Goal: Task Accomplishment & Management: Use online tool/utility

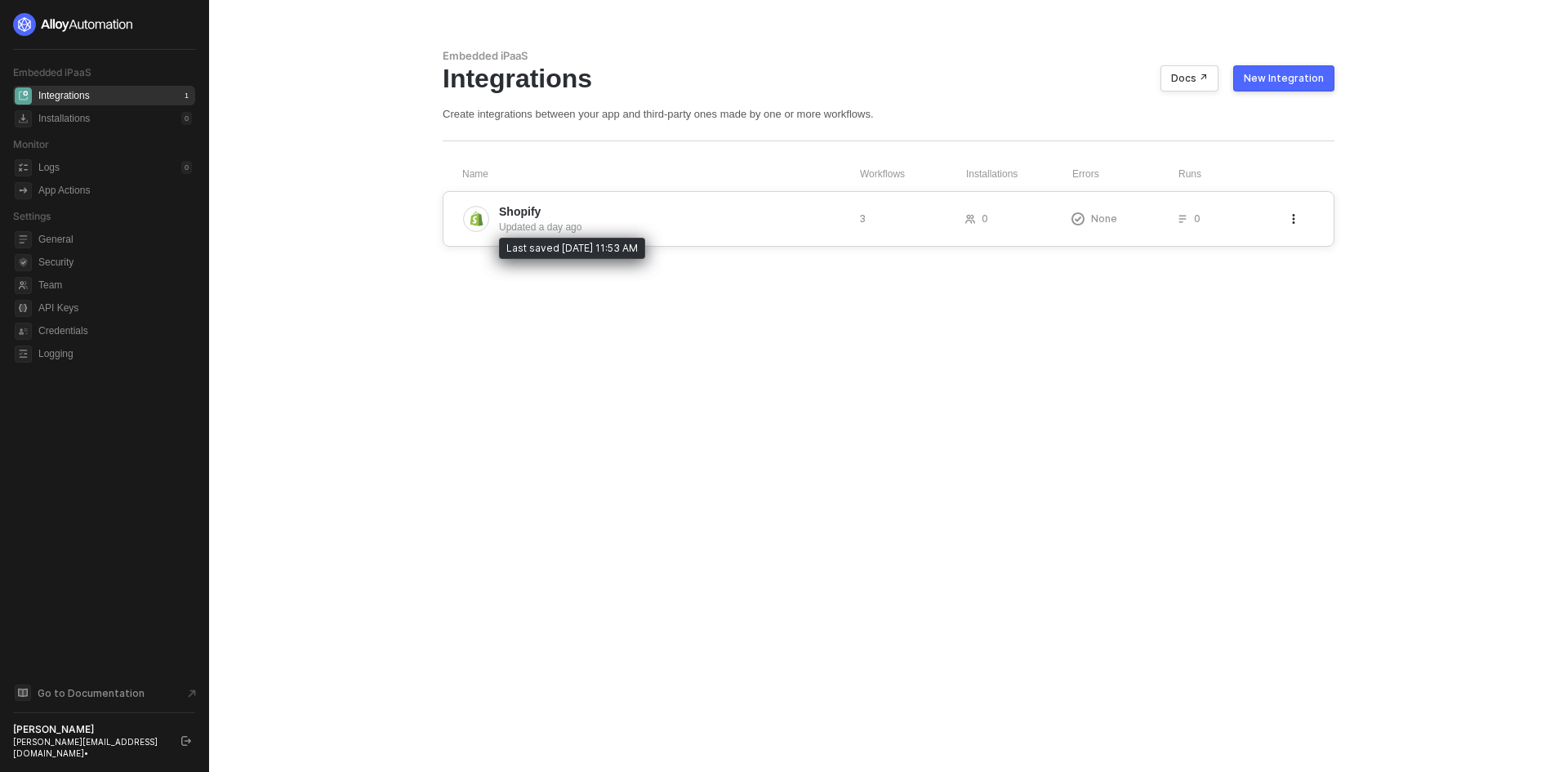
click at [695, 227] on div "Updated a day ago" at bounding box center [673, 226] width 347 height 14
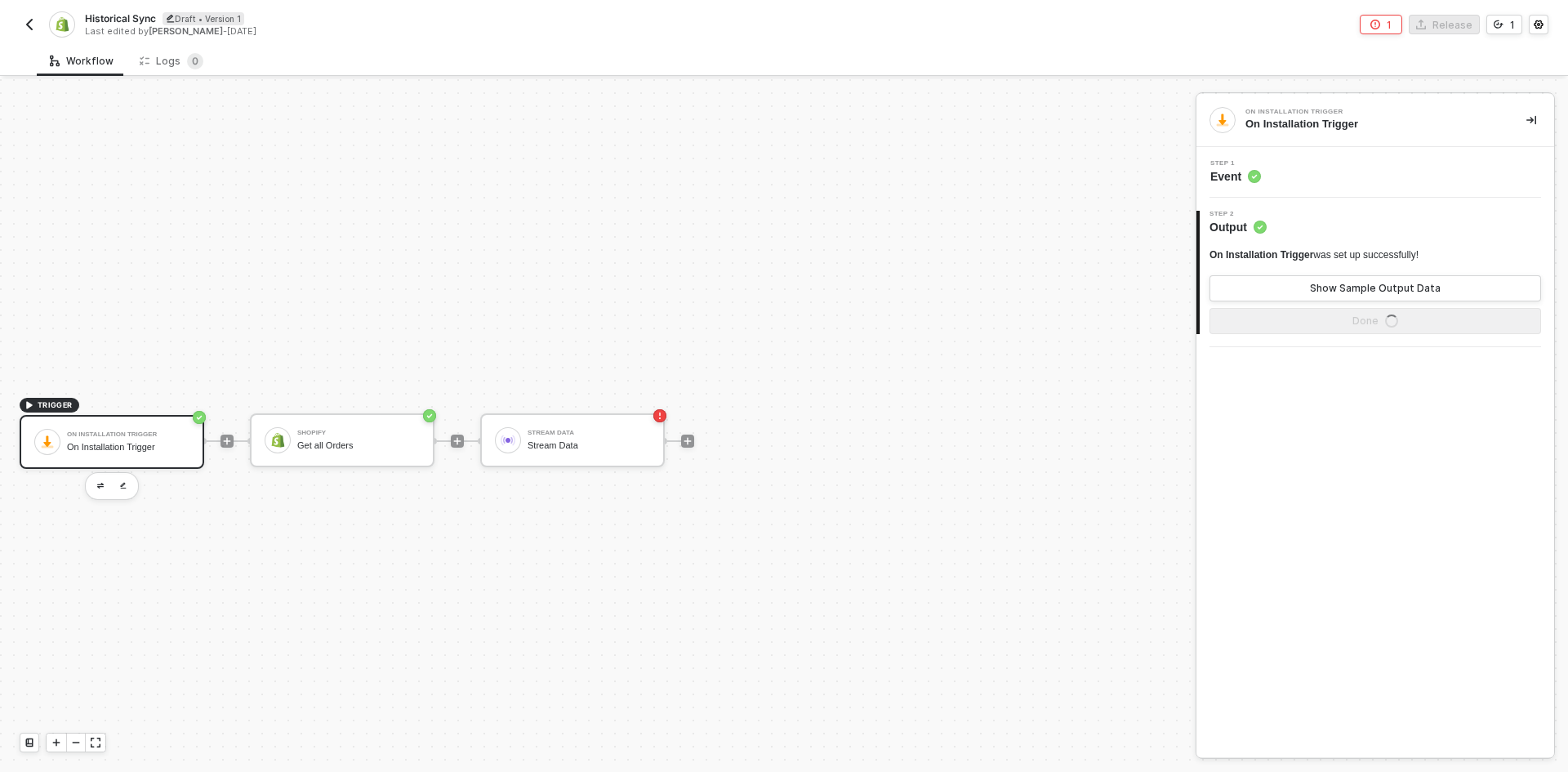
scroll to position [31, 0]
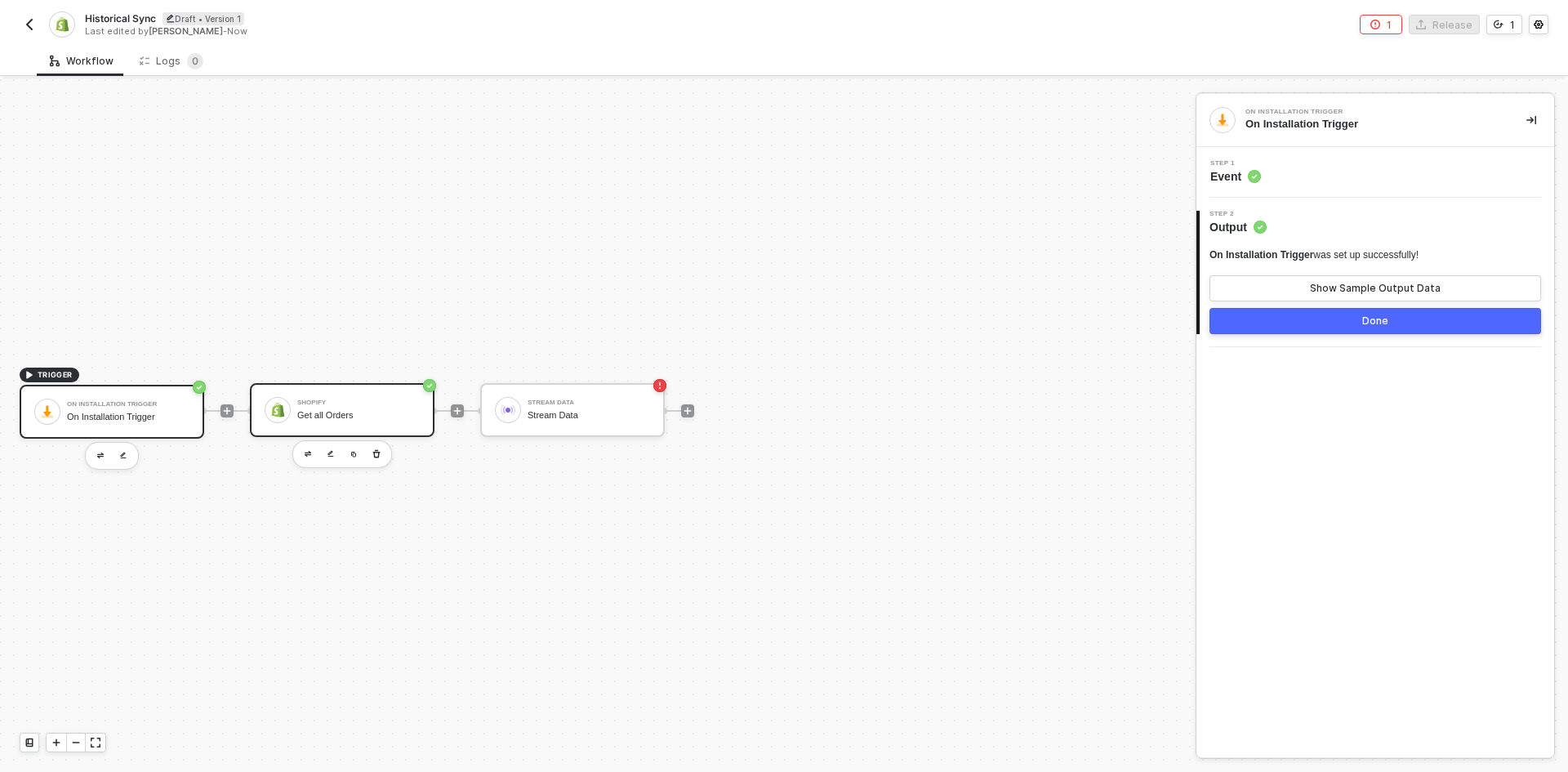
click at [335, 425] on div "Shopify Get all Orders" at bounding box center [342, 410] width 184 height 54
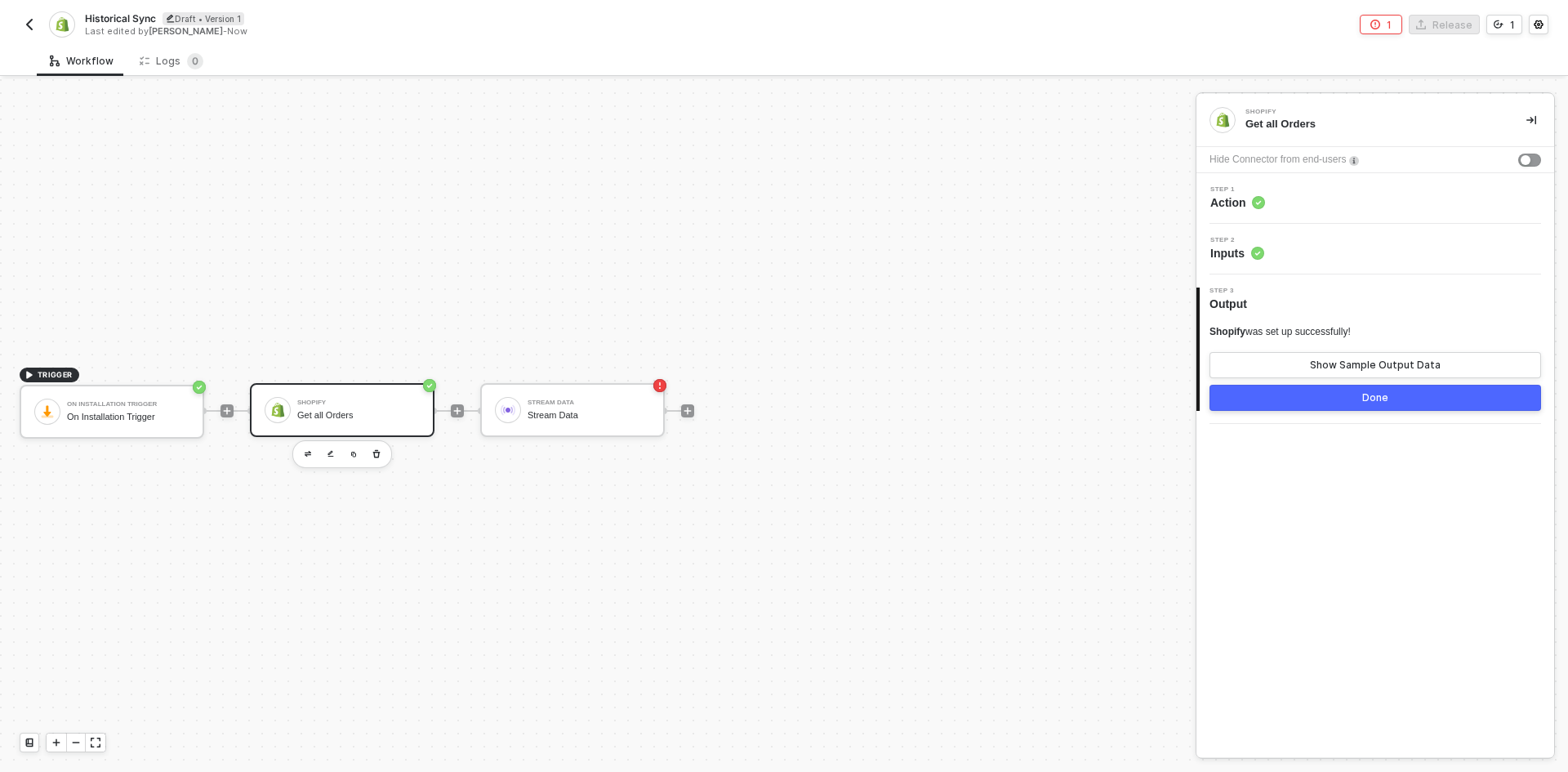
click at [1329, 208] on div "Step 1 Action" at bounding box center [1377, 198] width 353 height 24
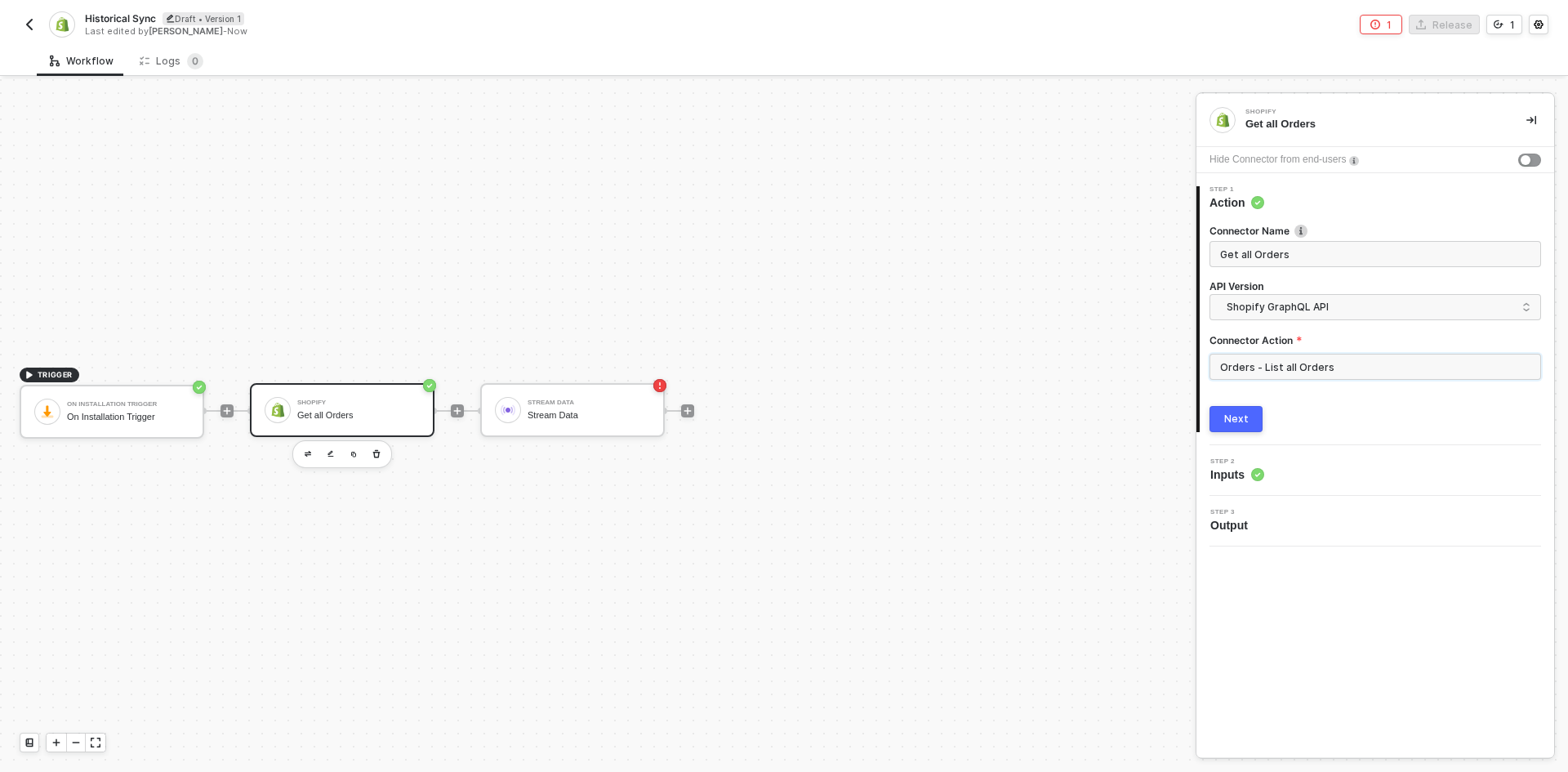
click at [1324, 368] on input "Orders - List all Orders" at bounding box center [1376, 366] width 332 height 26
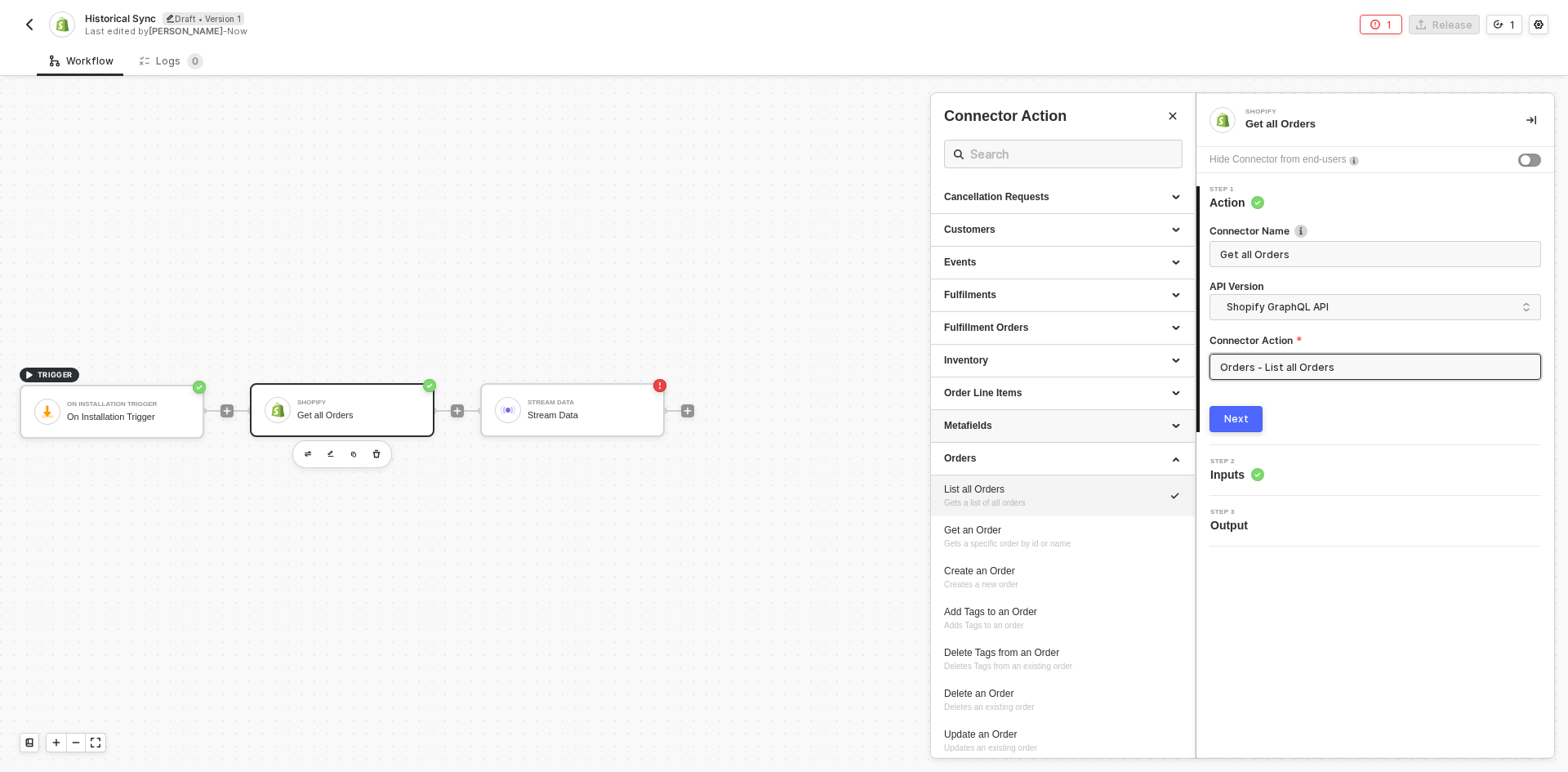
click at [1023, 420] on div "Metafields" at bounding box center [1063, 425] width 237 height 13
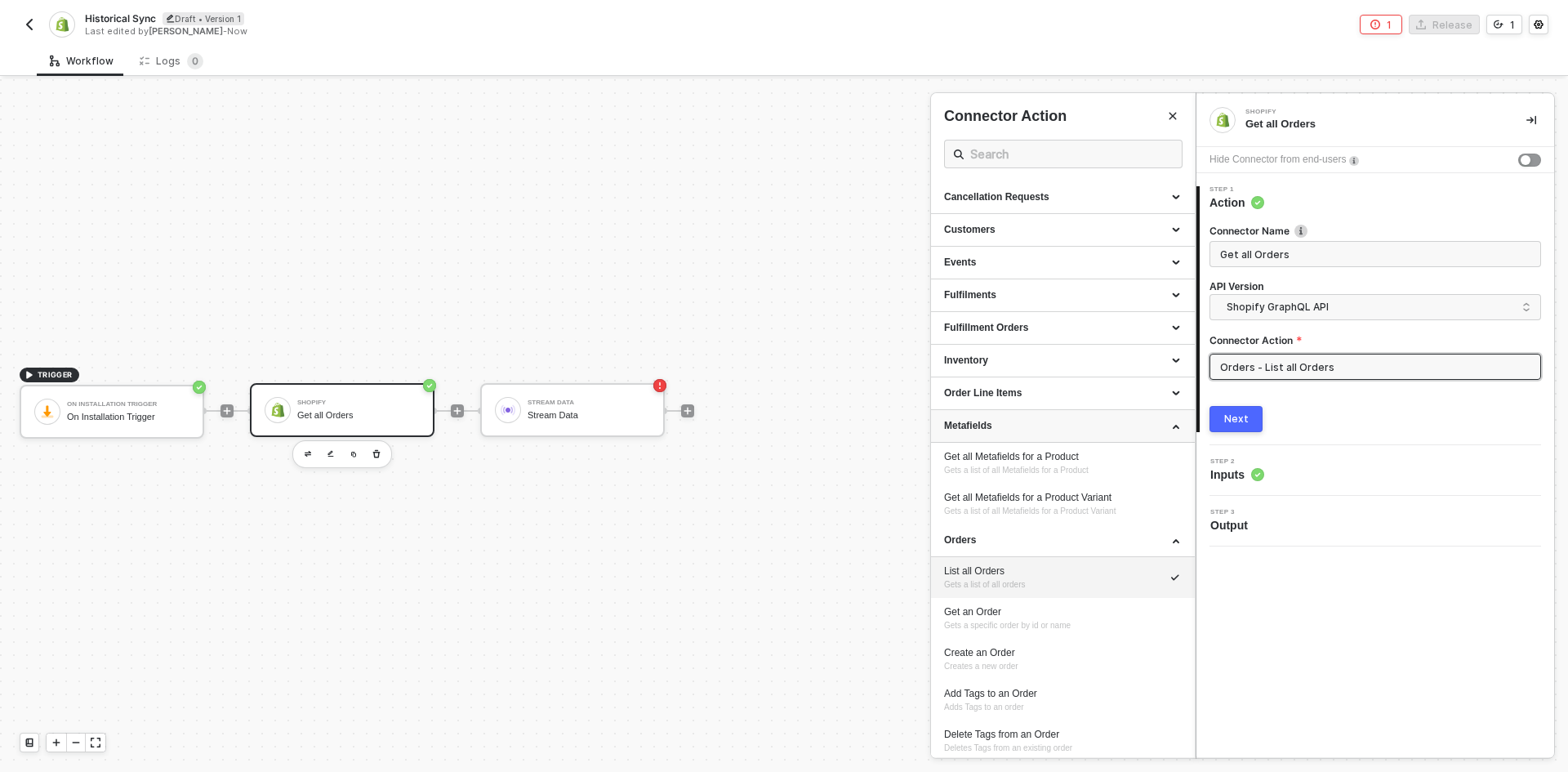
click at [1023, 420] on div "Metafields" at bounding box center [1063, 425] width 237 height 13
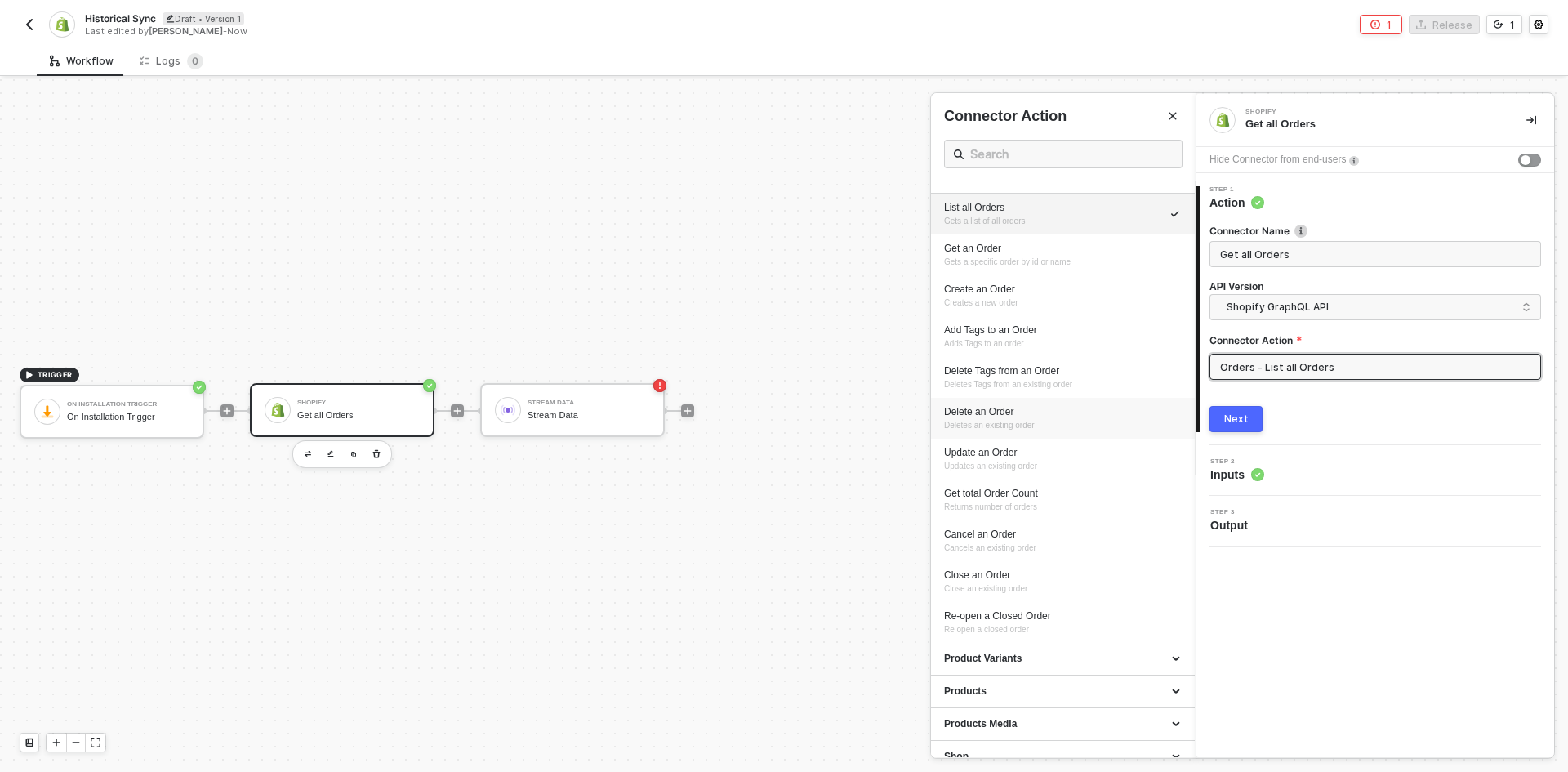
scroll to position [298, 0]
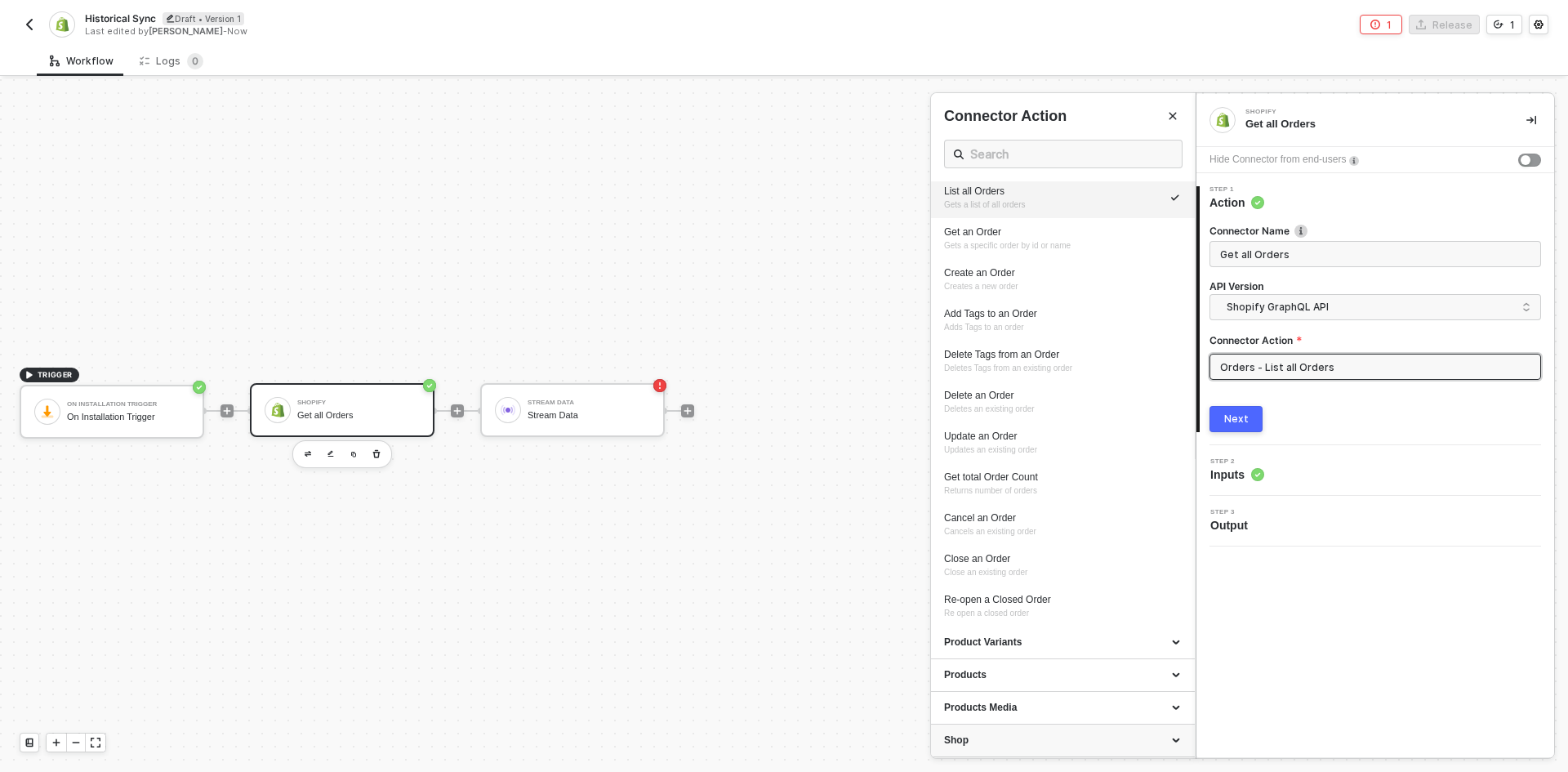
click at [1065, 746] on div "Shop" at bounding box center [1063, 740] width 237 height 13
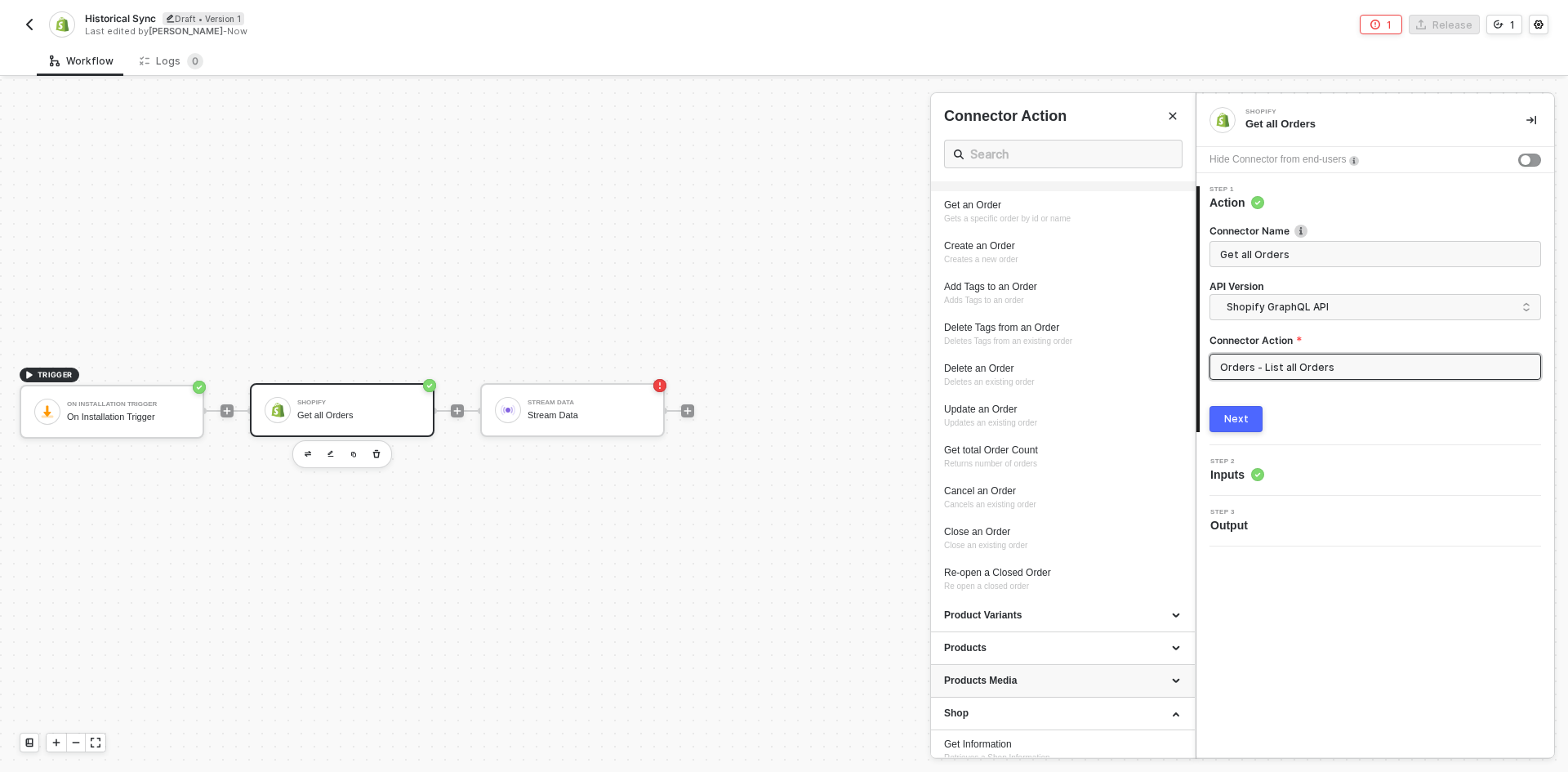
scroll to position [339, 0]
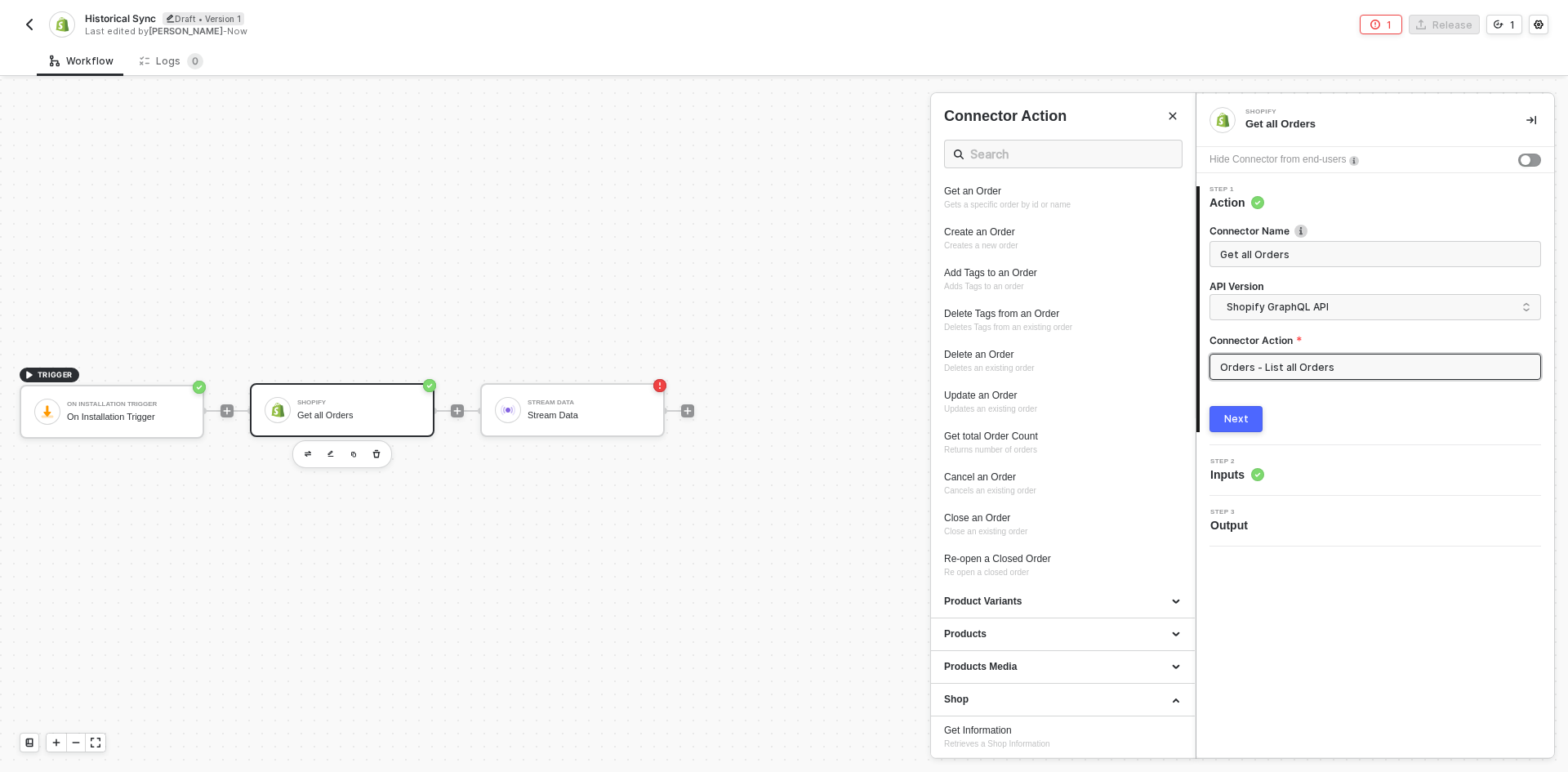
click at [35, 25] on img "button" at bounding box center [29, 24] width 13 height 13
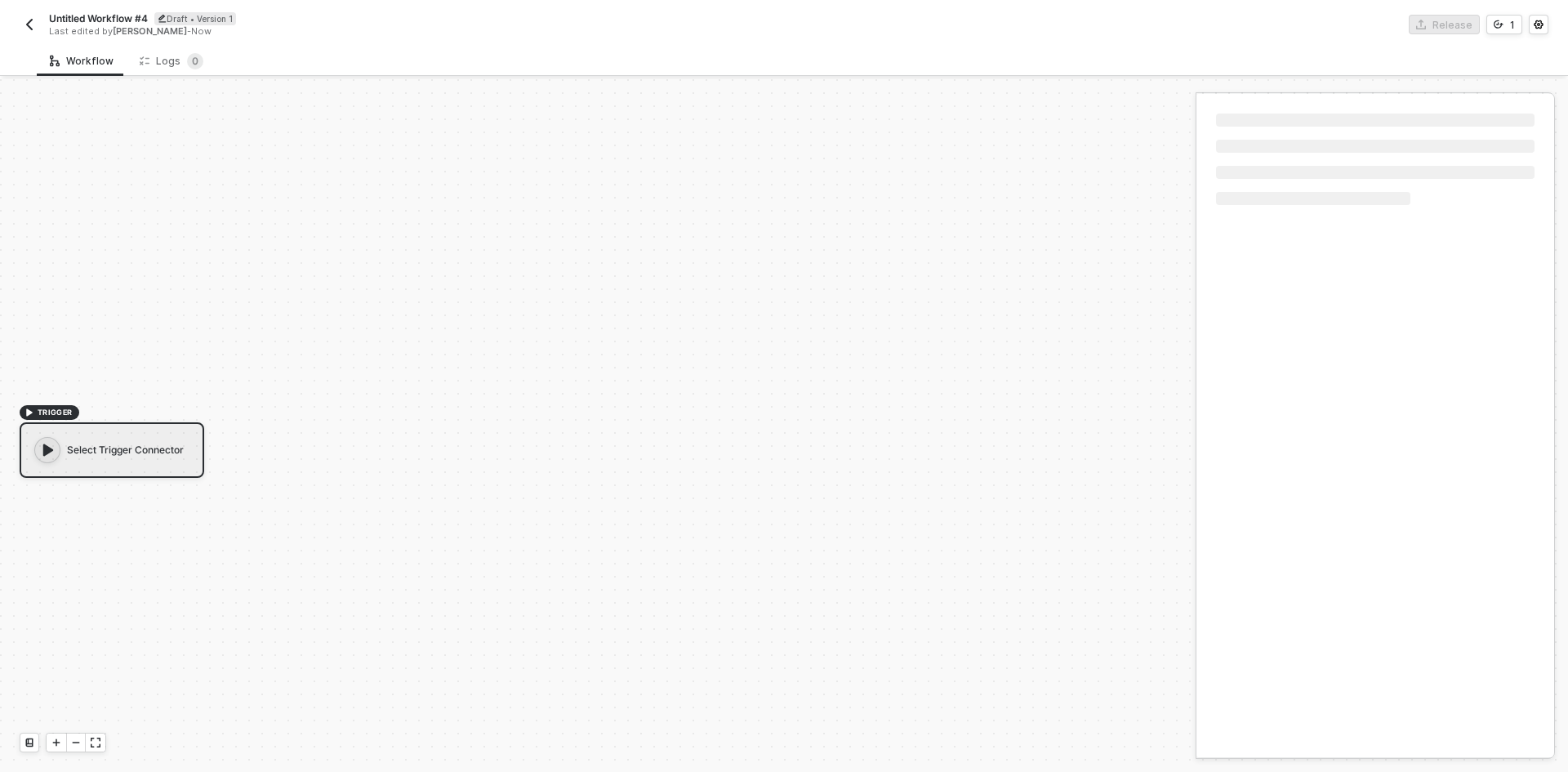
scroll to position [31, 0]
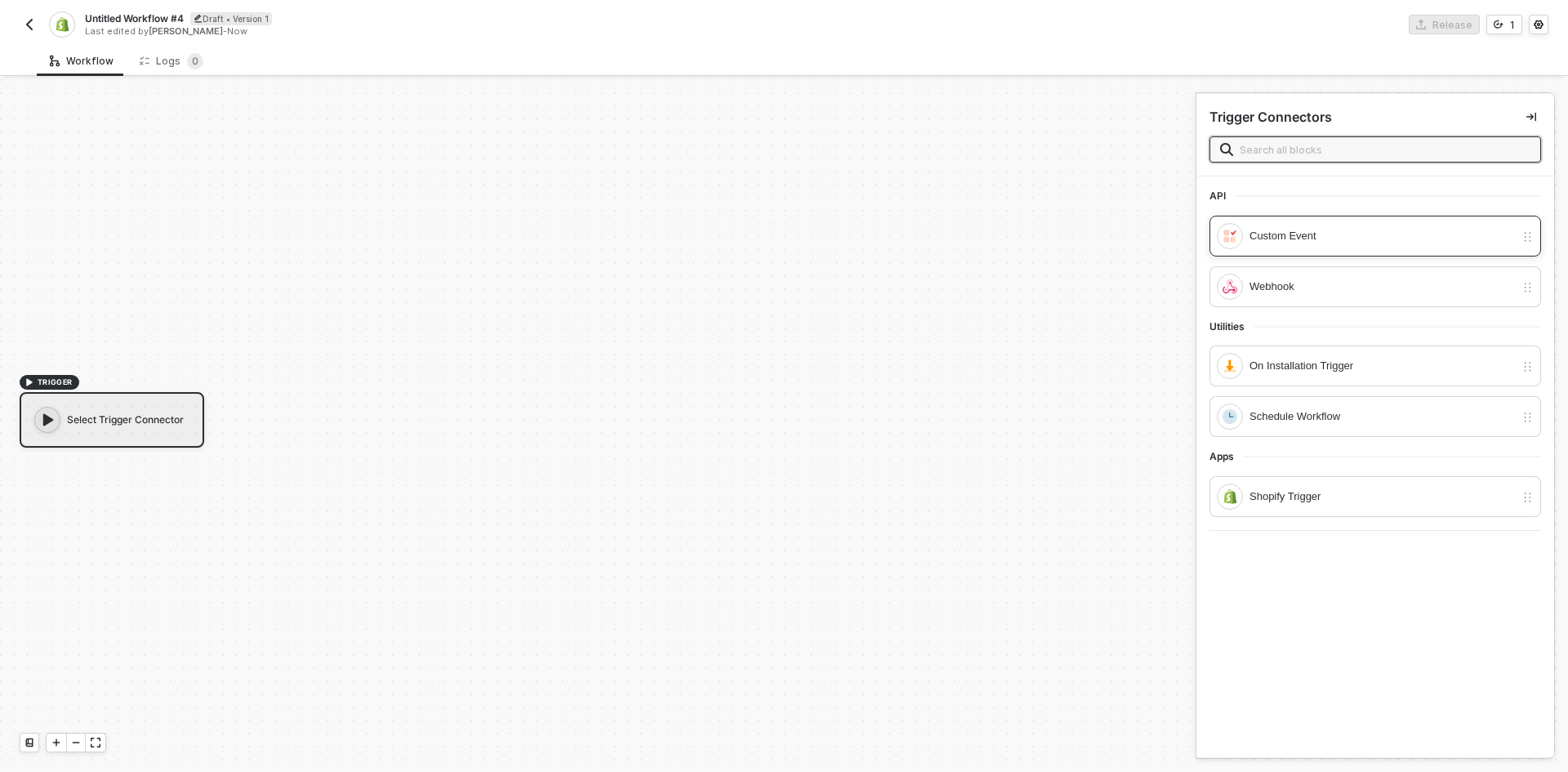
click at [1274, 241] on div "Custom Event" at bounding box center [1382, 236] width 265 height 18
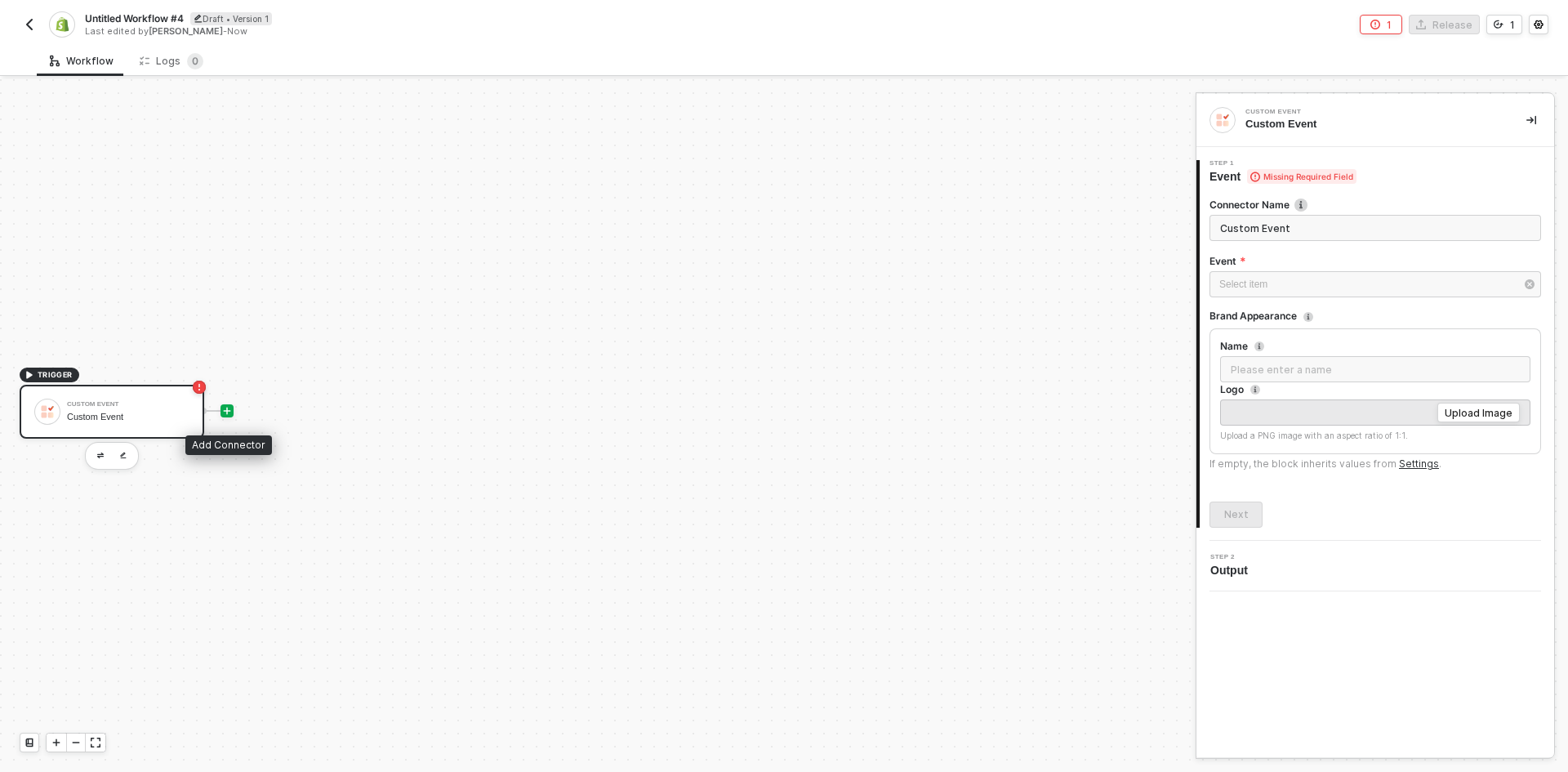
click at [221, 415] on div at bounding box center [227, 411] width 13 height 13
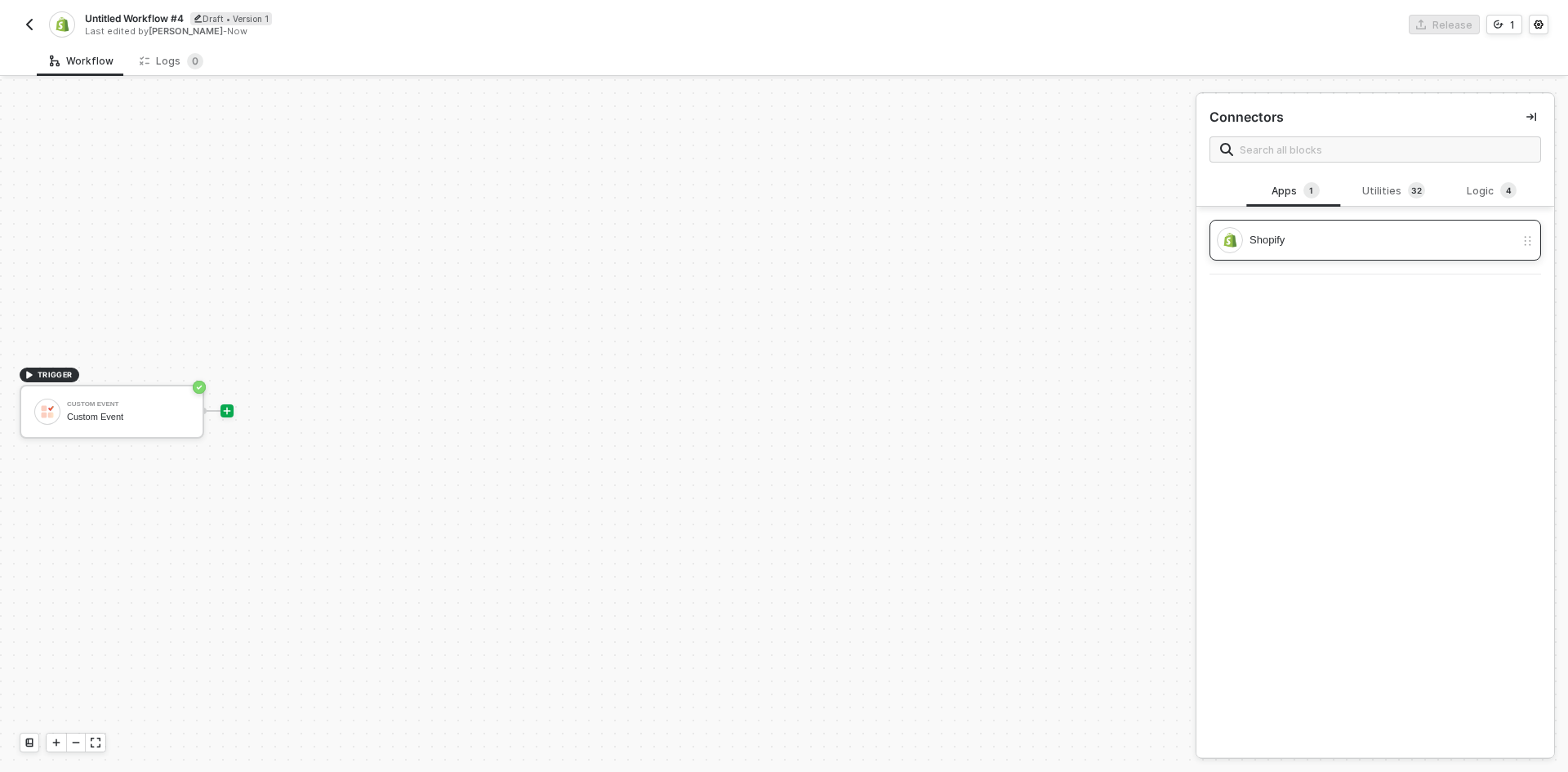
click at [1310, 247] on div "Shopify" at bounding box center [1382, 240] width 265 height 18
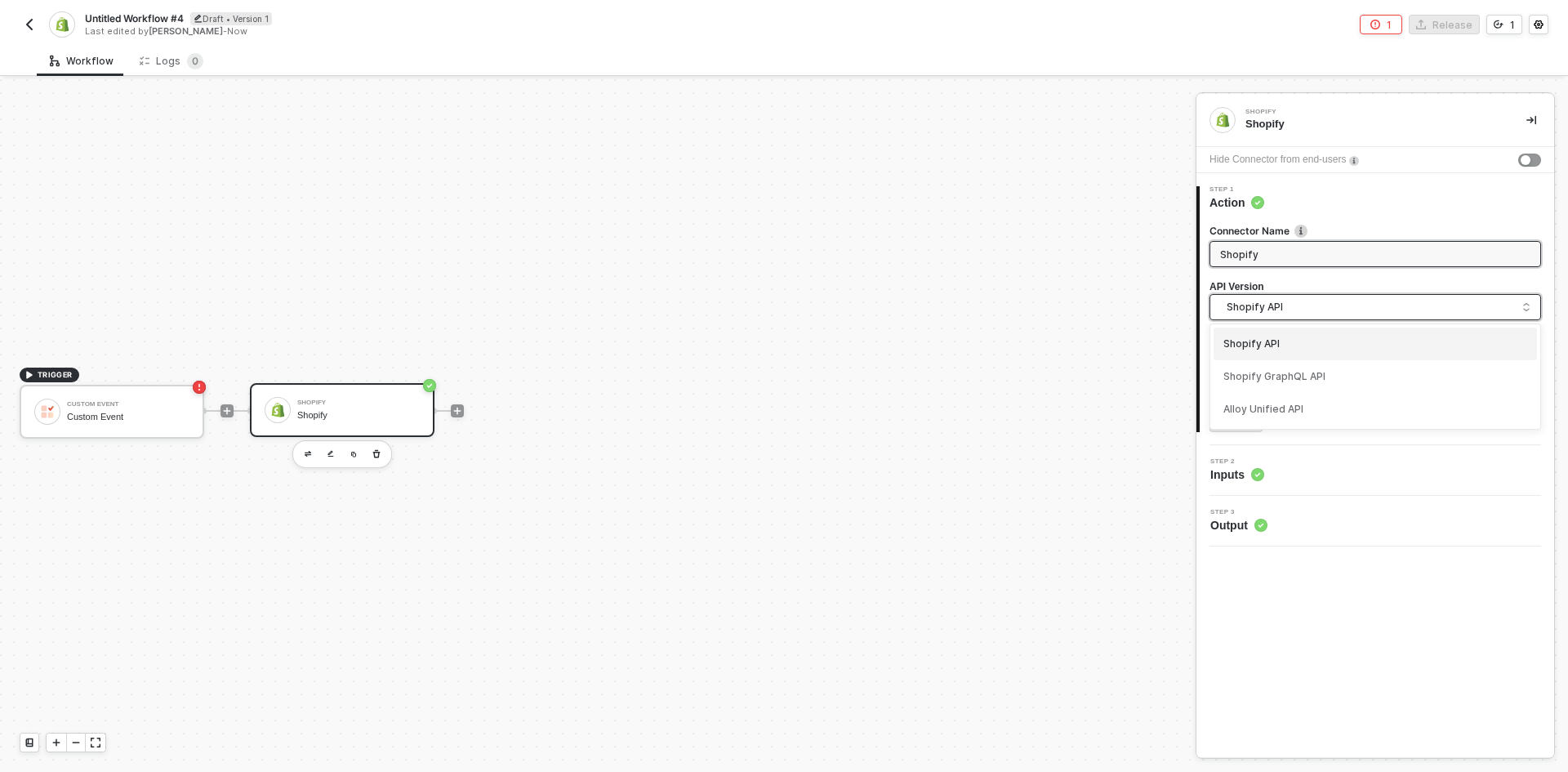
click at [1328, 302] on span "Shopify API" at bounding box center [1379, 307] width 304 height 18
click at [1343, 357] on div "Shopify API" at bounding box center [1376, 343] width 324 height 32
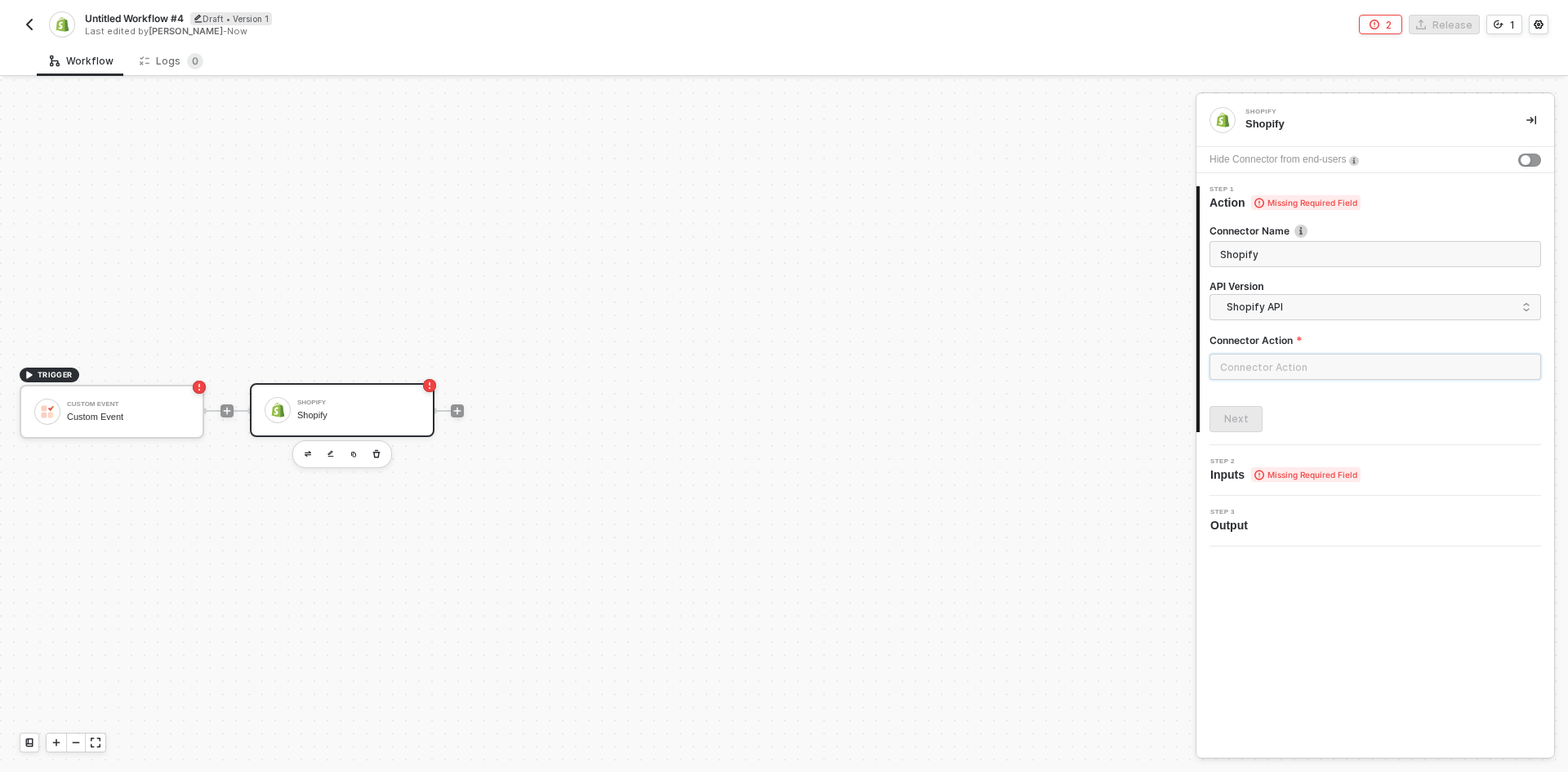
click at [1343, 366] on input "text" at bounding box center [1376, 366] width 332 height 26
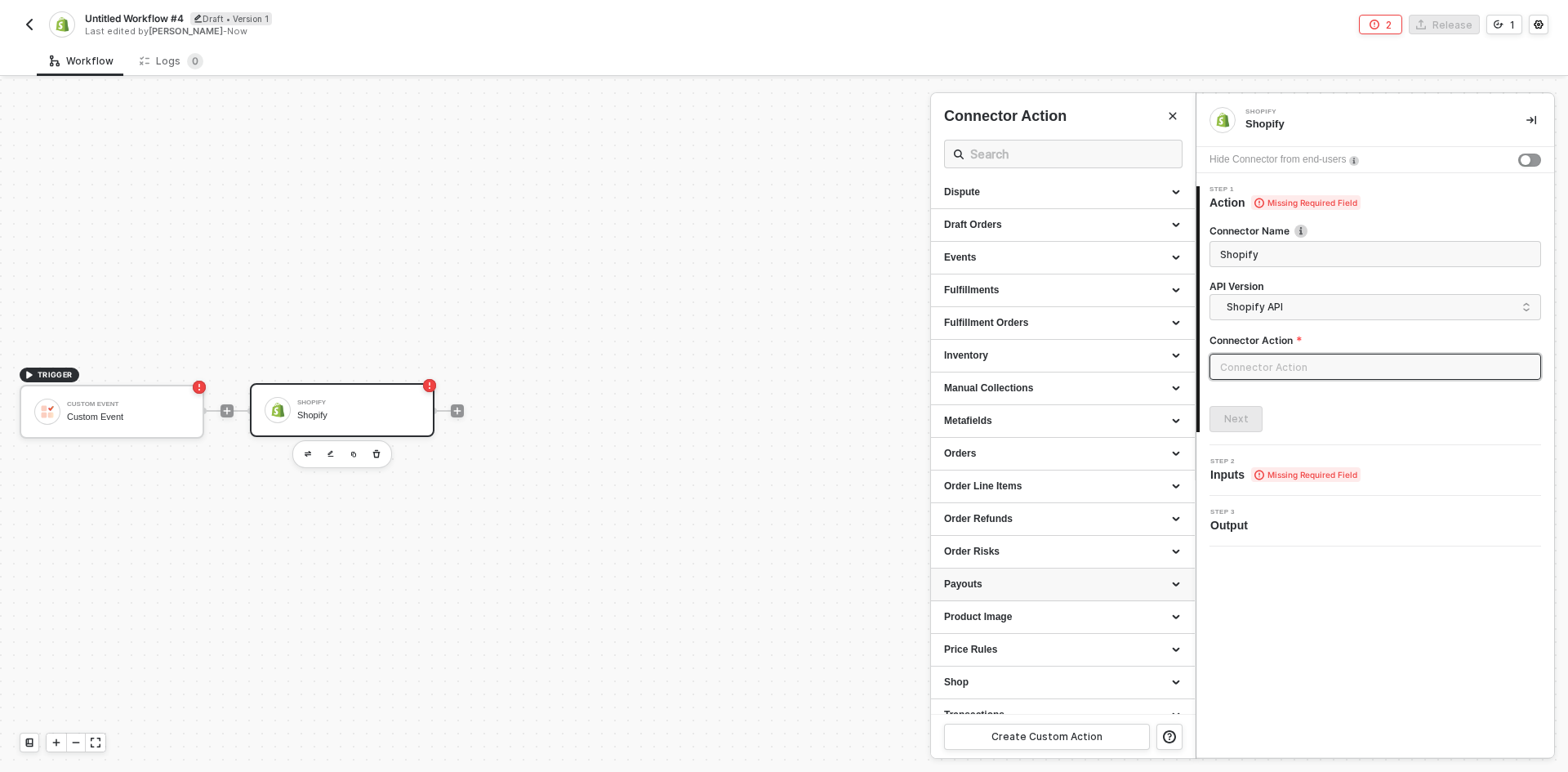
scroll to position [252, 0]
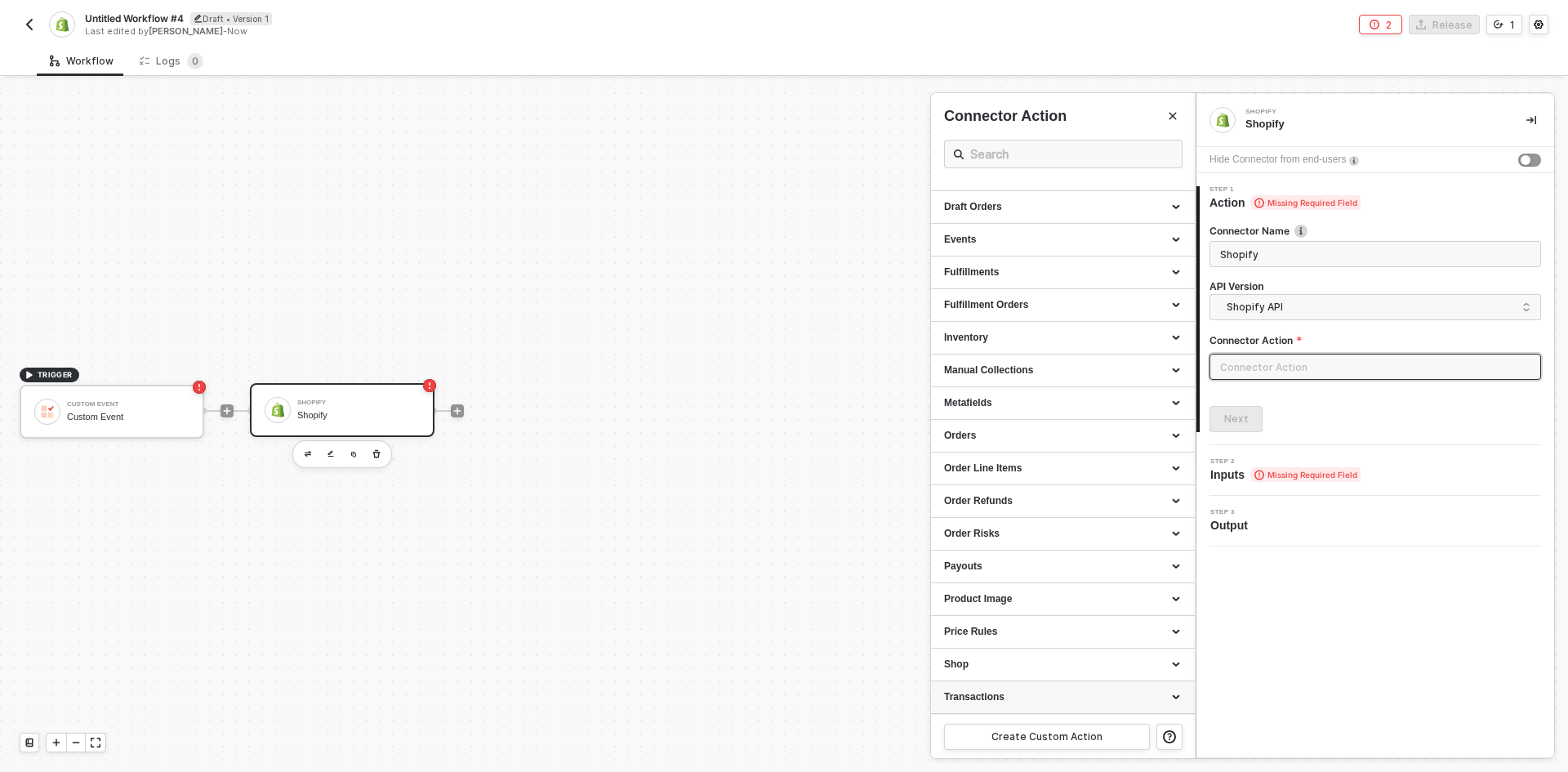
click at [1026, 694] on div "Transactions" at bounding box center [1063, 697] width 237 height 13
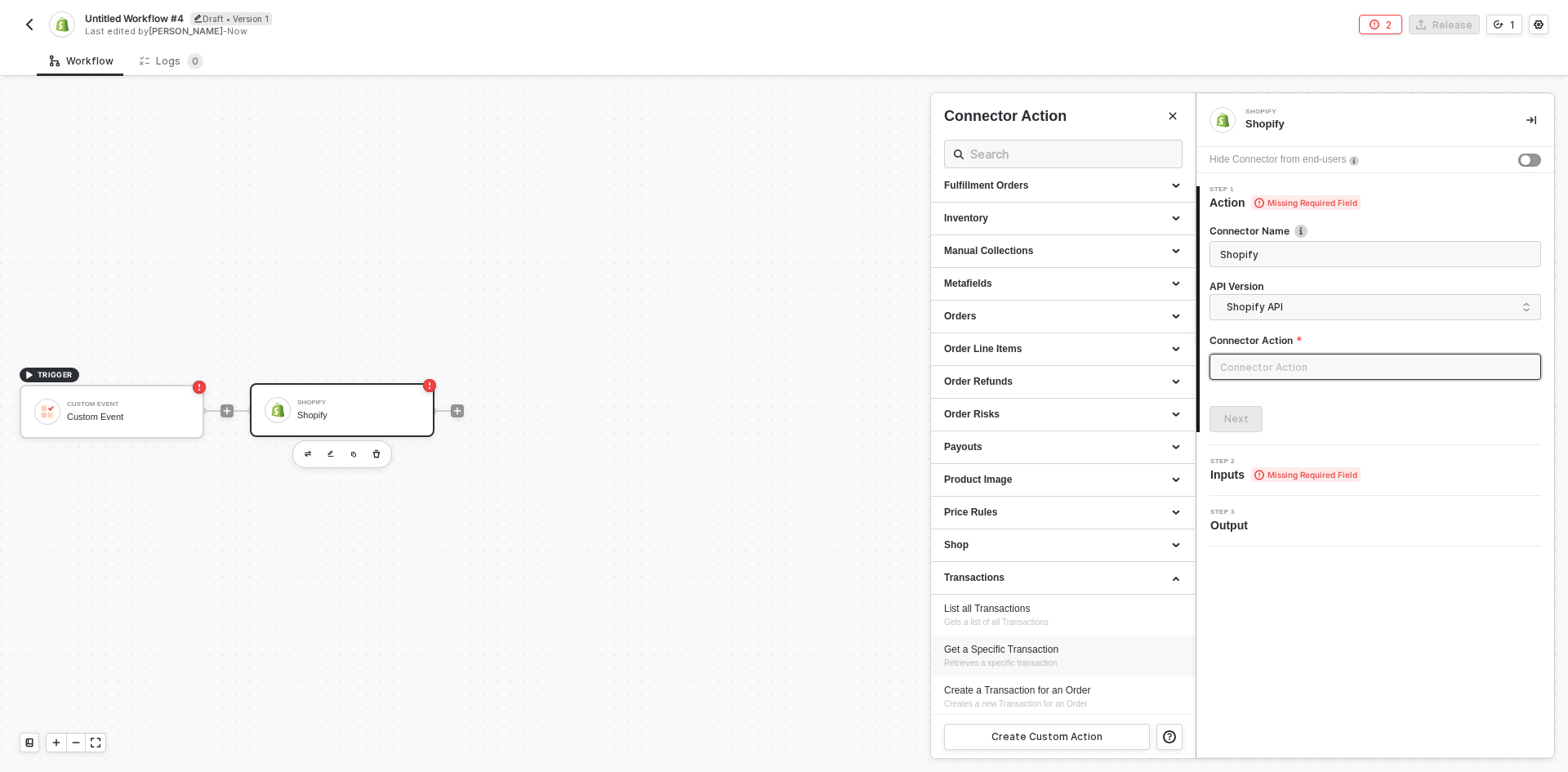
scroll to position [374, 0]
click at [1082, 538] on div "Shop" at bounding box center [1063, 541] width 237 height 13
click at [1085, 473] on div "Product Image" at bounding box center [1063, 475] width 237 height 13
click at [1090, 485] on div "Product Image" at bounding box center [1063, 476] width 263 height 32
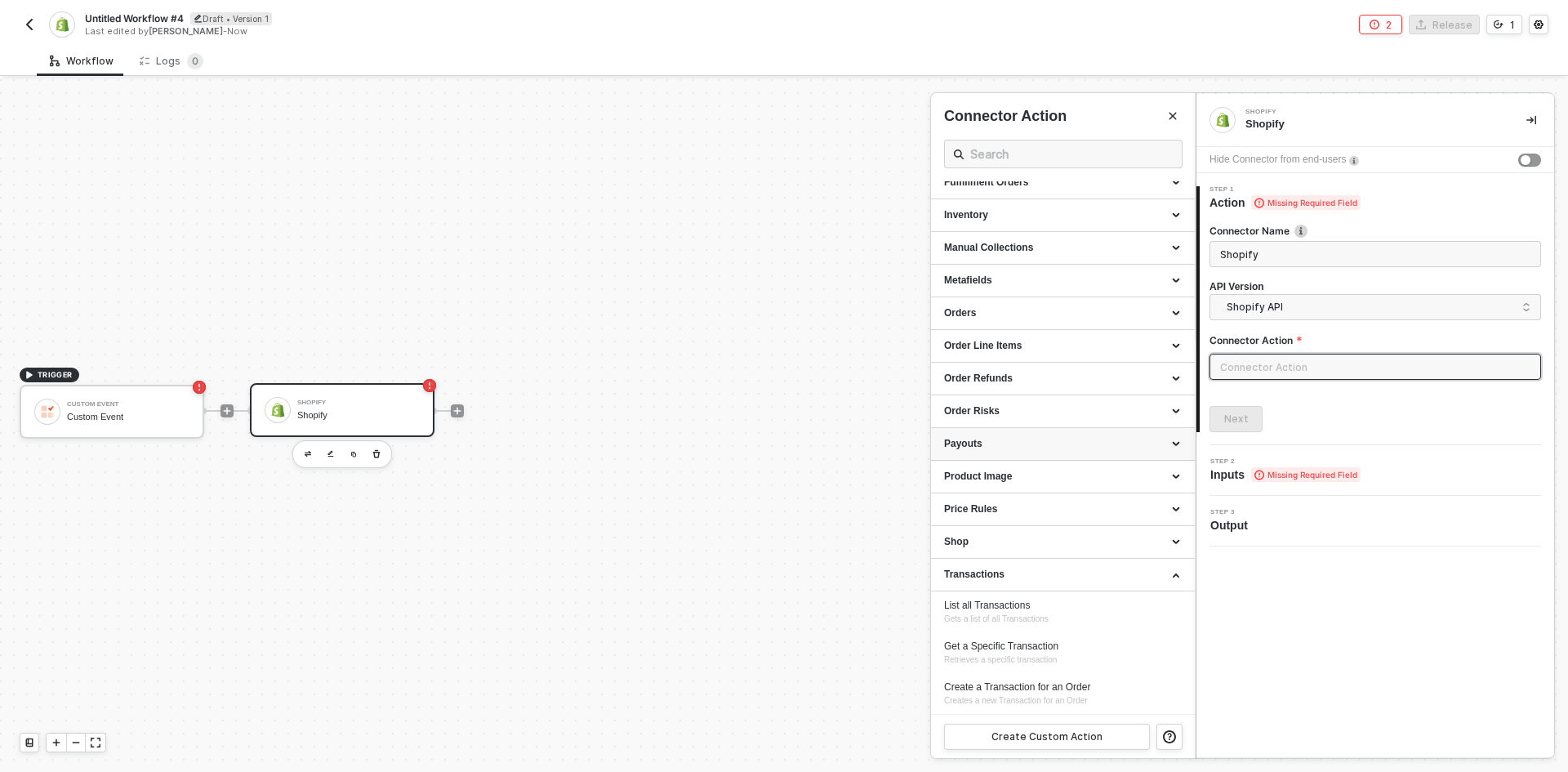
click at [1085, 447] on div "Payouts" at bounding box center [1063, 443] width 237 height 13
click at [1086, 491] on div "List all Payouts Gets a list of all Payouts" at bounding box center [1063, 482] width 237 height 27
type input "Payouts - List all Payouts"
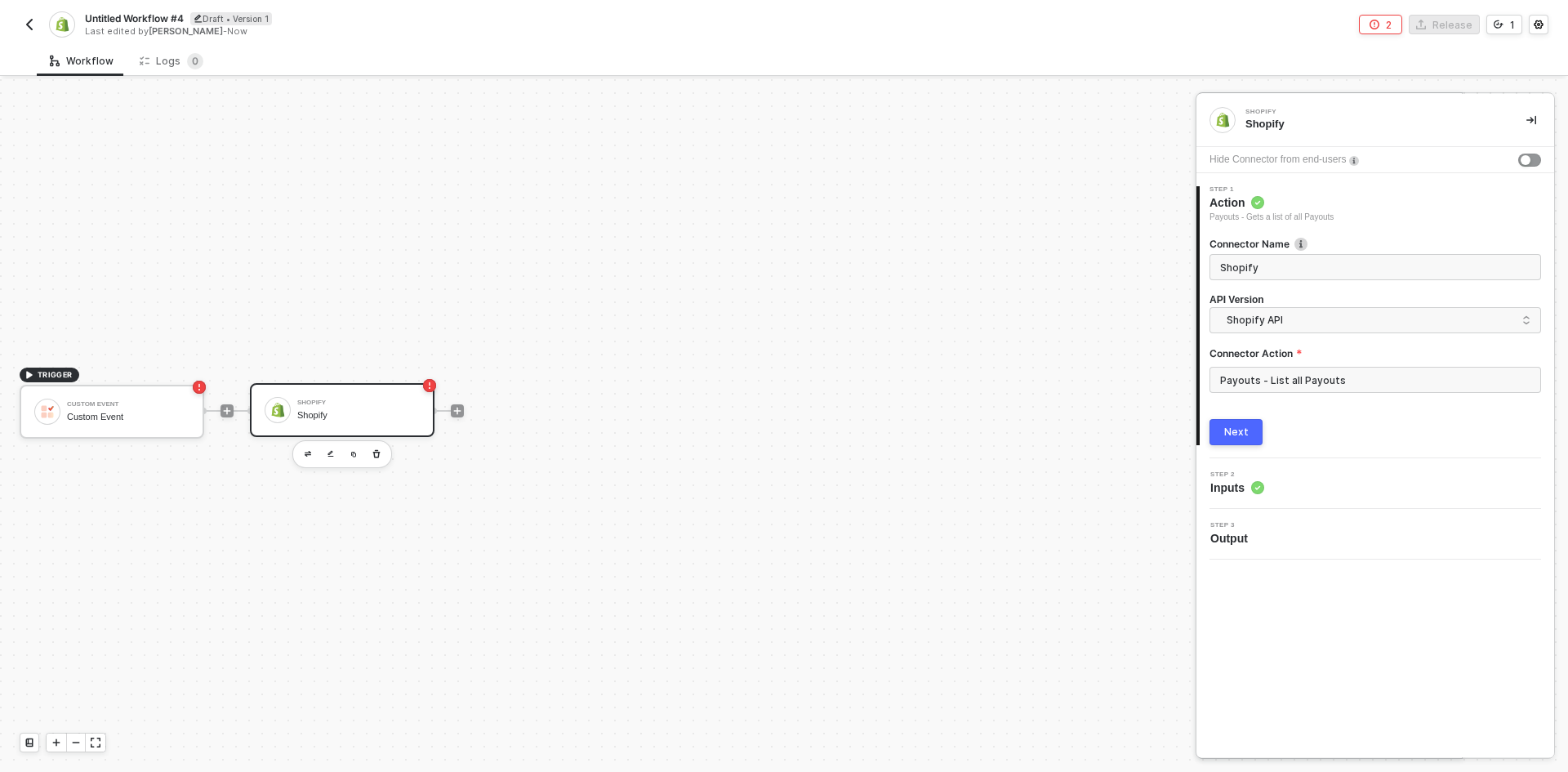
click at [1233, 445] on div "Step 1 Action Payouts - Gets a list of all Payouts Connector Name Shopify API V…" at bounding box center [1376, 315] width 358 height 259
click at [1233, 424] on button "Next" at bounding box center [1236, 431] width 53 height 26
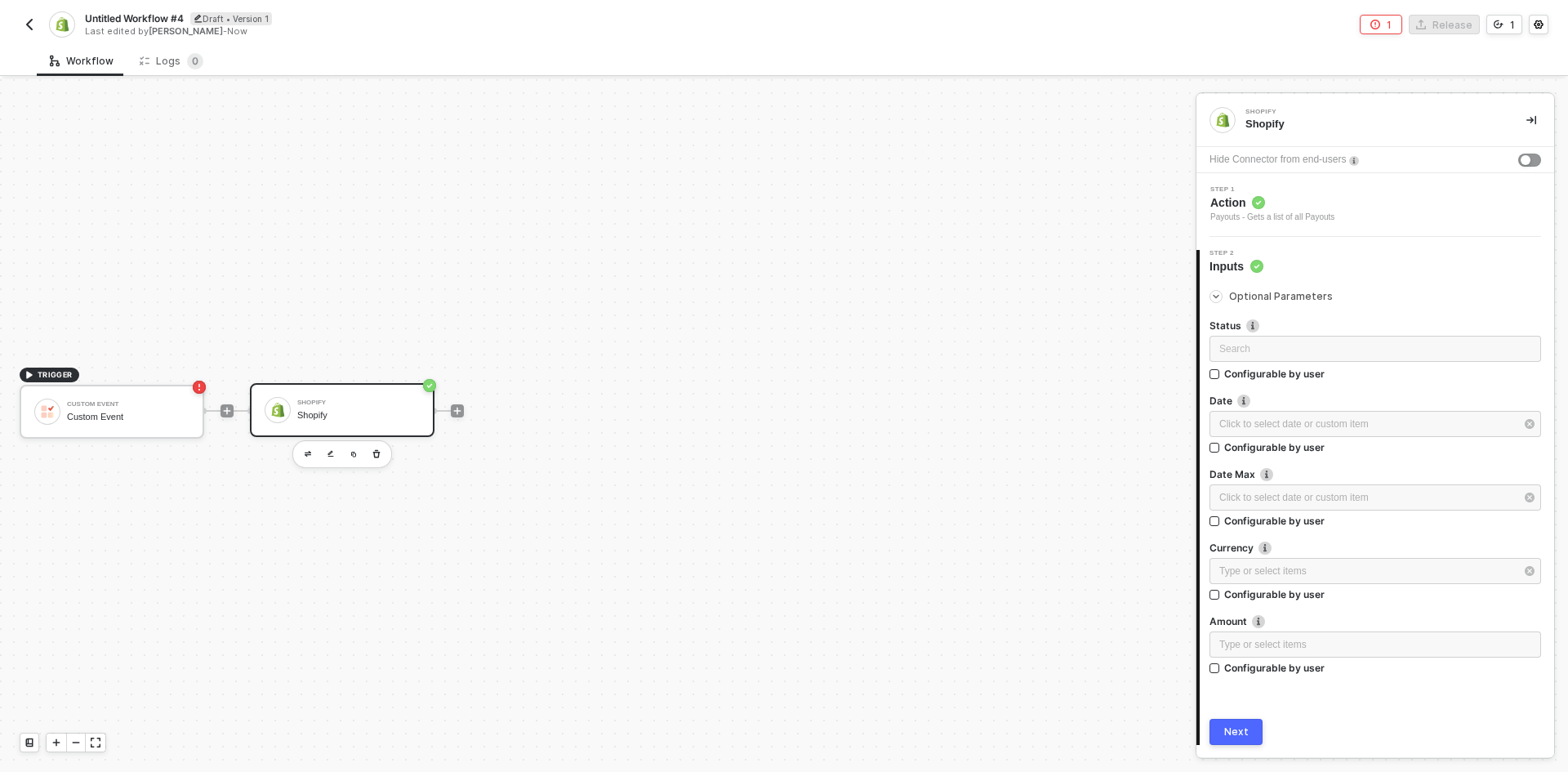
click at [1237, 732] on div "Next" at bounding box center [1236, 732] width 24 height 13
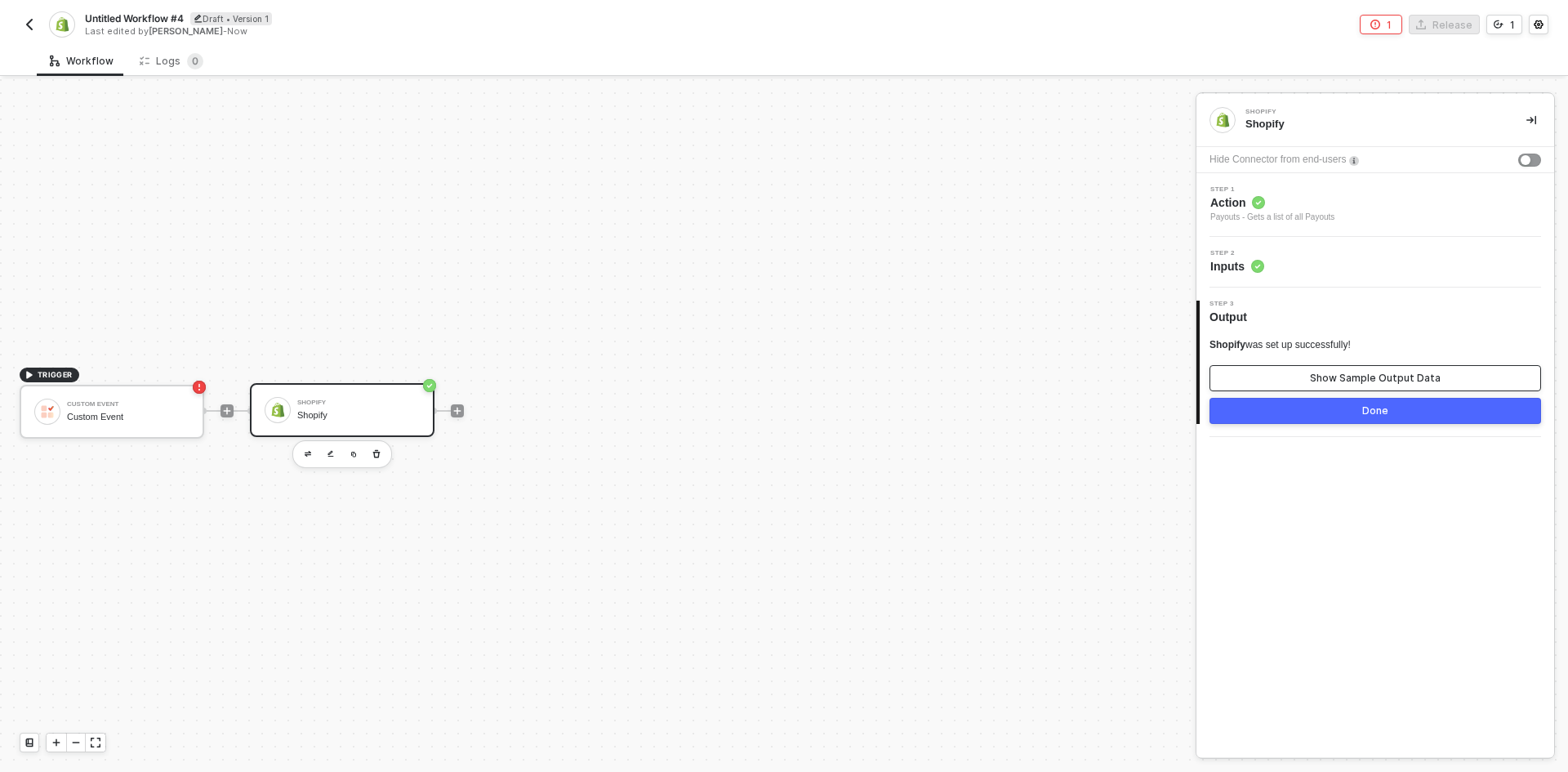
click at [1368, 388] on button "Show Sample Output Data" at bounding box center [1376, 377] width 332 height 26
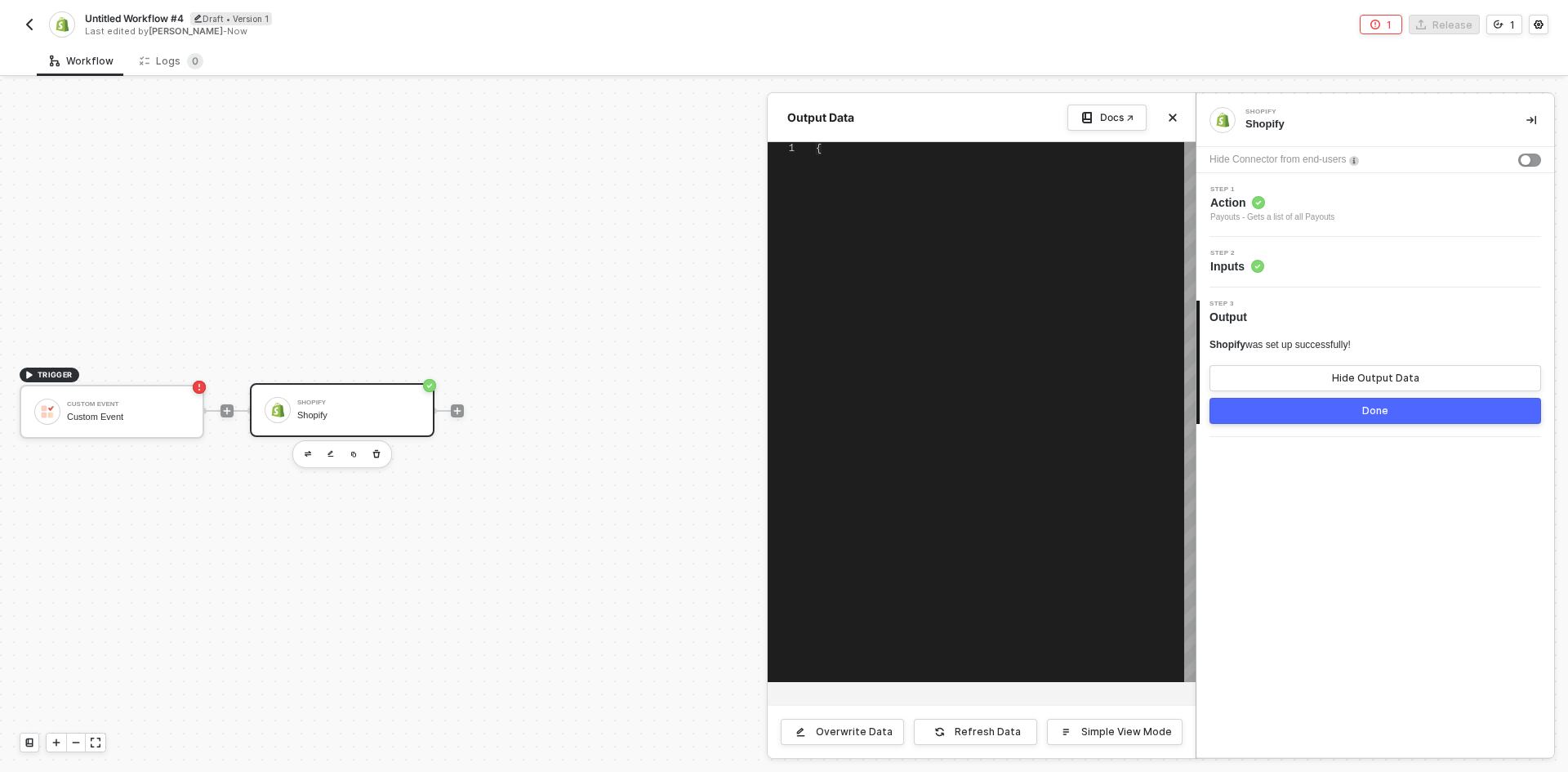
type textarea "{ "payouts": [ { "id": 854088011, "status": "scheduled", "date": "2013-11-01", …"
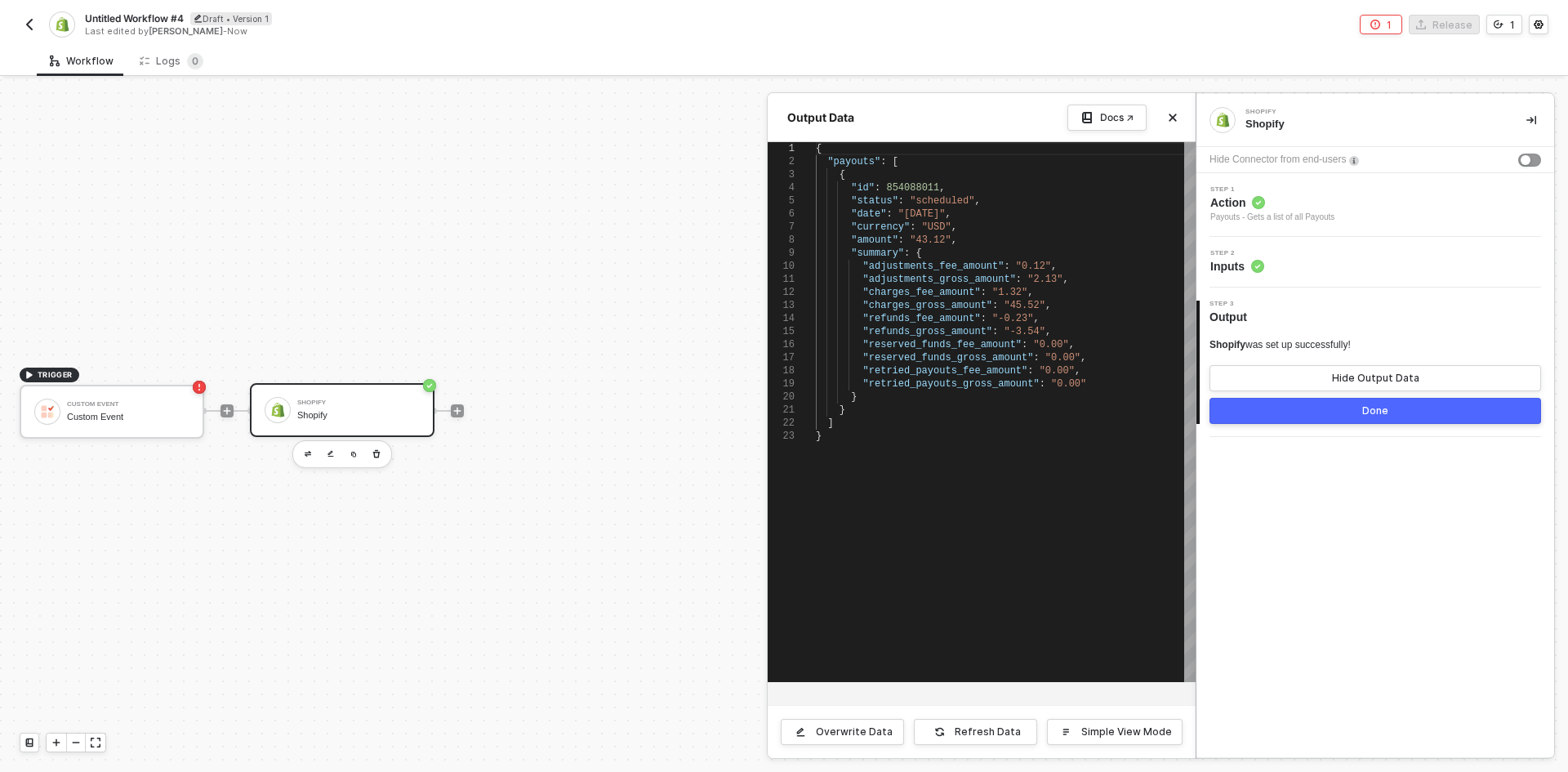
click at [668, 582] on div at bounding box center [784, 425] width 1568 height 692
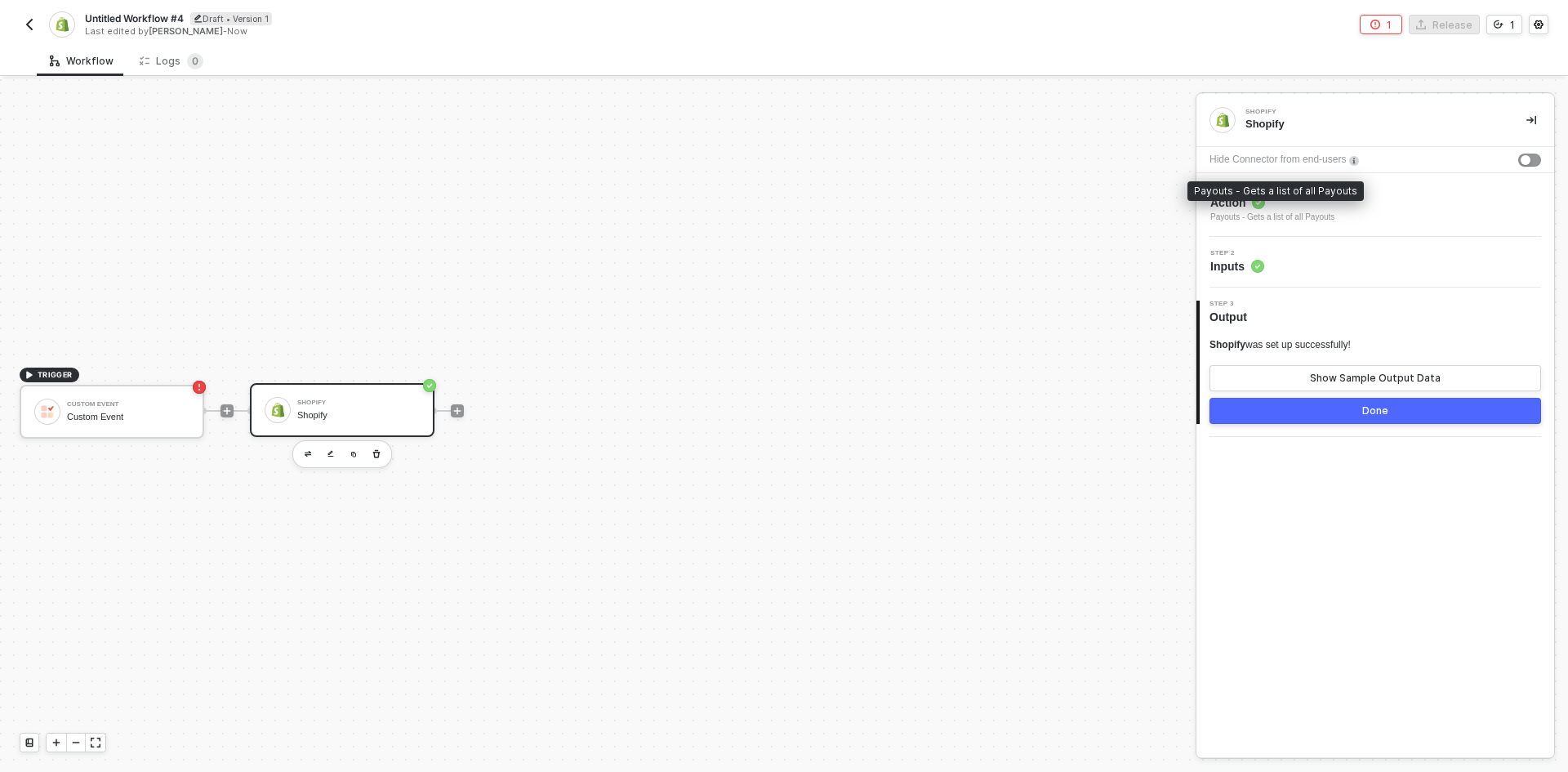
click at [1309, 212] on div "Payouts - Gets a list of all Payouts" at bounding box center [1273, 217] width 124 height 13
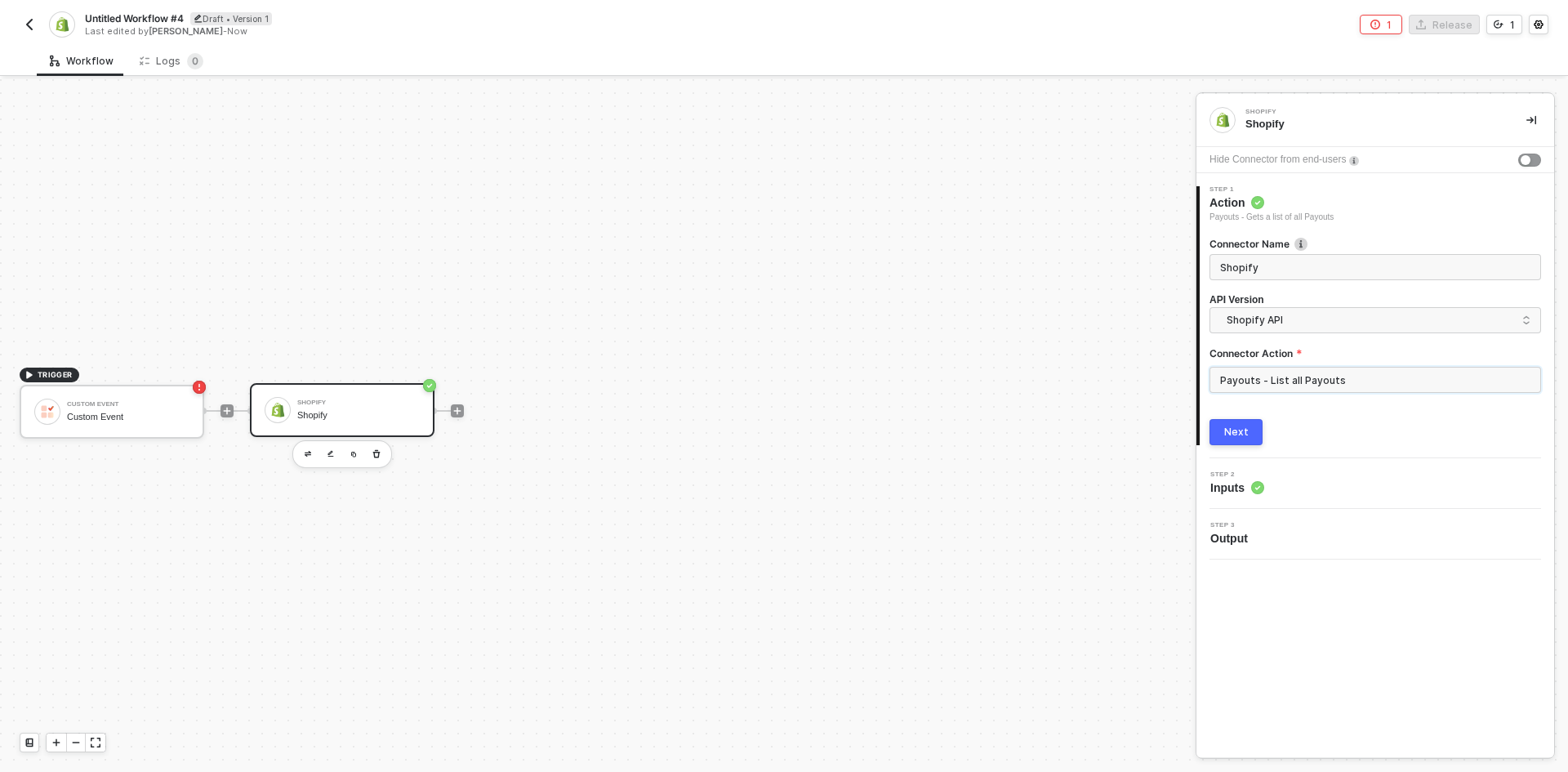
click at [1336, 390] on input "Payouts - List all Payouts" at bounding box center [1376, 379] width 332 height 26
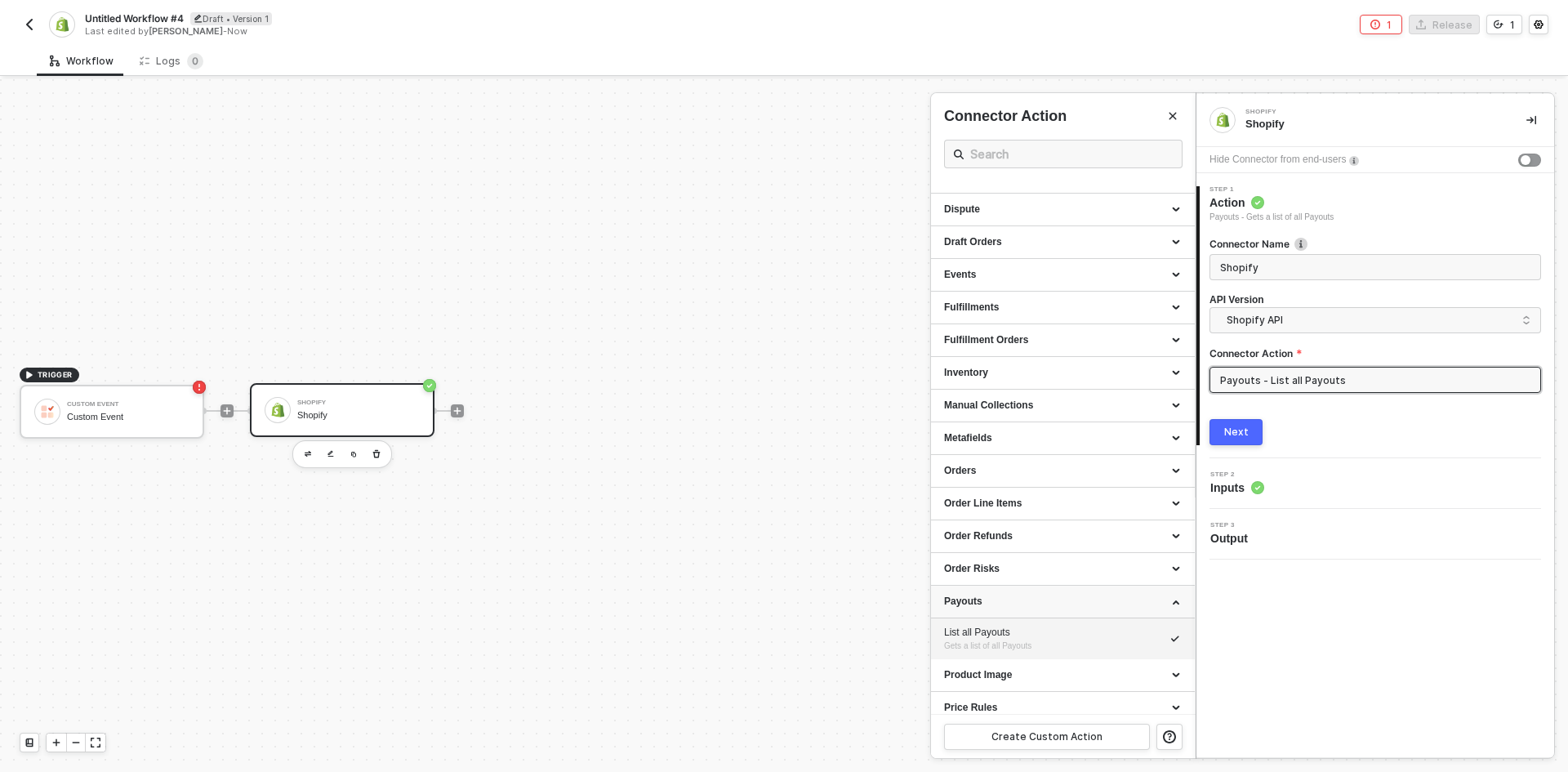
scroll to position [292, 0]
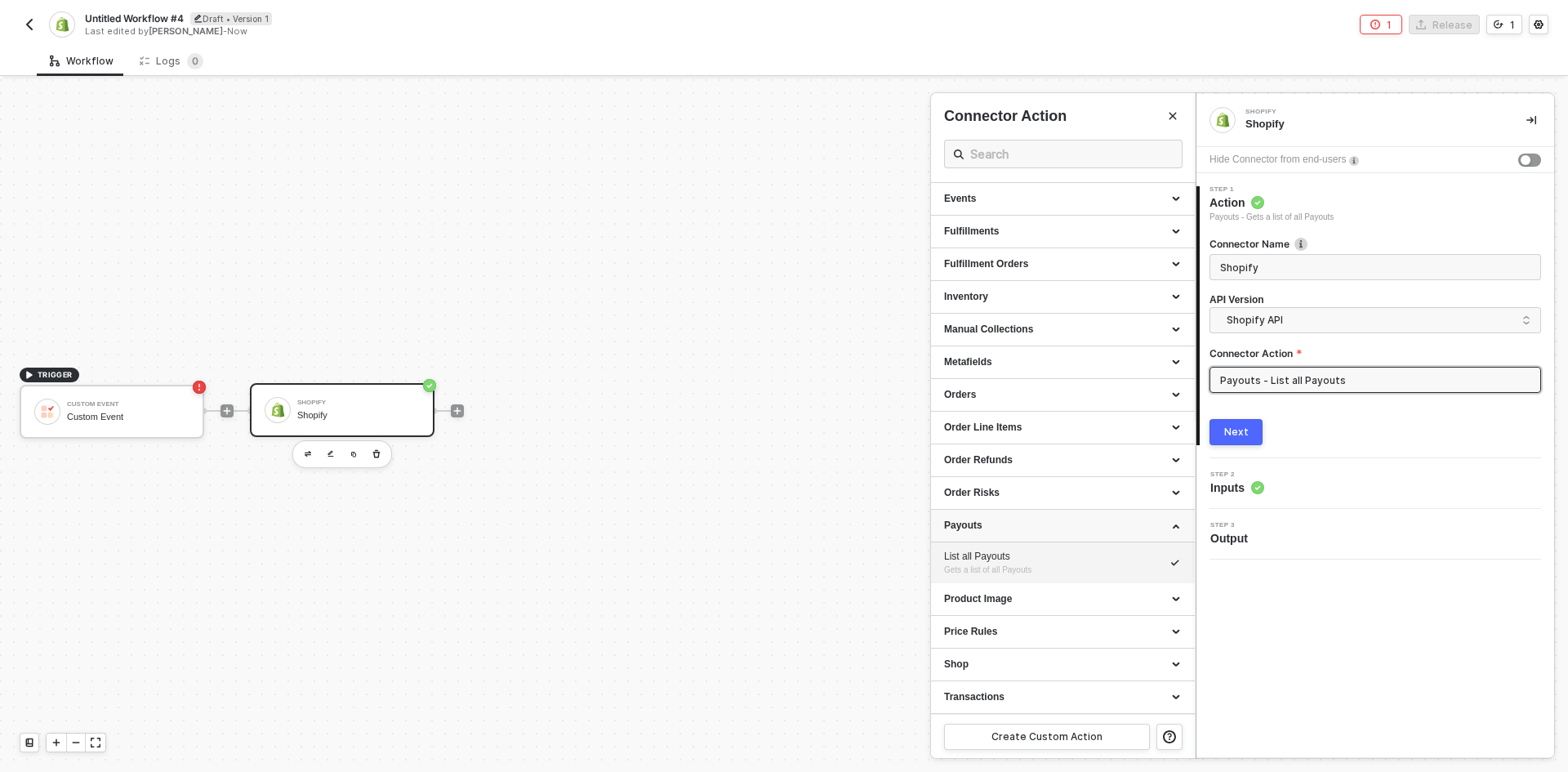
click at [1082, 534] on div "Payouts" at bounding box center [1063, 526] width 263 height 32
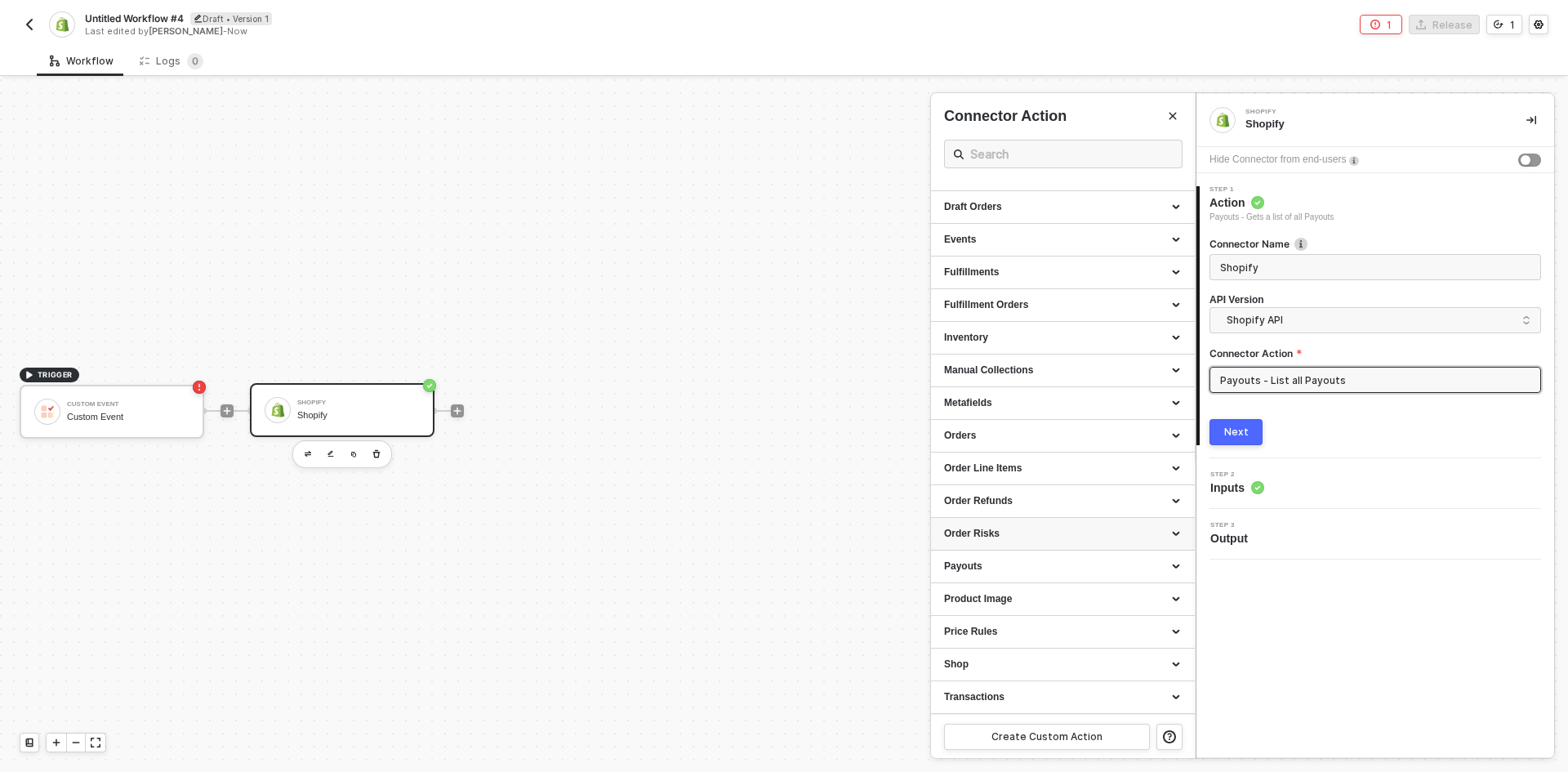
scroll to position [252, 0]
click at [22, 31] on button "button" at bounding box center [30, 24] width 20 height 20
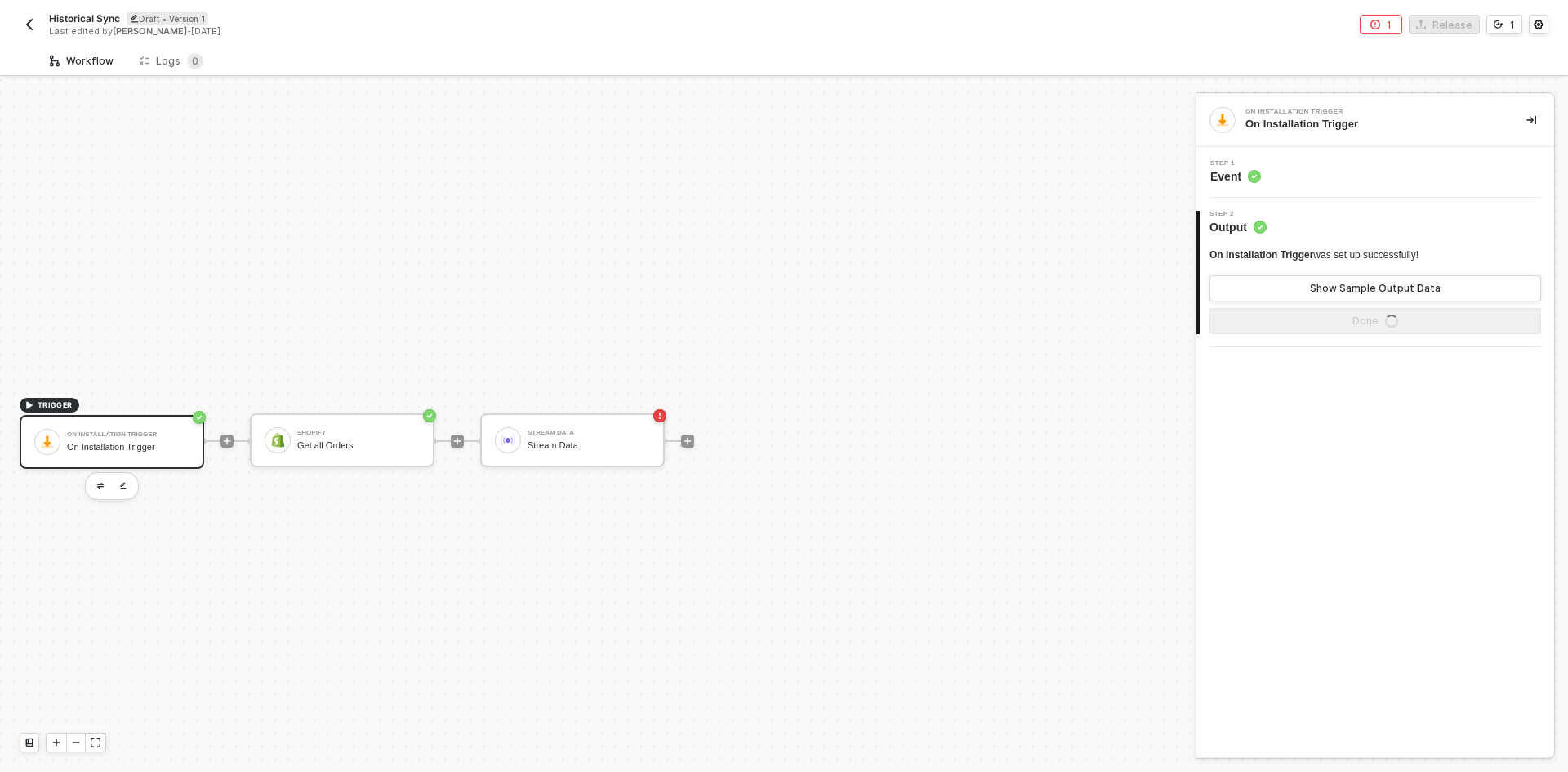
scroll to position [31, 0]
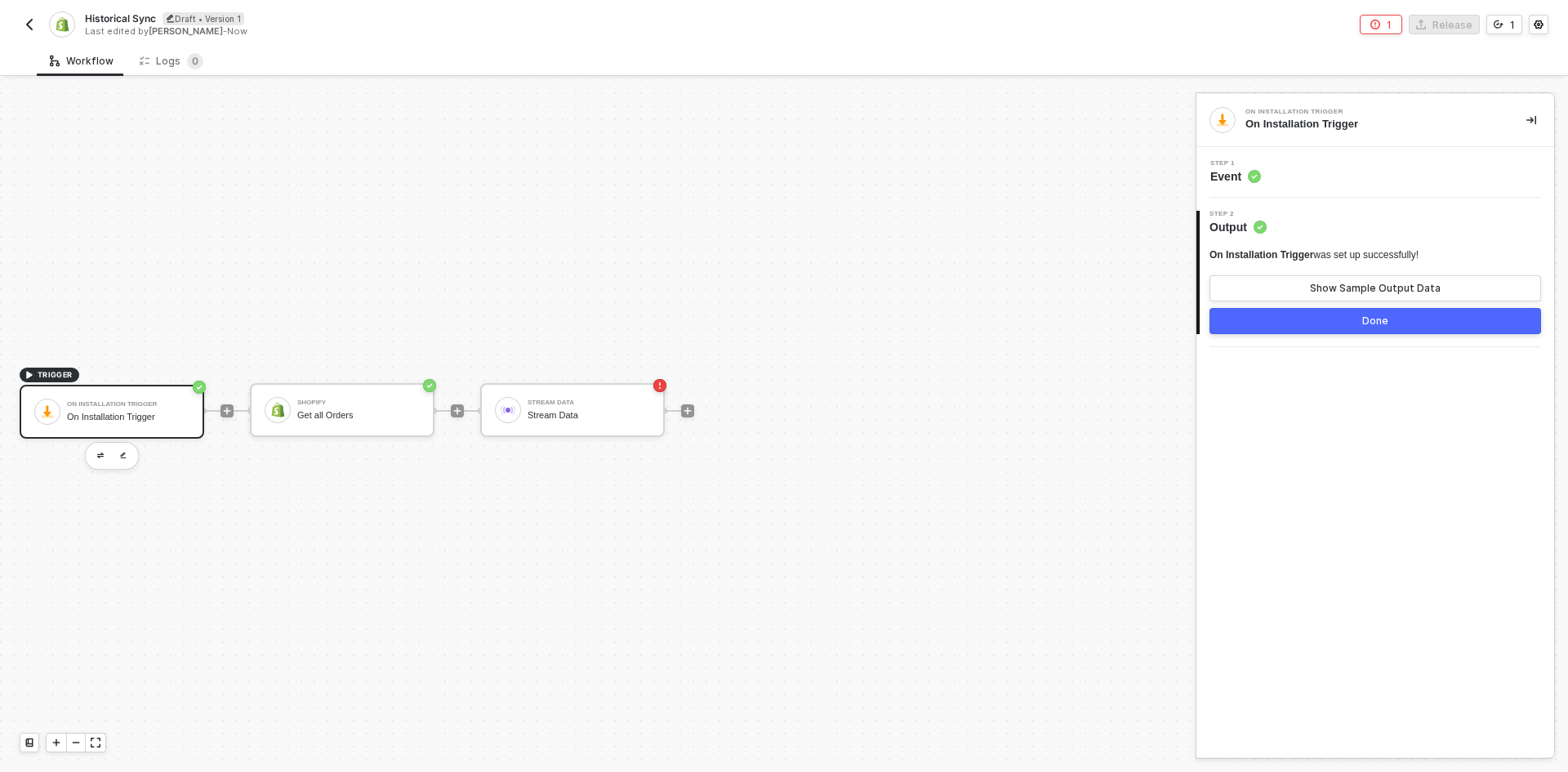
click at [27, 20] on img "button" at bounding box center [29, 24] width 13 height 13
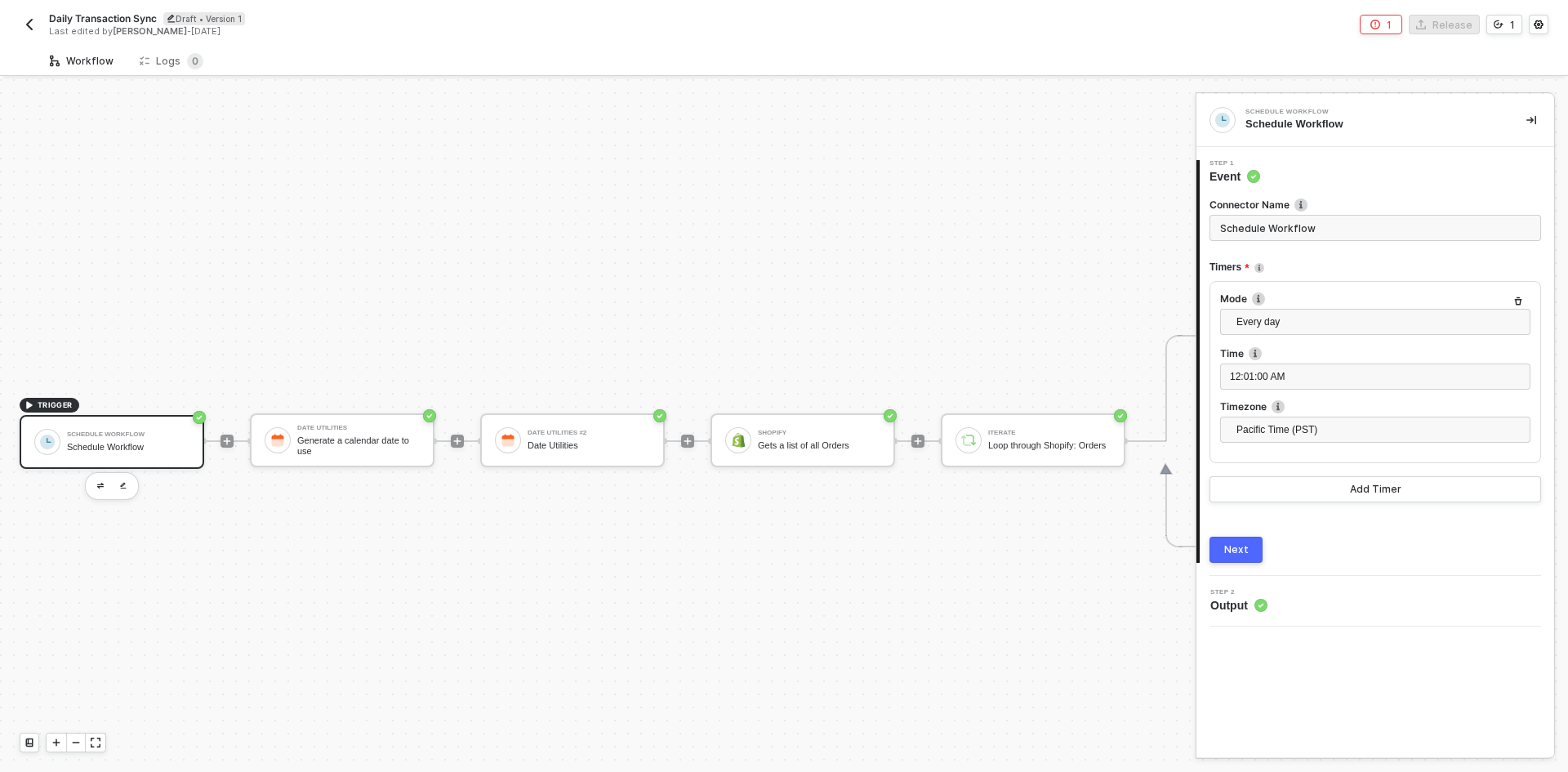
scroll to position [42, 0]
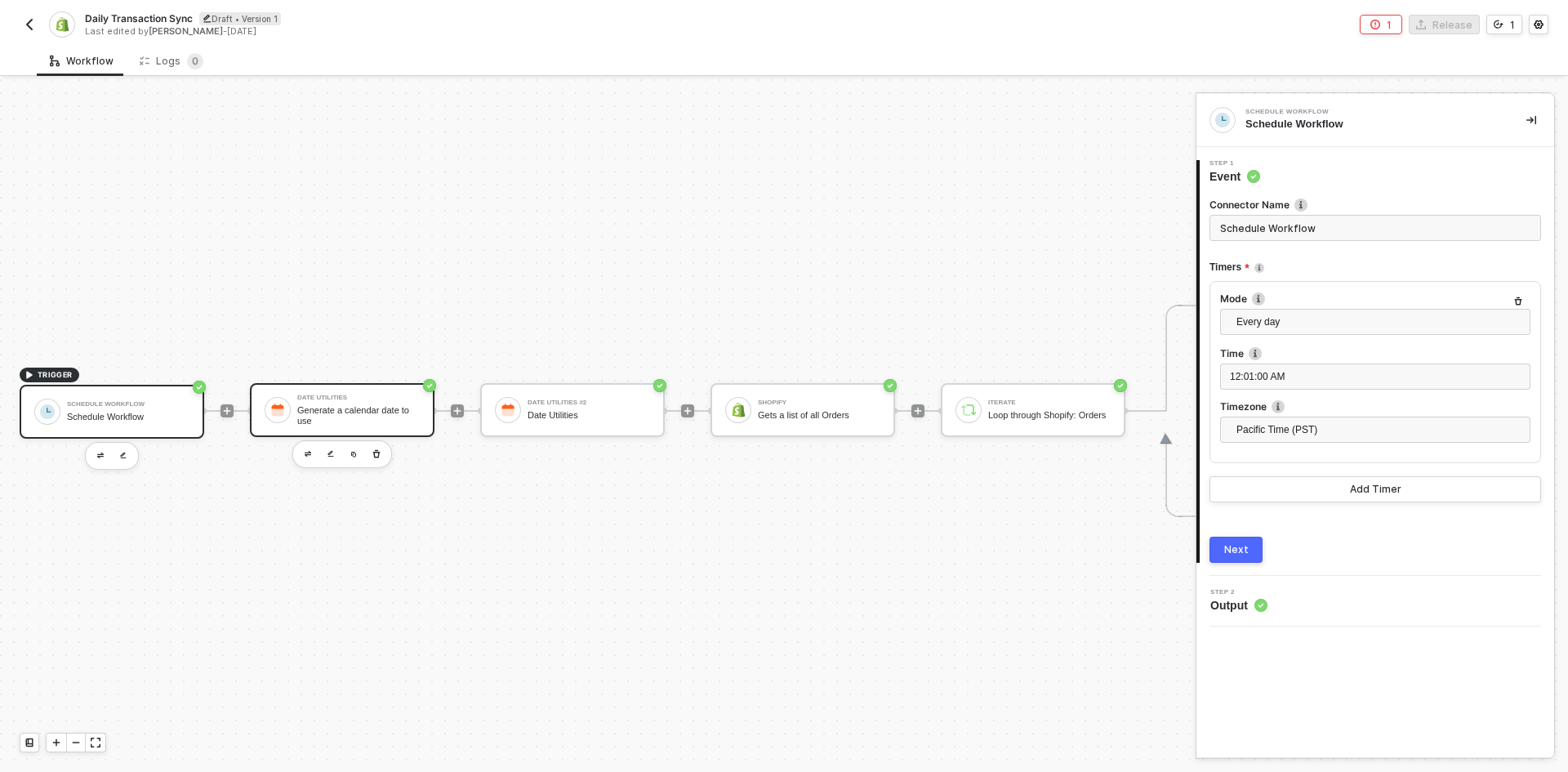
click at [364, 405] on div "Generate a calendar date to use" at bounding box center [359, 415] width 122 height 21
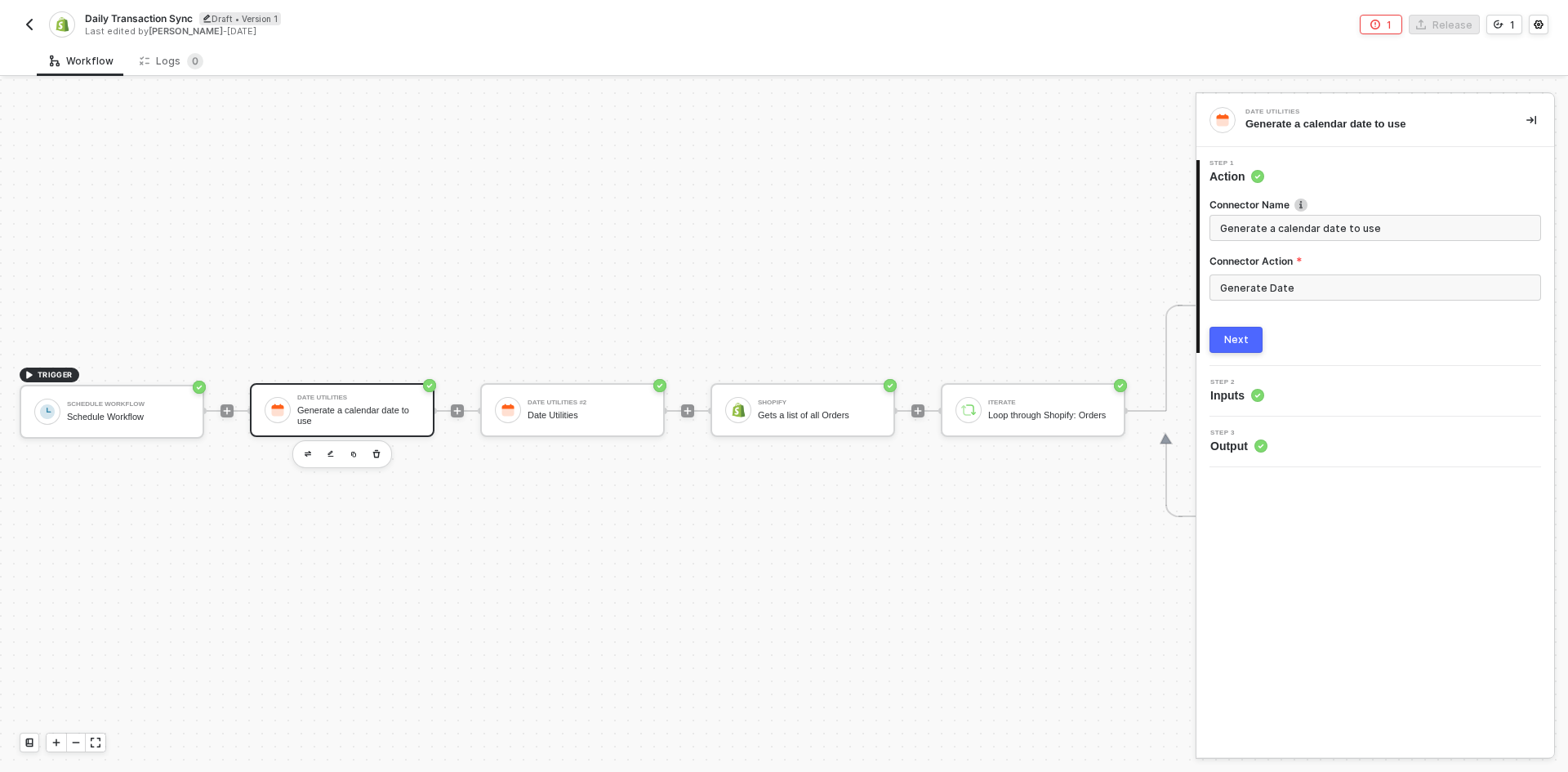
click at [1359, 390] on div "Step 2 Inputs" at bounding box center [1377, 391] width 353 height 24
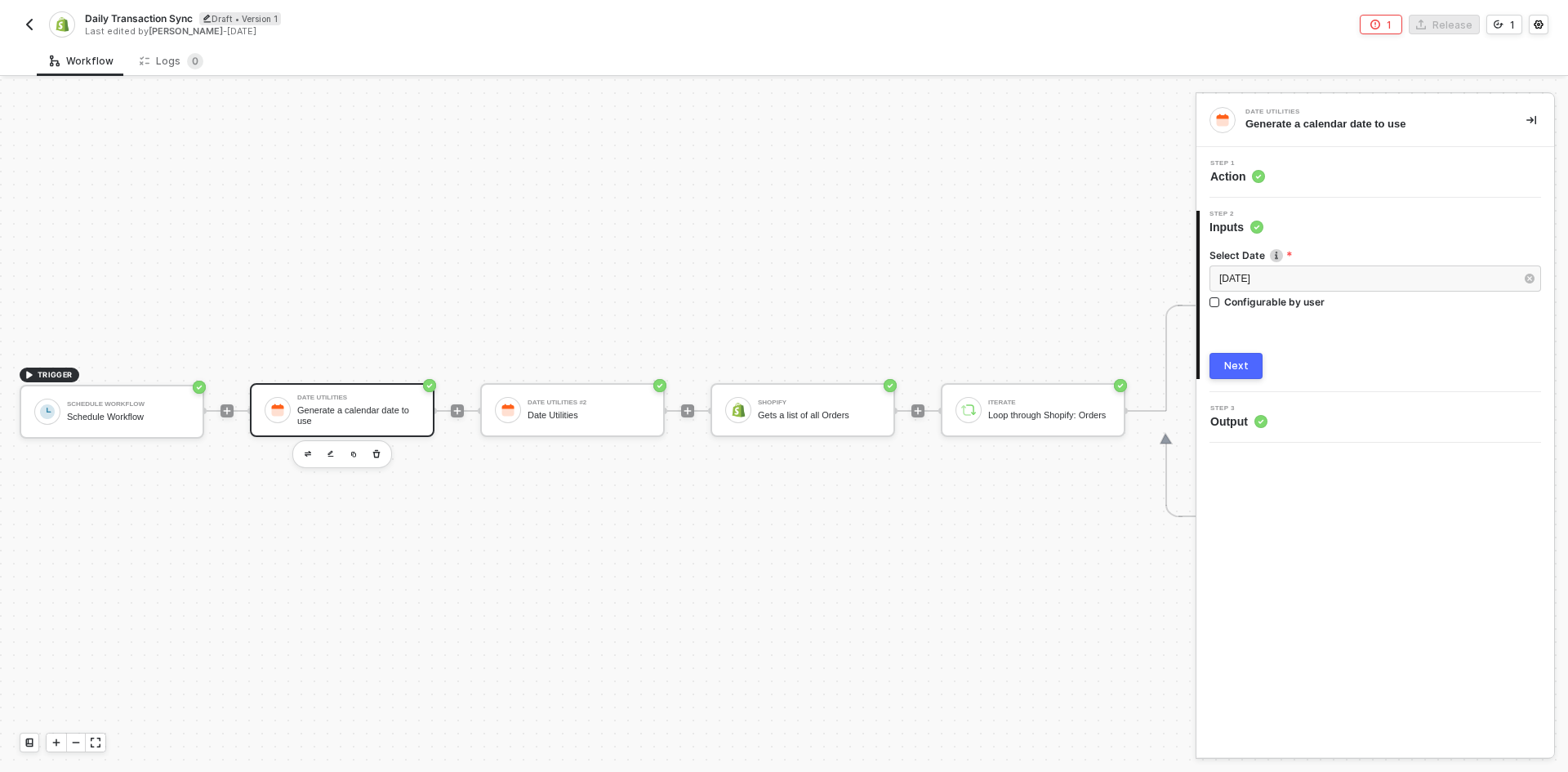
click at [1386, 409] on div "Step 3 Output" at bounding box center [1377, 417] width 353 height 24
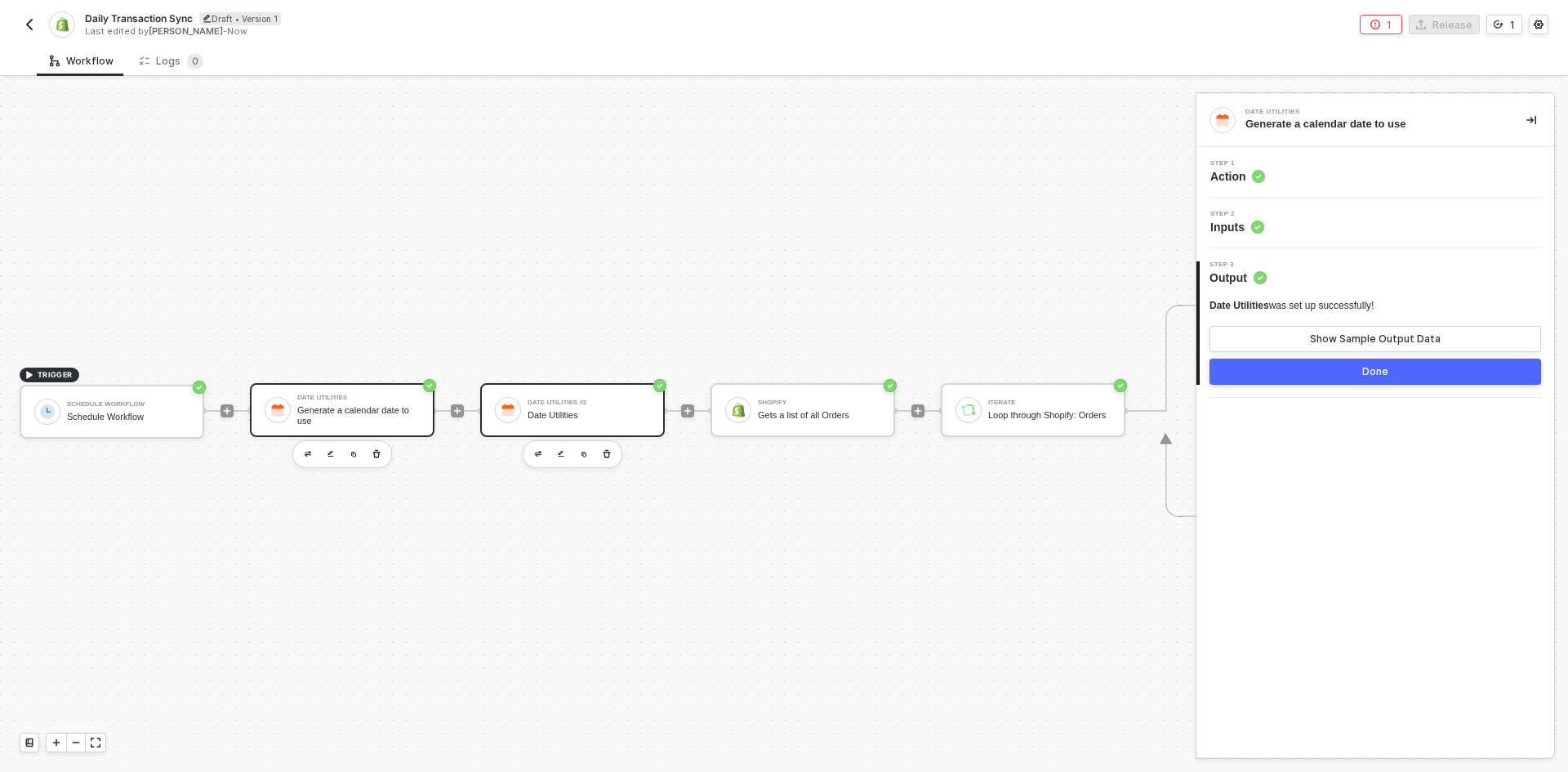
click at [539, 383] on div "Date Utilities #2 Date Utilities" at bounding box center [572, 410] width 184 height 54
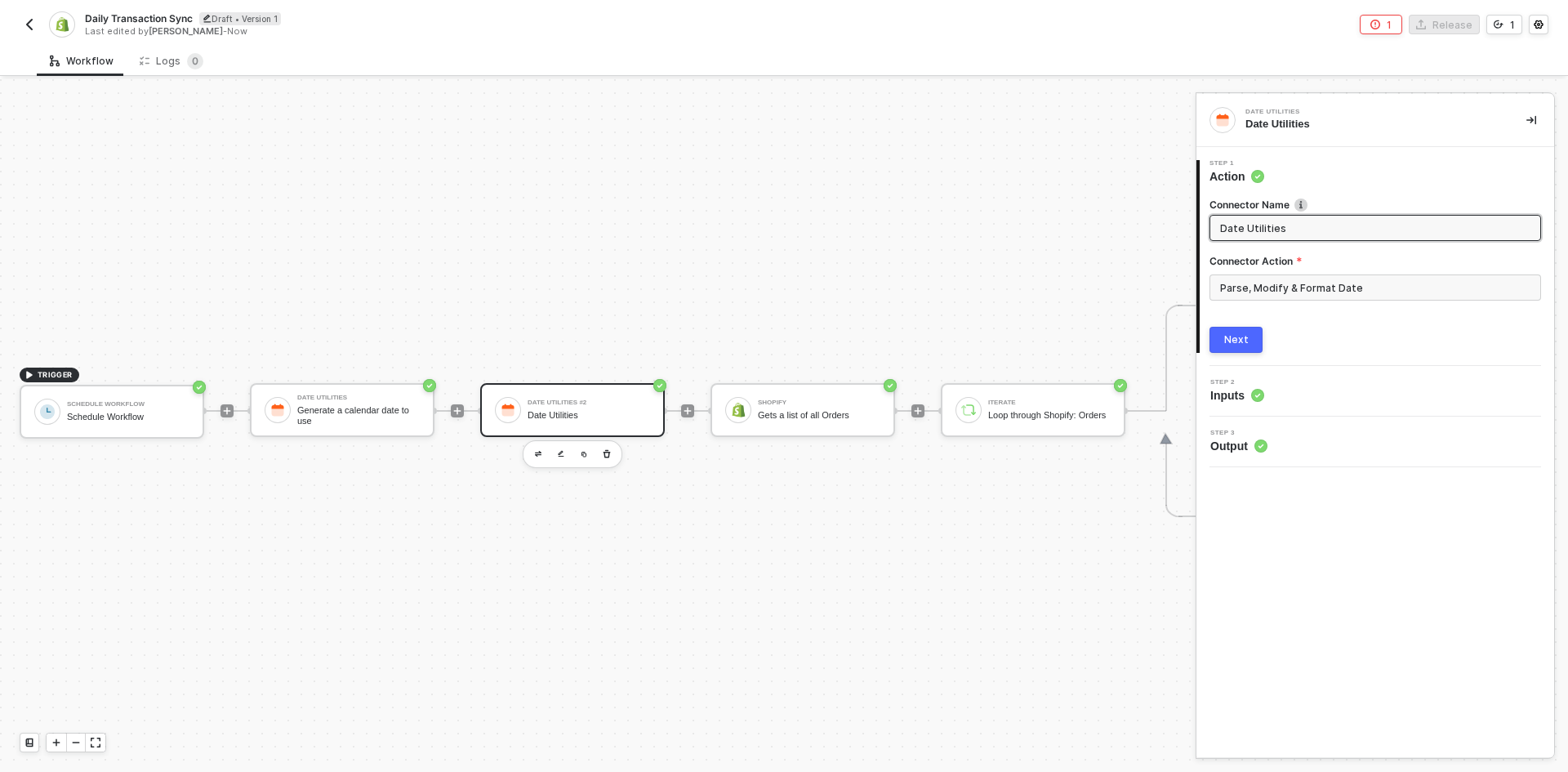
click at [1278, 392] on div "Step 2 Inputs" at bounding box center [1377, 391] width 353 height 24
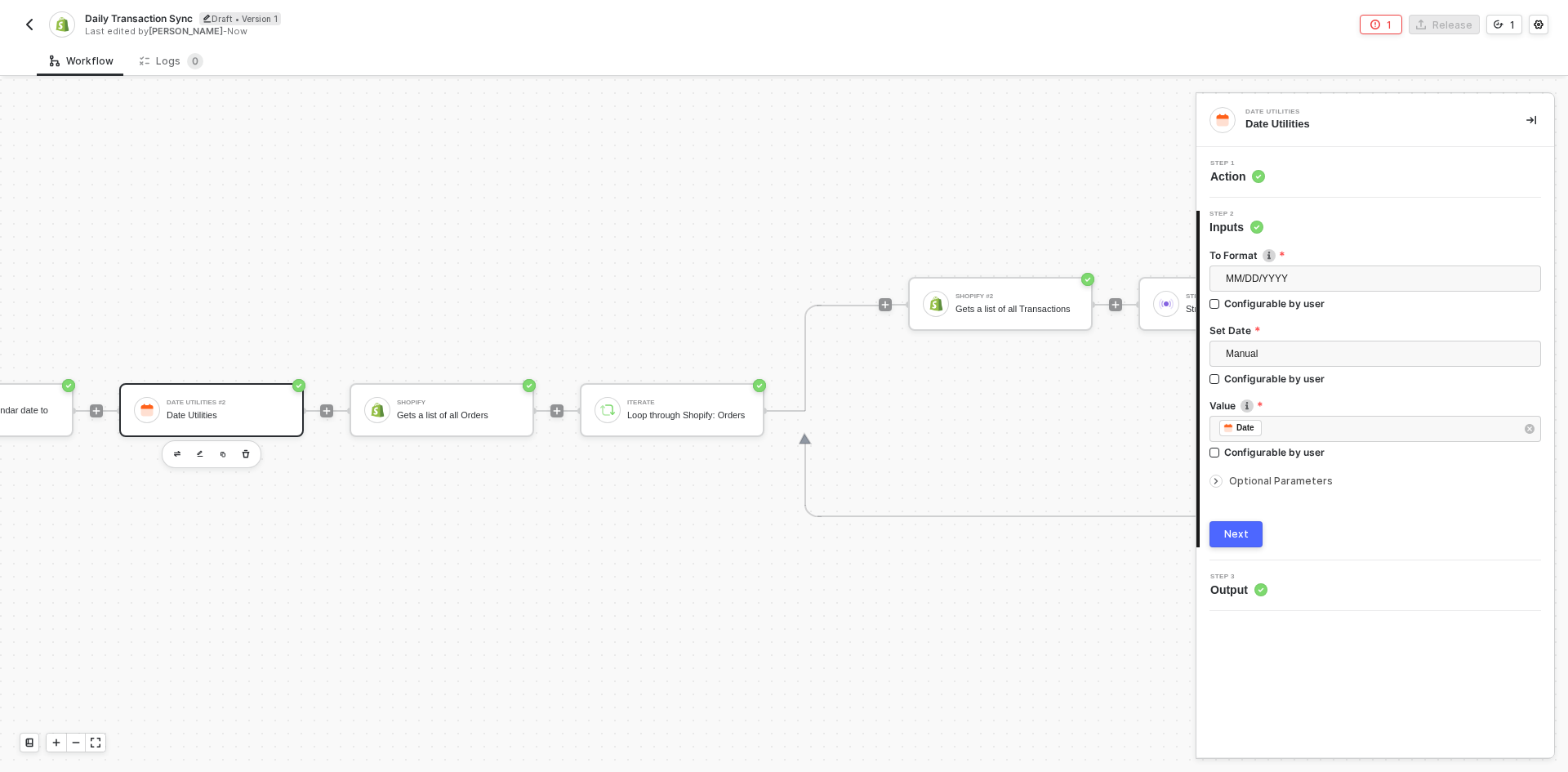
scroll to position [42, 365]
click at [433, 395] on div "Shopify Gets a list of all Orders" at bounding box center [454, 410] width 122 height 31
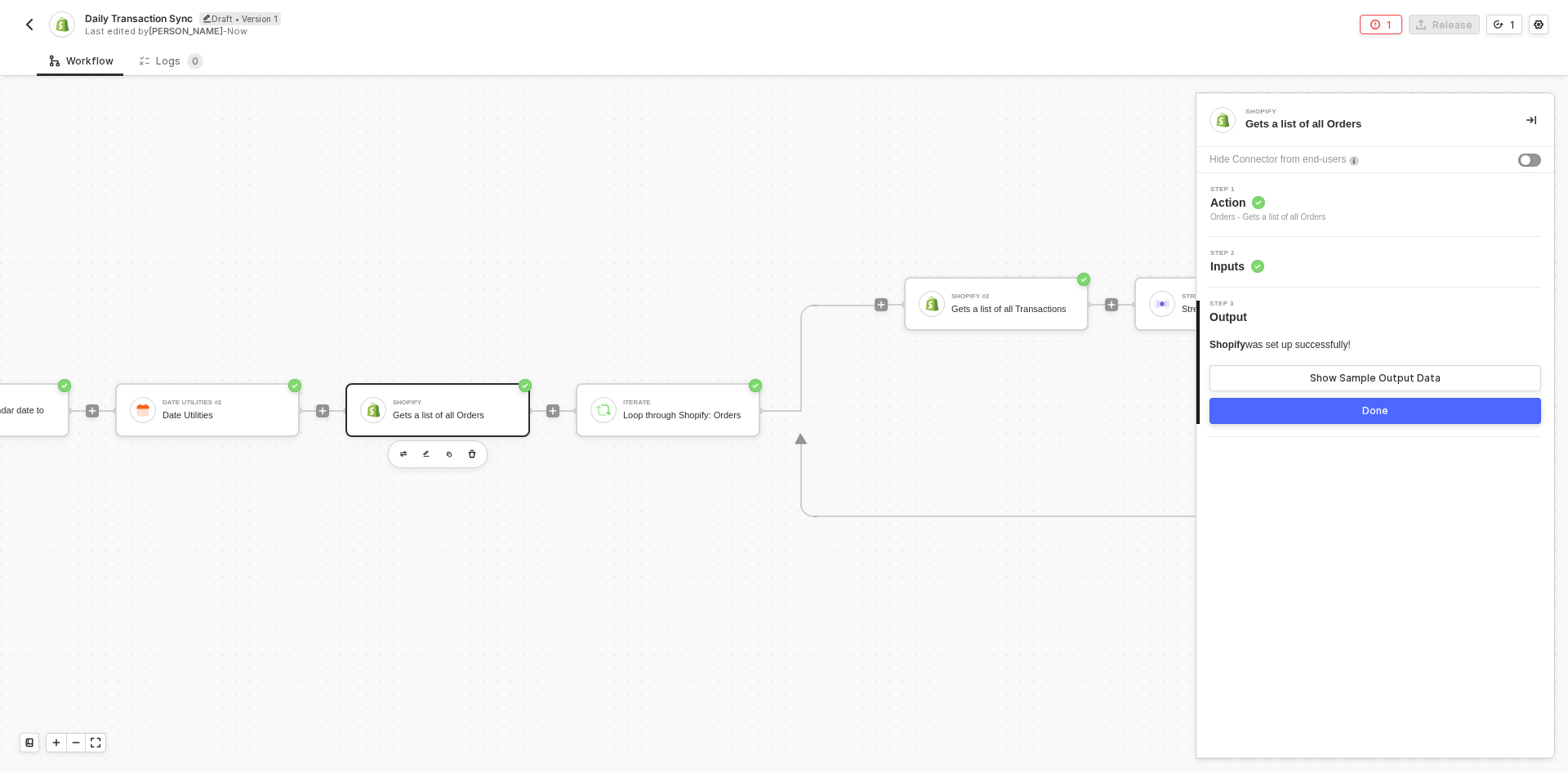
click at [1390, 259] on div "Step 2 Inputs" at bounding box center [1377, 262] width 353 height 24
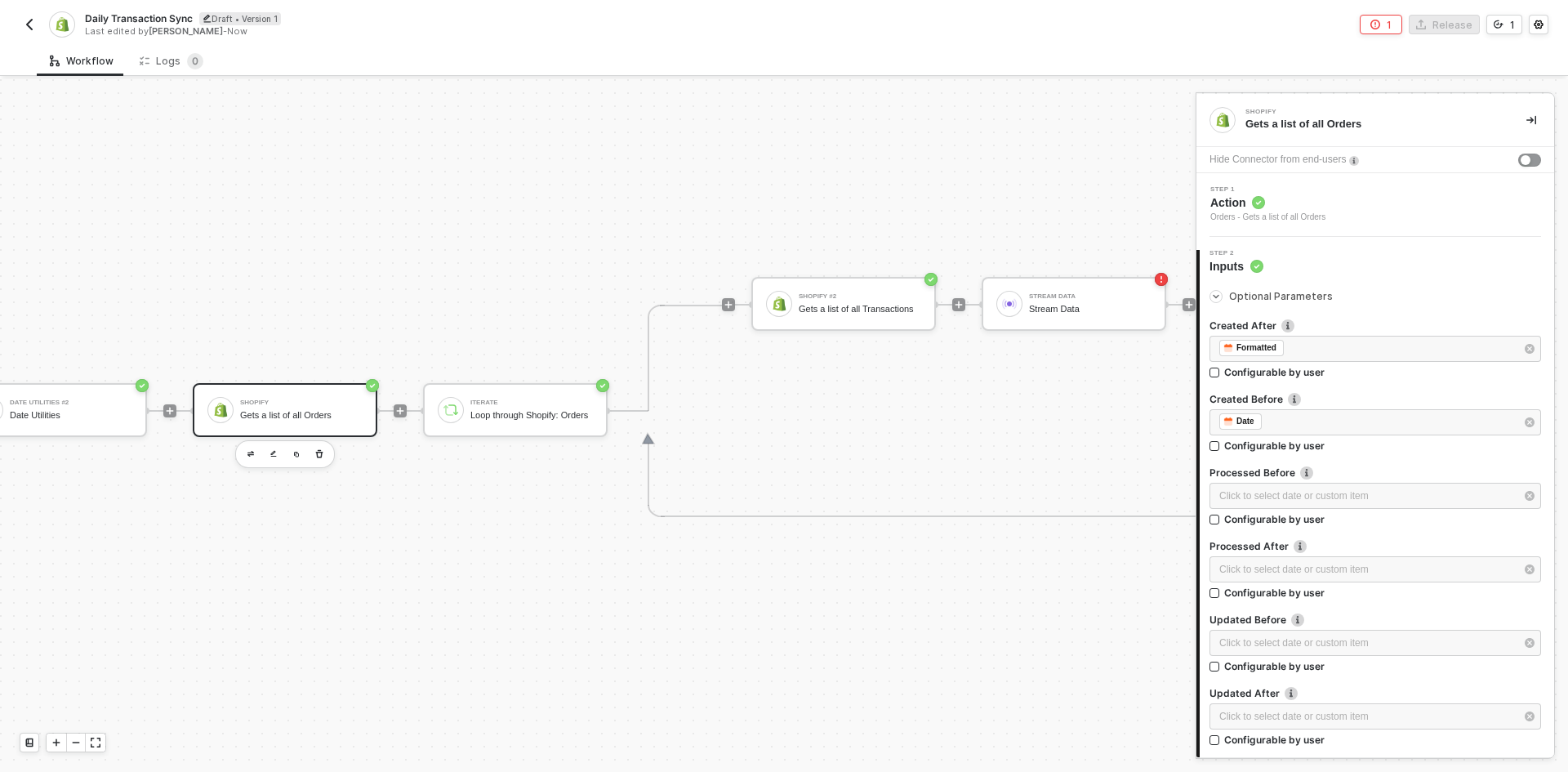
scroll to position [42, 528]
click at [870, 304] on div "Gets a list of all Transactions" at bounding box center [851, 309] width 122 height 11
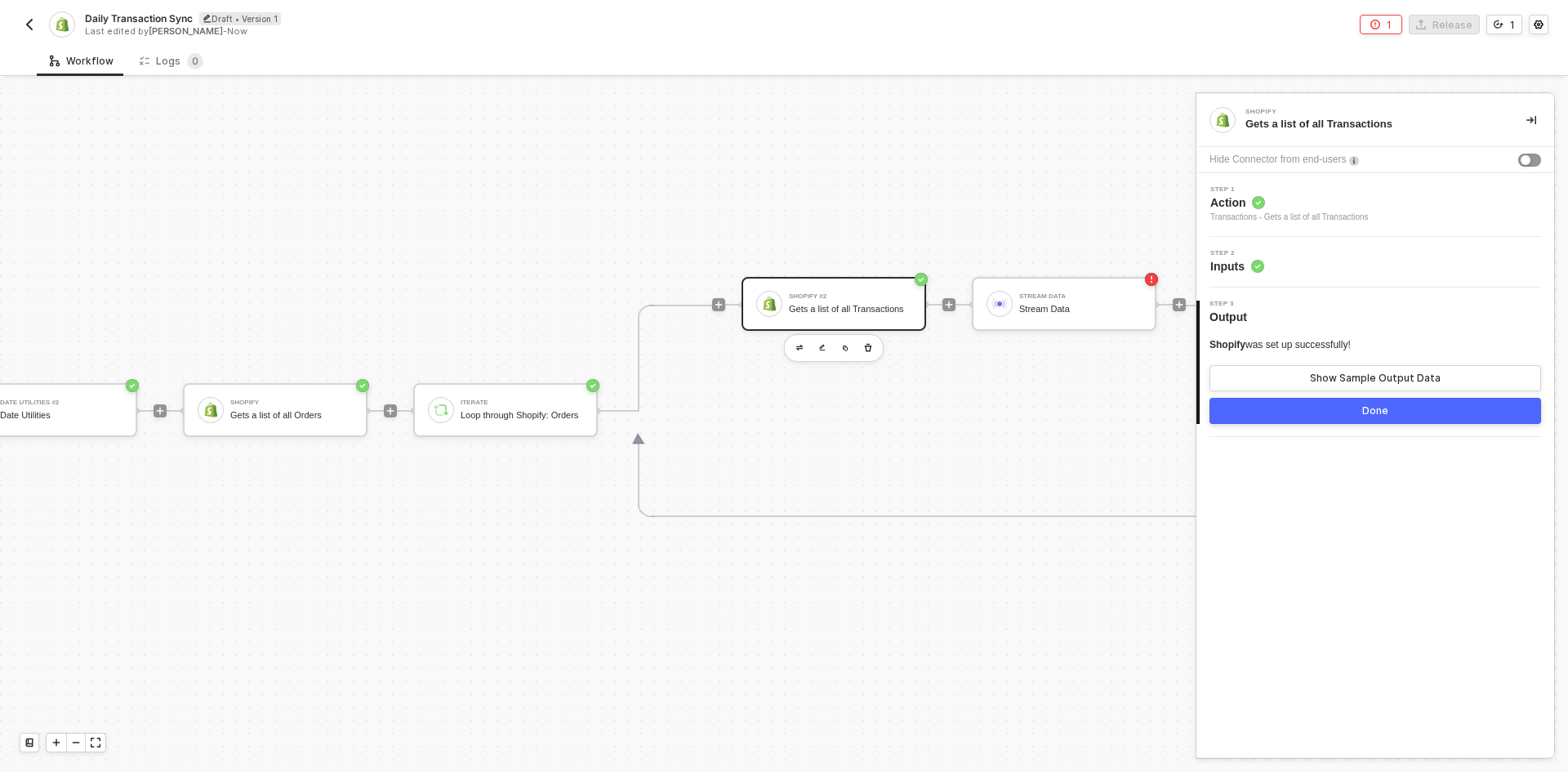
click at [1354, 263] on div "Step 2 Inputs" at bounding box center [1377, 262] width 353 height 24
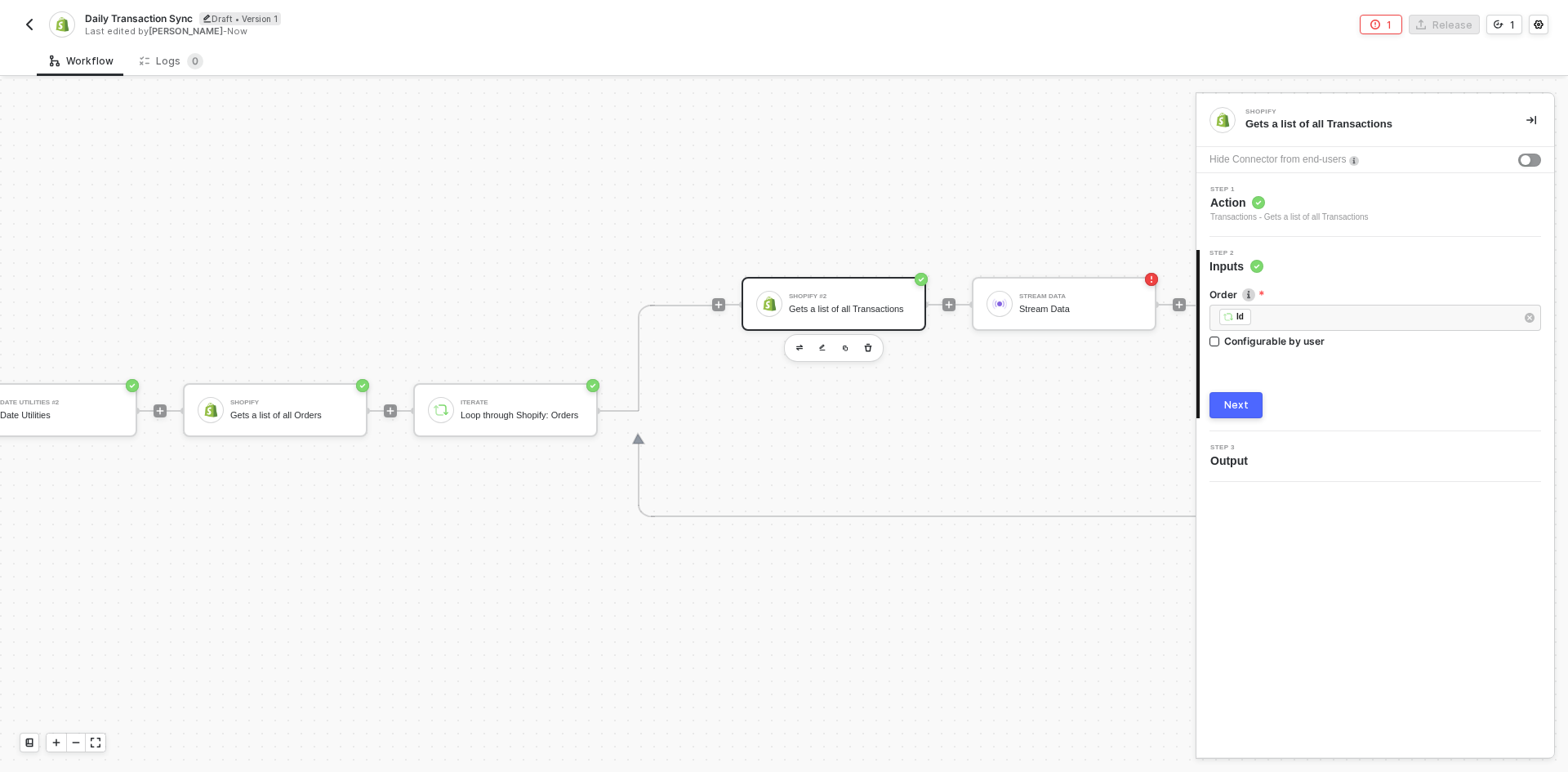
click at [1246, 414] on button "Next" at bounding box center [1236, 404] width 53 height 26
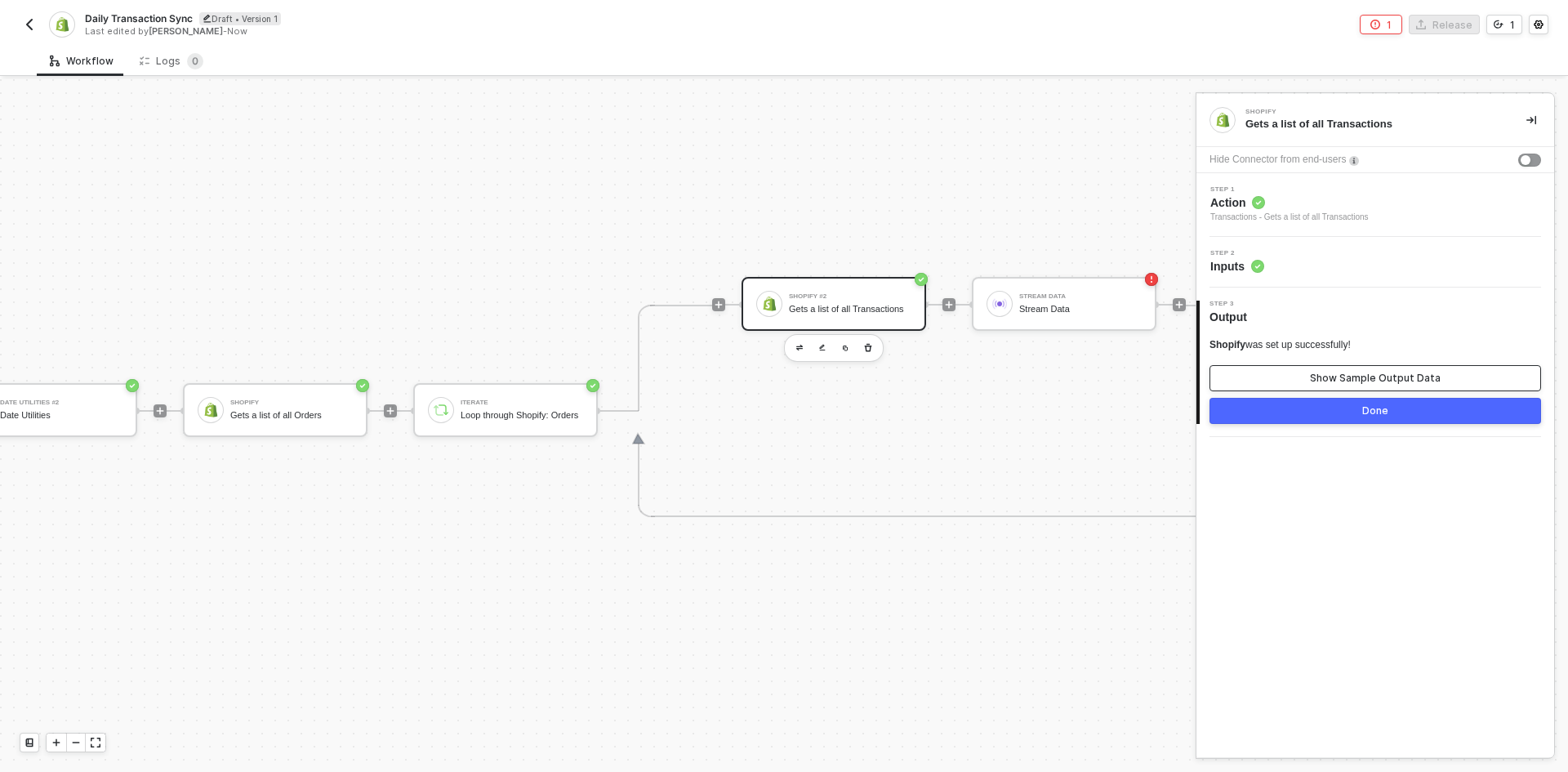
click at [1302, 375] on button "Show Sample Output Data" at bounding box center [1376, 377] width 332 height 26
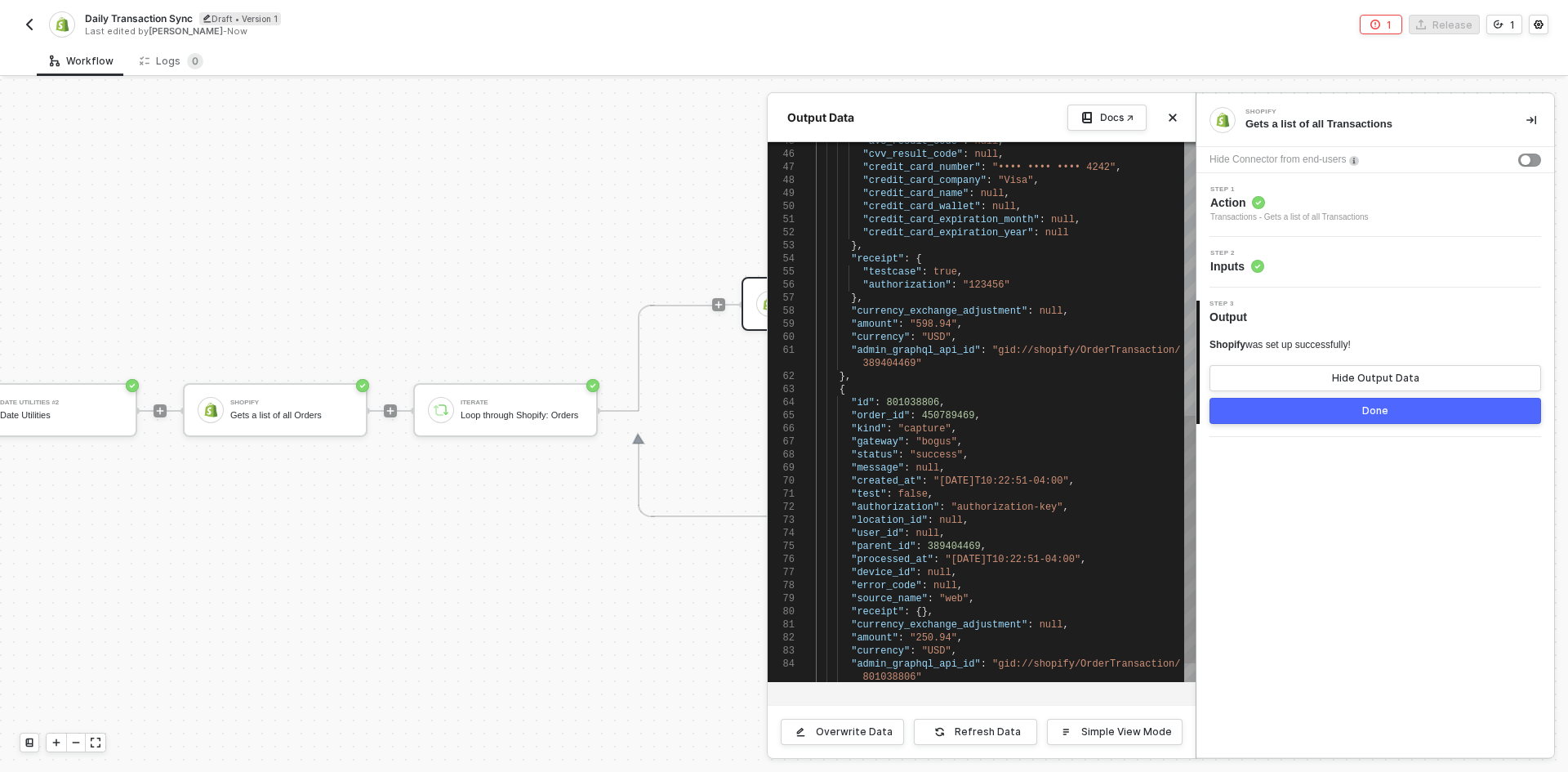
click at [899, 560] on span ""processed_at"" at bounding box center [893, 559] width 83 height 12
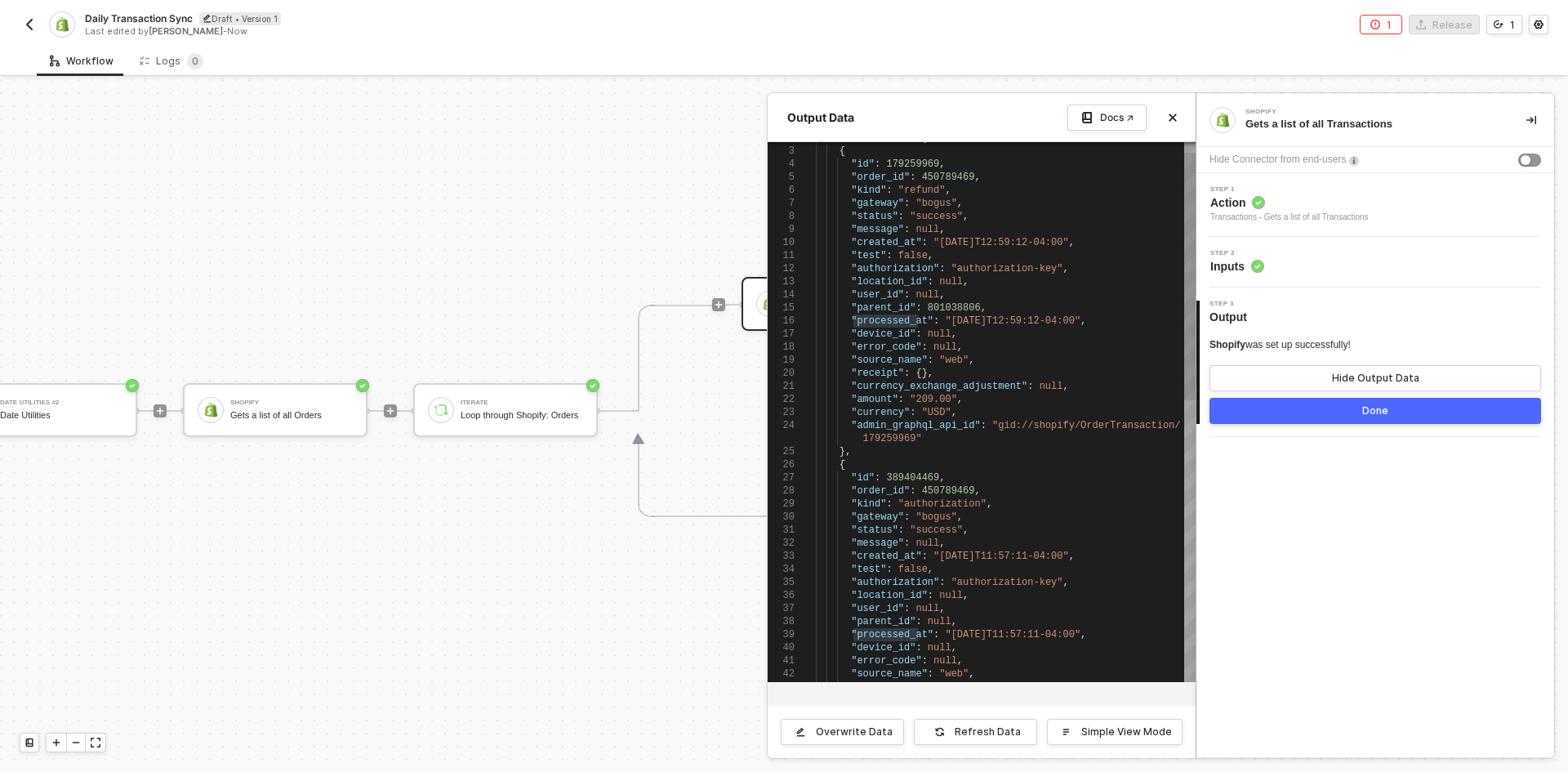
click at [919, 525] on span ""success"" at bounding box center [936, 529] width 53 height 12
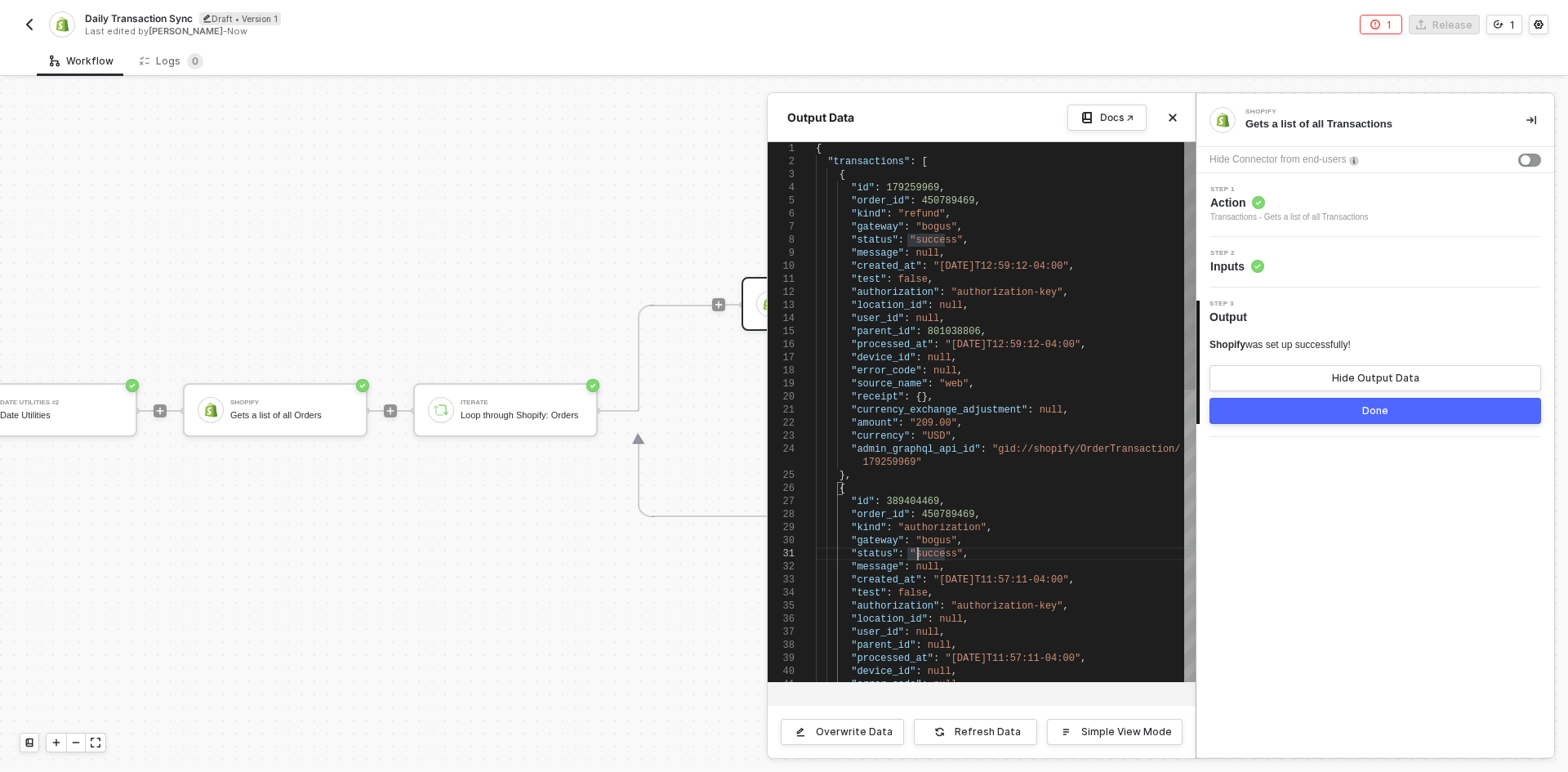
type textarea ""test": false, "authorization": "authorization-key", "location_id": null, "user…"
click at [1526, 121] on button "button" at bounding box center [1532, 120] width 20 height 20
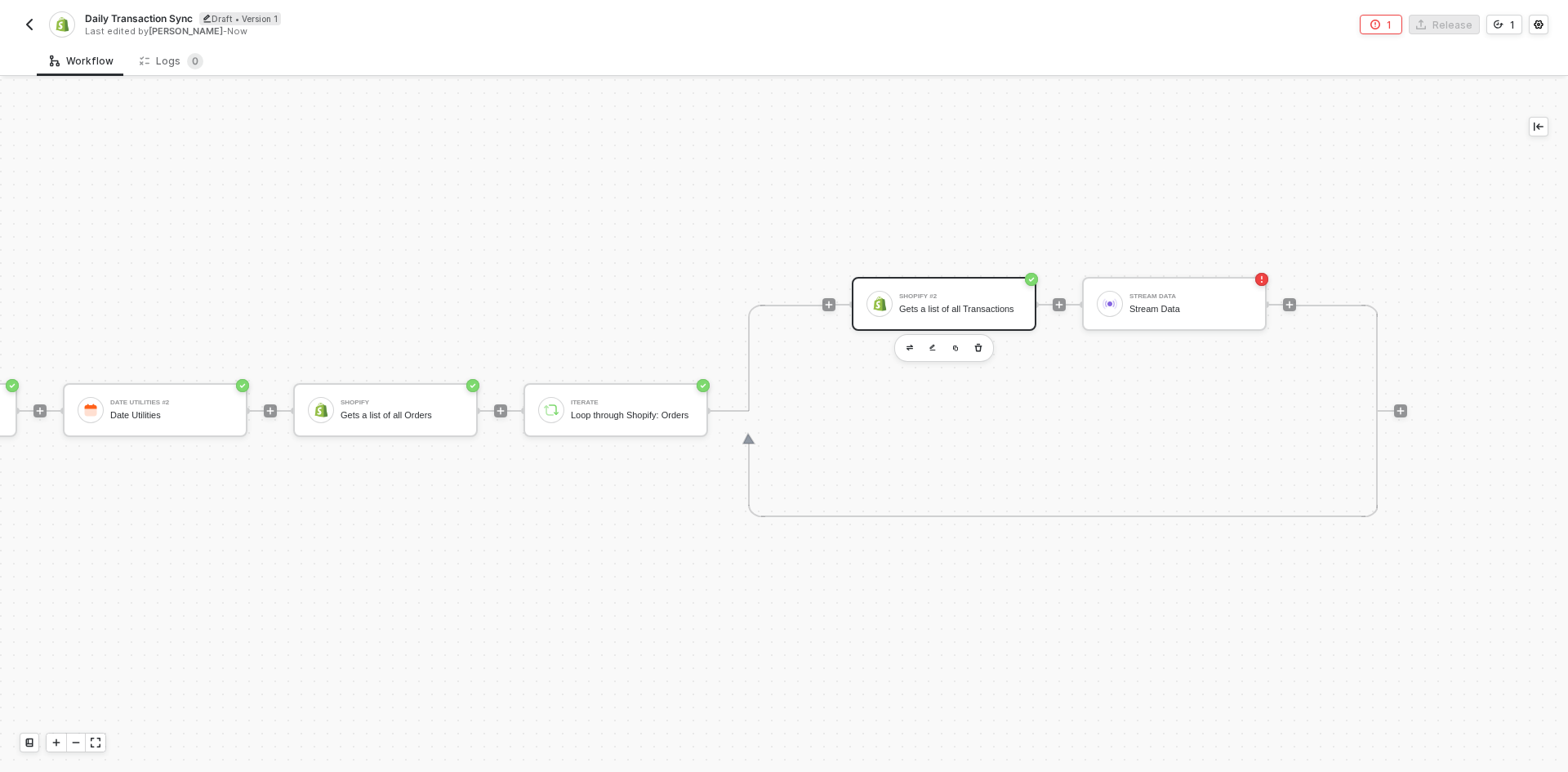
scroll to position [42, 430]
click at [1110, 290] on div at bounding box center [1109, 303] width 26 height 26
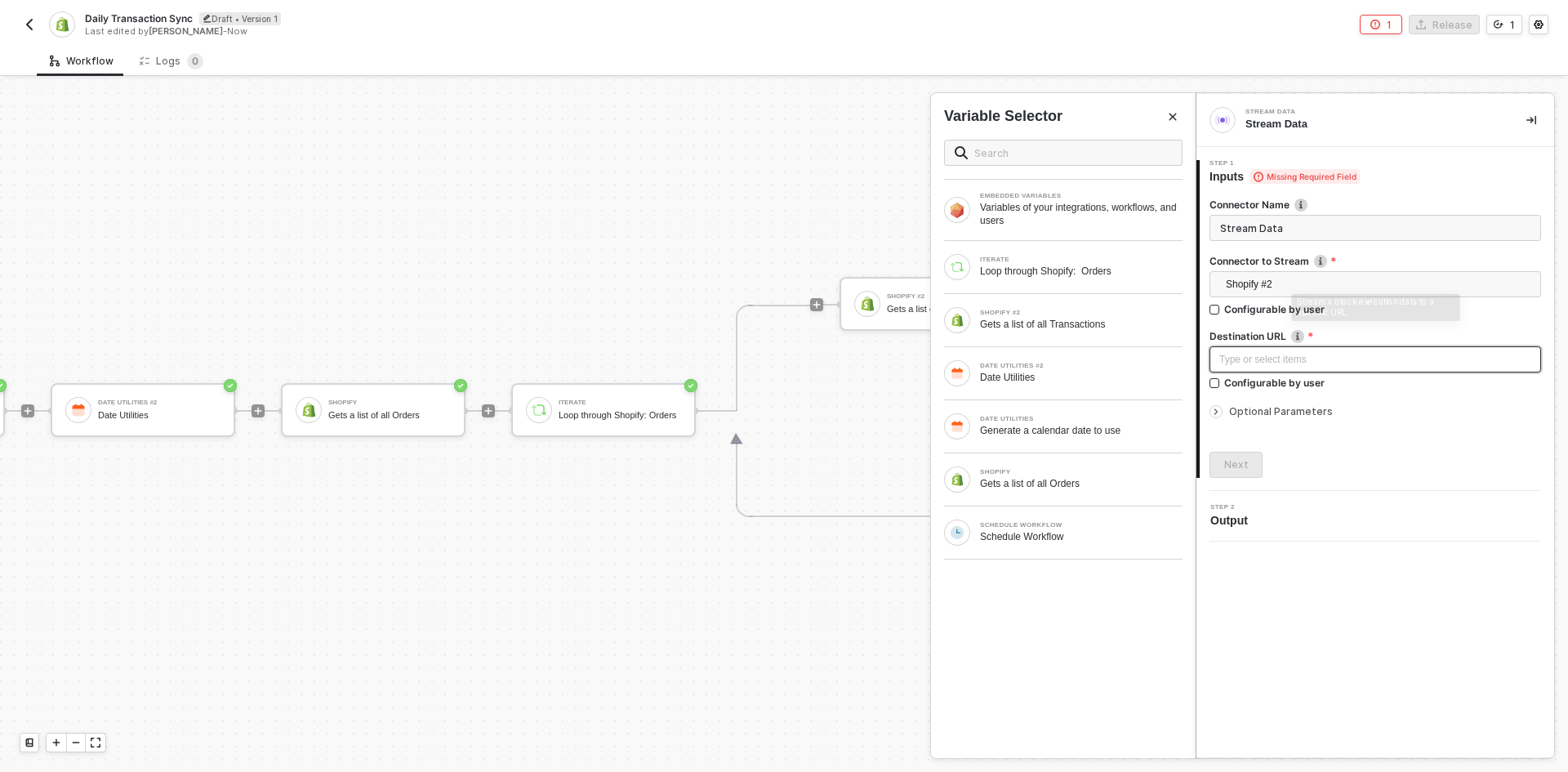
click at [1305, 343] on div "Destination URL Stream a block execution data to a specific URL. Type or select…" at bounding box center [1376, 366] width 332 height 74
click at [1039, 327] on div "Gets a list of all Transactions" at bounding box center [1081, 324] width 202 height 13
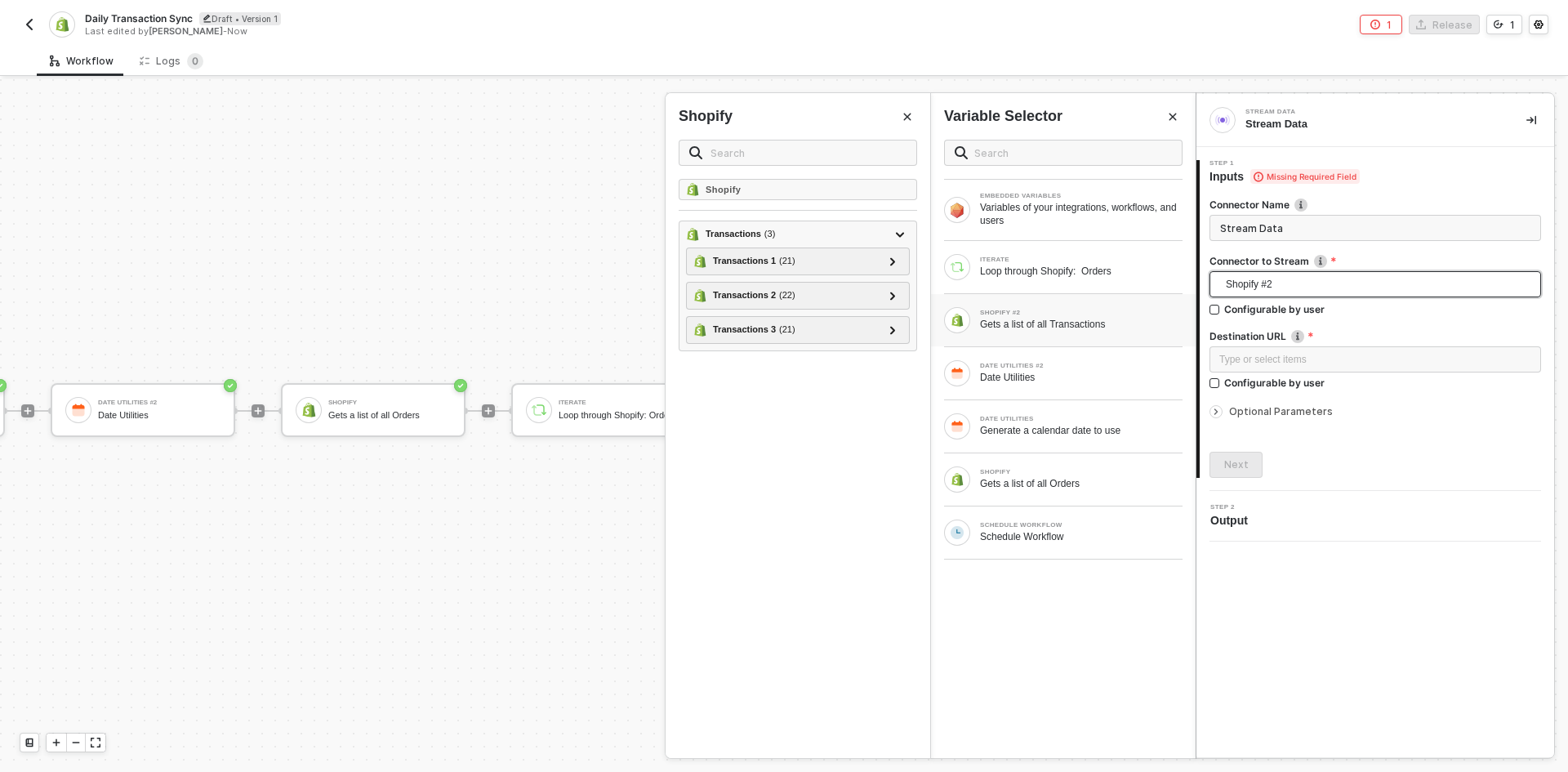
click at [1291, 290] on span "Shopify #2" at bounding box center [1379, 284] width 306 height 24
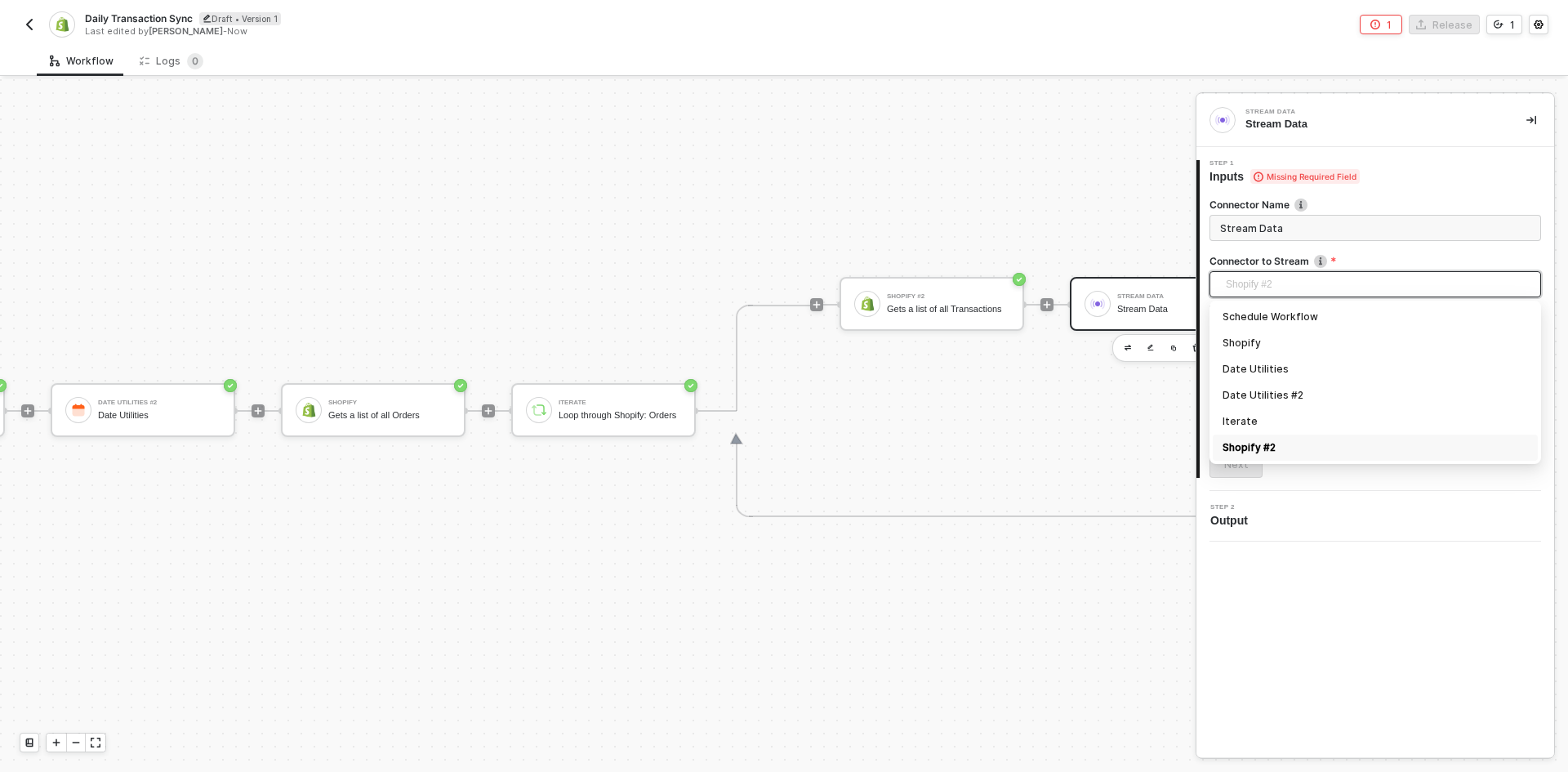
click at [1271, 439] on div "Shopify #2" at bounding box center [1376, 448] width 306 height 18
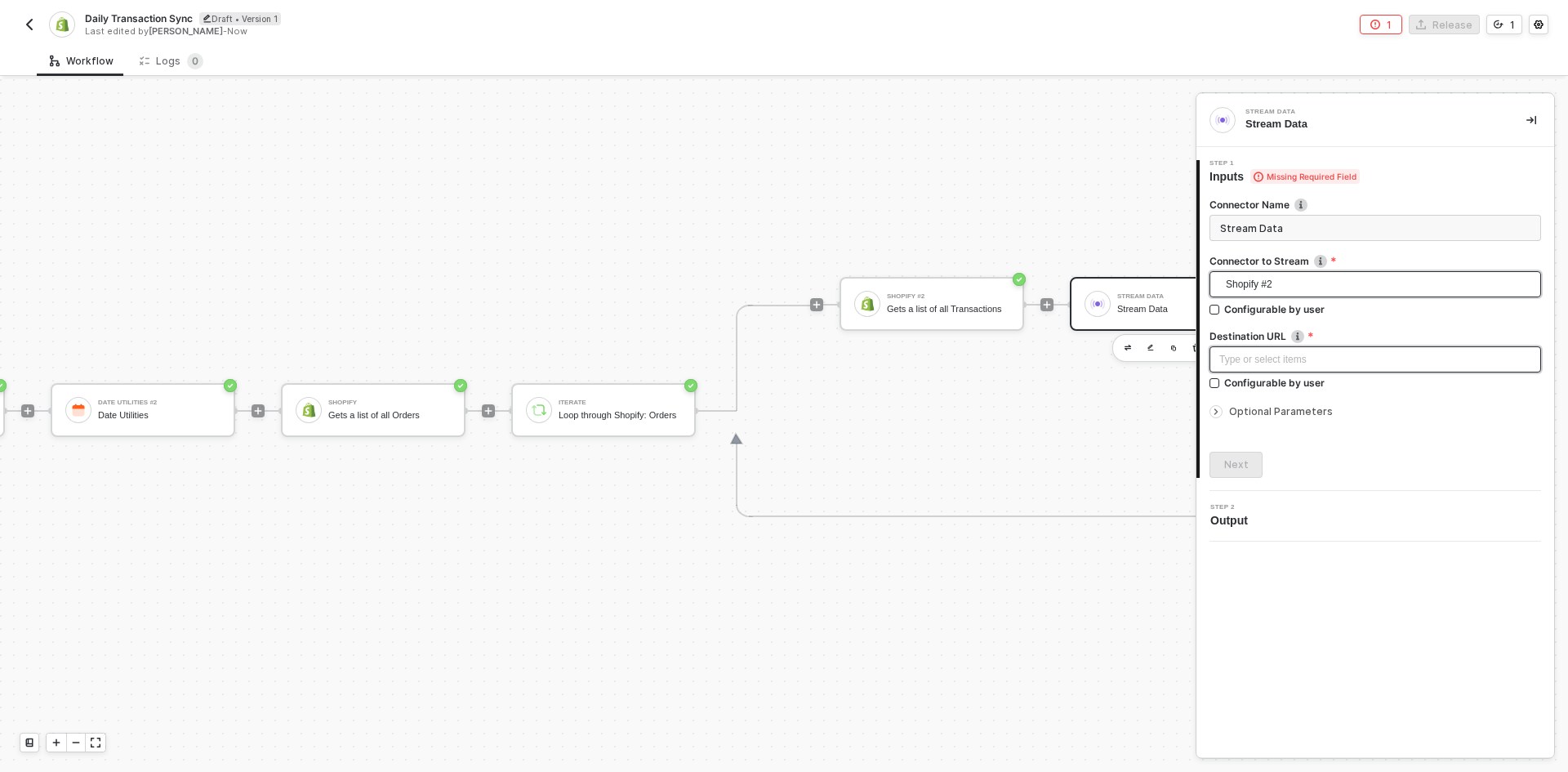
click at [1266, 370] on div "Type or select items ﻿" at bounding box center [1376, 359] width 332 height 26
click at [25, 21] on img "button" at bounding box center [29, 24] width 13 height 13
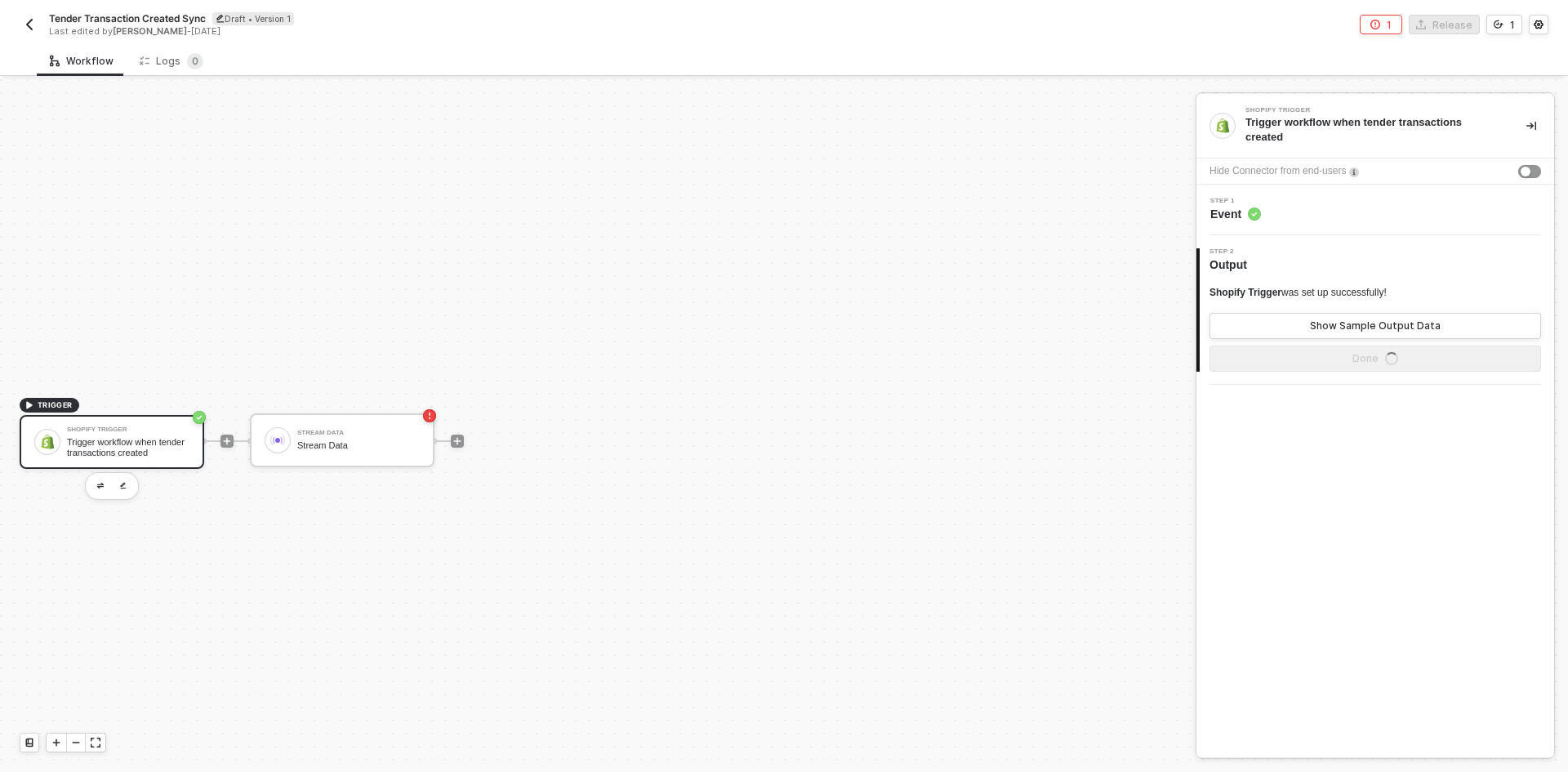
scroll to position [31, 0]
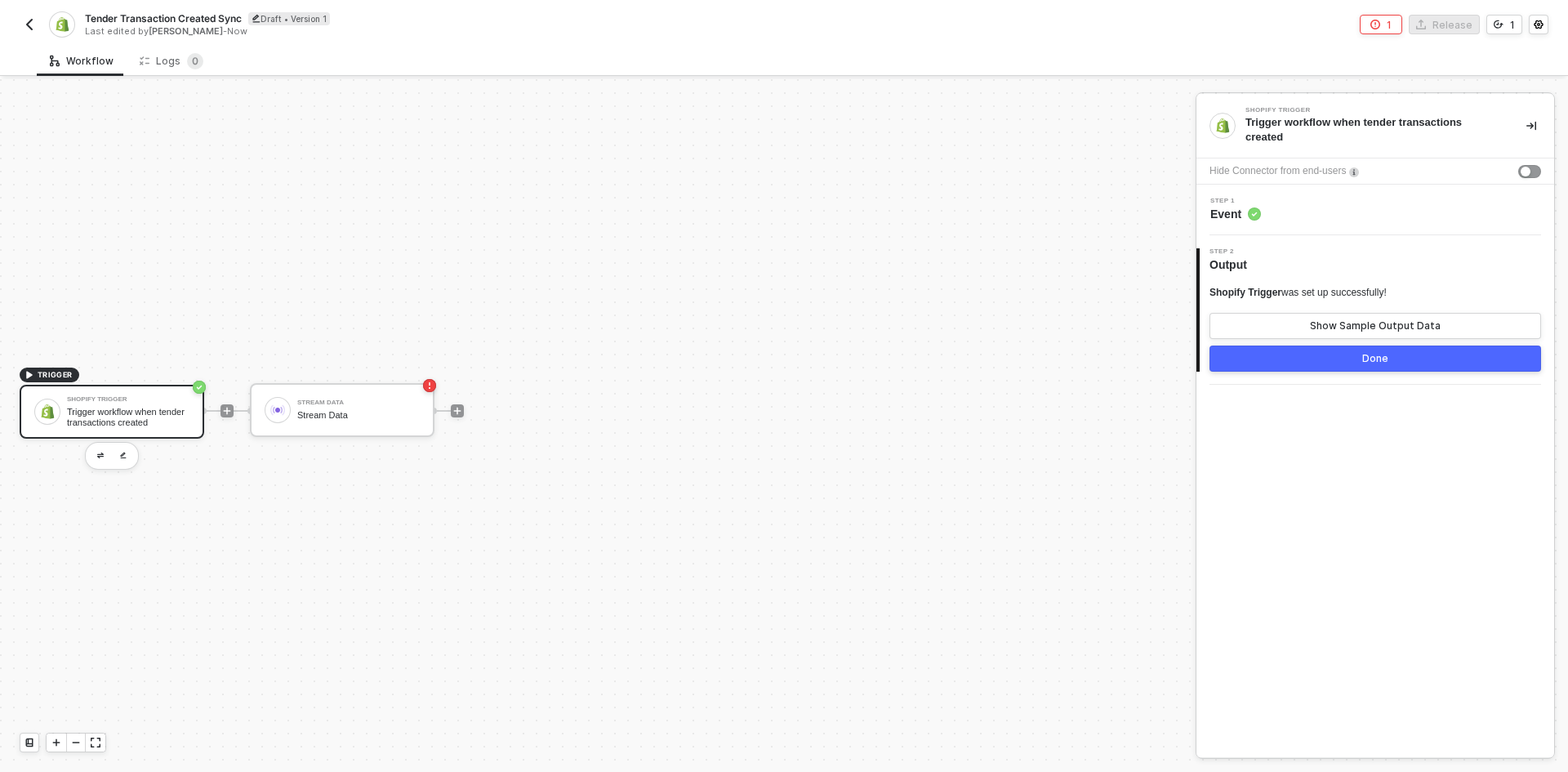
drag, startPoint x: 1280, startPoint y: 176, endPoint x: 1264, endPoint y: 201, distance: 29.7
click at [1264, 201] on div "Step 1 Event" at bounding box center [1377, 209] width 353 height 24
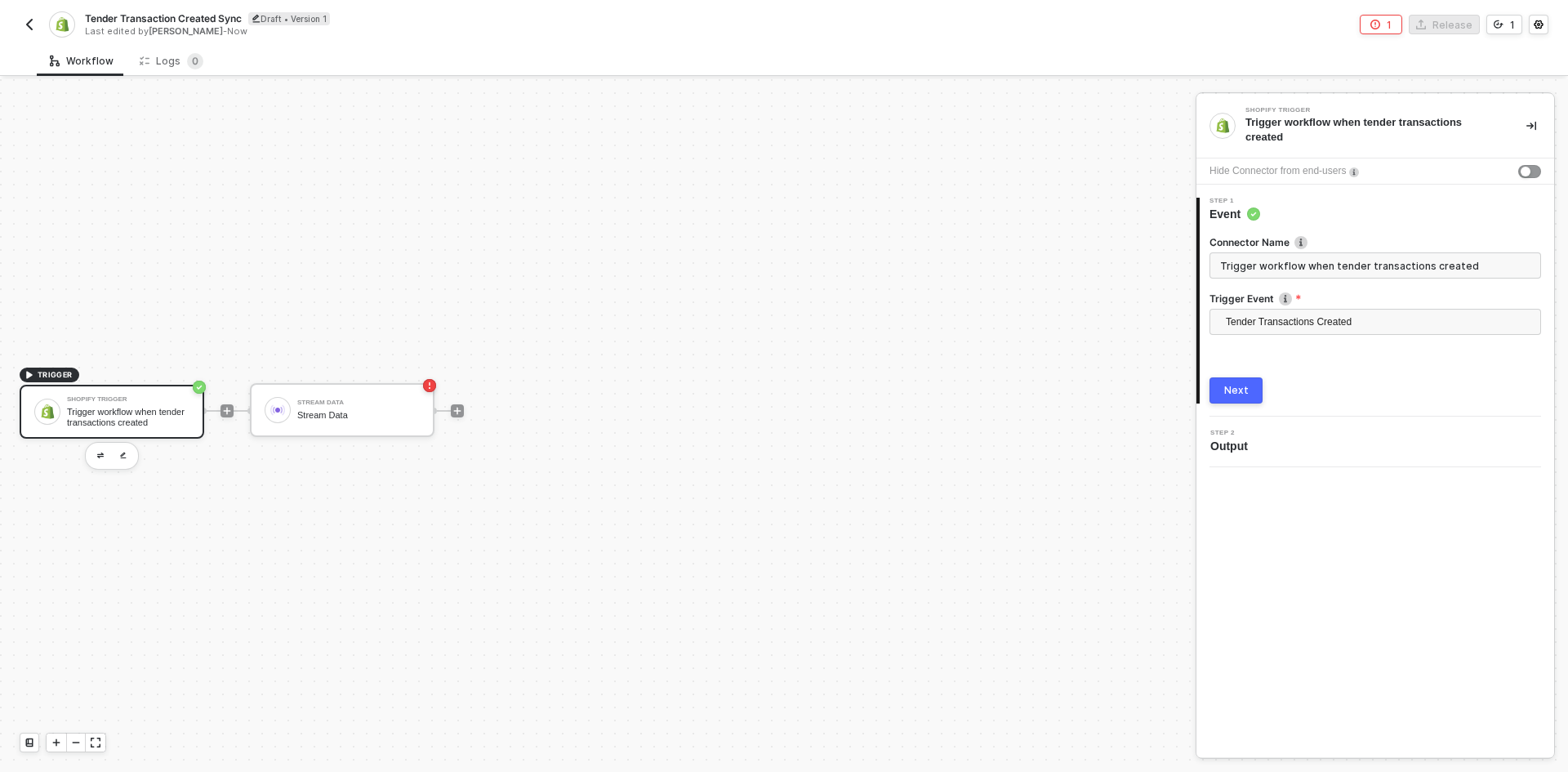
click at [1266, 296] on div "Trigger Event" at bounding box center [1376, 299] width 332 height 17
click at [1266, 309] on span "Tender Transactions Created" at bounding box center [1379, 321] width 306 height 24
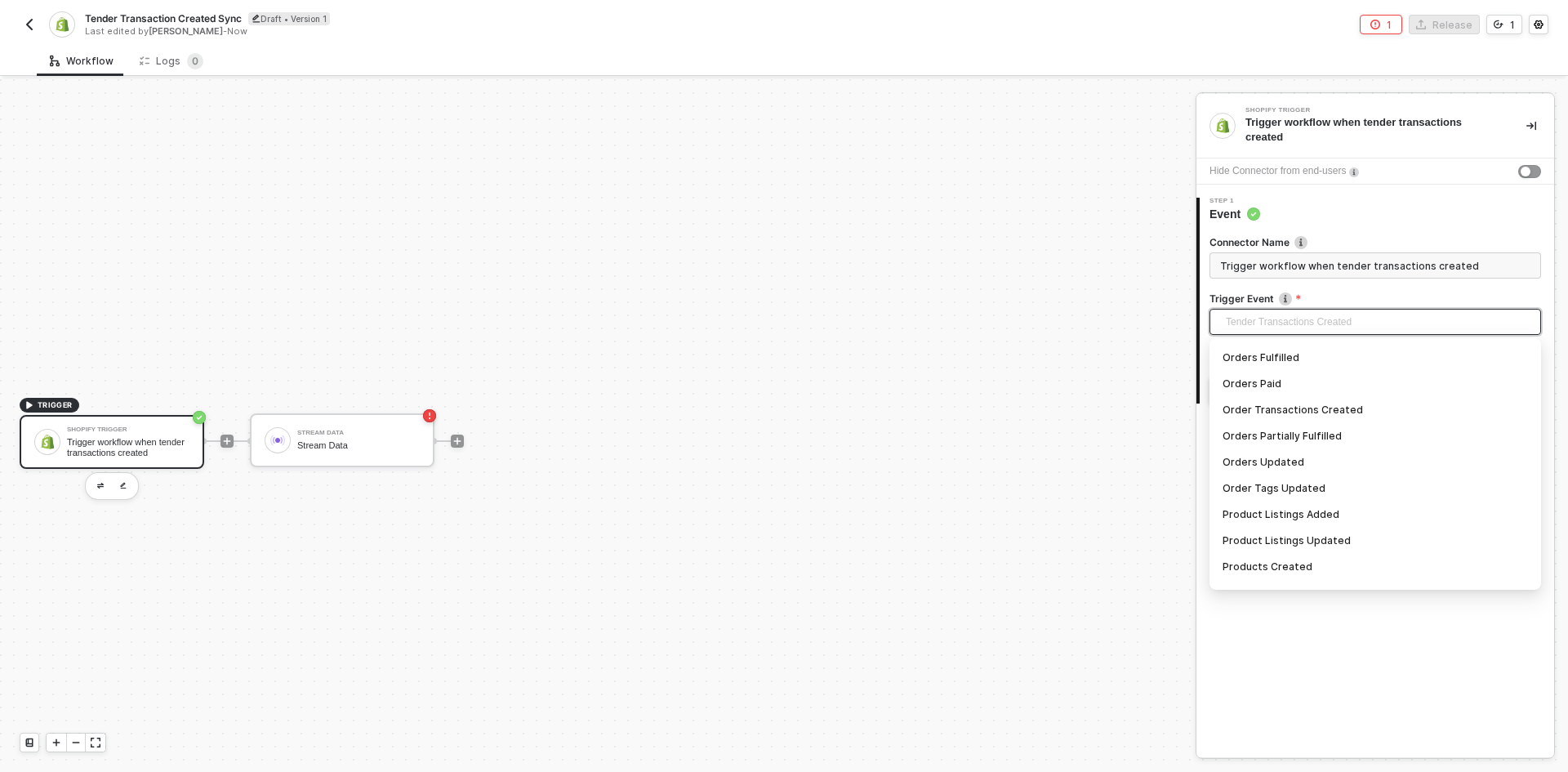
scroll to position [1349, 0]
click at [1246, 564] on div "Tender Transactions Created" at bounding box center [1376, 573] width 306 height 18
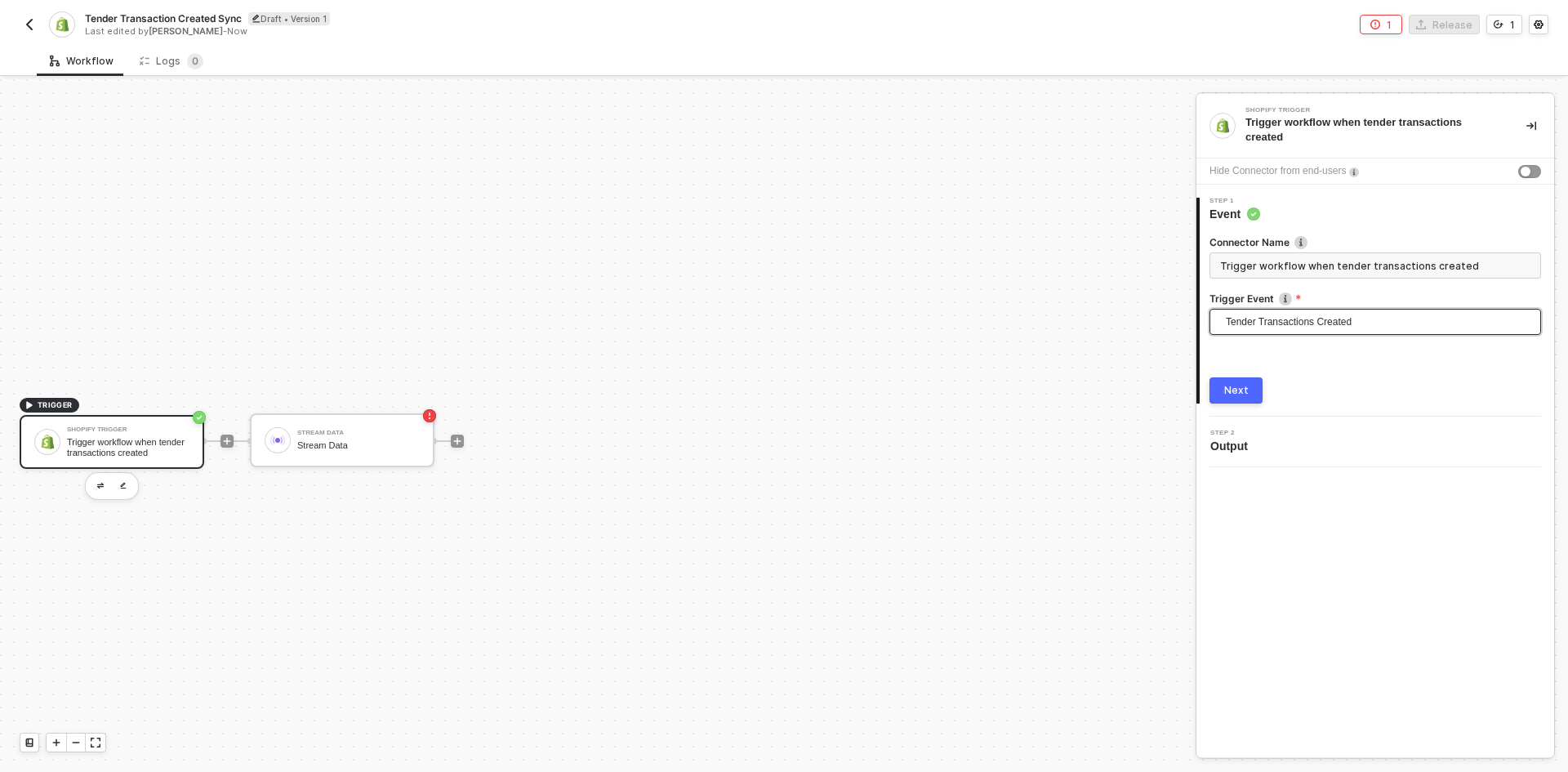
click at [1250, 377] on button "Next" at bounding box center [1236, 390] width 53 height 26
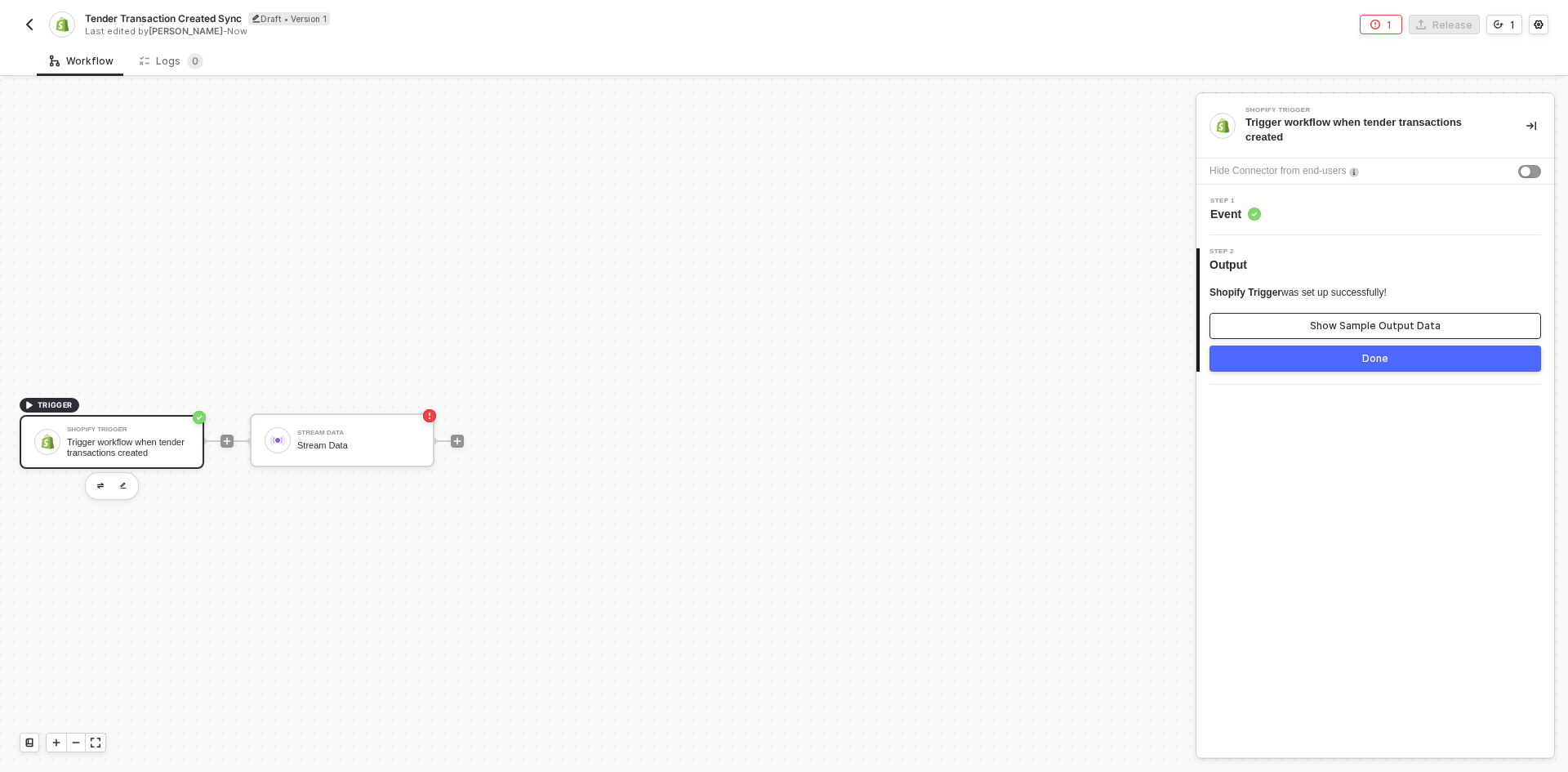
click at [1281, 324] on button "Show Sample Output Data" at bounding box center [1376, 325] width 332 height 26
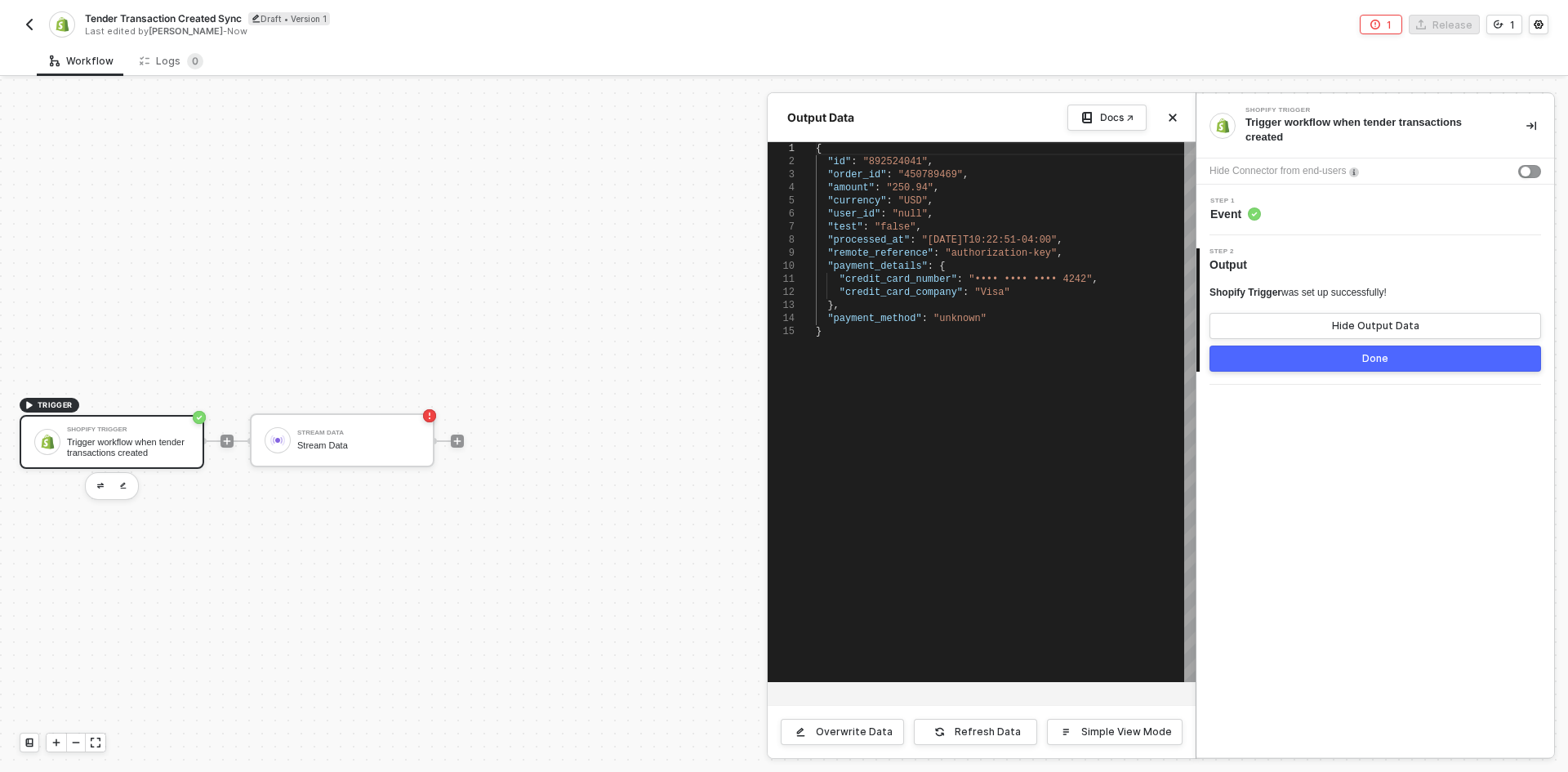
scroll to position [0, 0]
type textarea "{ "id": "892524041", "order_id": "450789469", "amount": "250.94", "currency": "…"
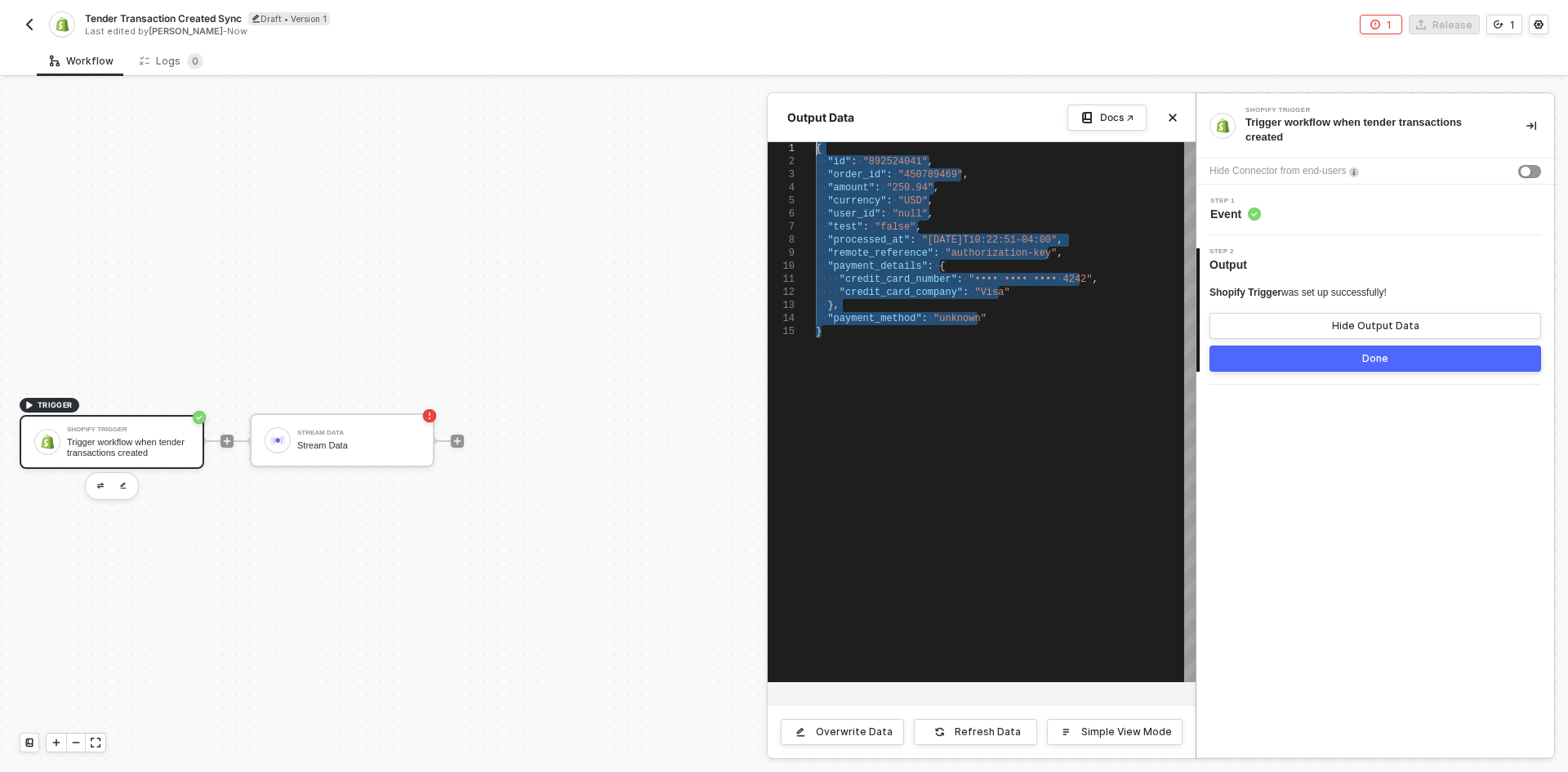
drag, startPoint x: 852, startPoint y: 534, endPoint x: 717, endPoint y: 100, distance: 454.5
click at [1196, 771] on div "Output Data Docs ↗ 1 2 3 4 5 6 7 8 9 10 11 12 13 14 15 { ·· "id" : · "892524041…" at bounding box center [1196, 785] width 0 height 0
click at [228, 433] on div at bounding box center [784, 425] width 1568 height 692
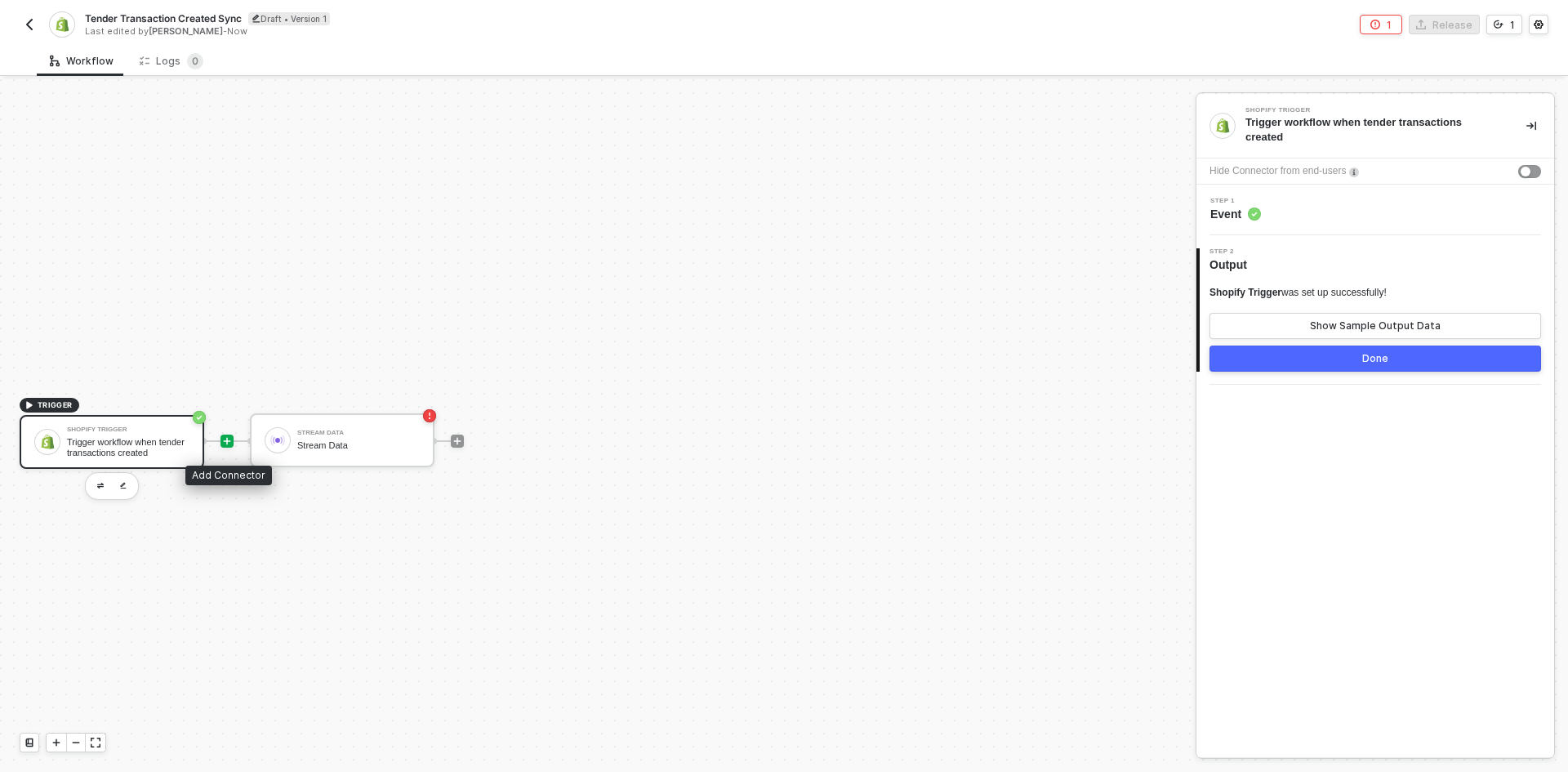
click at [229, 436] on icon "icon-play" at bounding box center [227, 440] width 10 height 10
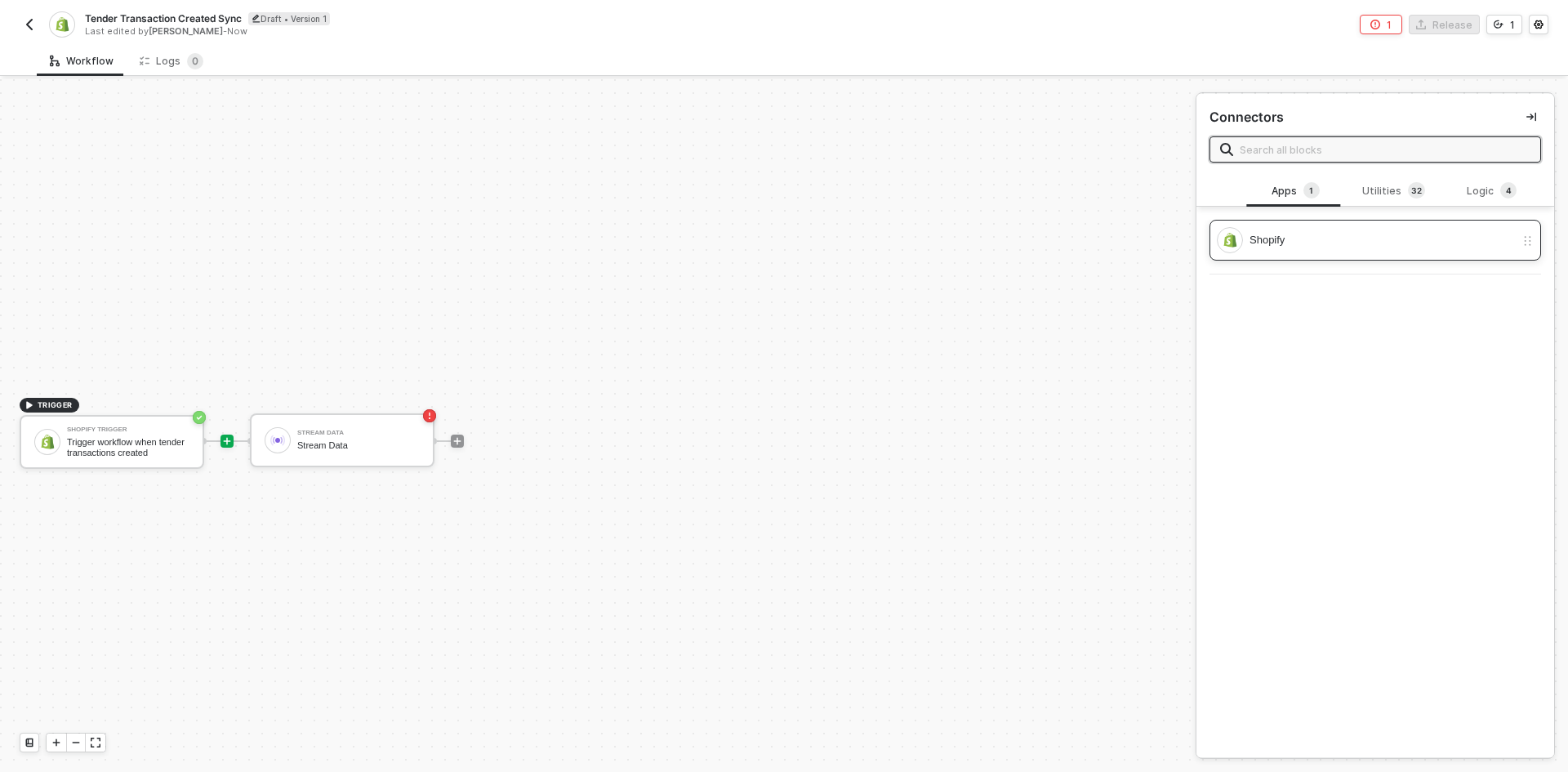
click at [1305, 232] on div "Shopify" at bounding box center [1382, 240] width 265 height 18
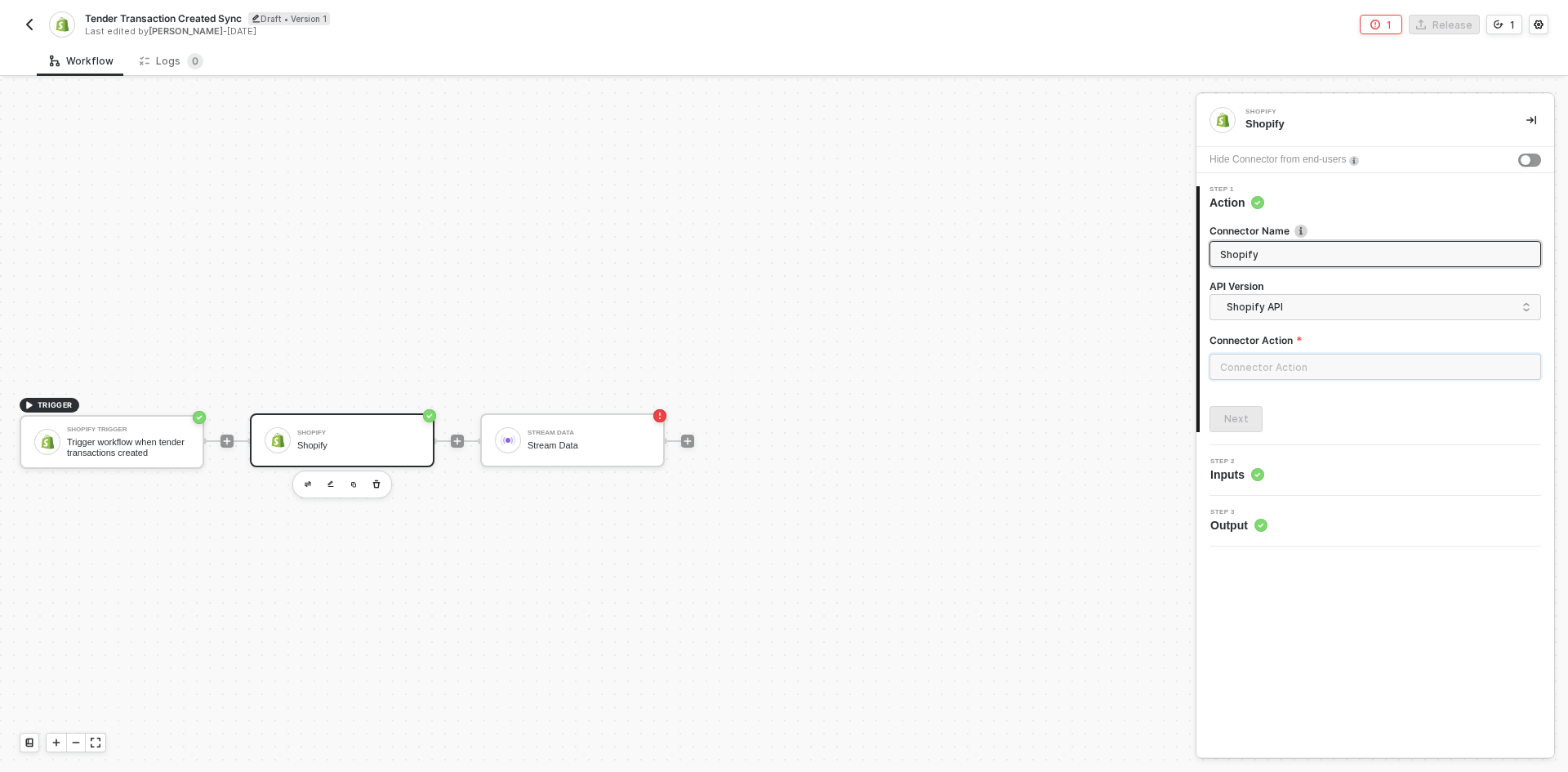
click at [1363, 360] on input "text" at bounding box center [1376, 366] width 332 height 26
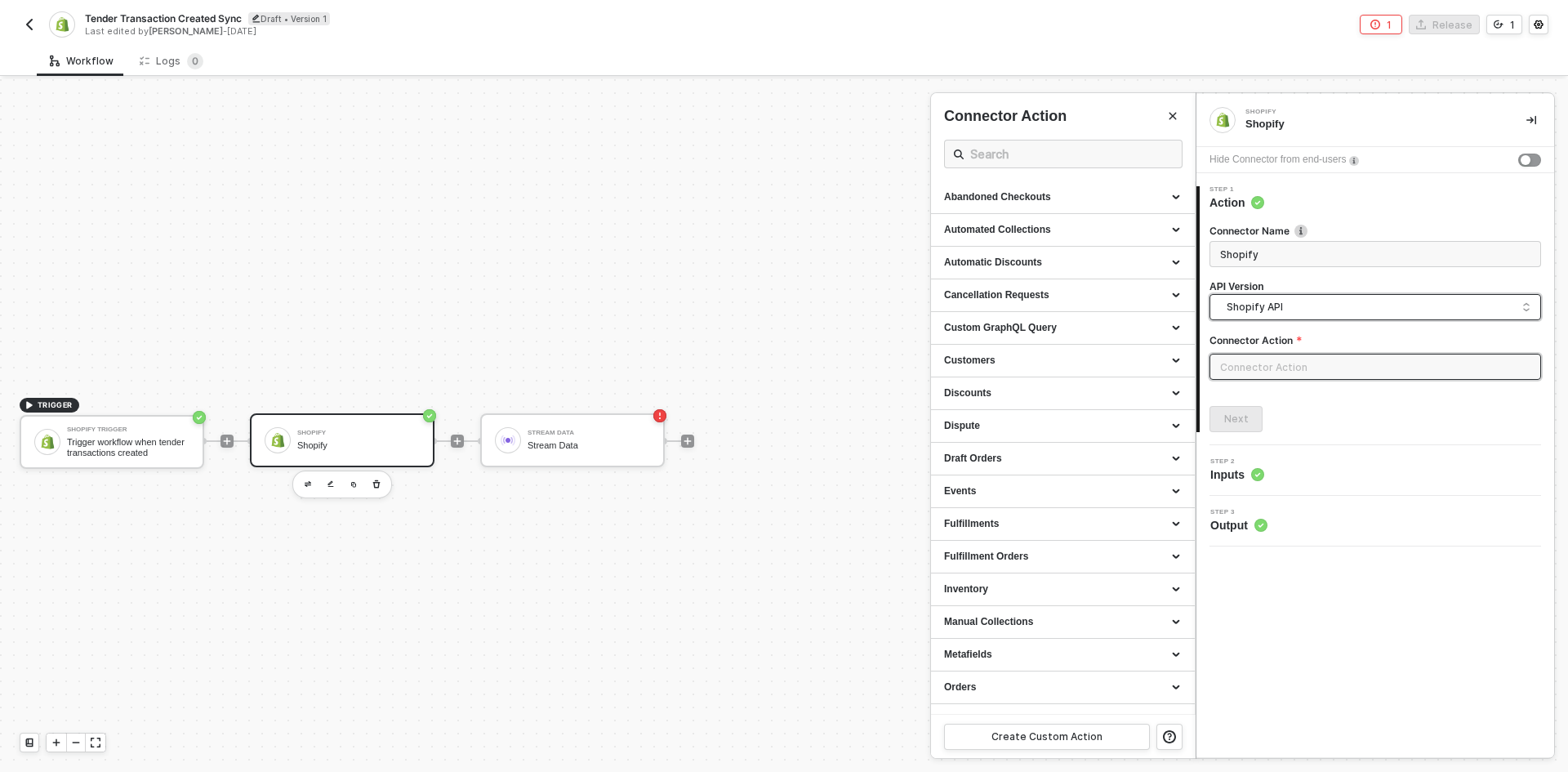
click at [1290, 296] on input "search" at bounding box center [1375, 307] width 310 height 26
click at [1287, 386] on div "Shopify GraphQL API" at bounding box center [1376, 377] width 324 height 32
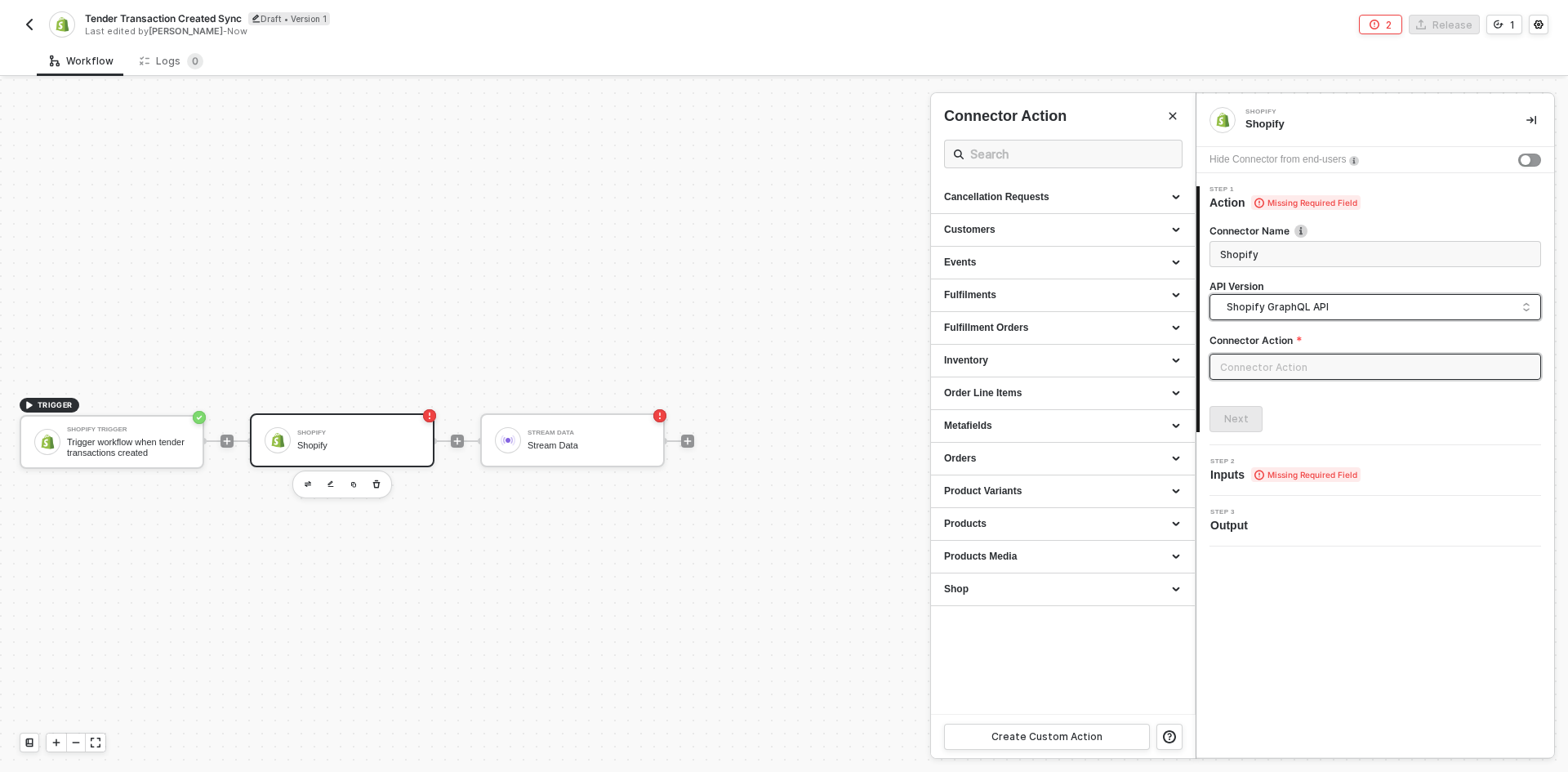
drag, startPoint x: 566, startPoint y: 464, endPoint x: 566, endPoint y: 449, distance: 15.0
click at [566, 462] on div at bounding box center [784, 425] width 1568 height 692
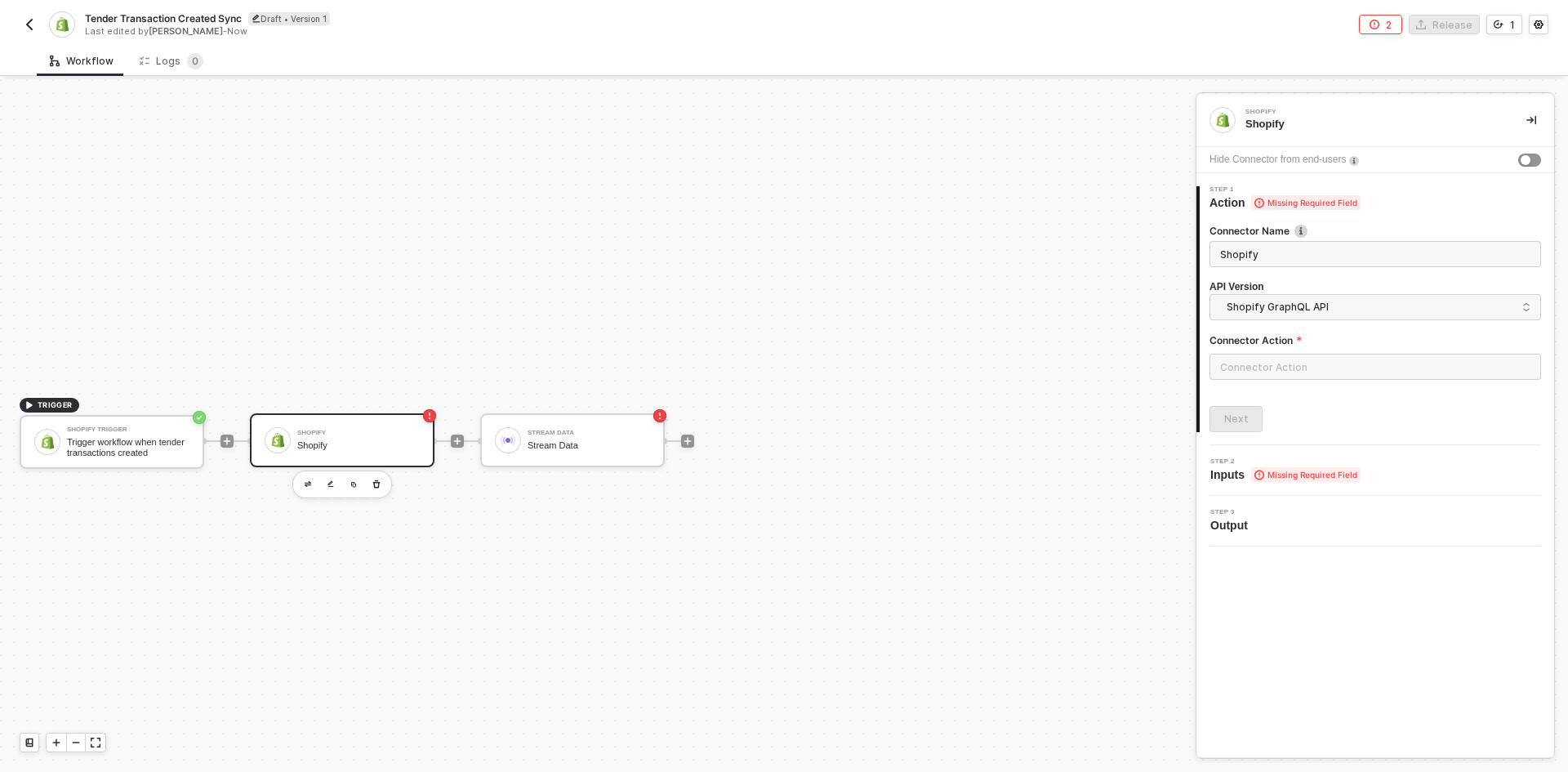
click at [568, 440] on div "Stream Data" at bounding box center [589, 446] width 122 height 11
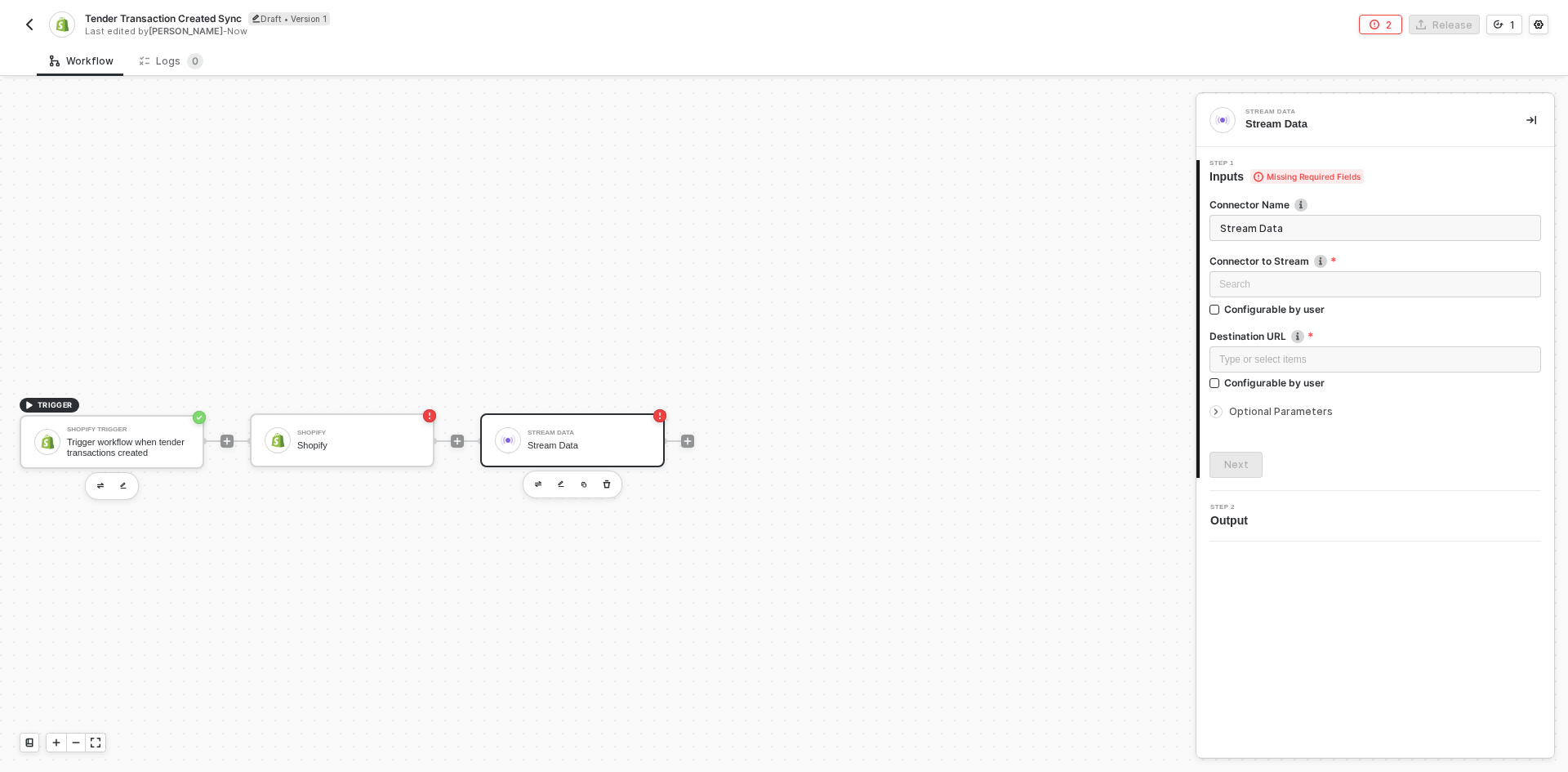
click at [111, 493] on div at bounding box center [111, 485] width 54 height 28
click at [104, 493] on button "button" at bounding box center [101, 486] width 20 height 20
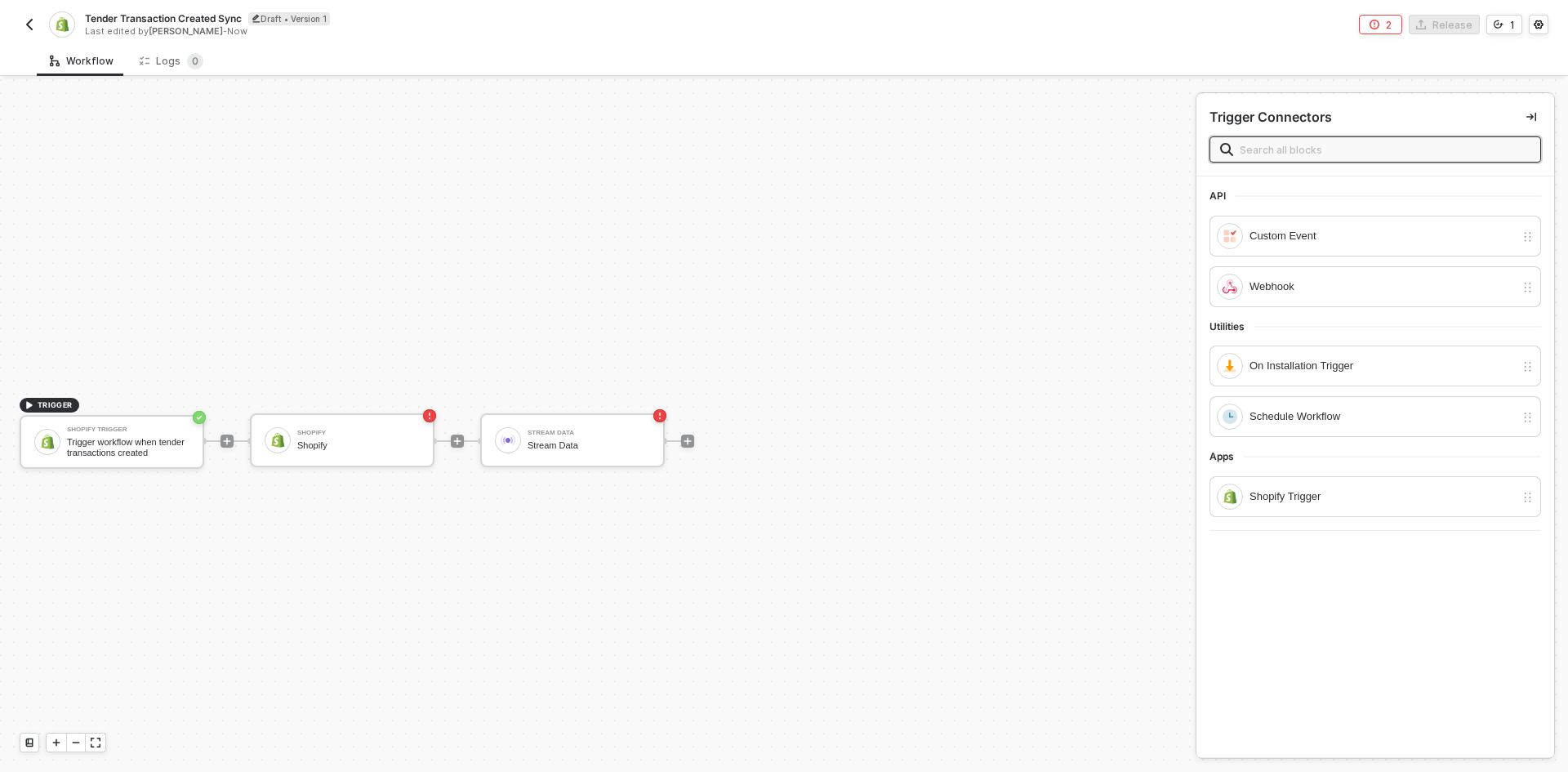
click at [28, 24] on img "button" at bounding box center [29, 24] width 13 height 13
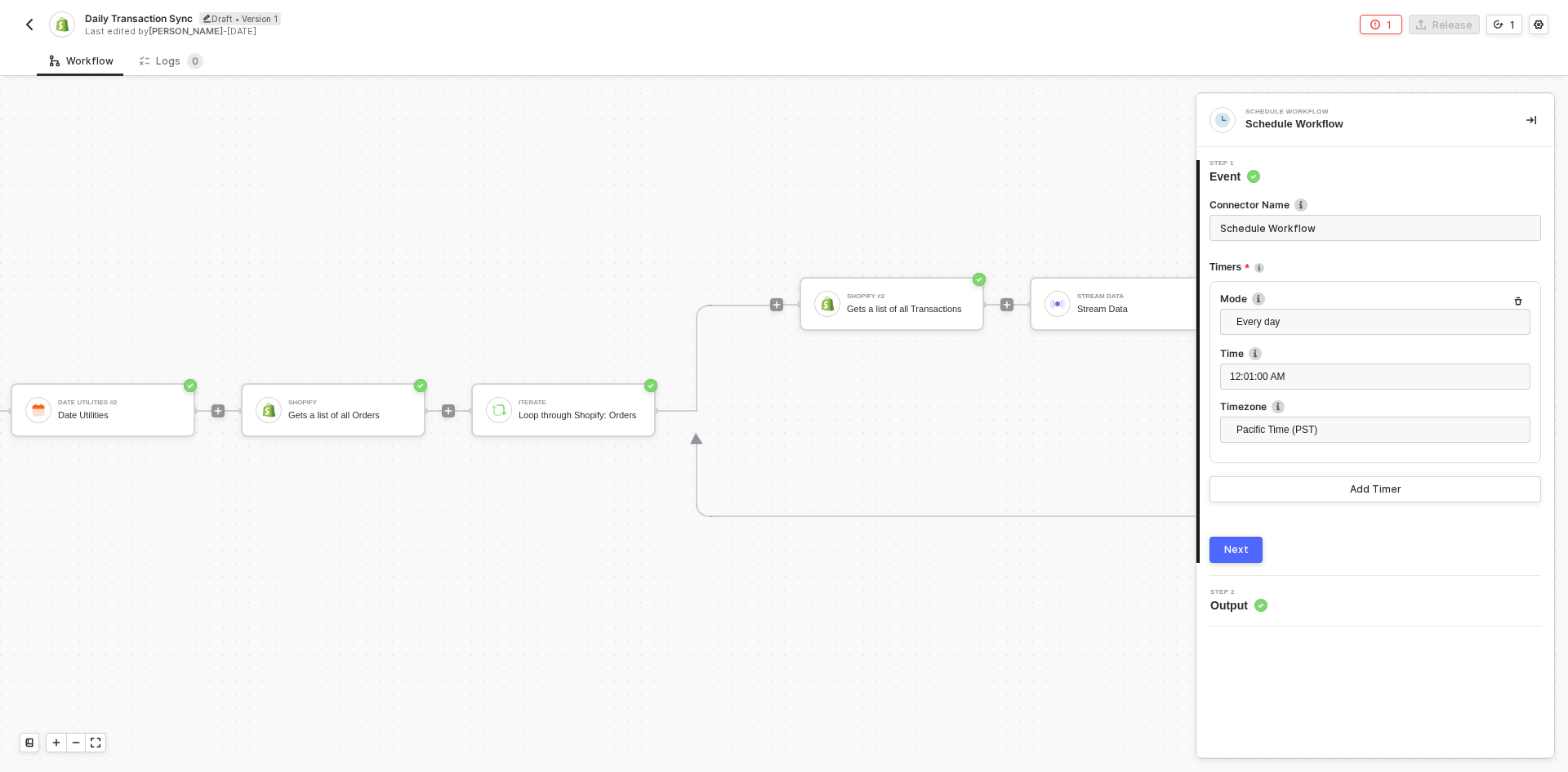
scroll to position [42, 744]
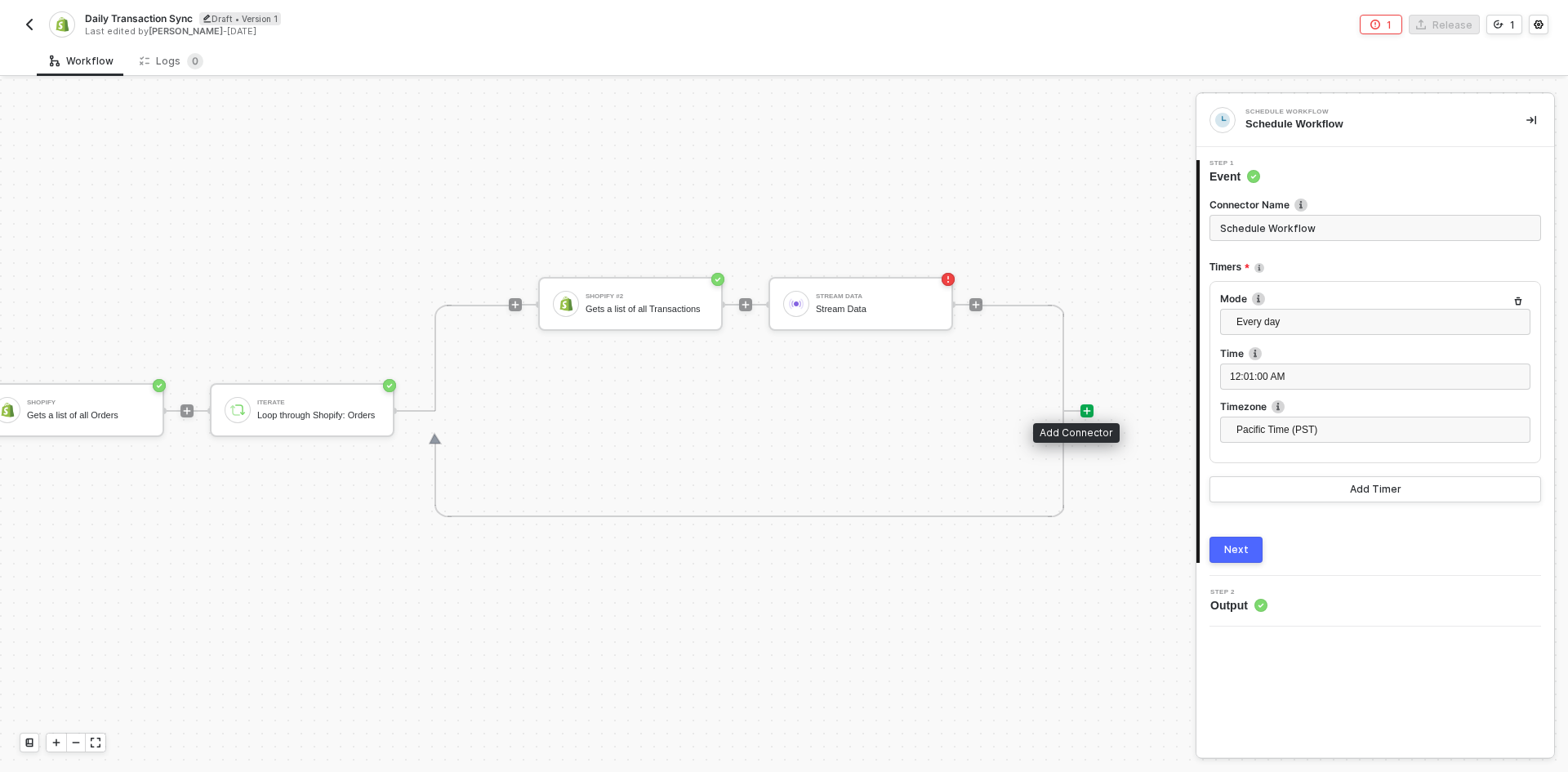
click at [1084, 406] on icon "icon-play" at bounding box center [1088, 410] width 7 height 7
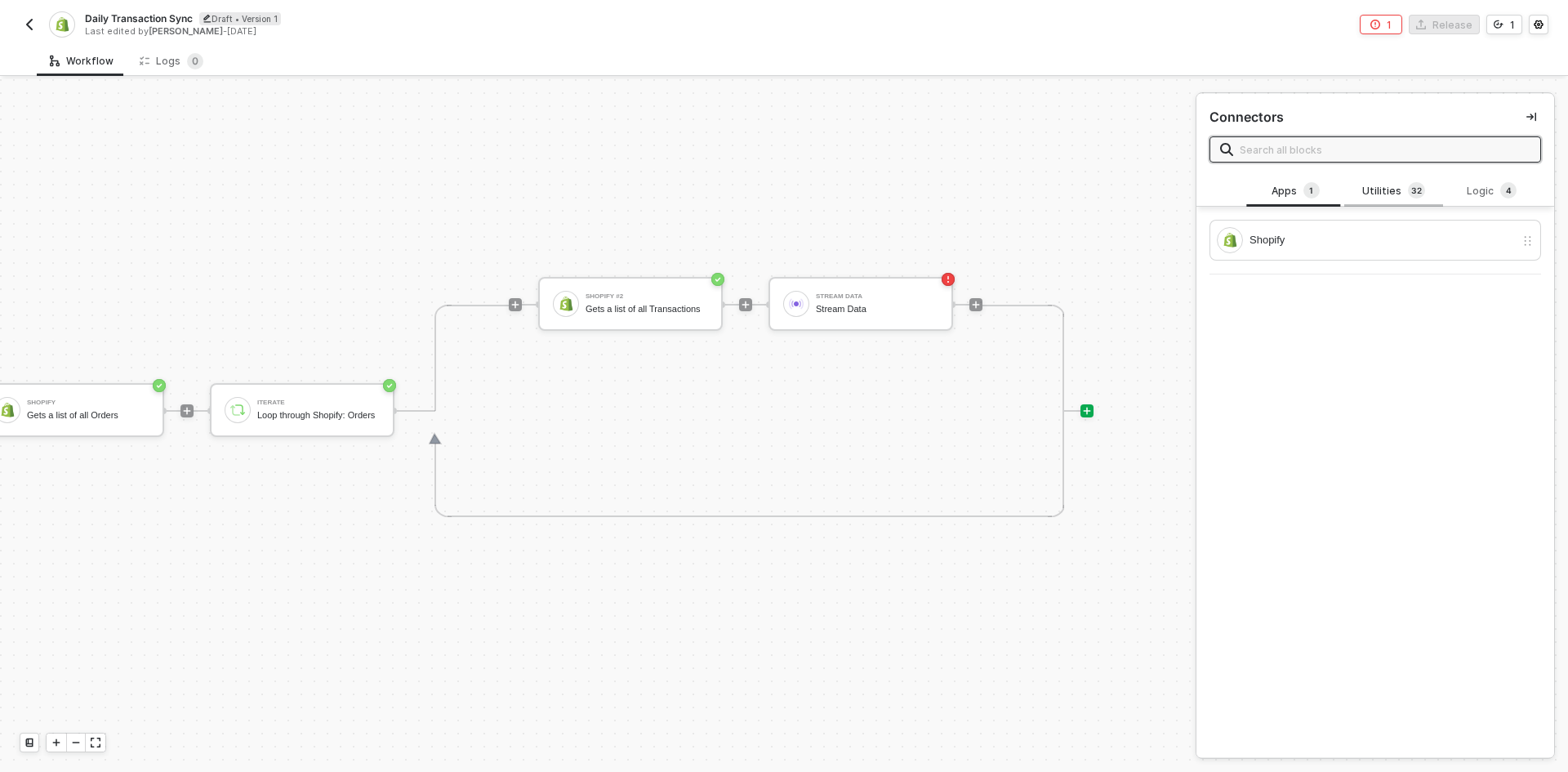
click at [1397, 200] on div "Utilities 3 2" at bounding box center [1394, 191] width 72 height 18
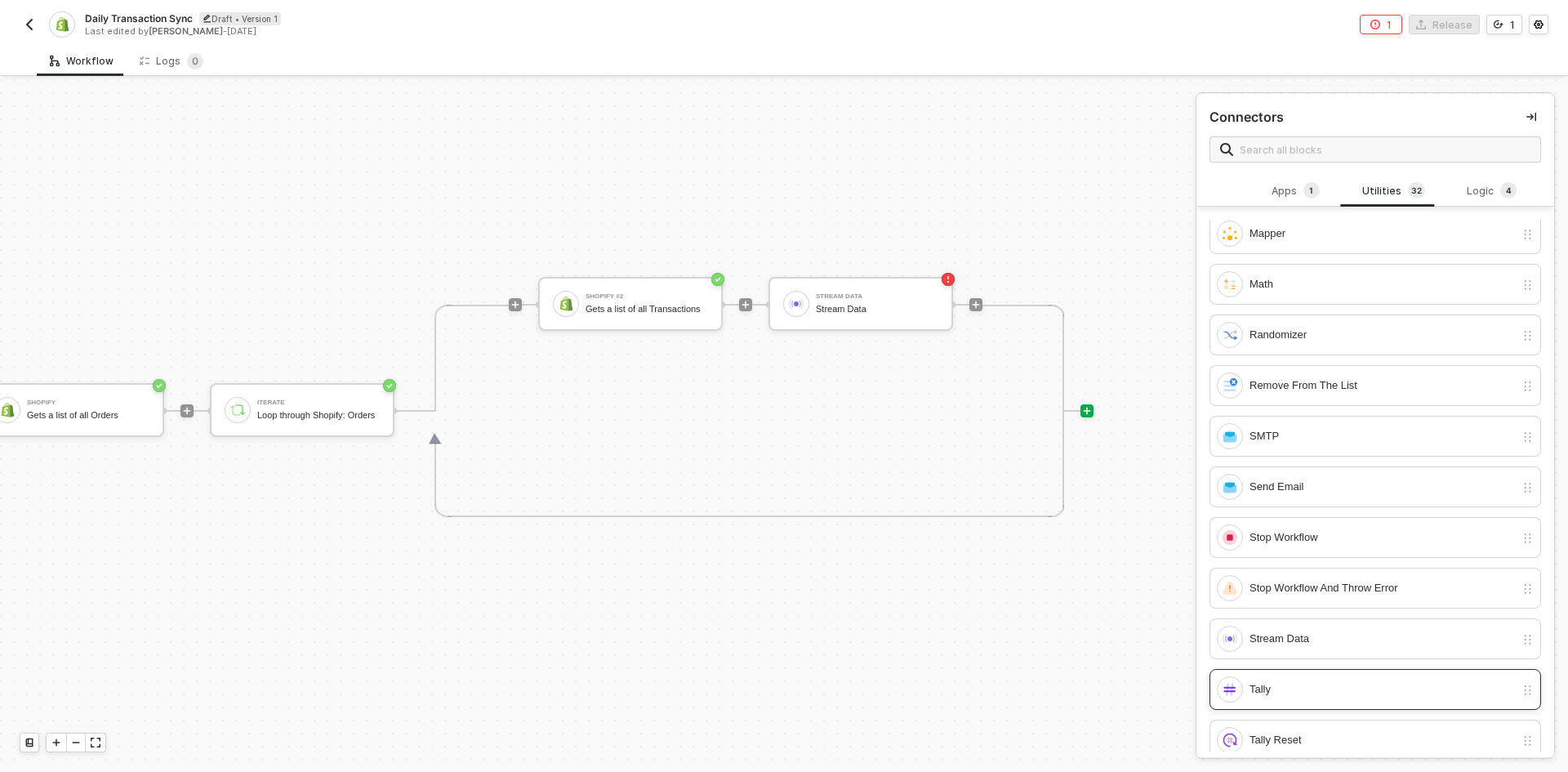
scroll to position [1088, 0]
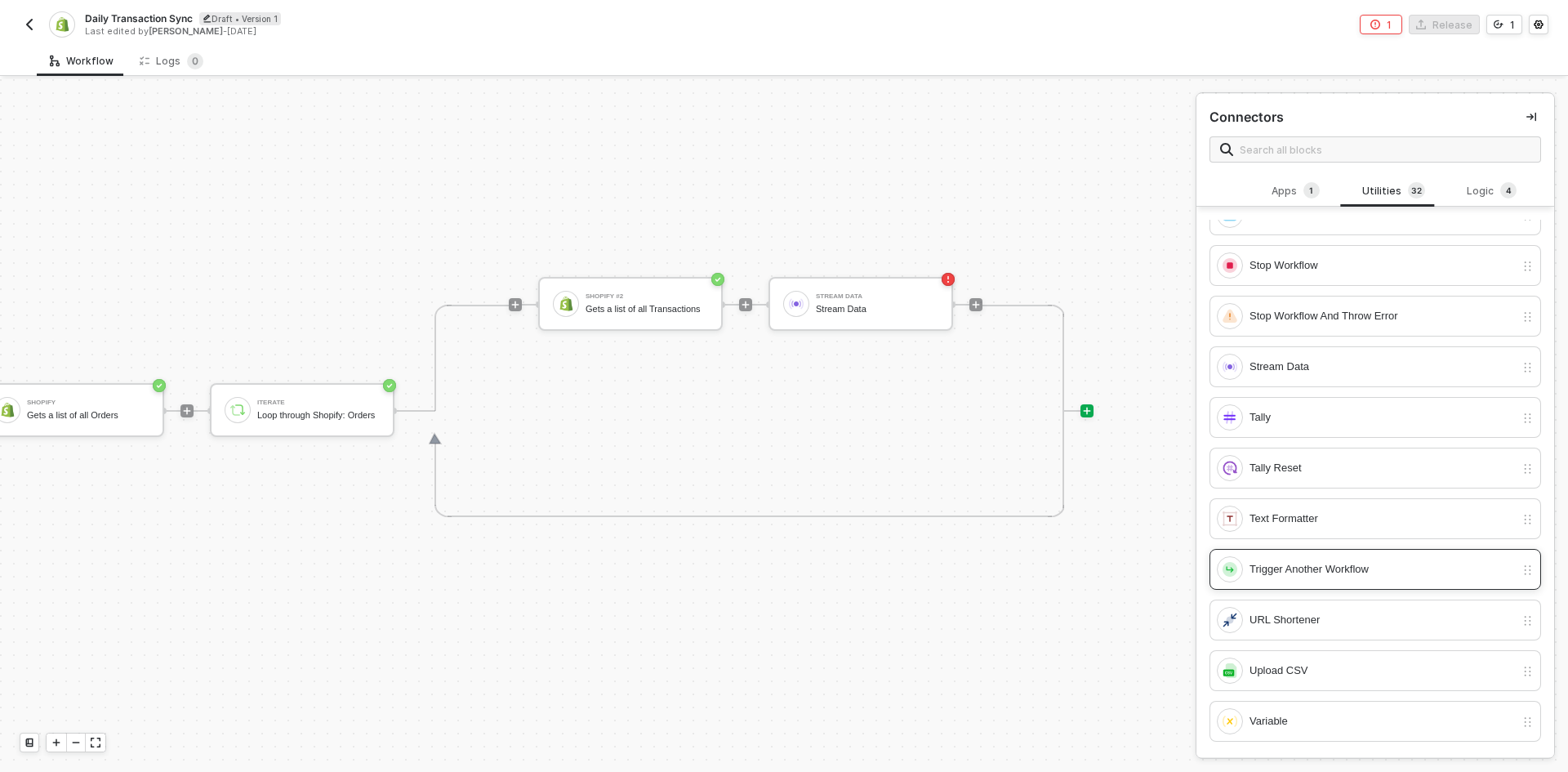
click at [1323, 574] on div "Trigger Another Workflow" at bounding box center [1382, 569] width 265 height 18
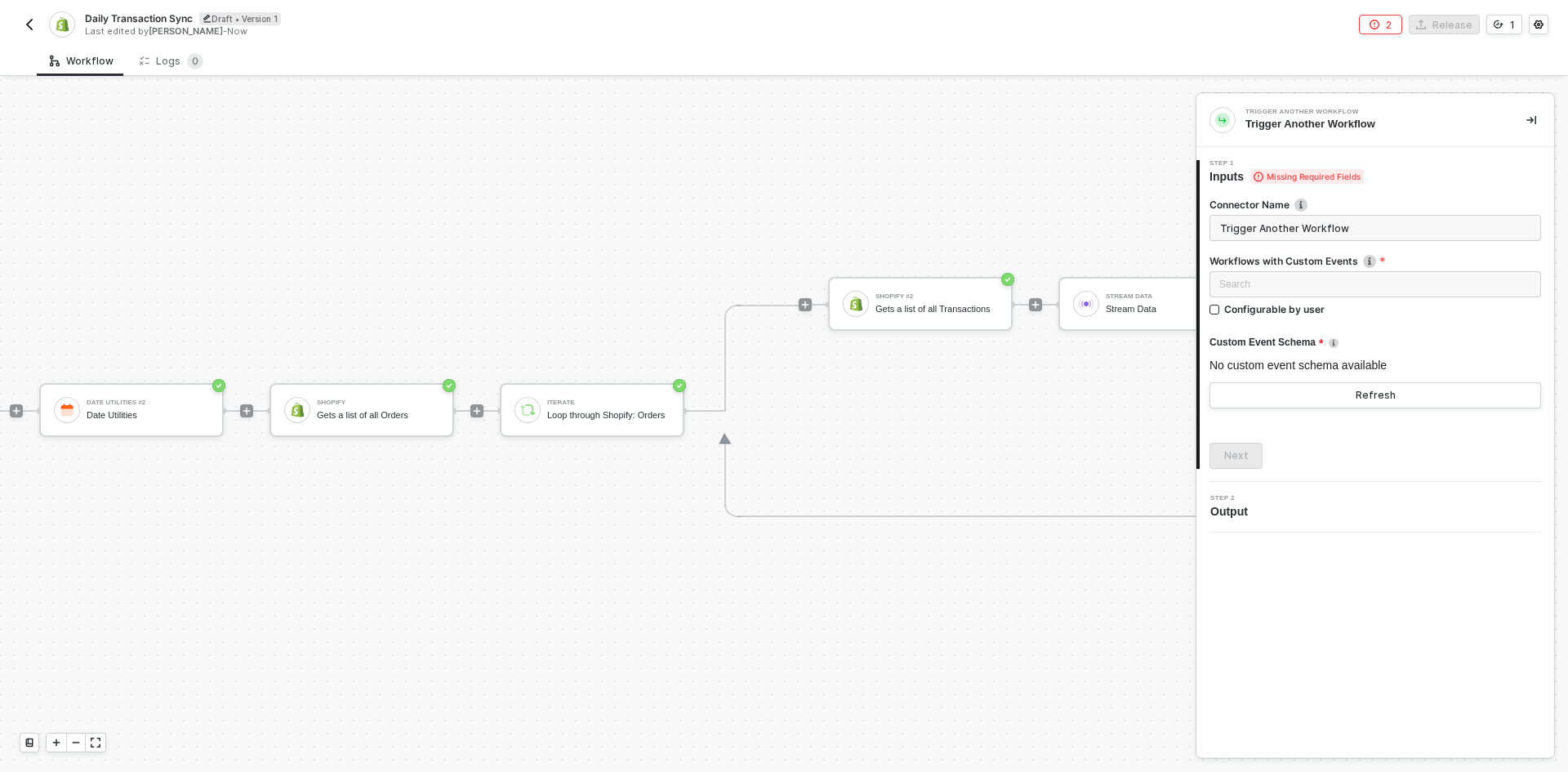
scroll to position [42, 407]
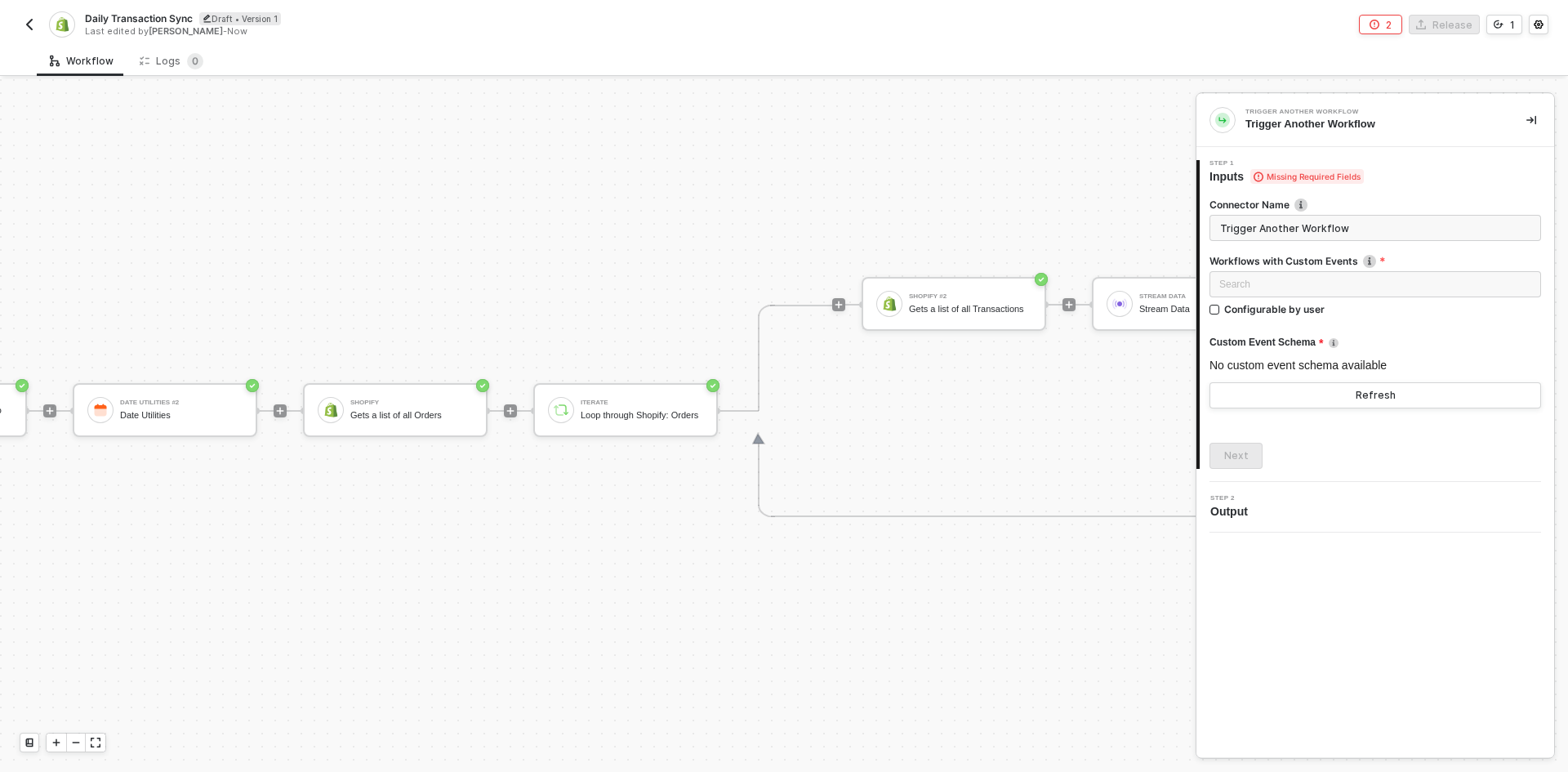
click at [388, 369] on div at bounding box center [281, 411] width 218 height 128
click at [419, 410] on div "Shopify Gets a list of all Orders" at bounding box center [412, 410] width 122 height 31
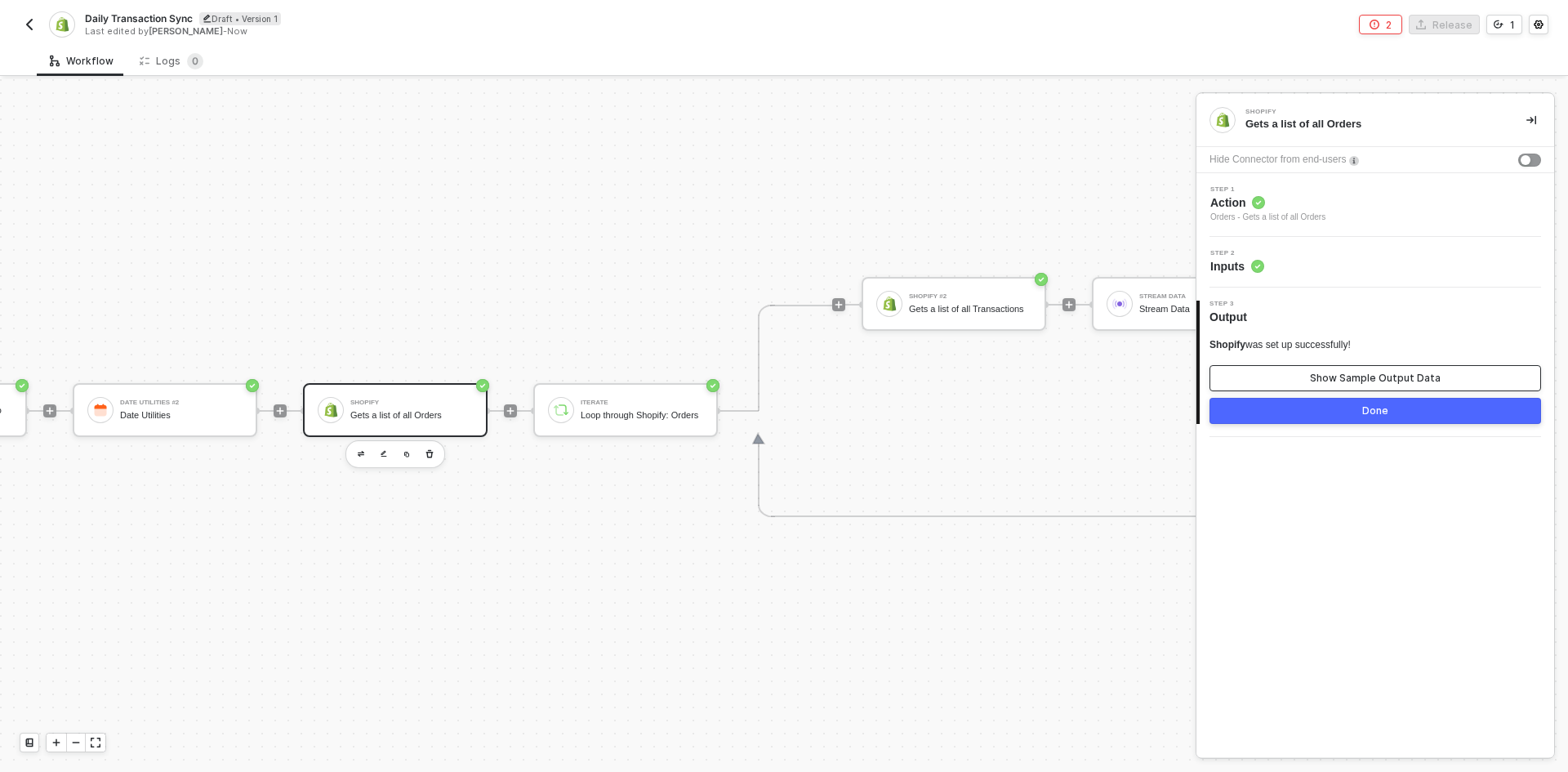
click at [1230, 378] on button "Show Sample Output Data" at bounding box center [1376, 377] width 332 height 26
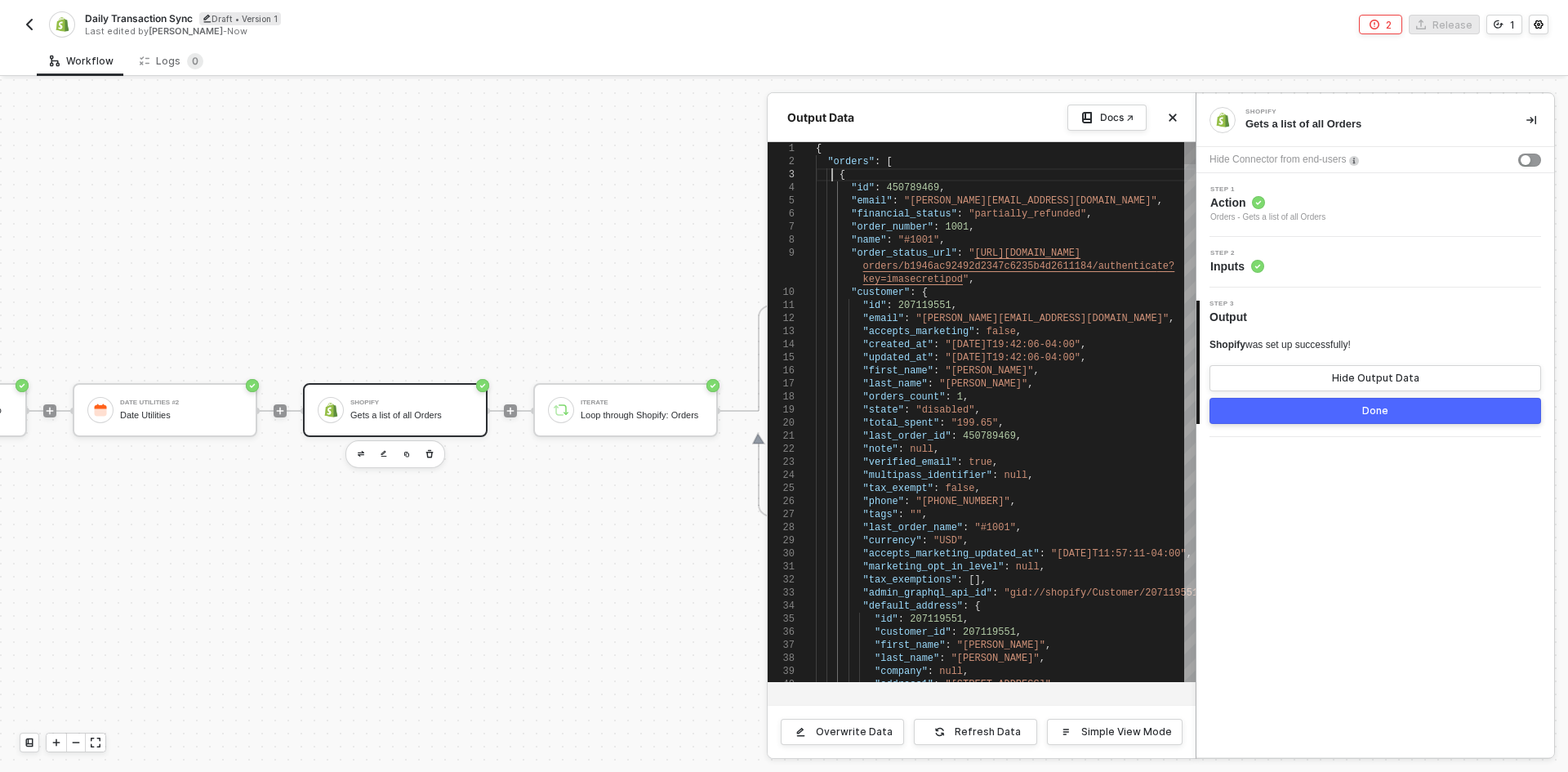
scroll to position [0, 635]
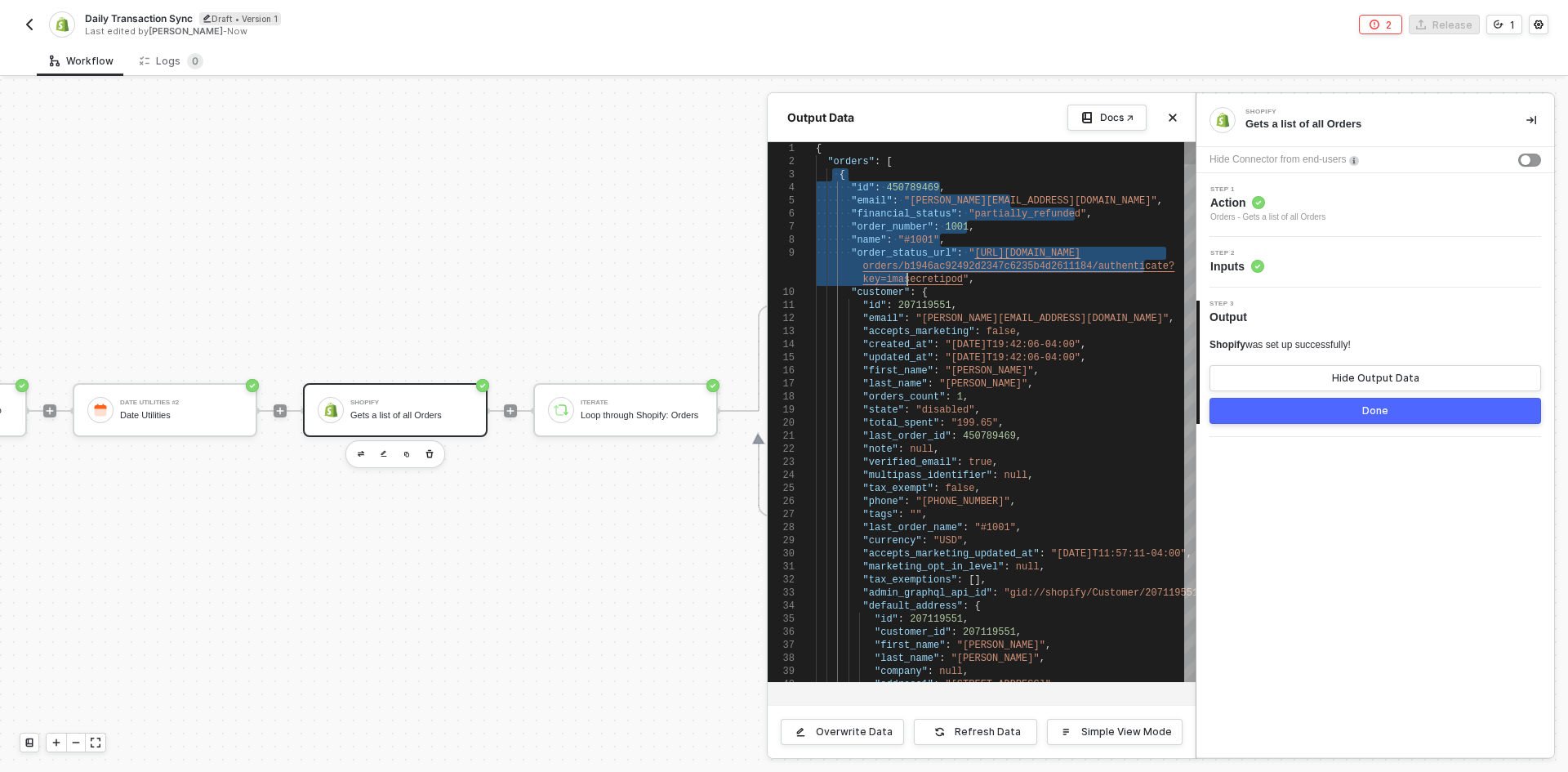
drag, startPoint x: 832, startPoint y: 174, endPoint x: 906, endPoint y: 273, distance: 123.6
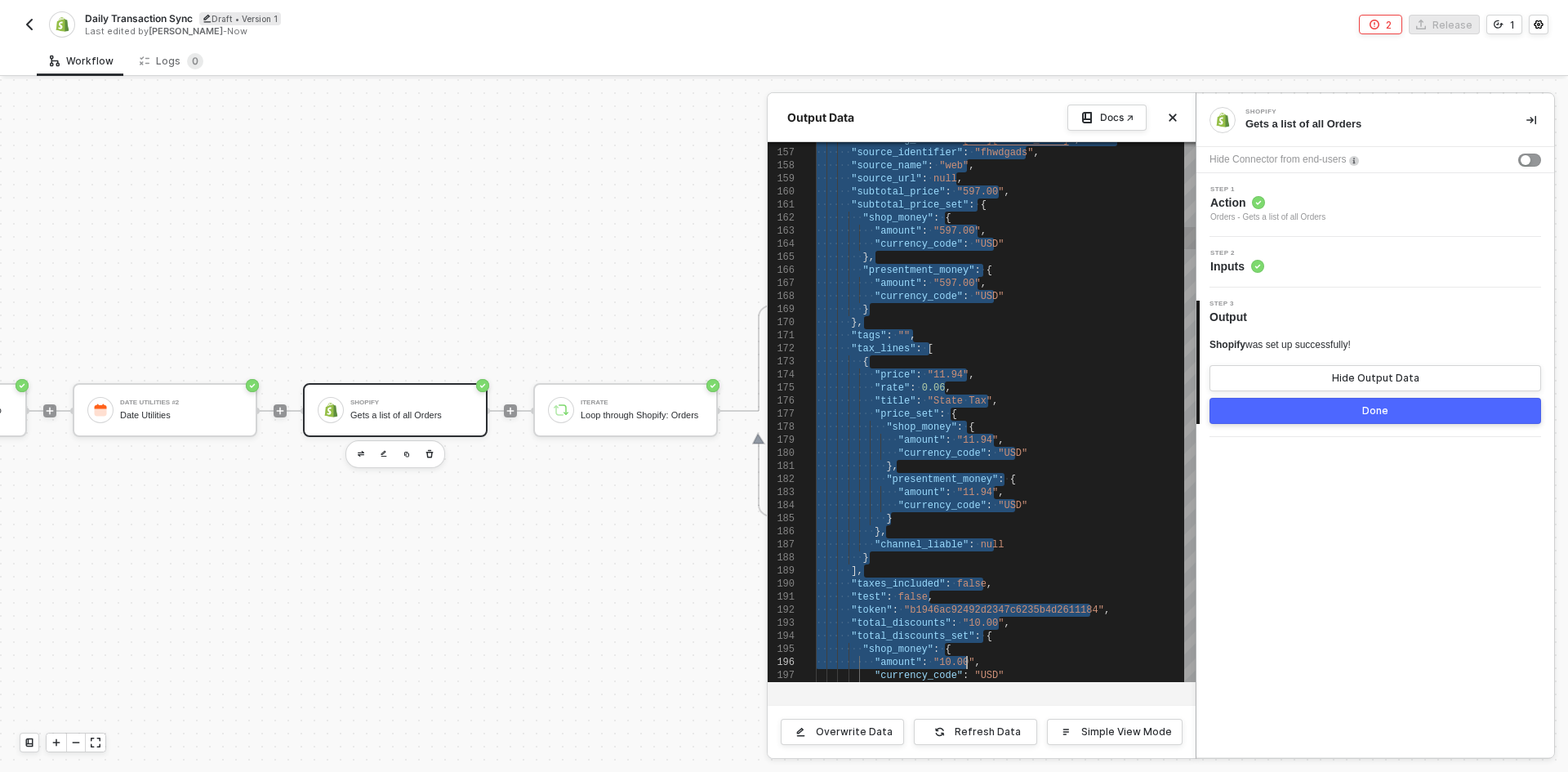
drag, startPoint x: 826, startPoint y: 156, endPoint x: 1096, endPoint y: 689, distance: 597.5
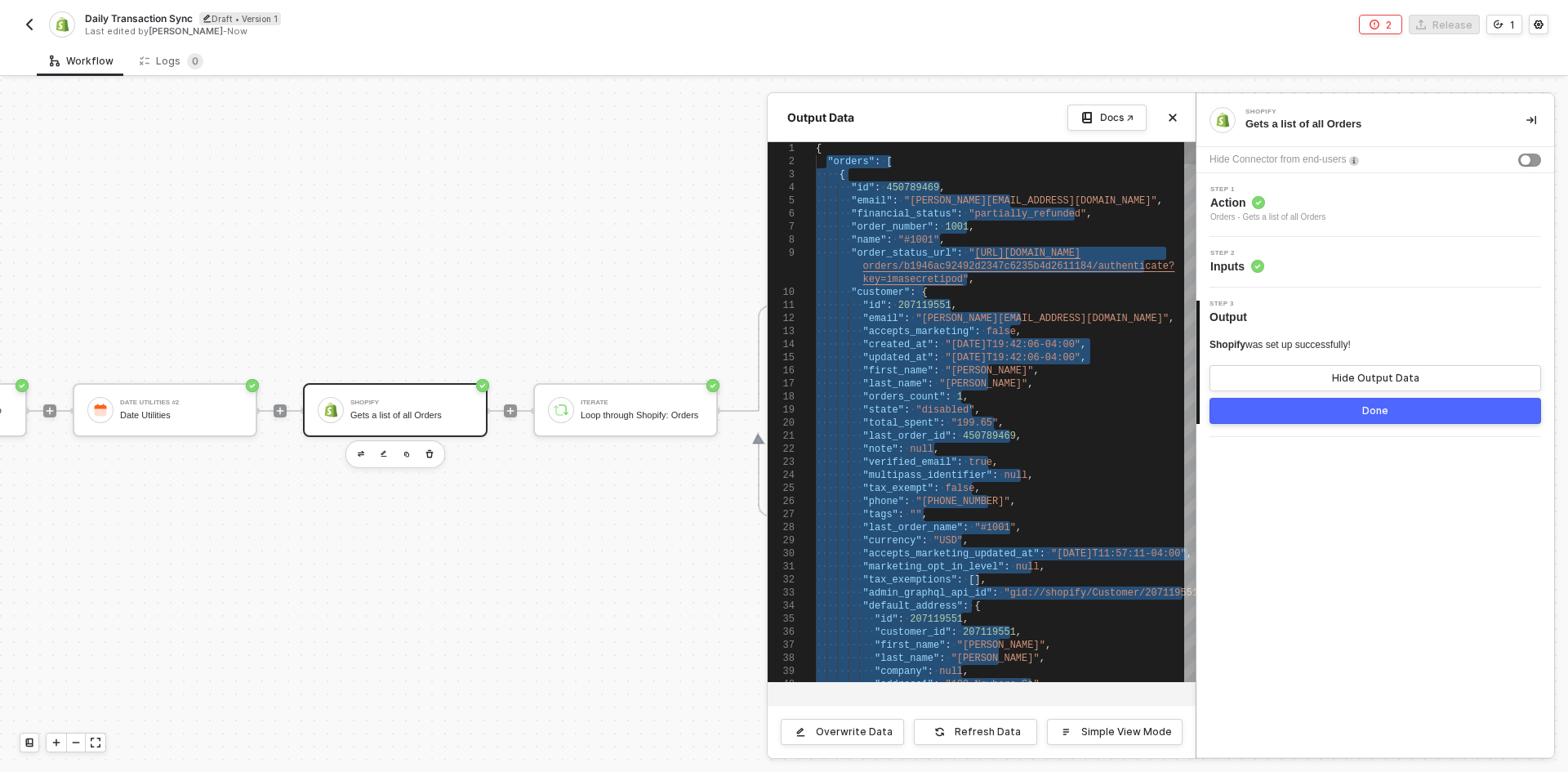
type textarea ""state": "disabled", "total_spent": "199.65", "last_order_id": 450789469, "note…"
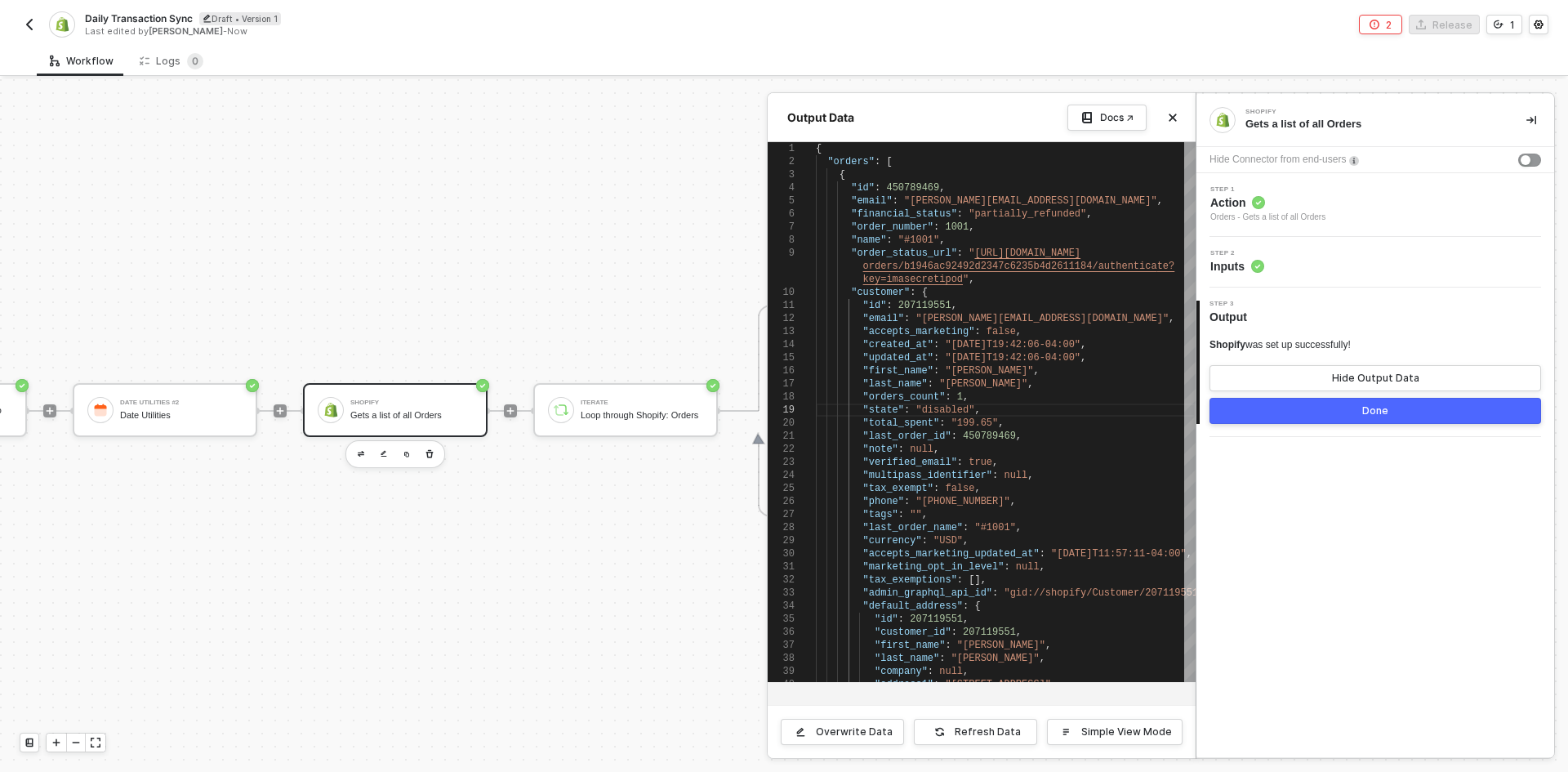
drag, startPoint x: 468, startPoint y: 767, endPoint x: 506, endPoint y: 750, distance: 41.6
click at [506, 750] on div at bounding box center [784, 425] width 1568 height 692
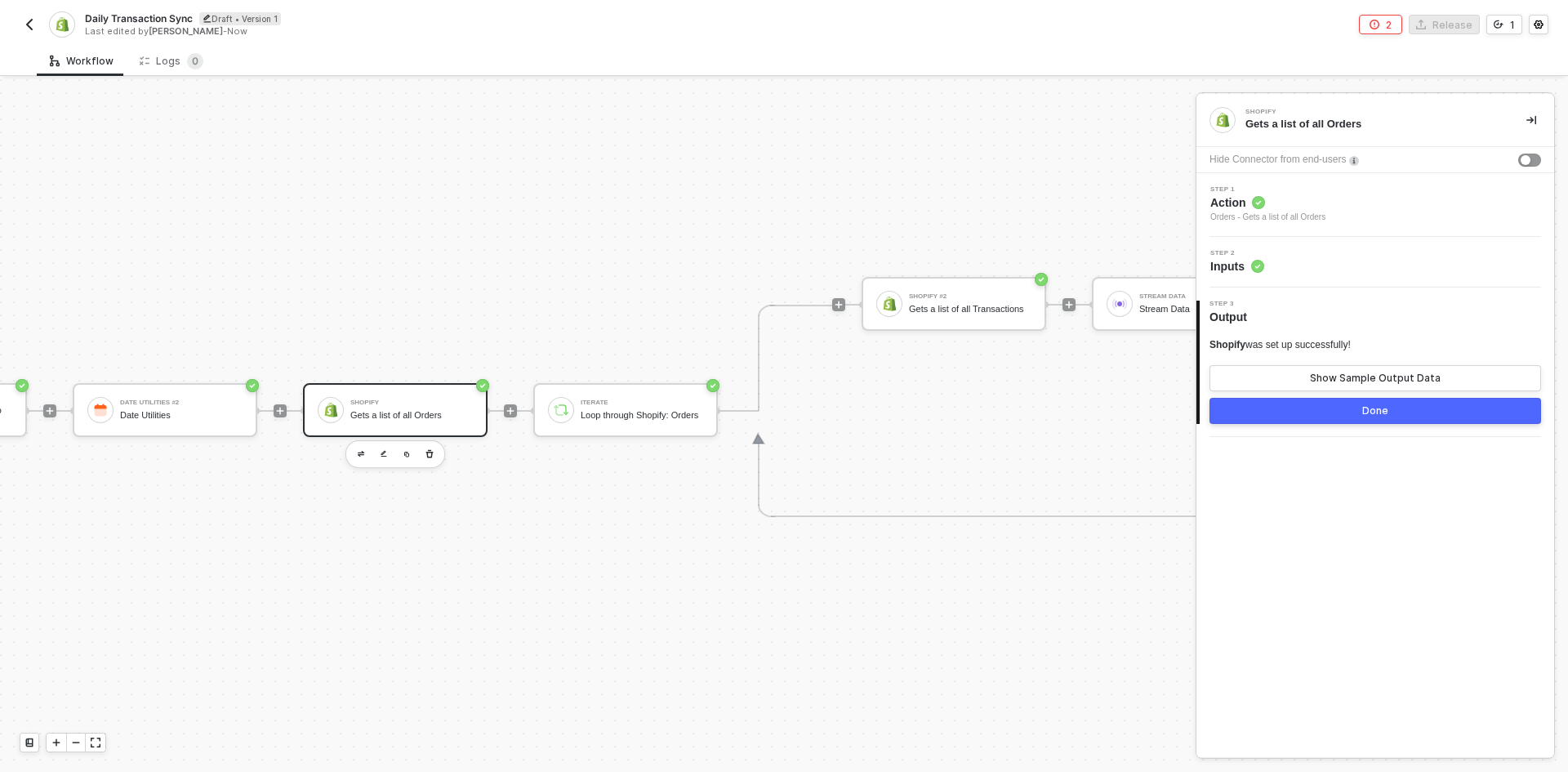
click at [1311, 204] on span "Action" at bounding box center [1269, 202] width 115 height 16
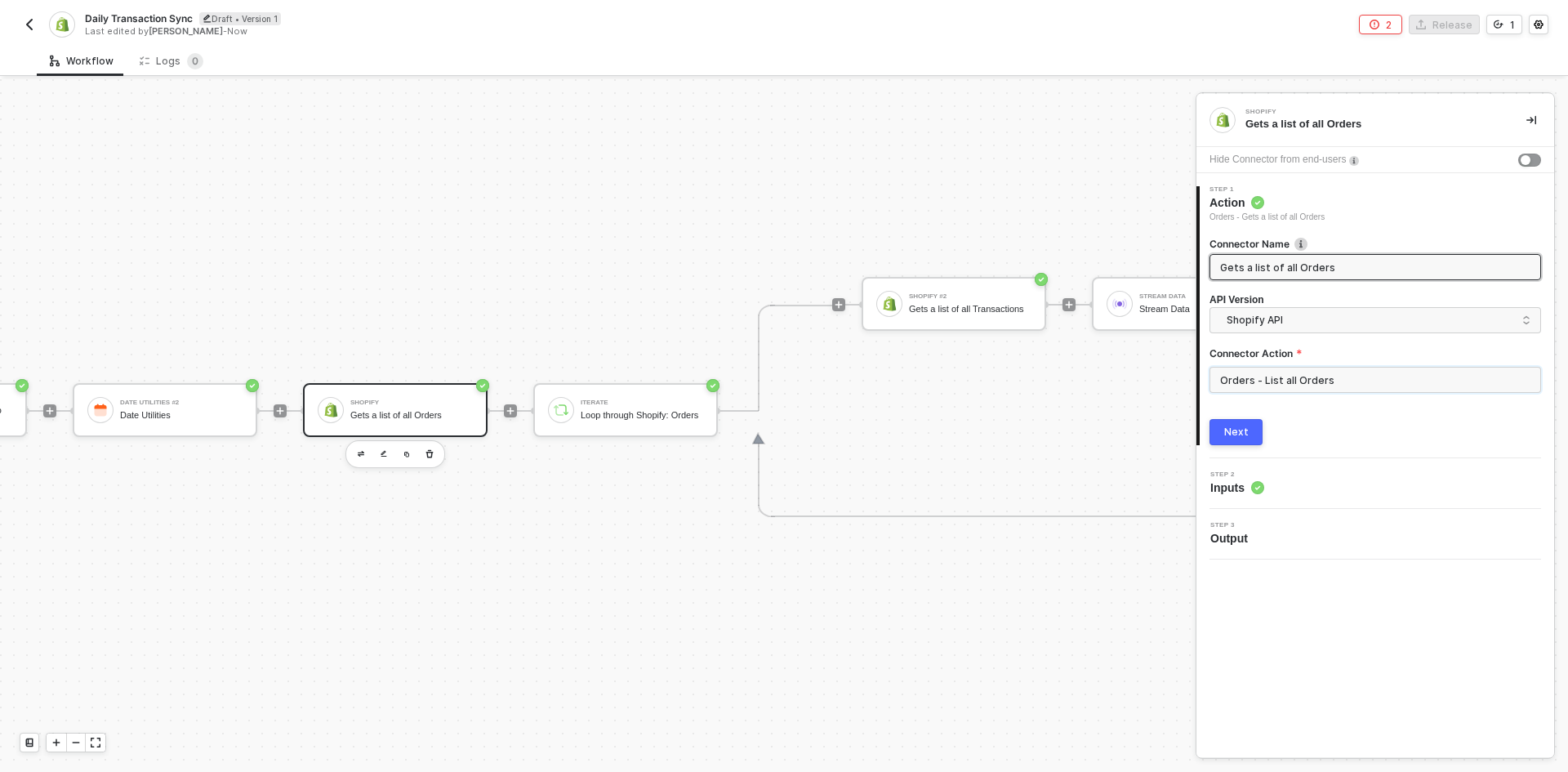
click at [1314, 383] on input "Orders - List all Orders" at bounding box center [1376, 379] width 332 height 26
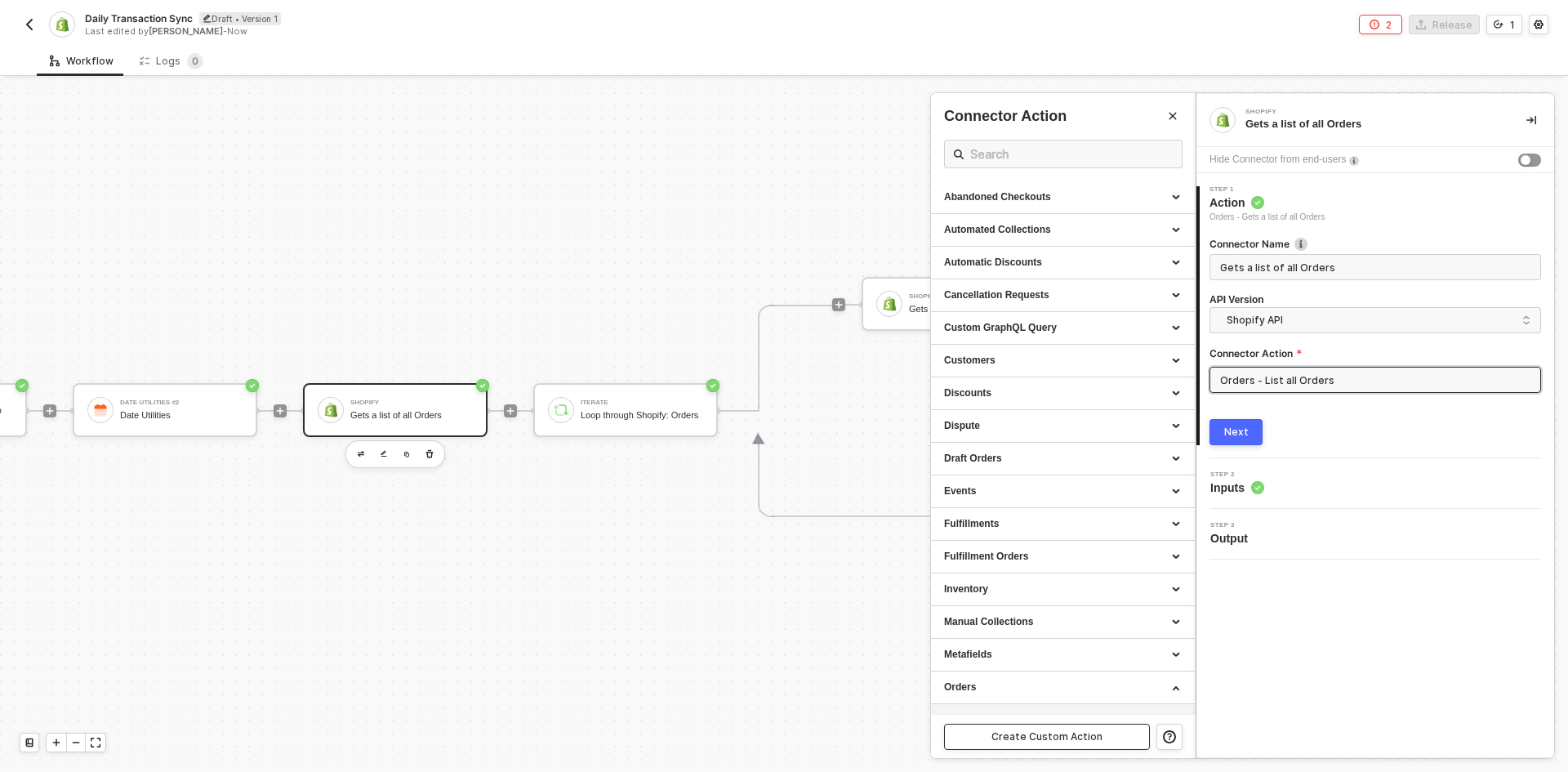
click at [1116, 726] on button "Create Custom Action" at bounding box center [1047, 736] width 206 height 26
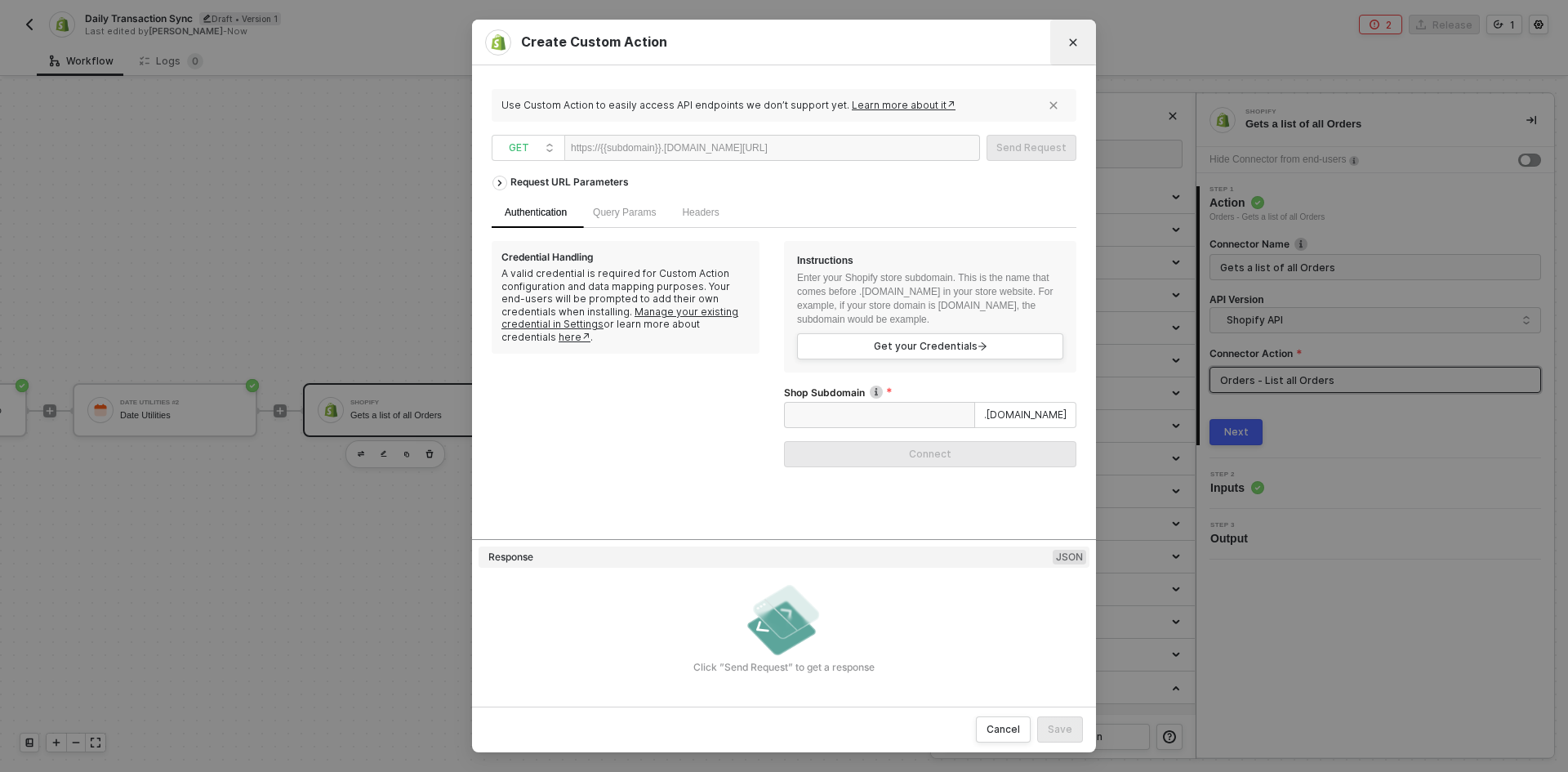
click at [1075, 39] on icon "Close" at bounding box center [1073, 42] width 10 height 10
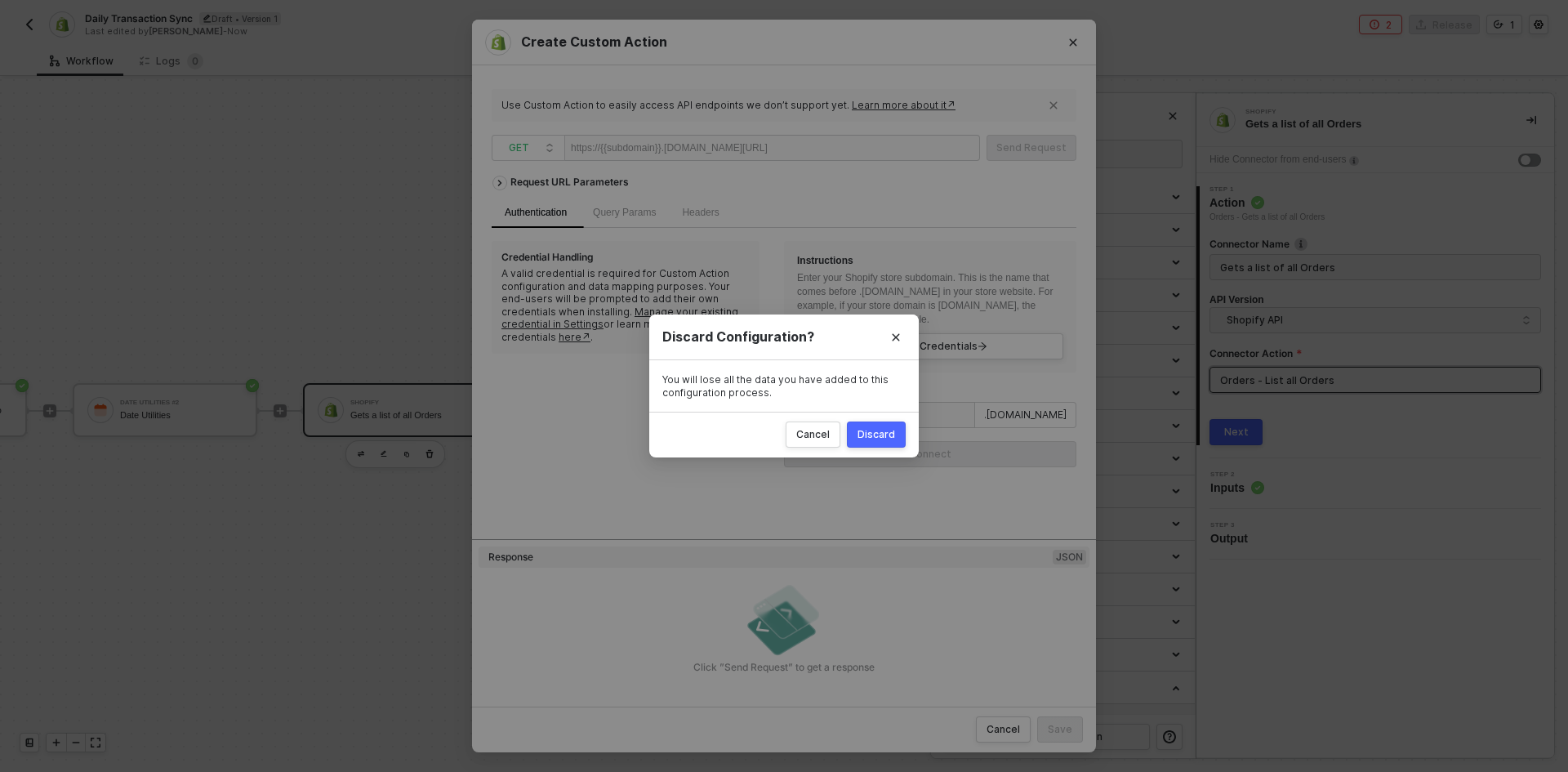
click at [888, 428] on div "Discard" at bounding box center [877, 434] width 38 height 13
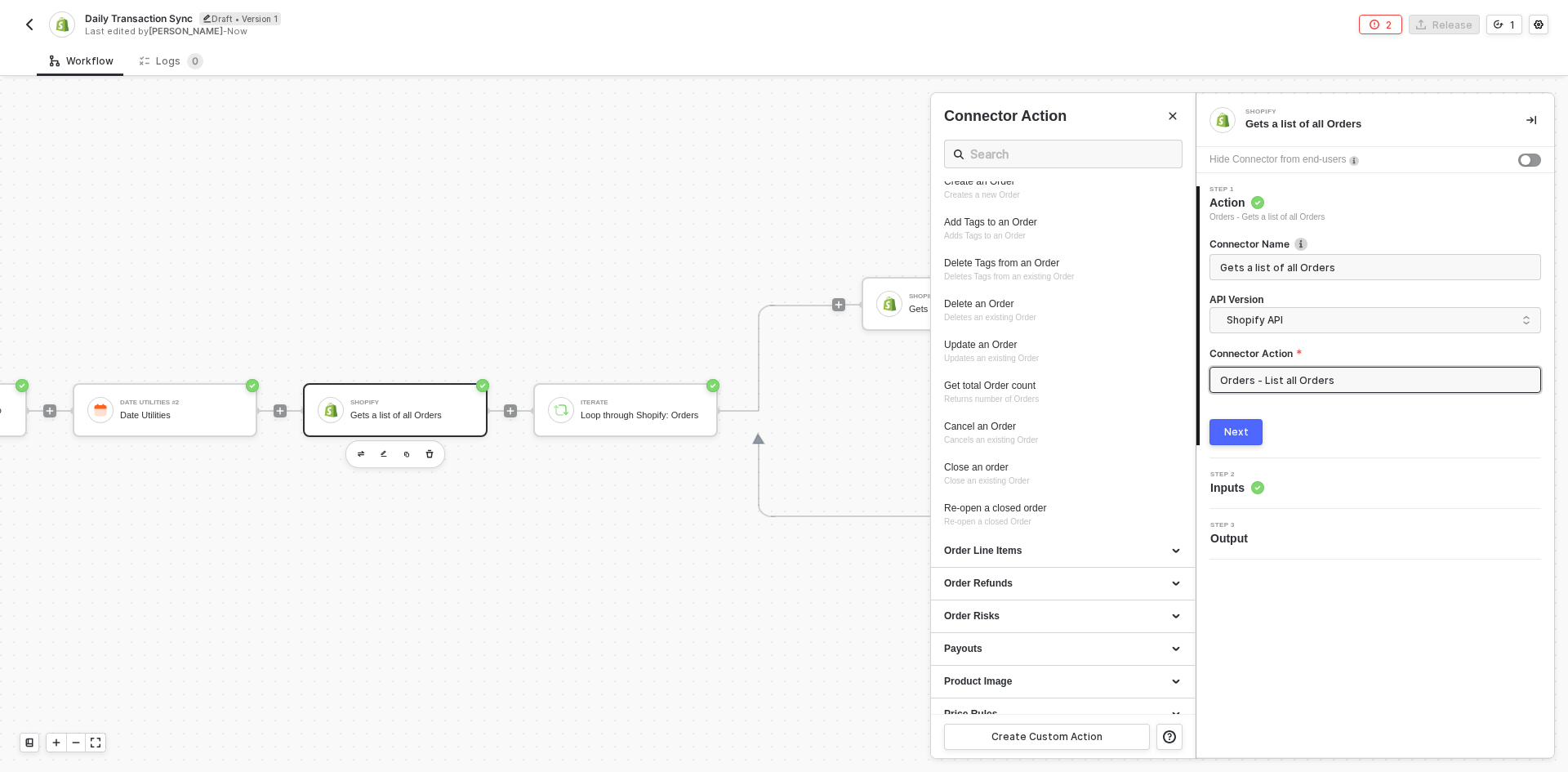
scroll to position [701, 0]
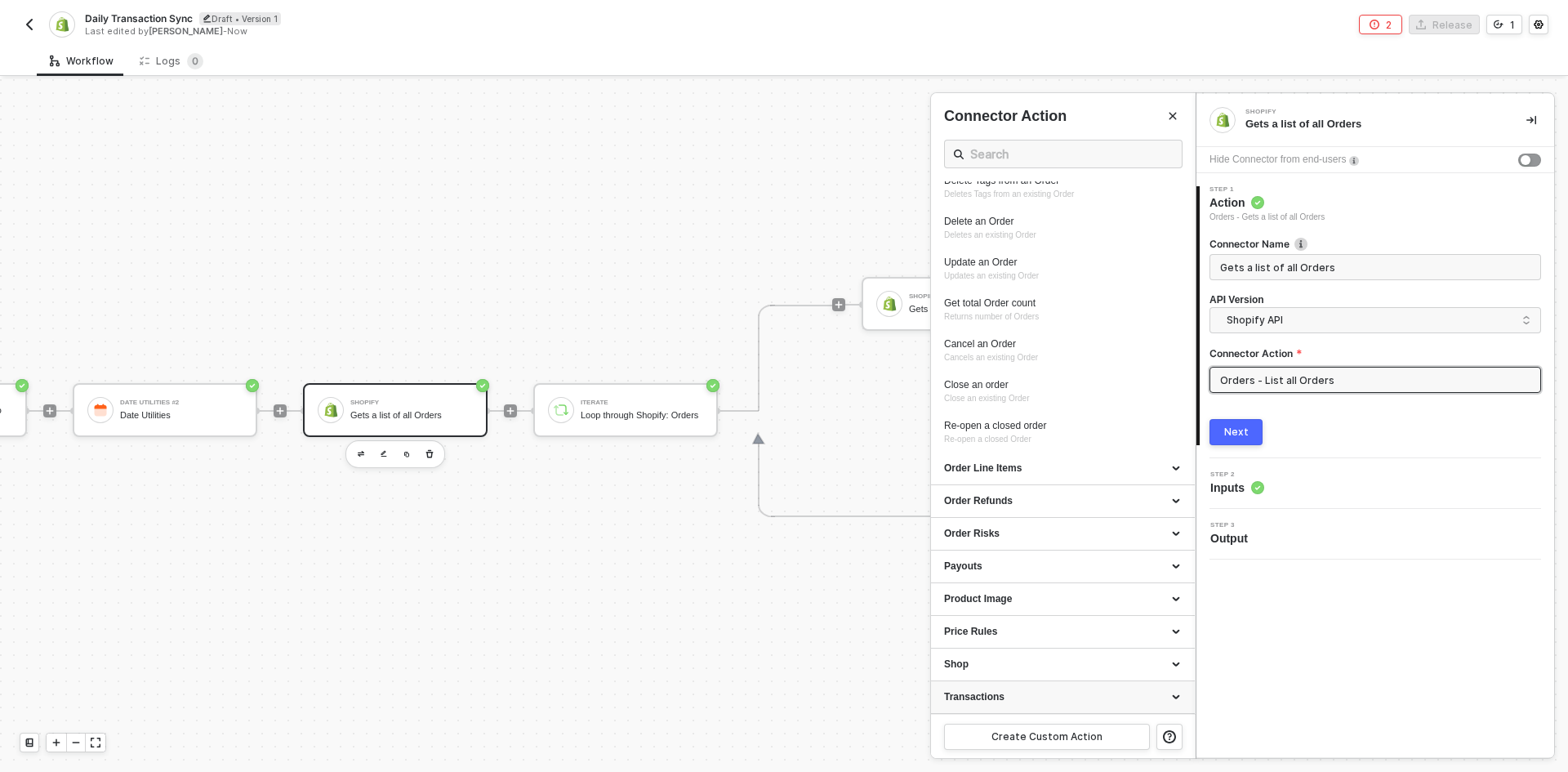
click at [1048, 695] on div "Transactions" at bounding box center [1063, 697] width 237 height 13
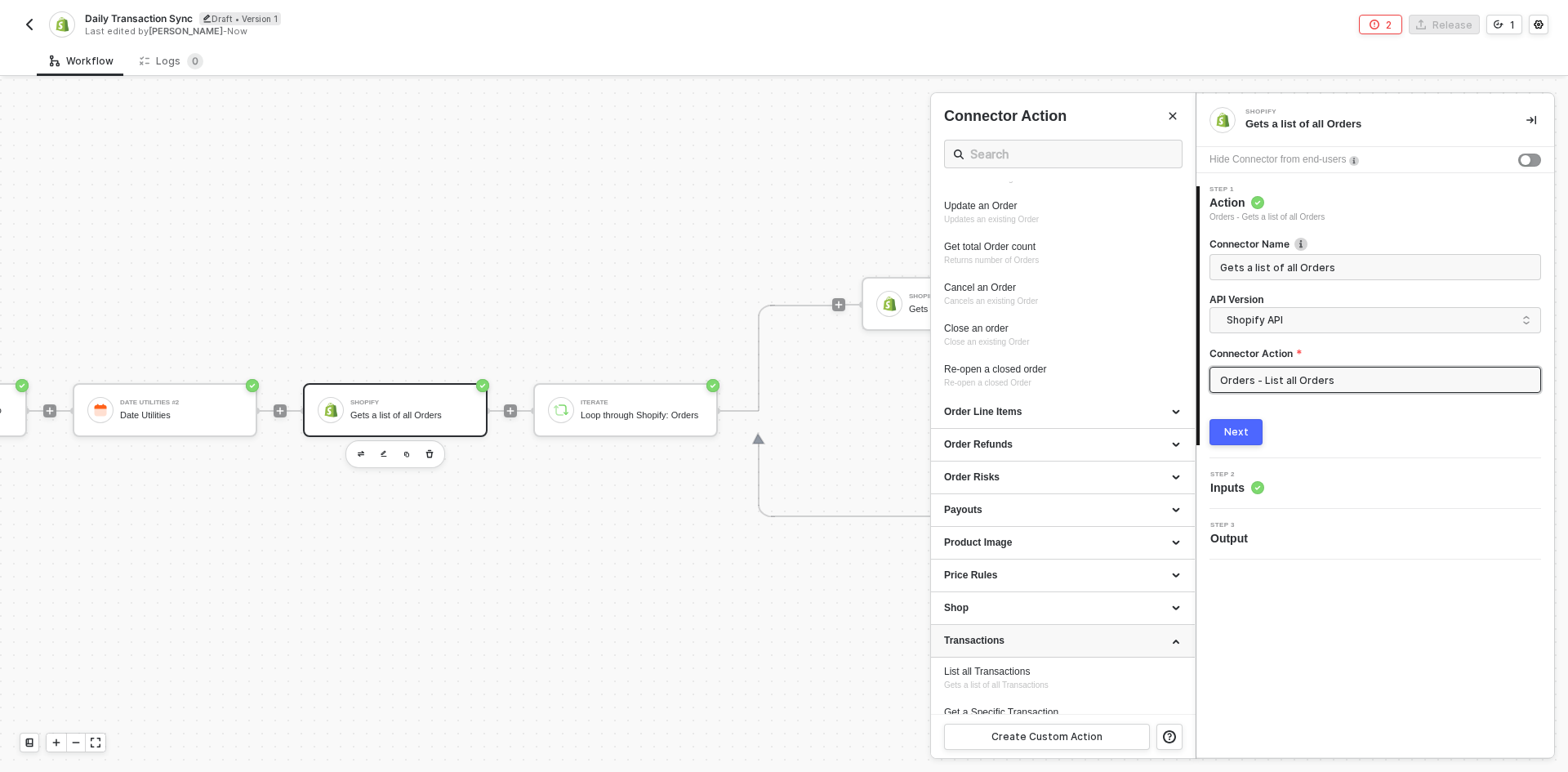
scroll to position [823, 0]
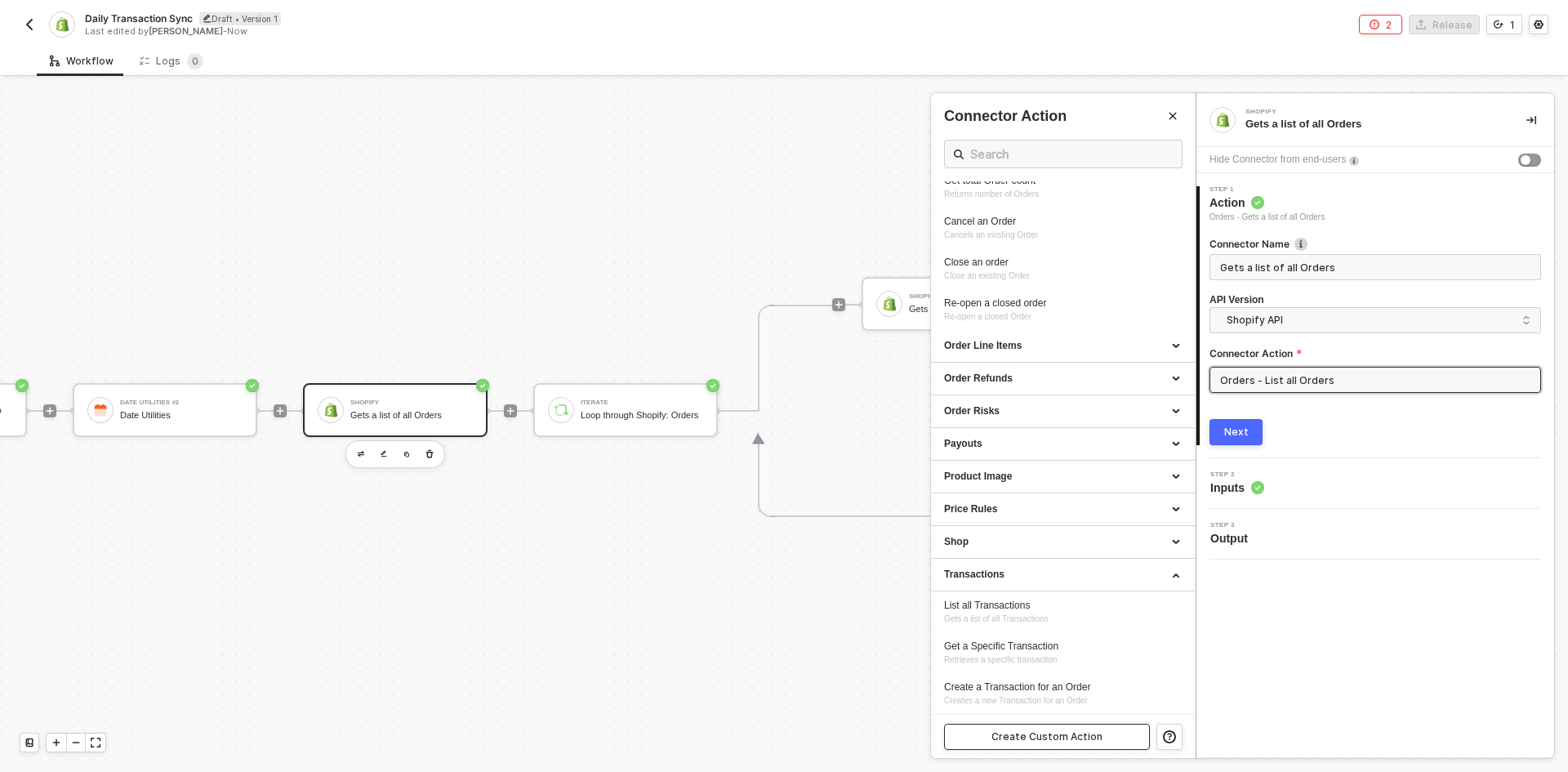
click at [1034, 735] on div "Create Custom Action" at bounding box center [1047, 736] width 111 height 13
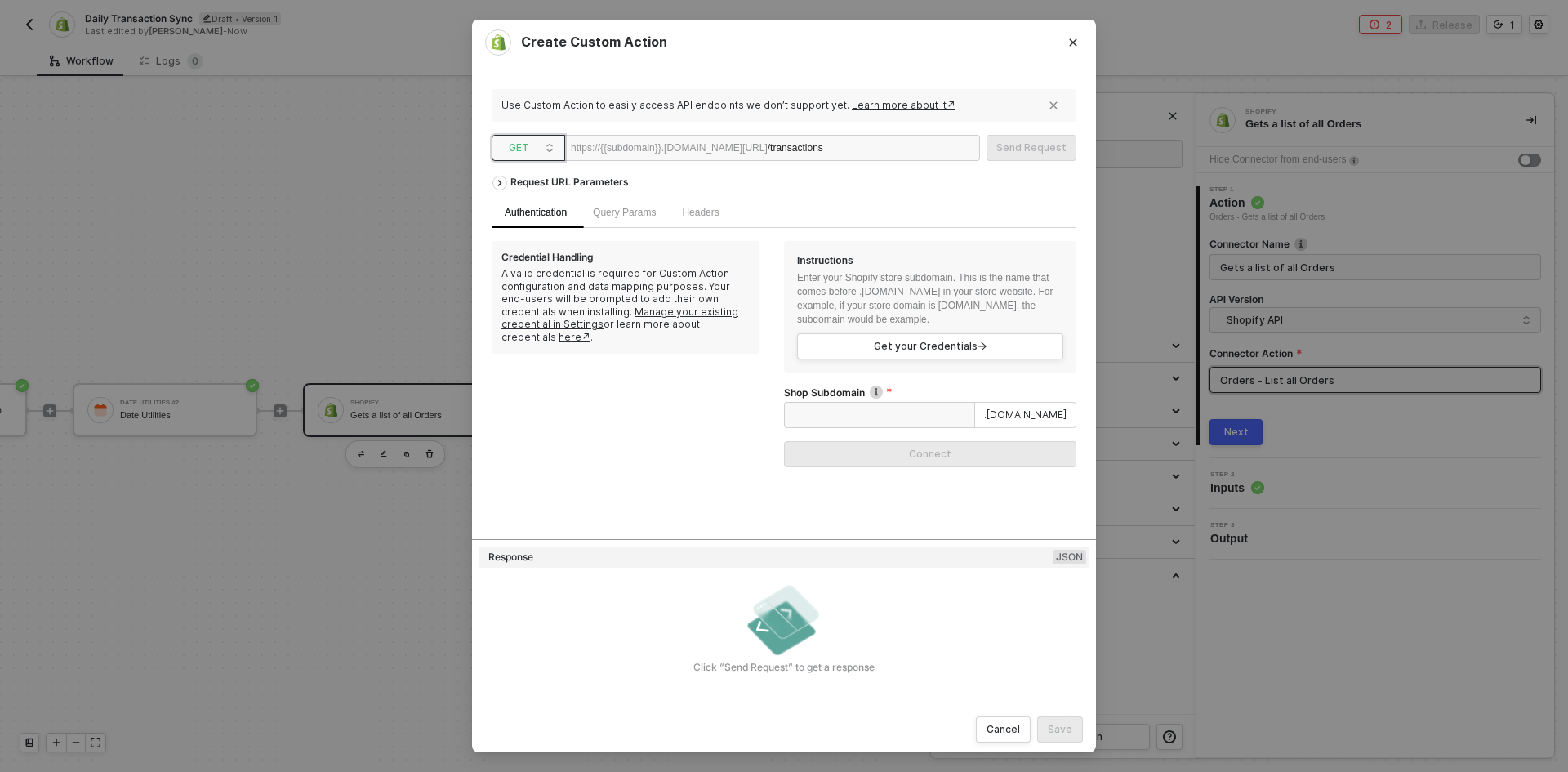
click at [557, 141] on div "GET" at bounding box center [529, 147] width 74 height 26
click at [531, 202] on div "POST" at bounding box center [528, 207] width 60 height 20
click at [746, 208] on span "Body" at bounding box center [757, 212] width 22 height 12
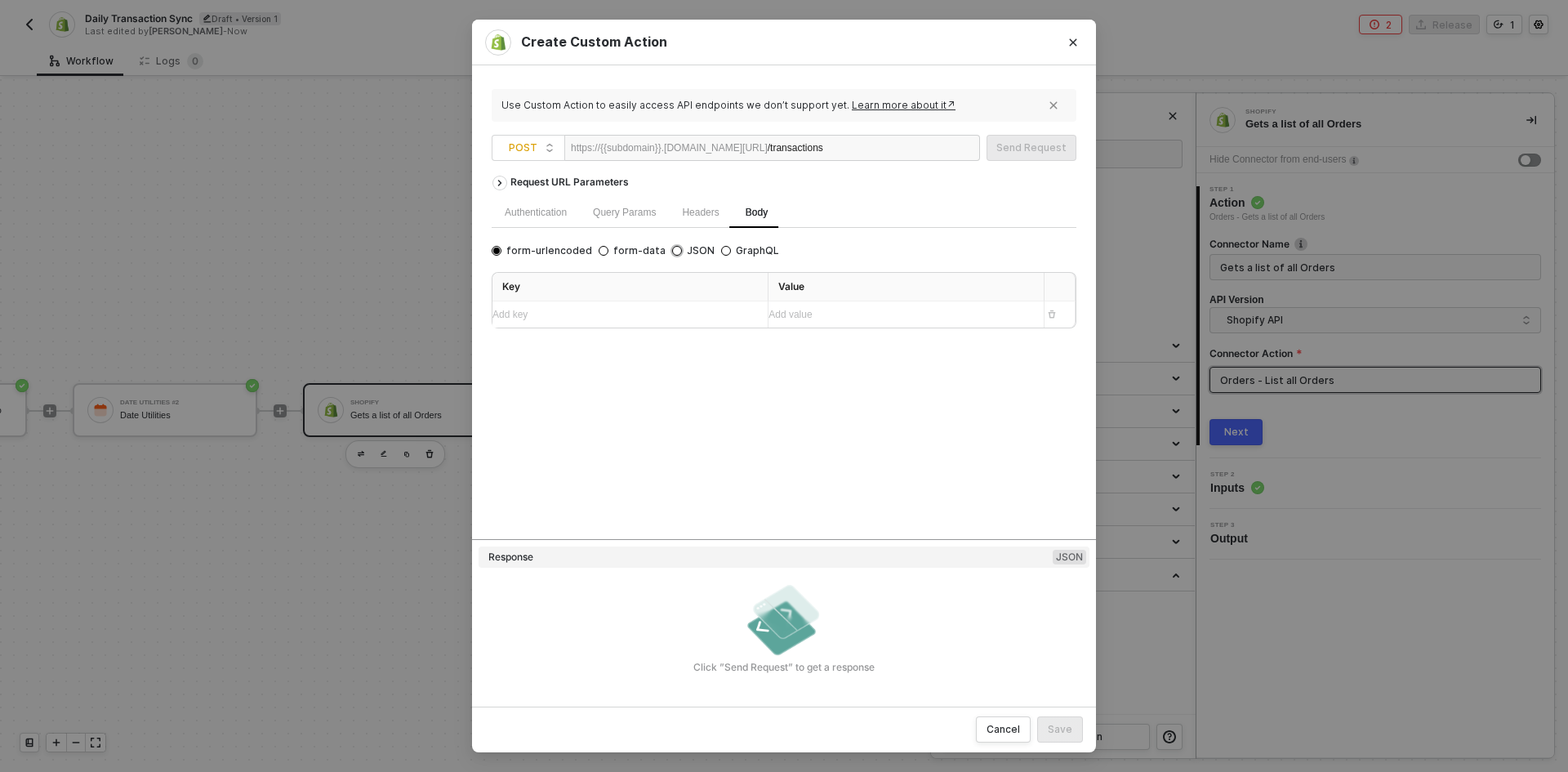
click at [682, 253] on span "JSON" at bounding box center [699, 251] width 32 height 13
click at [676, 253] on input "JSON" at bounding box center [677, 250] width 10 height 10
radio input "true"
radio input "false"
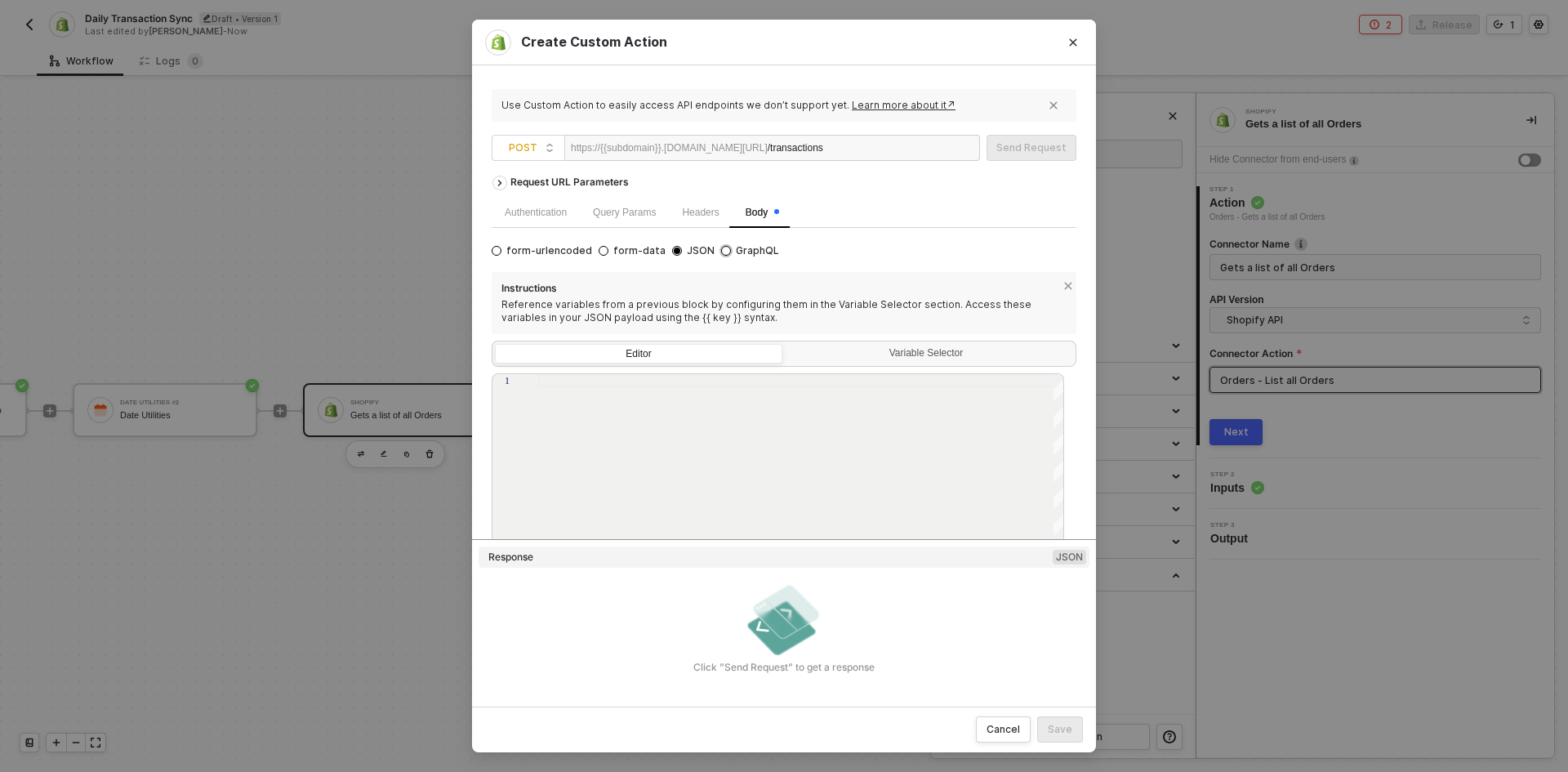
click at [738, 252] on span "GraphQL" at bounding box center [755, 251] width 49 height 13
click at [731, 252] on input "GraphQL" at bounding box center [726, 250] width 10 height 10
radio input "true"
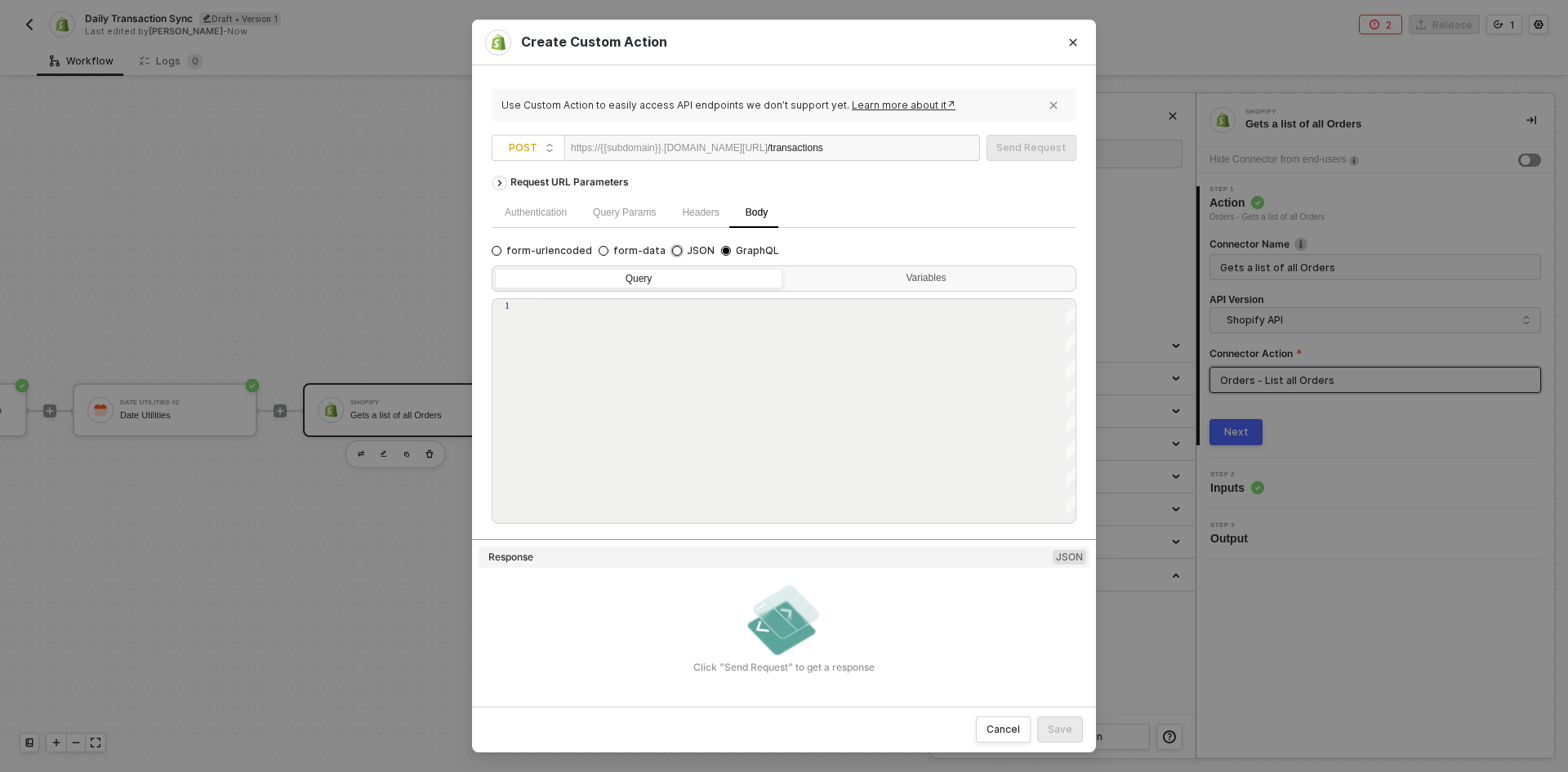
click at [682, 256] on span "JSON" at bounding box center [699, 251] width 32 height 13
click at [676, 255] on input "JSON" at bounding box center [677, 250] width 10 height 10
radio input "true"
radio input "false"
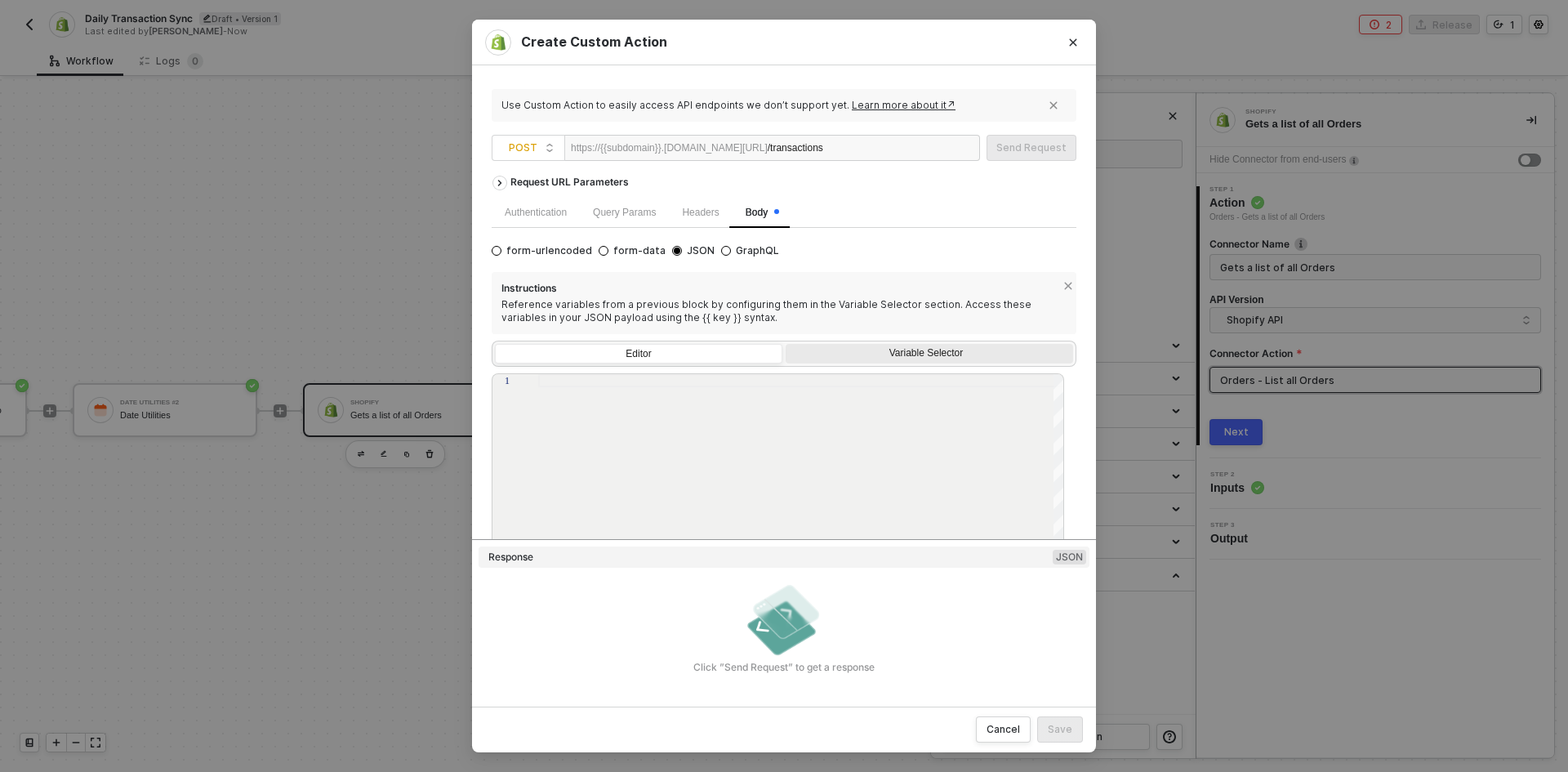
click at [811, 353] on div "Variable Selector" at bounding box center [928, 353] width 266 height 13
click at [786, 344] on input "Variable Selector" at bounding box center [786, 344] width 0 height 0
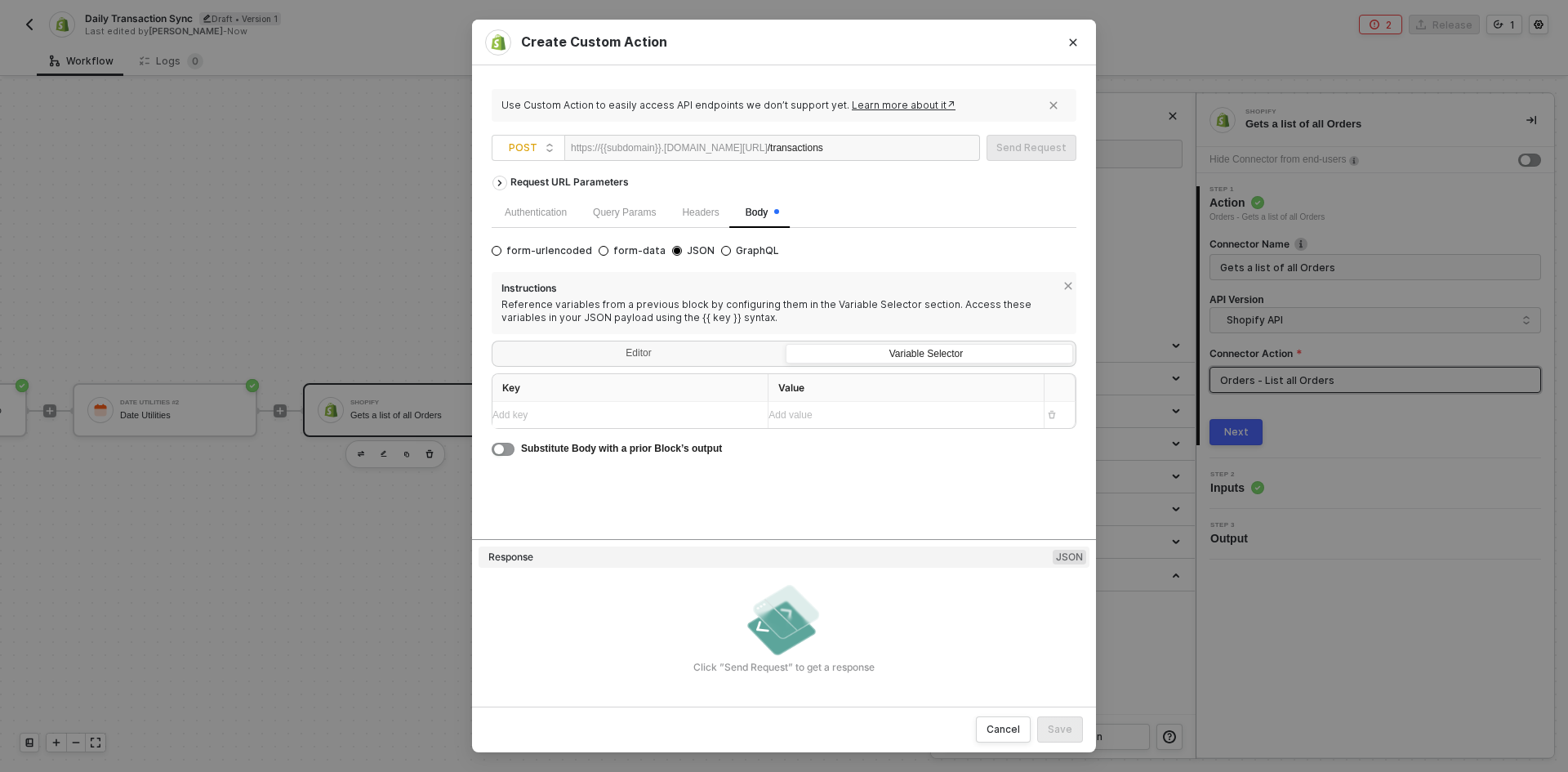
click at [806, 422] on div "Add value ﻿" at bounding box center [900, 414] width 263 height 15
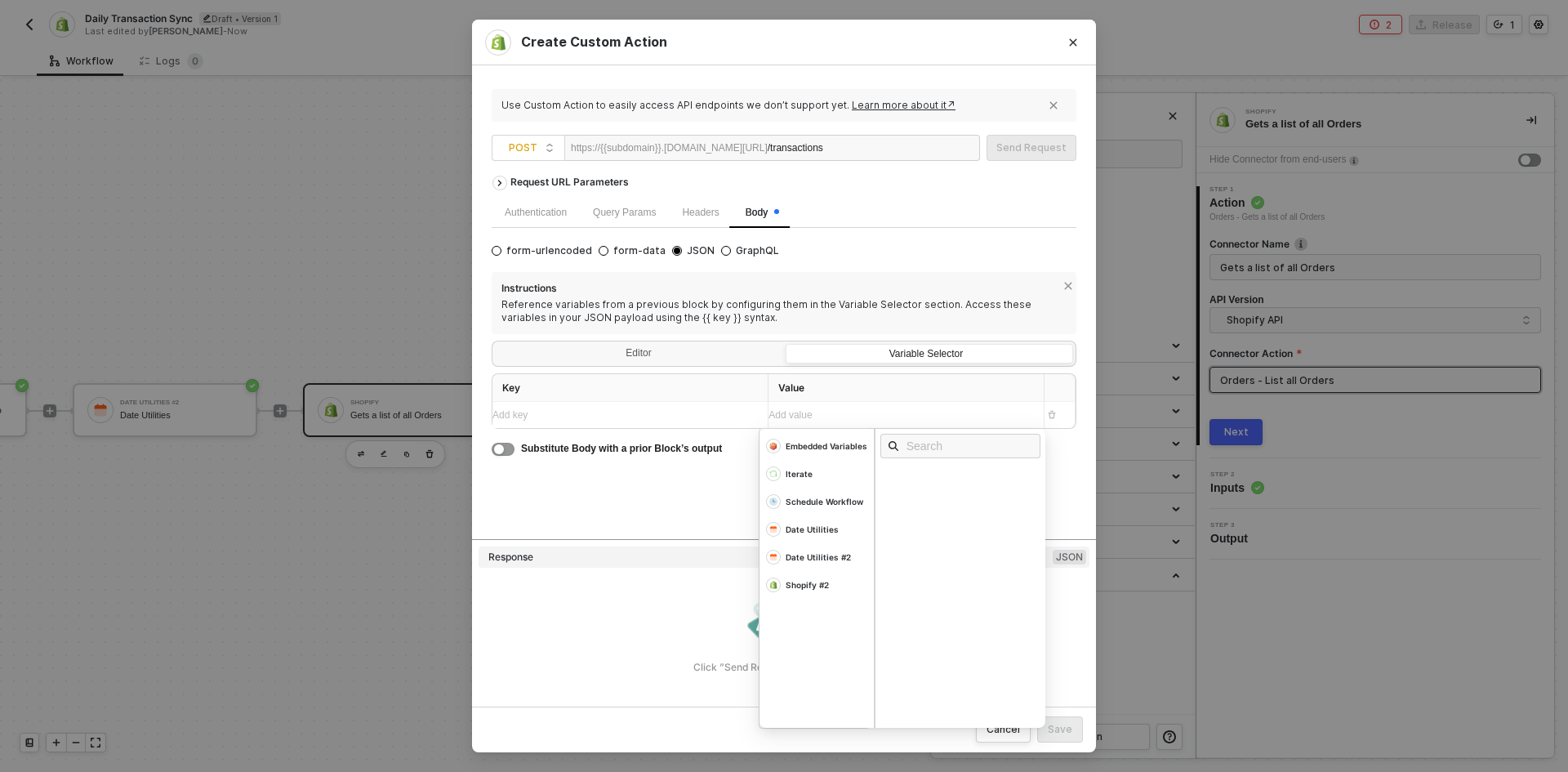
click at [529, 223] on div "Authentication" at bounding box center [536, 212] width 88 height 31
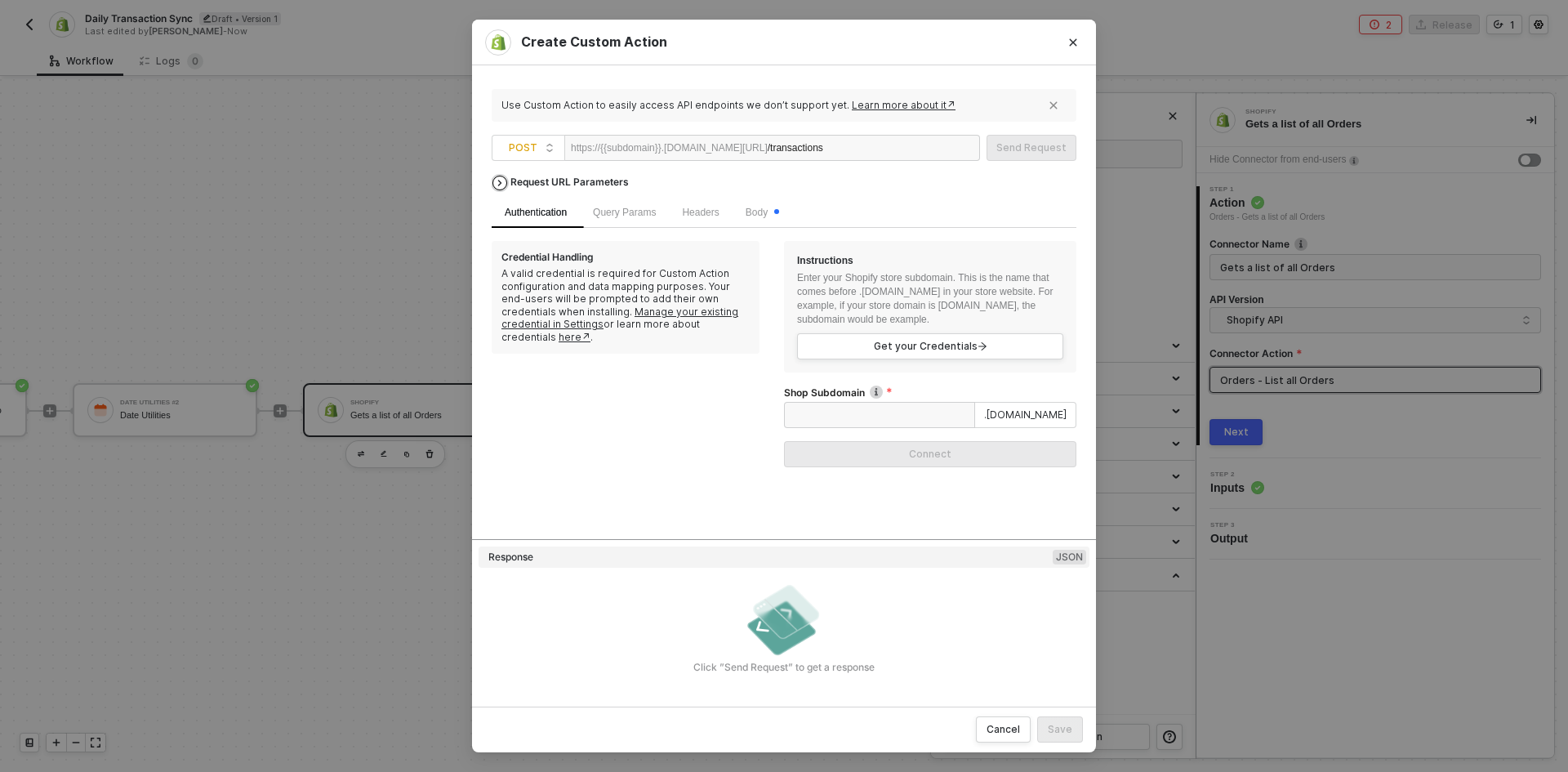
click at [522, 184] on div "Request URL Parameters" at bounding box center [570, 182] width 135 height 30
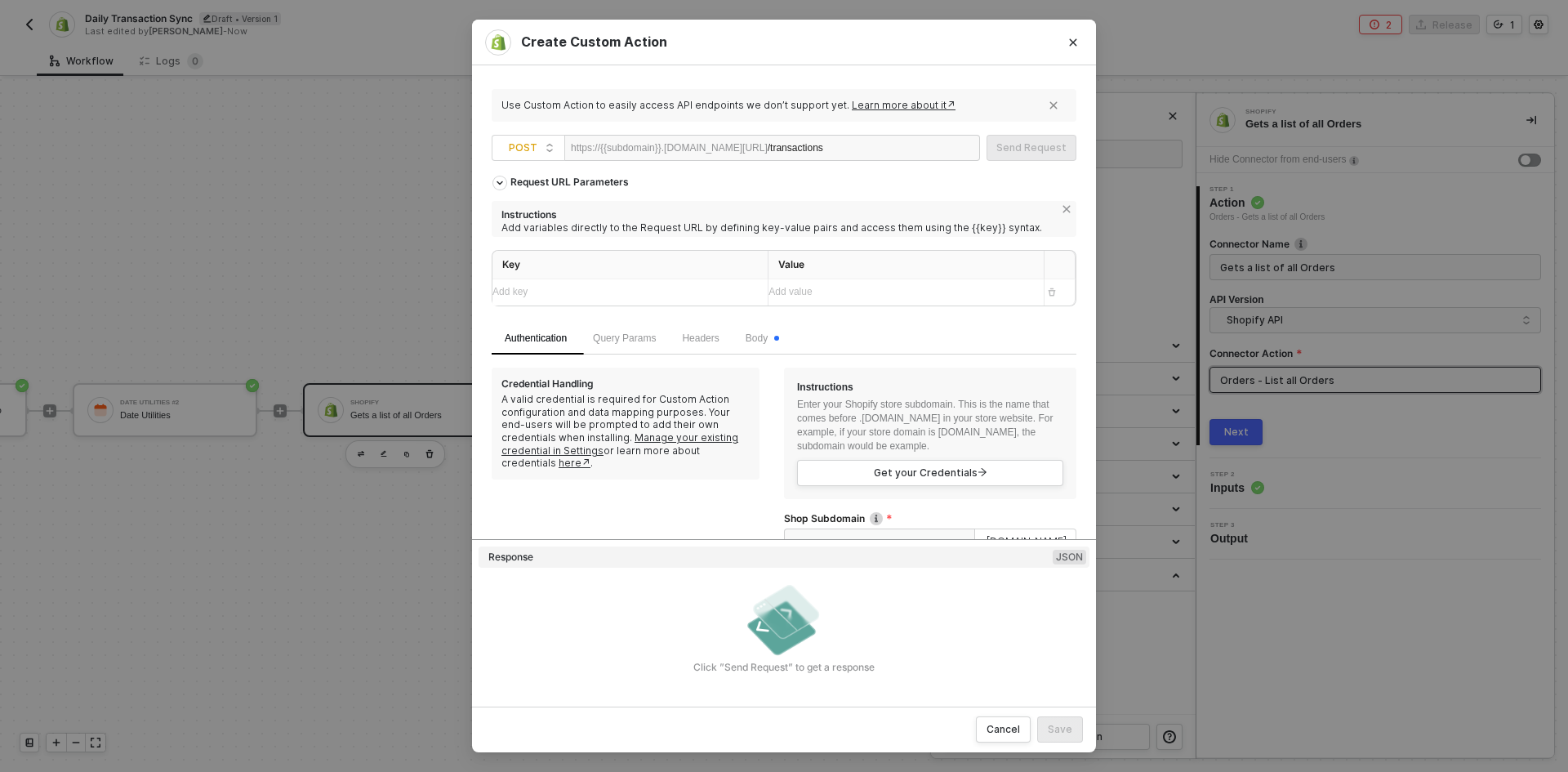
click at [862, 149] on div "/transactions" at bounding box center [818, 148] width 101 height 26
click at [1066, 44] on button "Close" at bounding box center [1073, 42] width 26 height 26
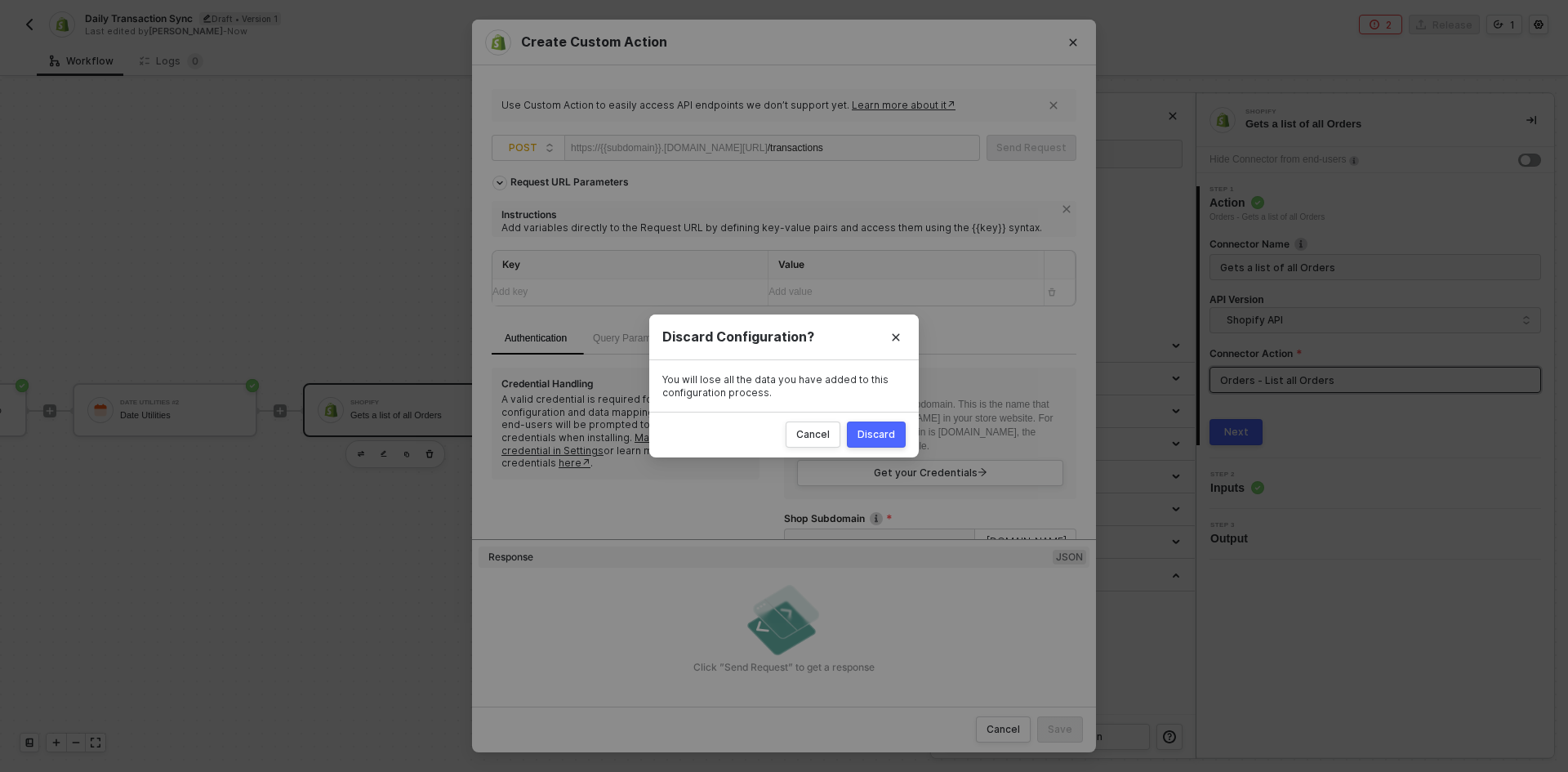
click at [896, 438] on button "Discard" at bounding box center [876, 434] width 58 height 26
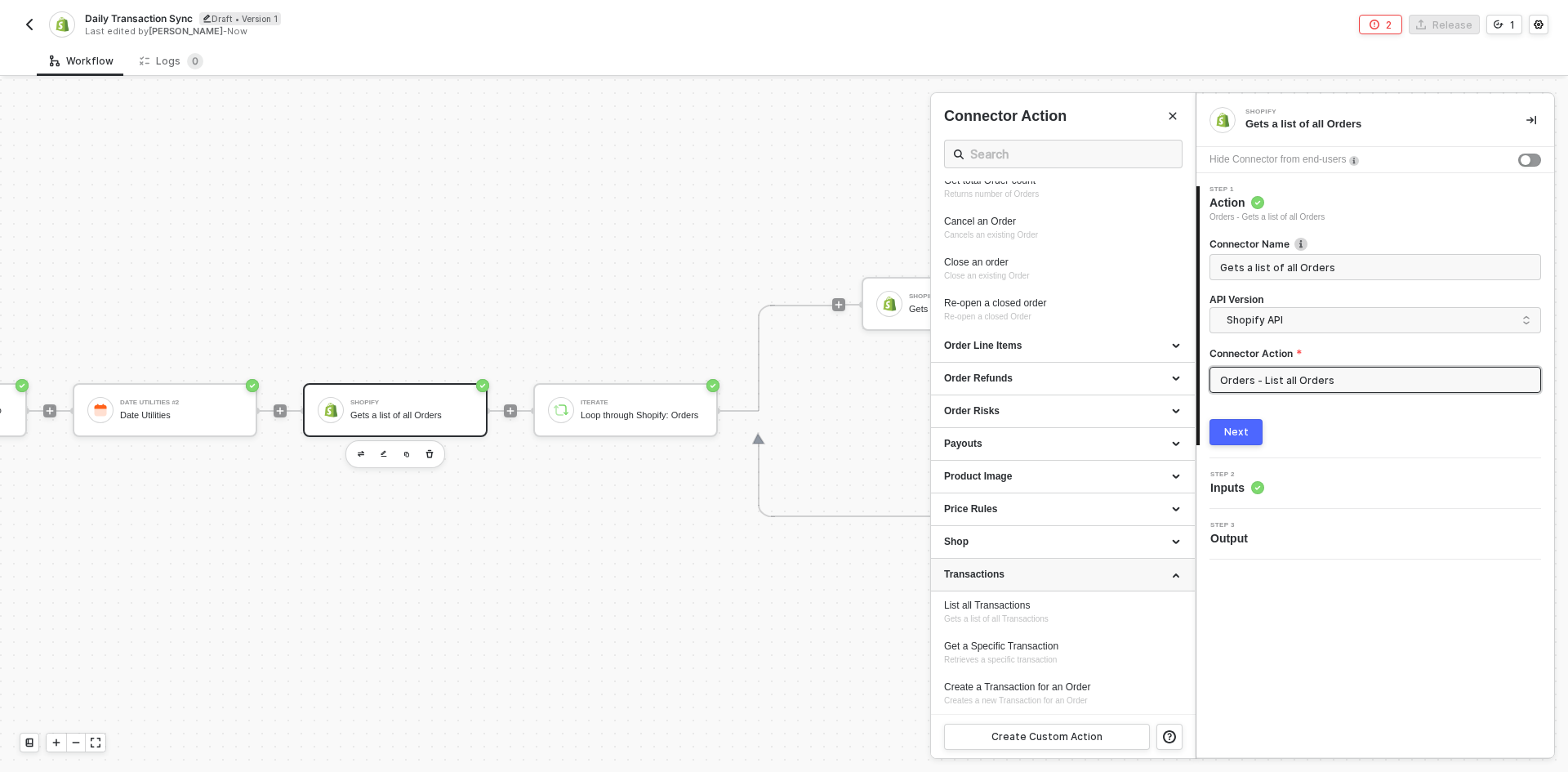
click at [1070, 582] on div "Transactions" at bounding box center [1063, 574] width 263 height 32
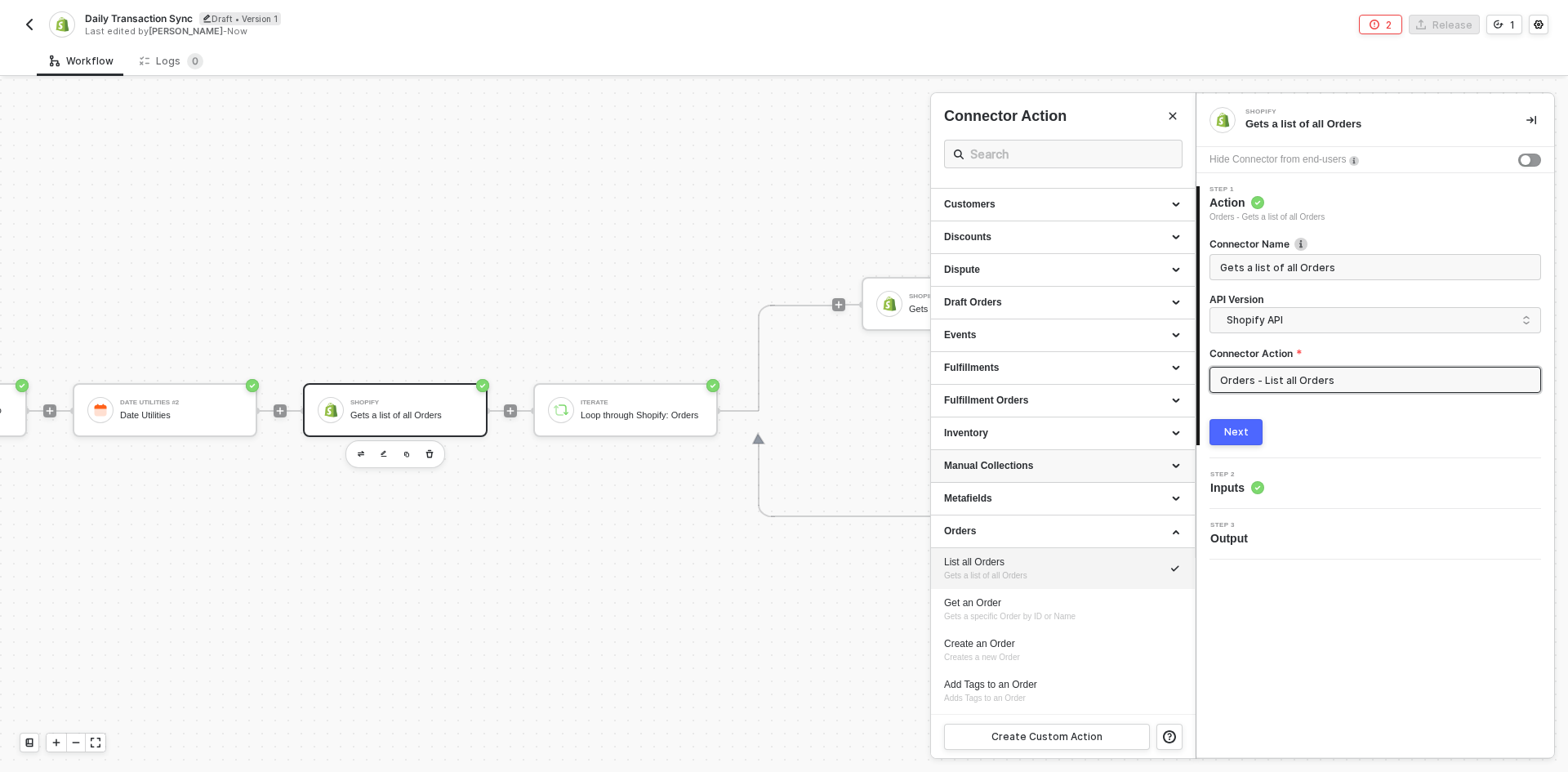
scroll to position [129, 0]
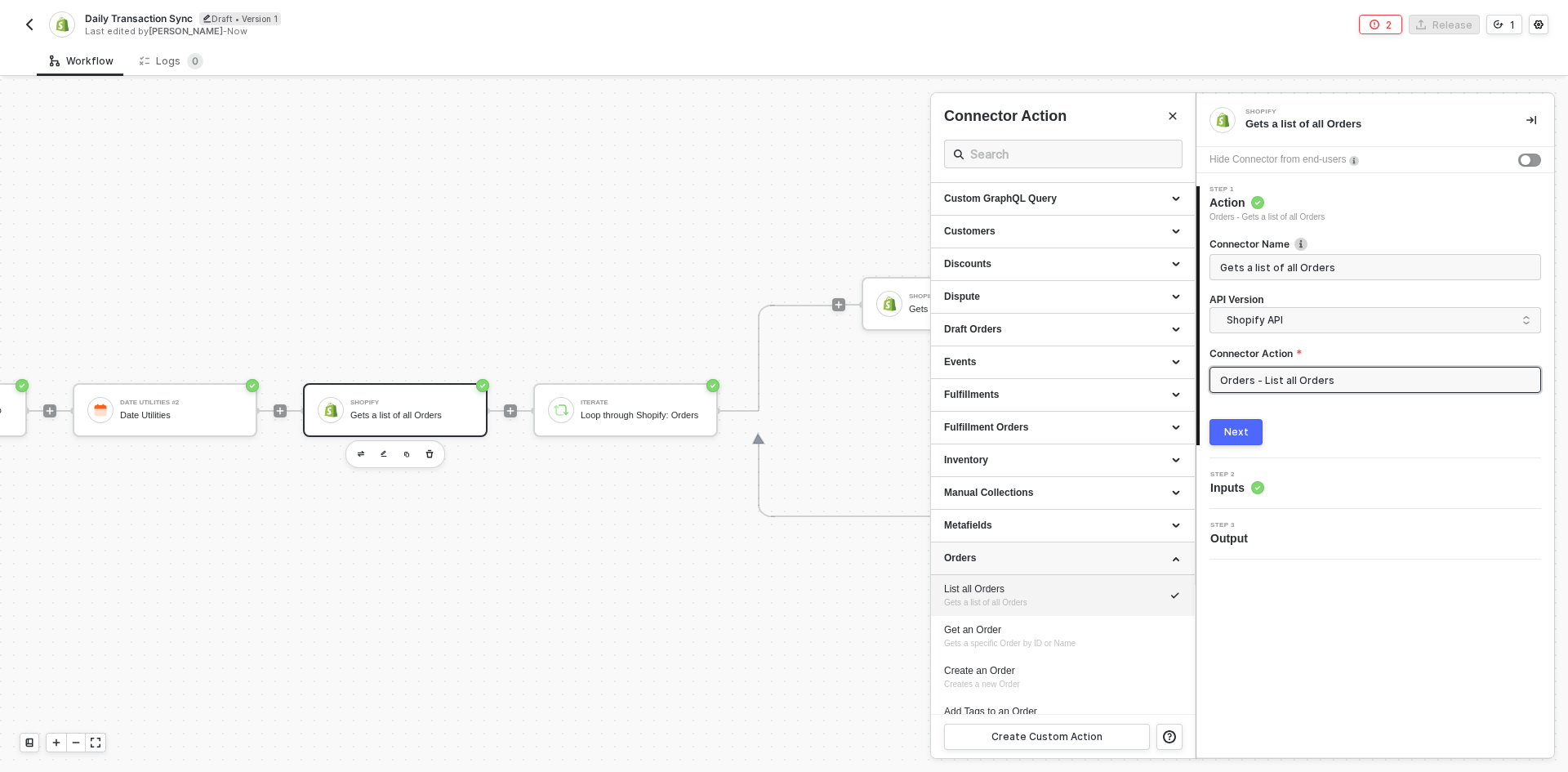
click at [1074, 563] on div "Orders" at bounding box center [1063, 557] width 237 height 13
click at [1389, 324] on span "Shopify API" at bounding box center [1379, 320] width 304 height 18
click at [851, 590] on div at bounding box center [784, 425] width 1568 height 692
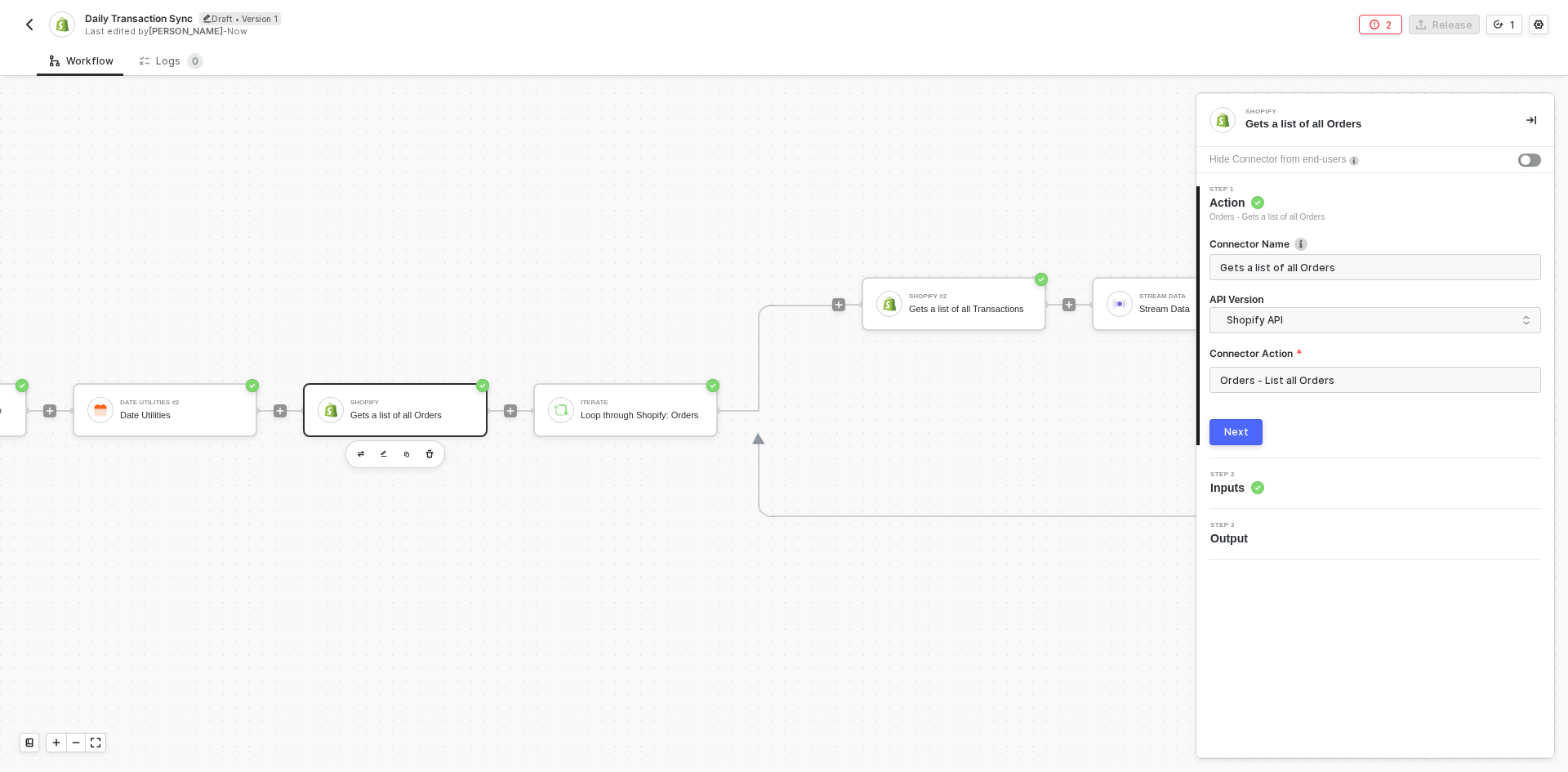
scroll to position [42, 0]
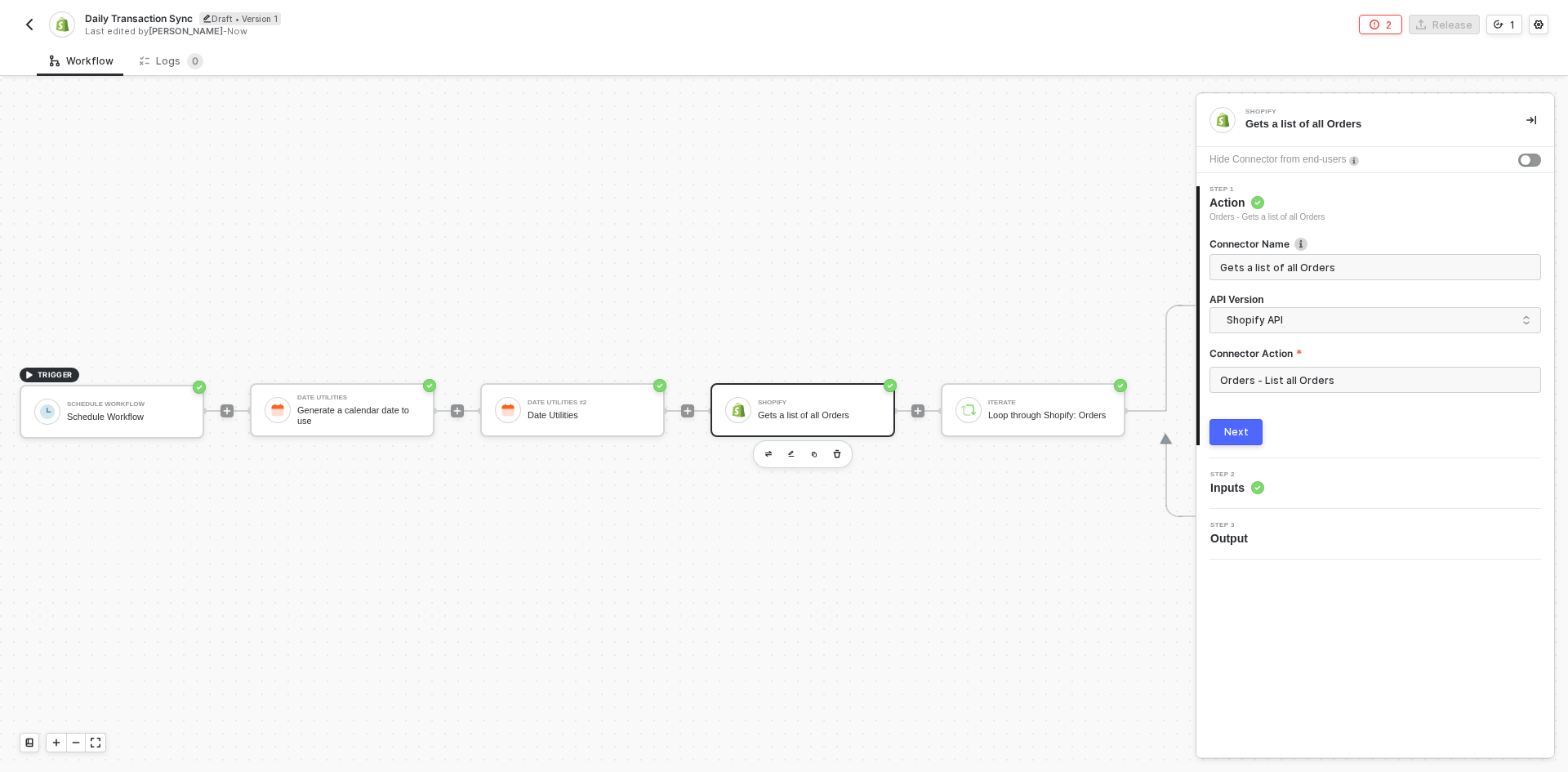
click at [30, 27] on img "button" at bounding box center [29, 24] width 13 height 13
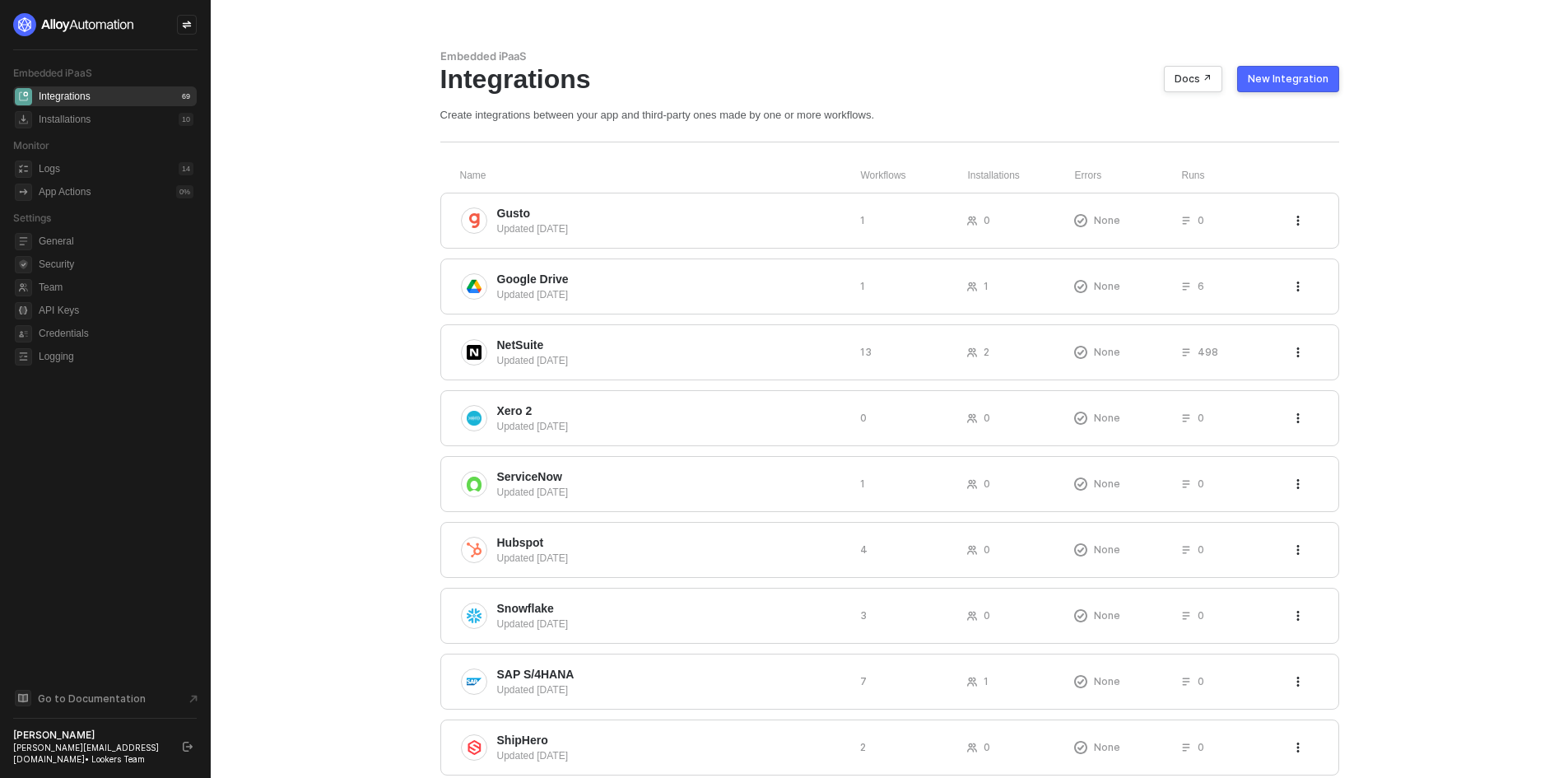
click at [1316, 81] on div "New Integration" at bounding box center [1287, 79] width 81 height 14
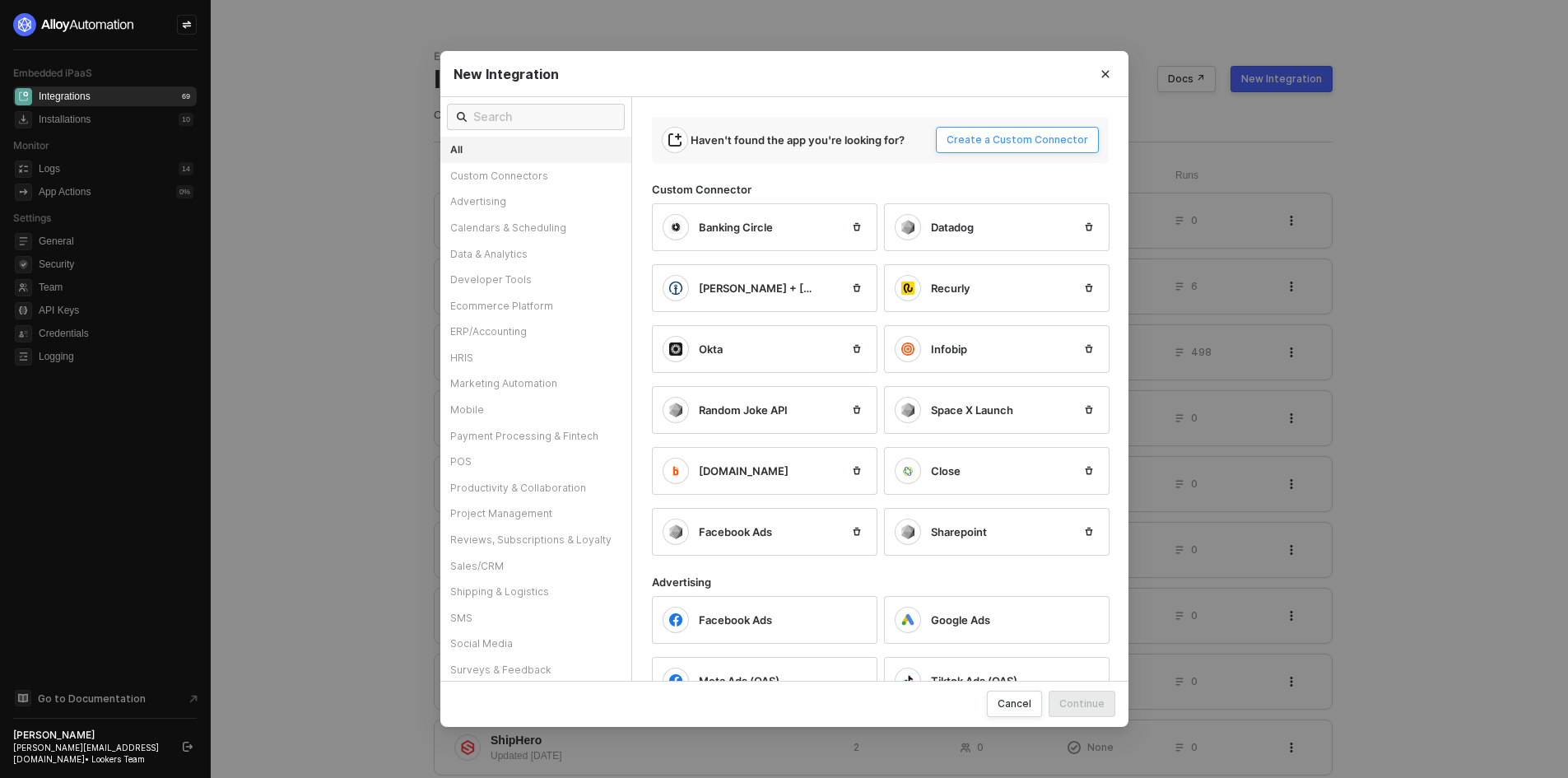
click at [993, 142] on div "Create a Custom Connector" at bounding box center [1017, 139] width 141 height 14
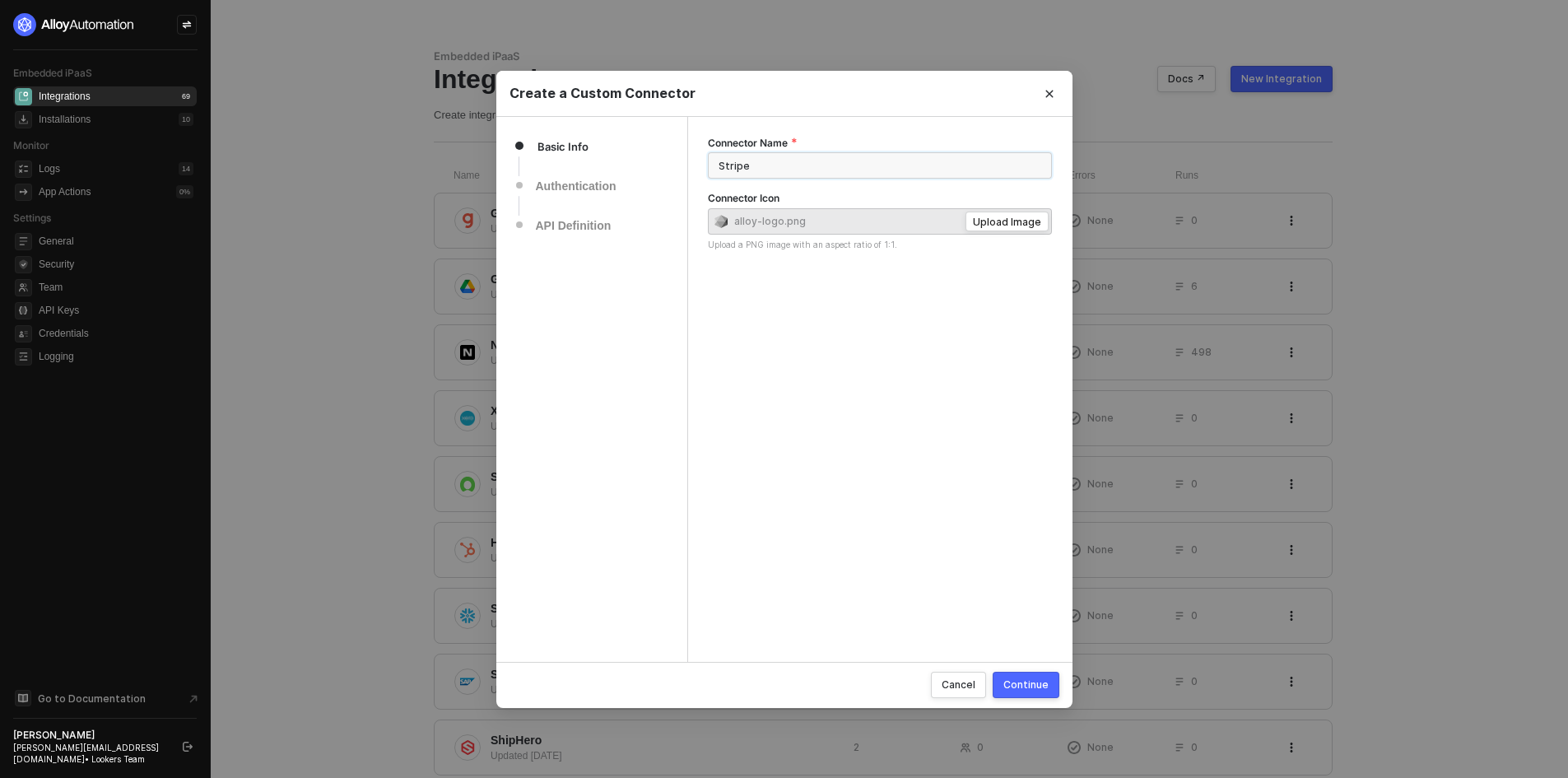
type input "Stripe"
click at [1031, 681] on div "Continue" at bounding box center [1026, 684] width 45 height 14
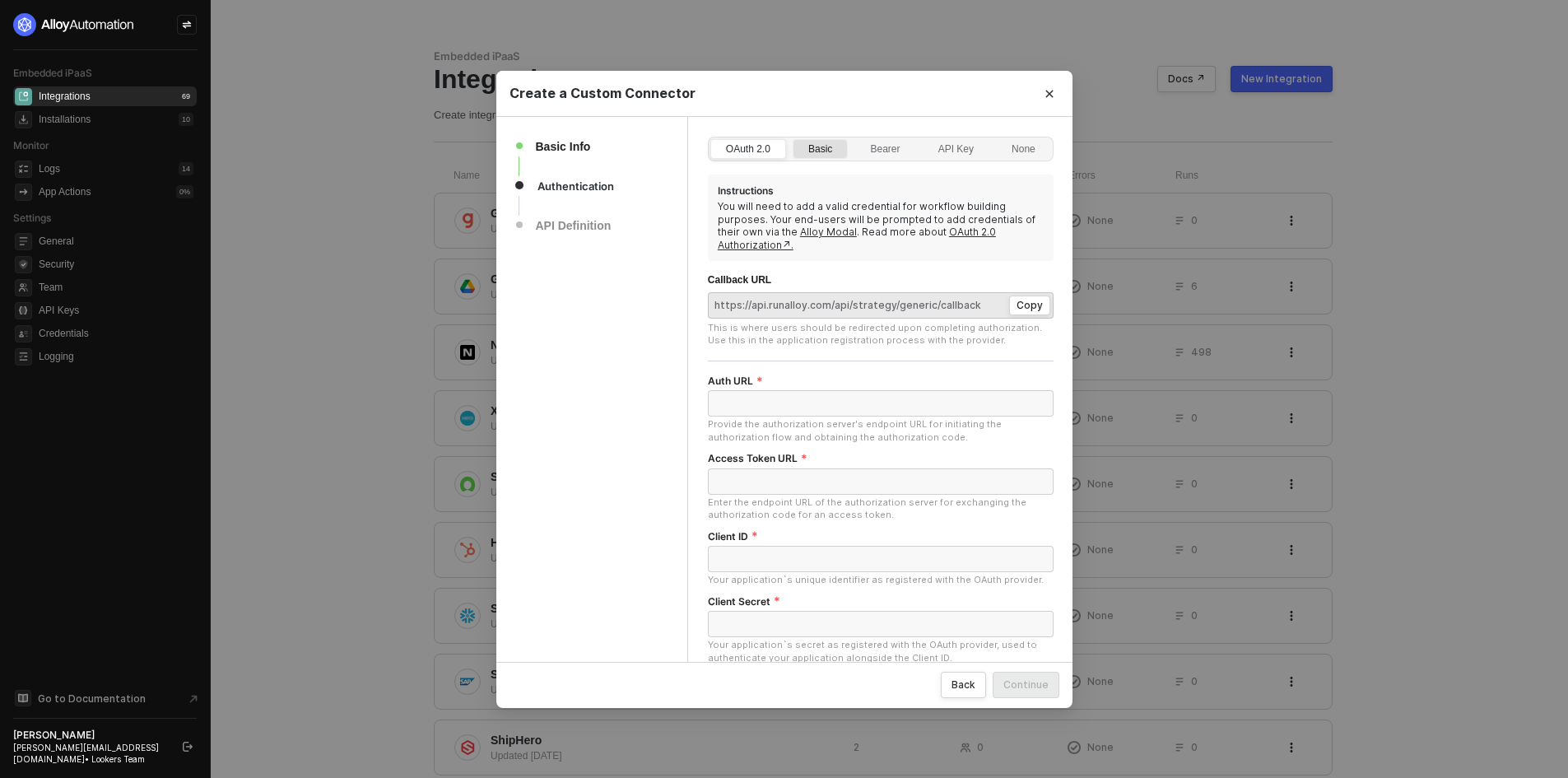
click at [828, 153] on div "Basic" at bounding box center [820, 157] width 42 height 26
click at [794, 139] on input "Basic" at bounding box center [794, 139] width 0 height 0
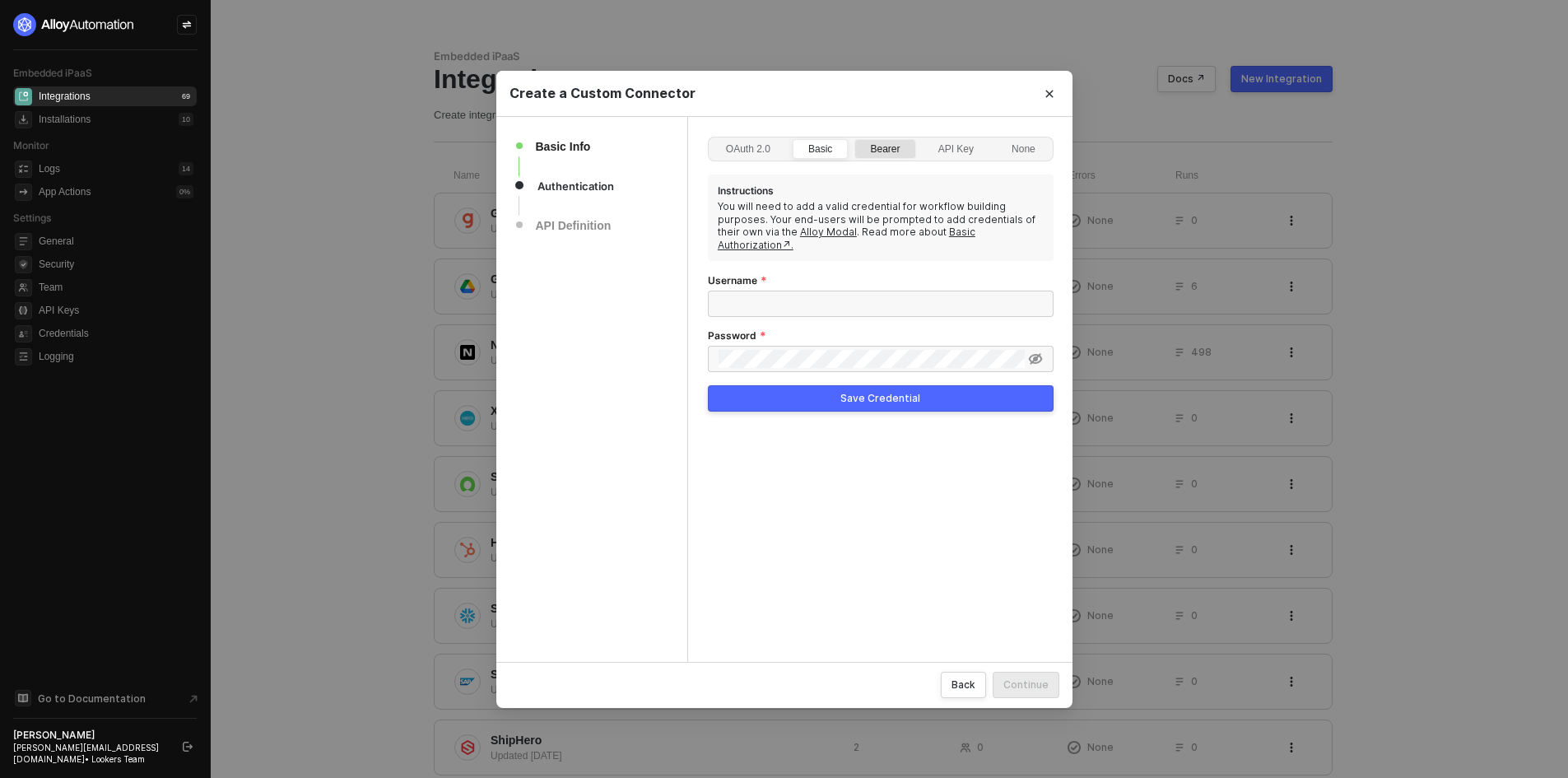
click at [871, 158] on div "Bearer" at bounding box center [884, 157] width 48 height 26
click at [855, 139] on input "Bearer" at bounding box center [855, 139] width 0 height 0
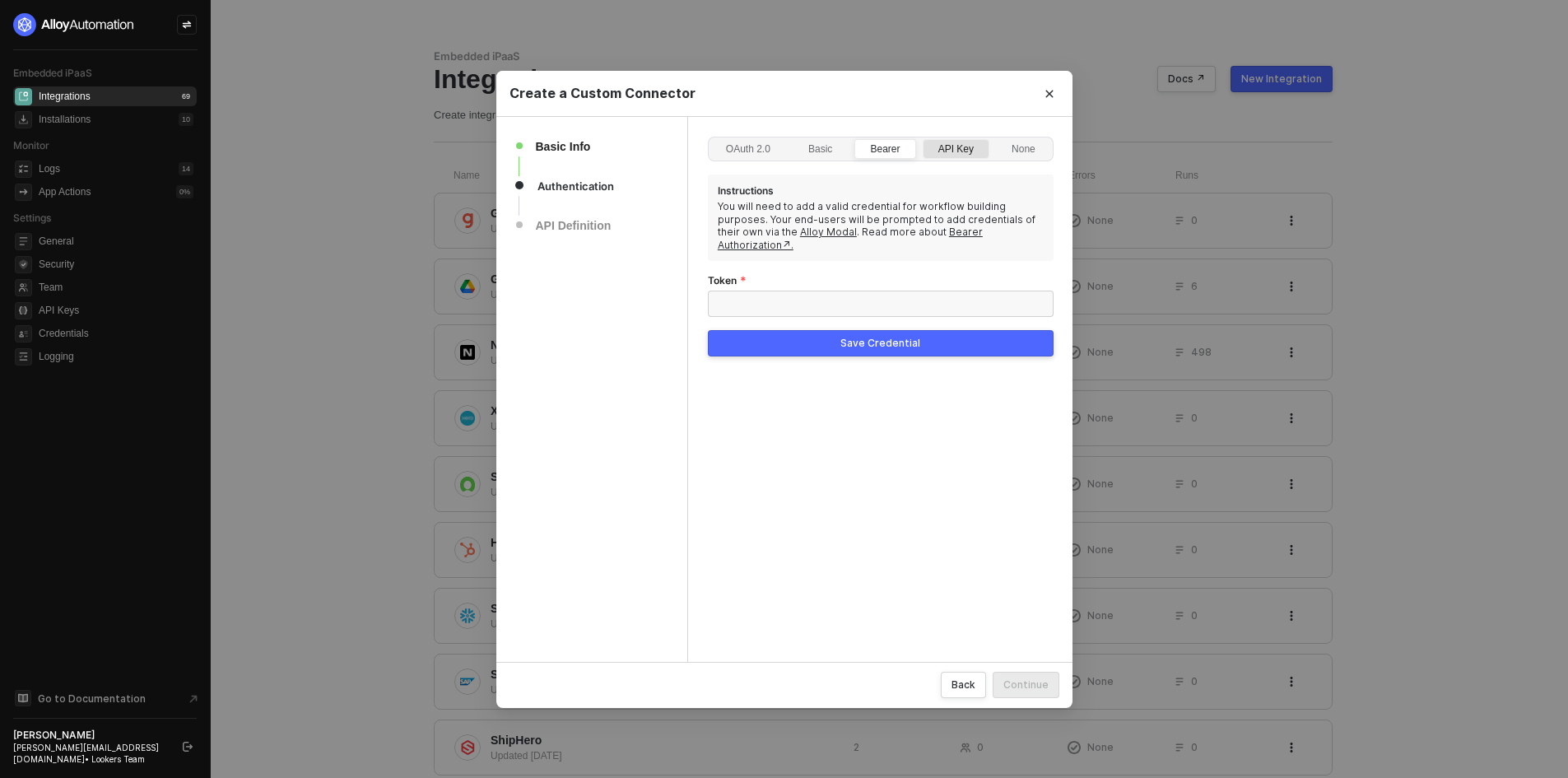
click at [968, 157] on div "API Key" at bounding box center [956, 157] width 53 height 26
click at [923, 139] on input "API Key" at bounding box center [923, 139] width 0 height 0
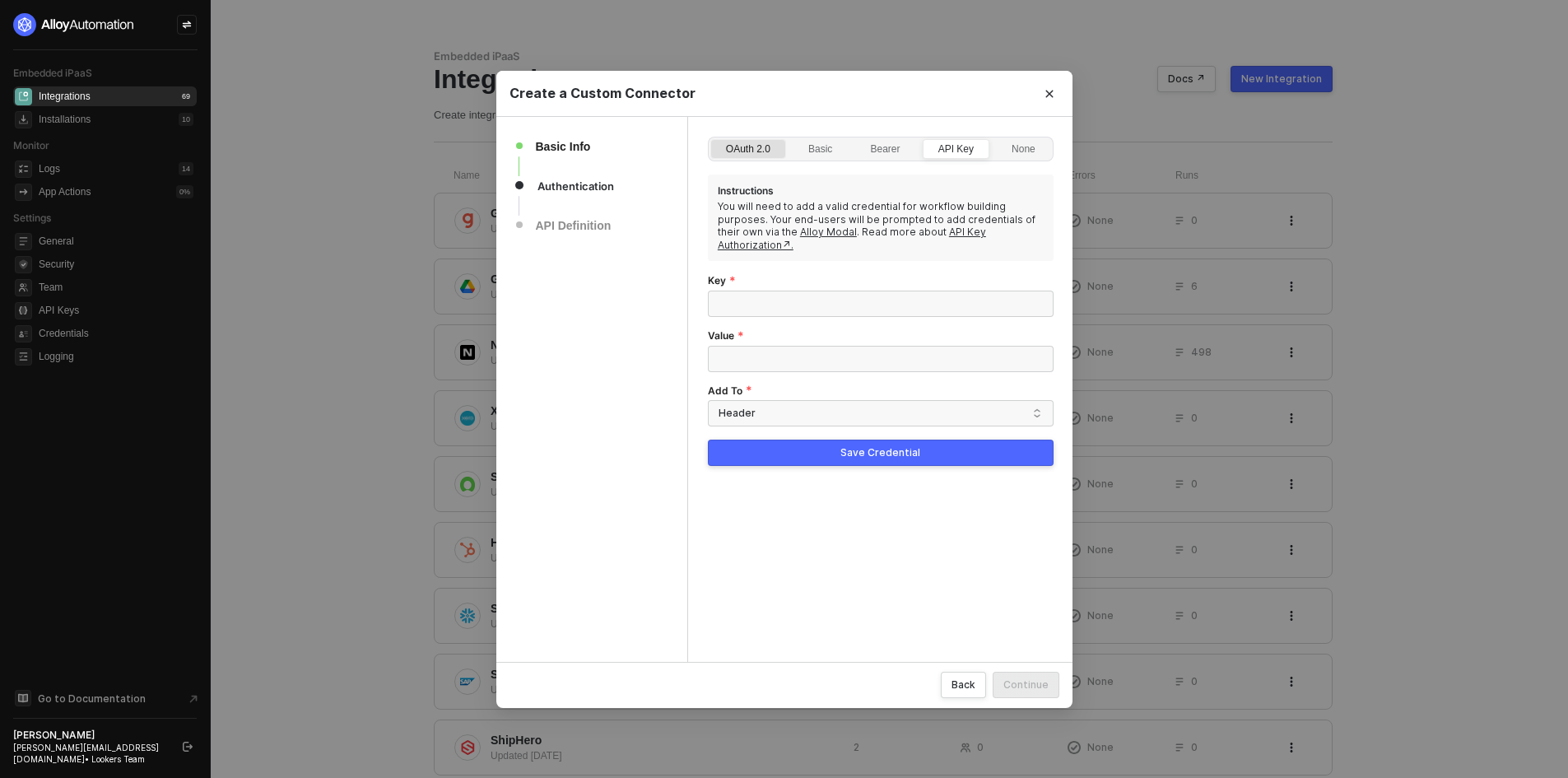
click at [766, 160] on div "OAuth 2.0" at bounding box center [747, 157] width 63 height 26
click at [711, 139] on input "OAuth 2.0" at bounding box center [711, 139] width 0 height 0
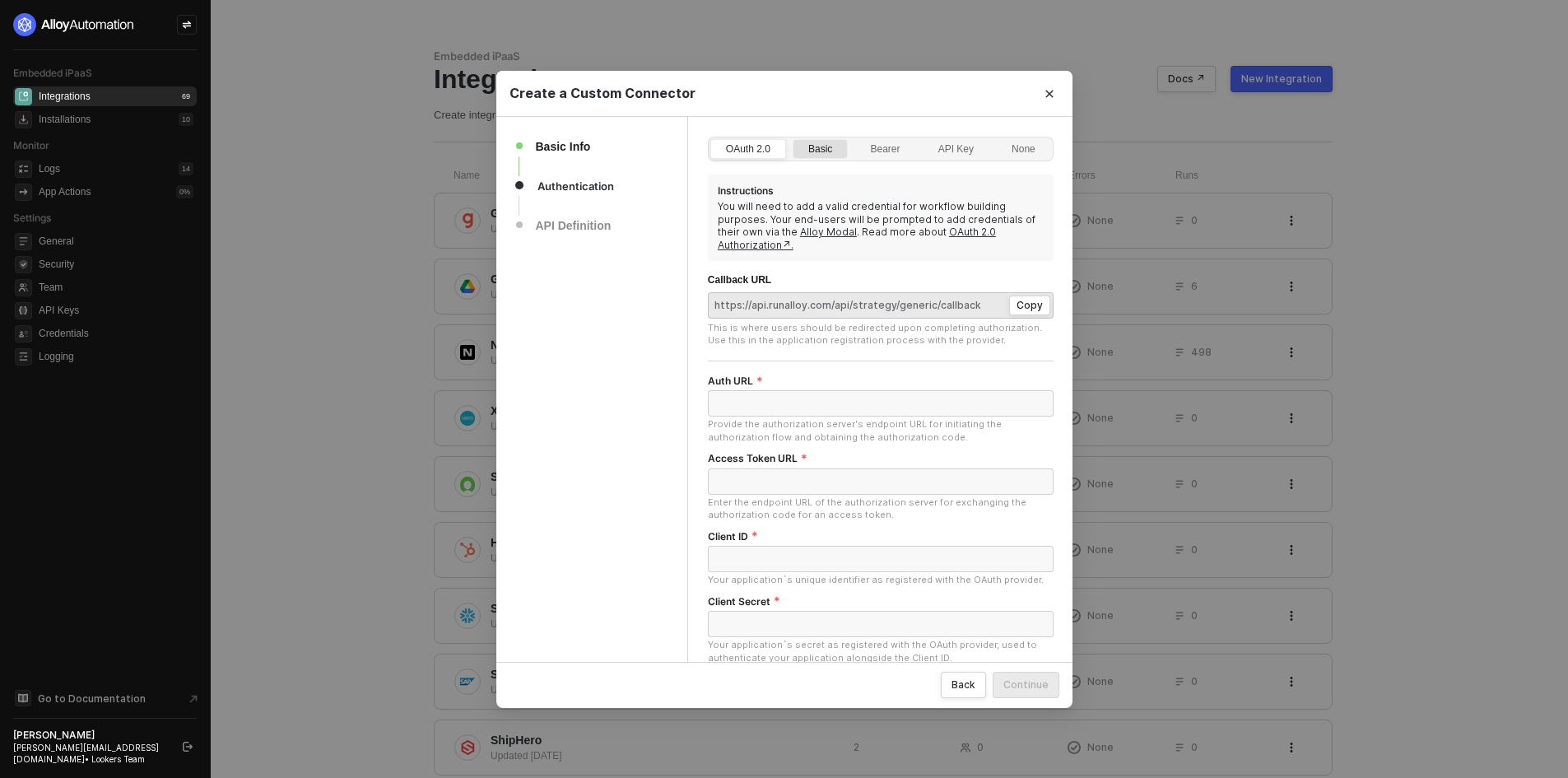
click at [824, 144] on div "Basic" at bounding box center [820, 157] width 42 height 26
click at [794, 139] on input "Basic" at bounding box center [794, 139] width 0 height 0
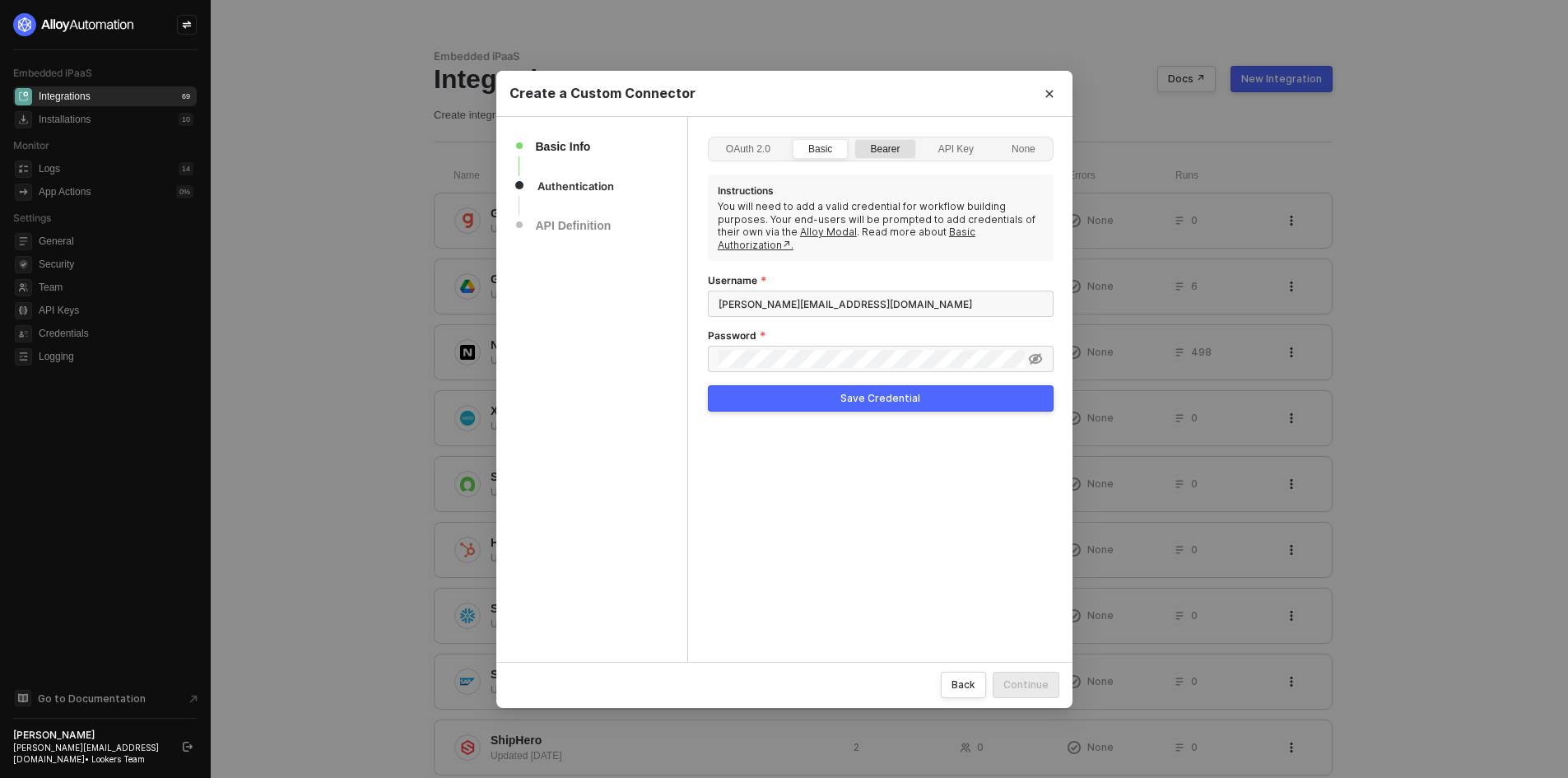
click at [871, 146] on div "Bearer" at bounding box center [884, 157] width 48 height 26
click at [855, 139] on input "Bearer" at bounding box center [855, 139] width 0 height 0
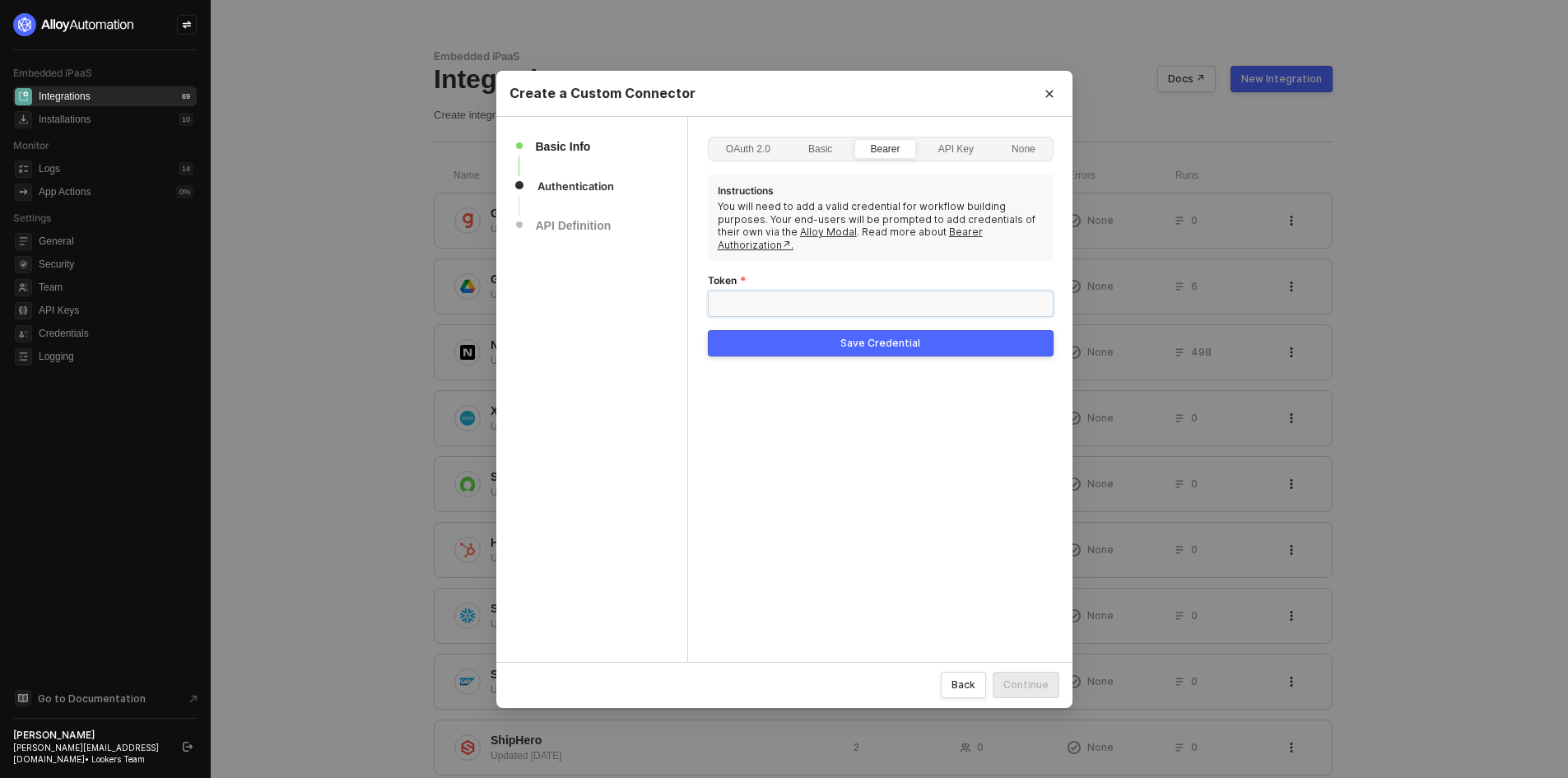
click at [905, 291] on input "Token" at bounding box center [880, 303] width 346 height 26
type input "w45yuw45ayhaw46yu"
click at [902, 337] on div "Save Credential" at bounding box center [880, 343] width 80 height 14
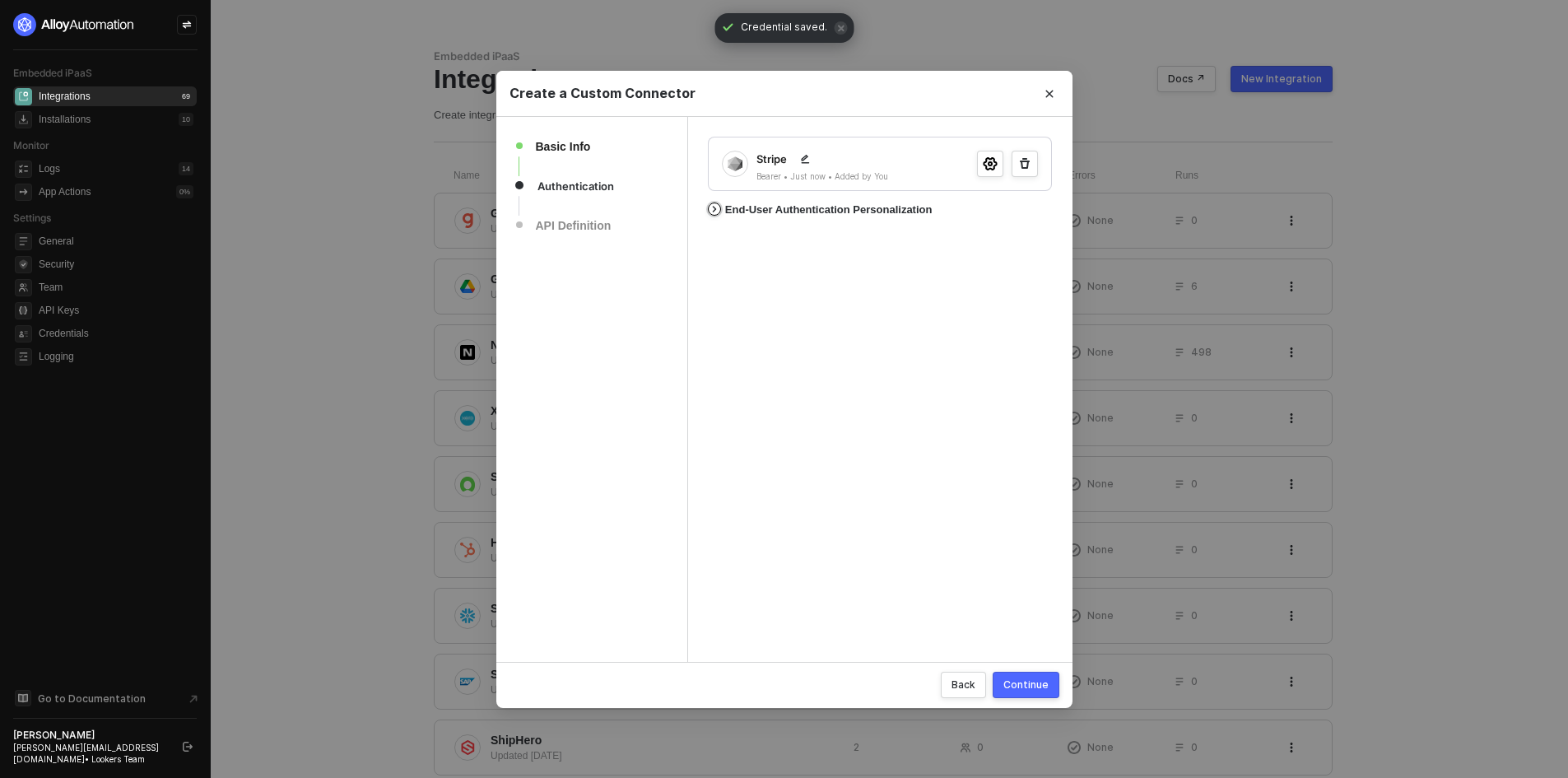
click at [811, 218] on div "End-User Authentication Personalization" at bounding box center [820, 210] width 225 height 22
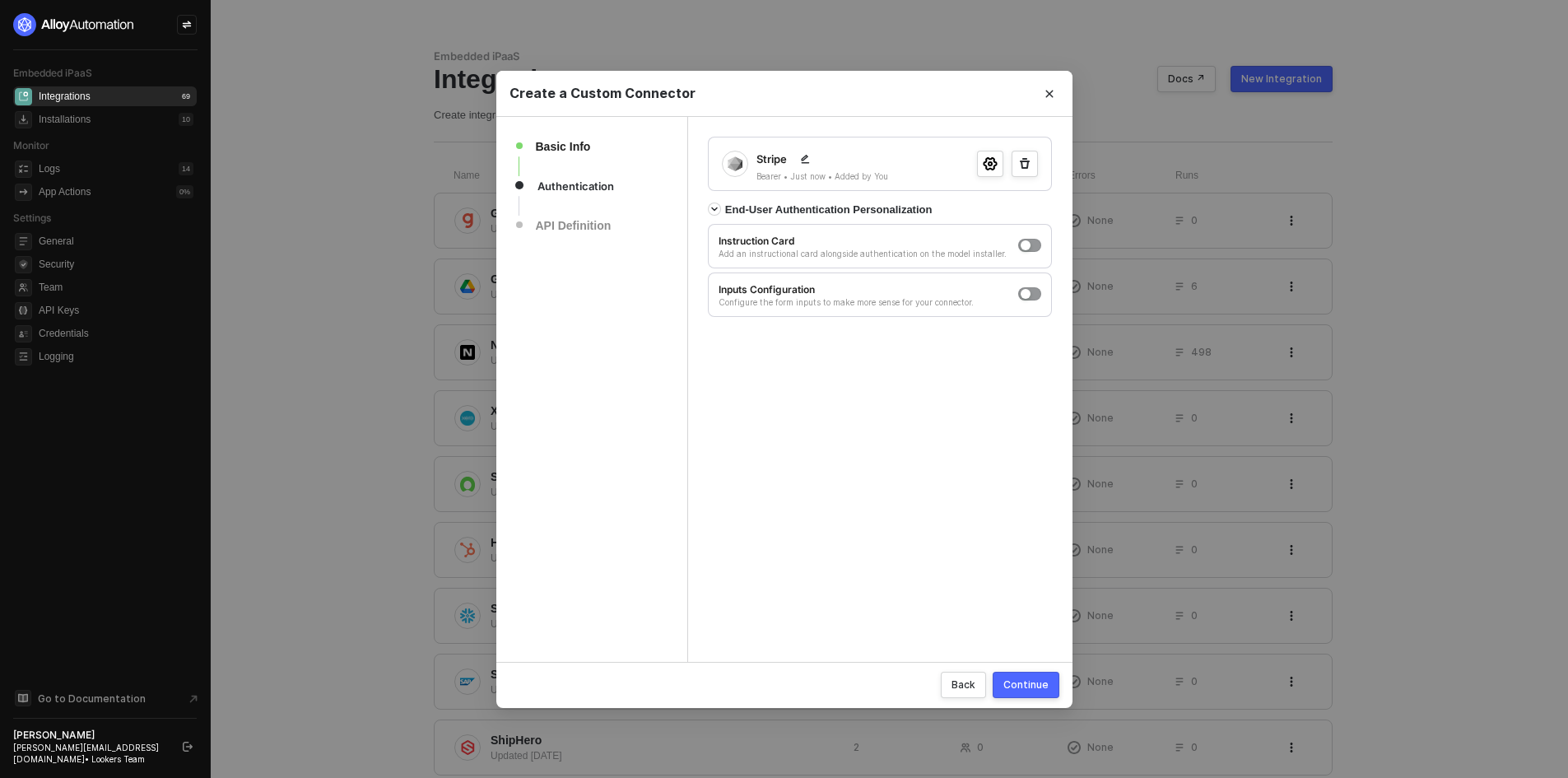
click at [1036, 694] on button "Continue" at bounding box center [1026, 684] width 67 height 26
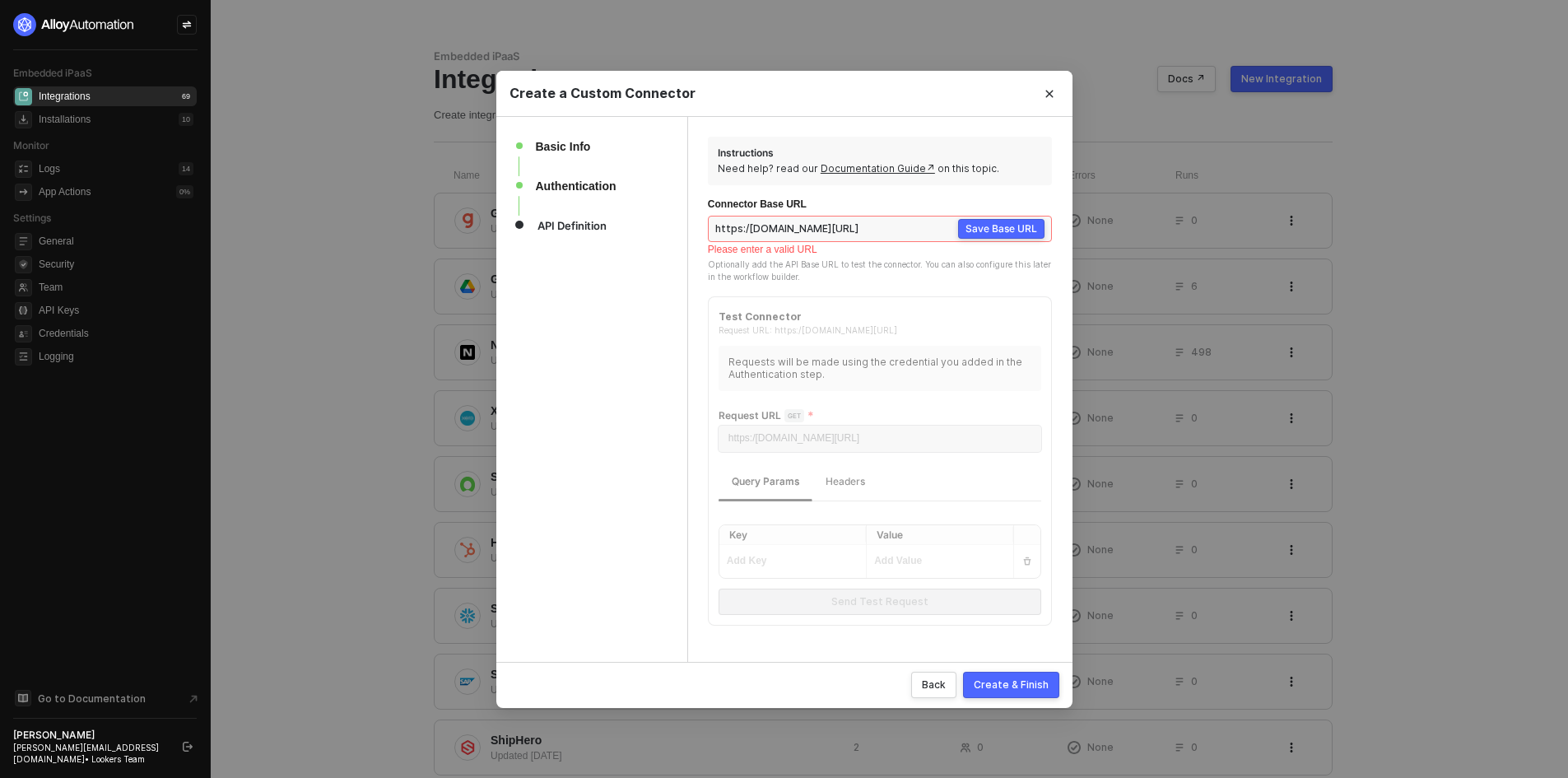
type input "https:/baseurl.com/"
click at [984, 232] on div "Save Base URL" at bounding box center [1001, 228] width 72 height 16
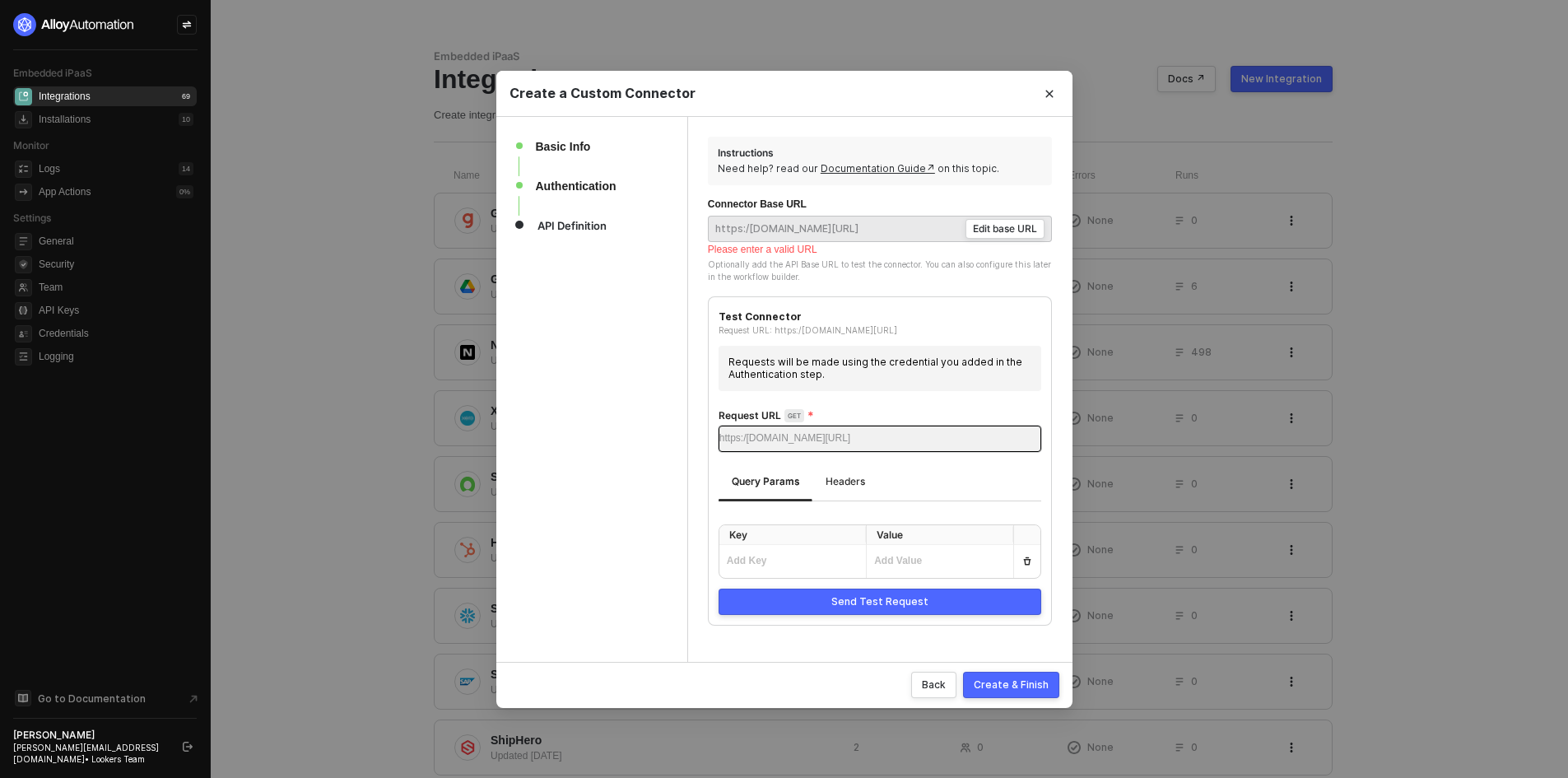
drag, startPoint x: 858, startPoint y: 446, endPoint x: 837, endPoint y: 433, distance: 24.7
click at [858, 446] on input "text" at bounding box center [946, 438] width 190 height 24
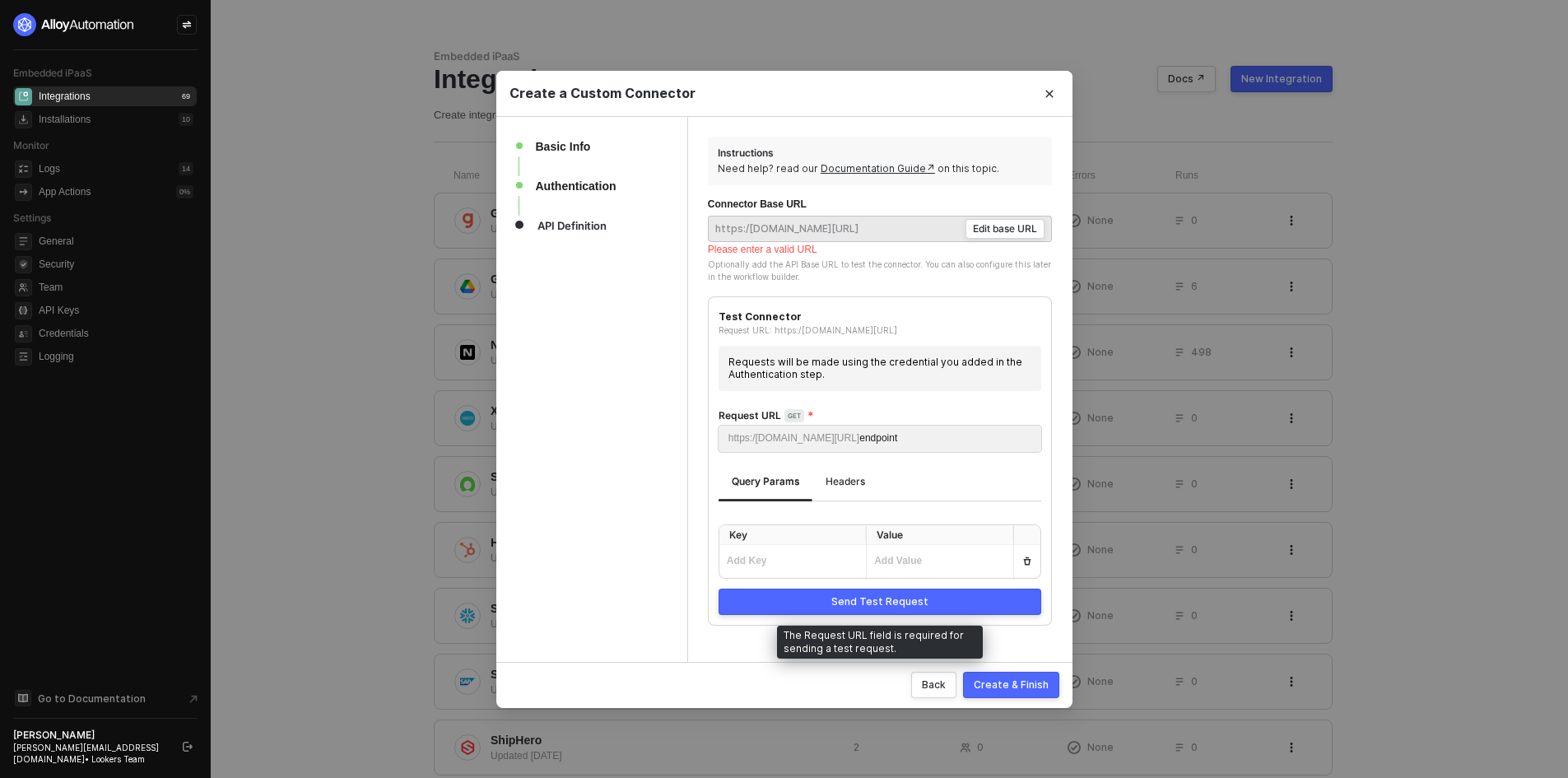
type input "endpoint"
click at [869, 608] on div "Send Test Request" at bounding box center [880, 601] width 97 height 14
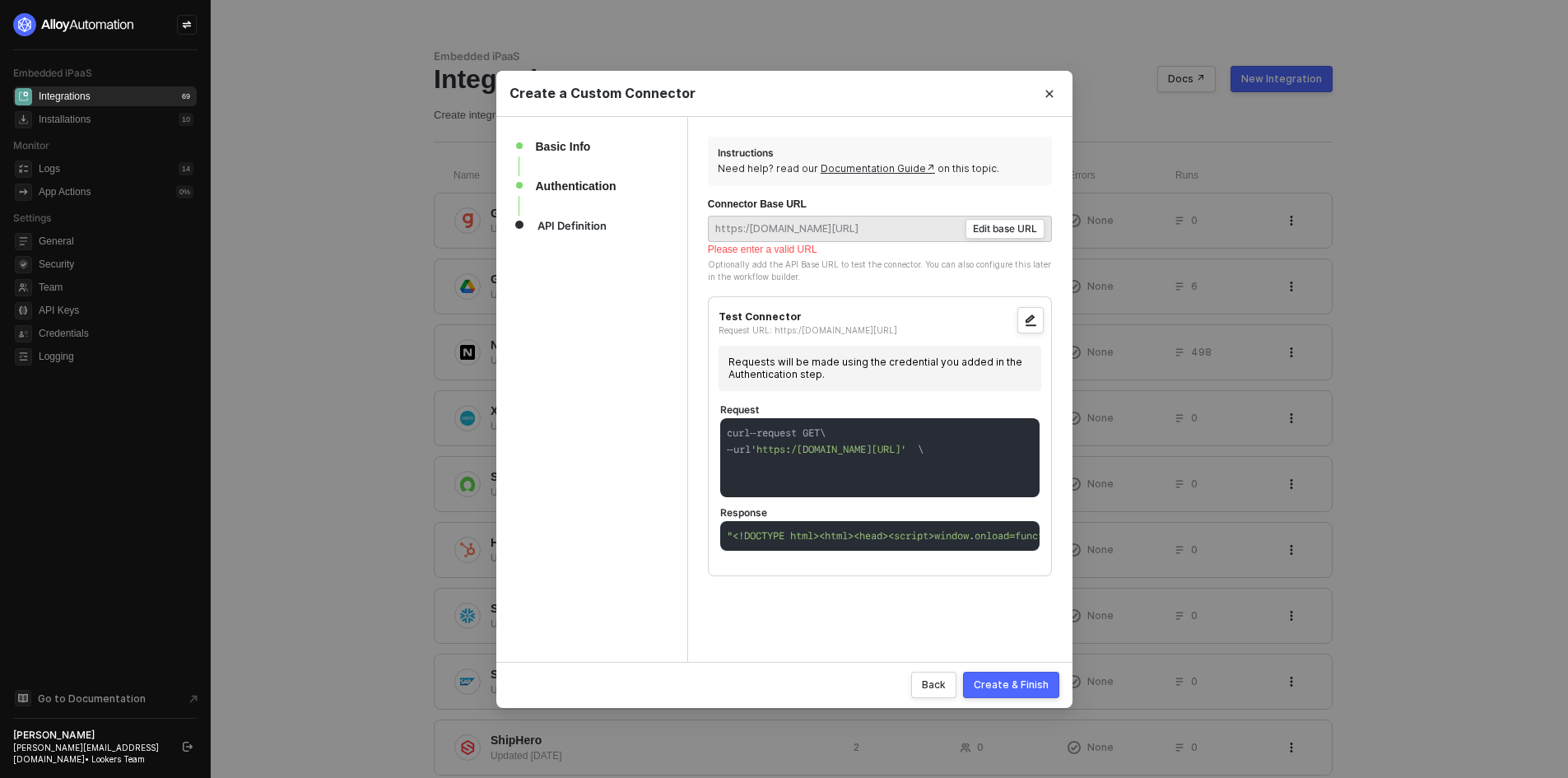
click at [1014, 678] on div "Create & Finish" at bounding box center [1011, 684] width 75 height 14
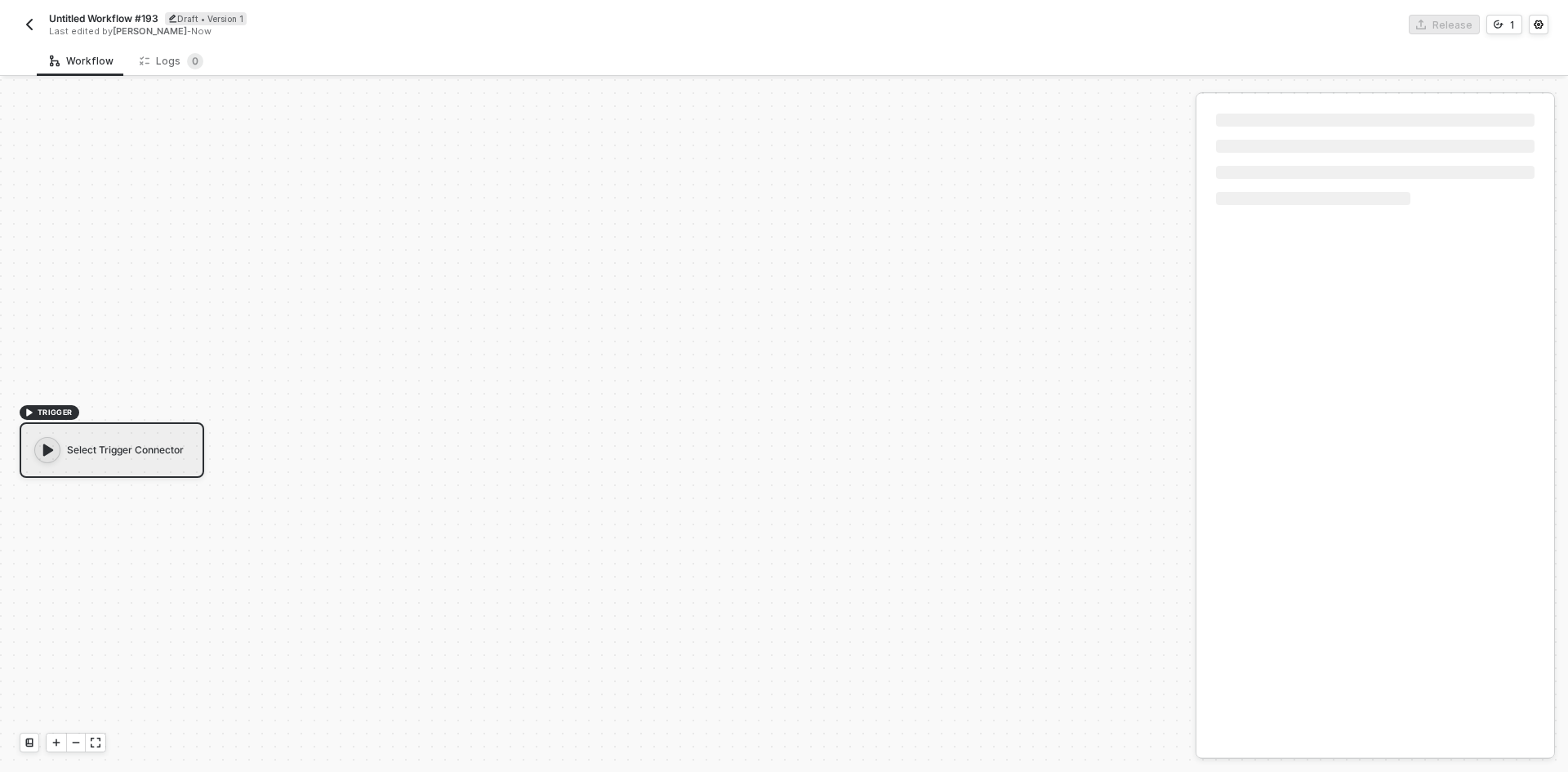
scroll to position [31, 0]
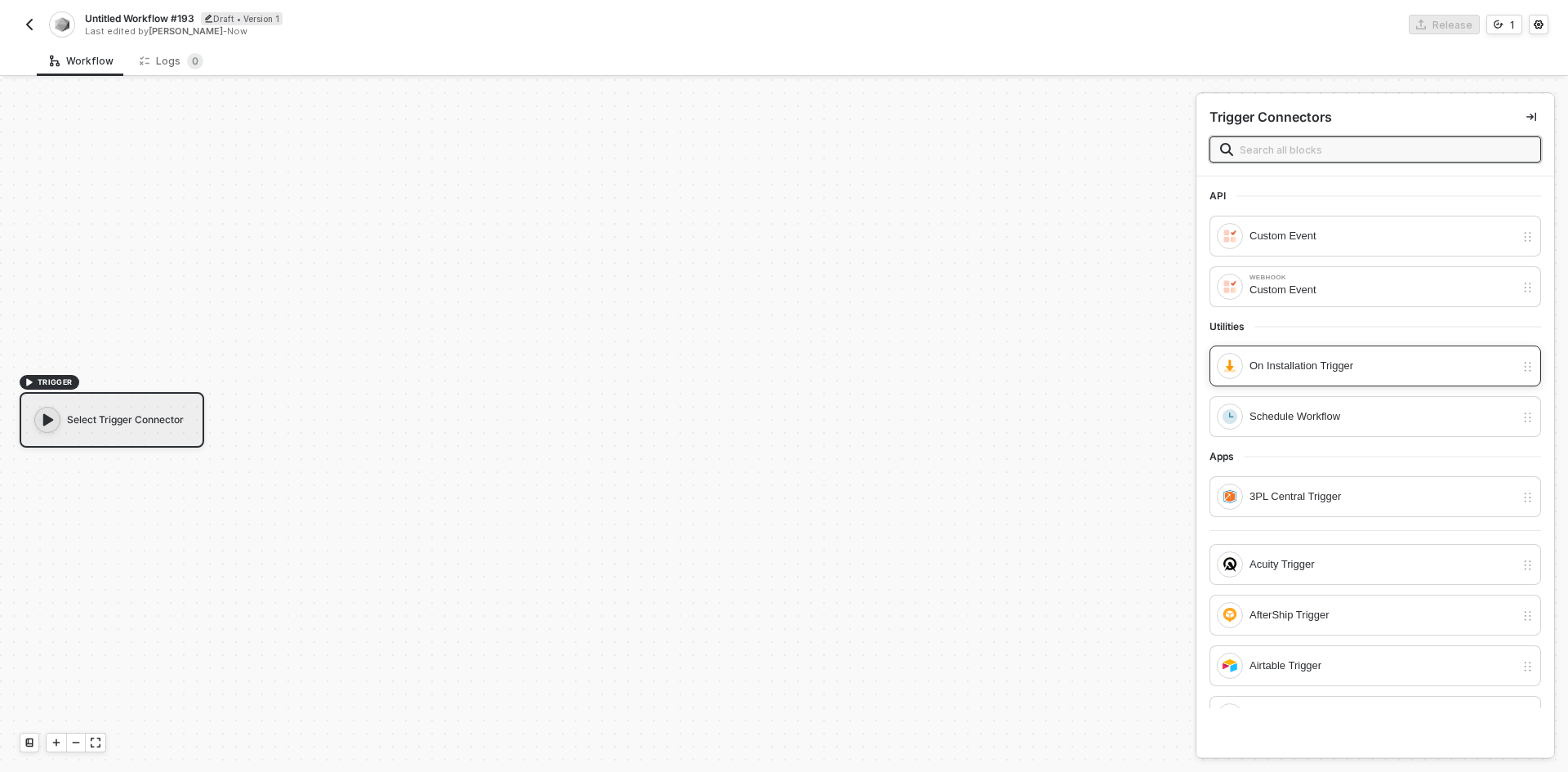
click at [1261, 369] on div "On Installation Trigger" at bounding box center [1382, 366] width 265 height 18
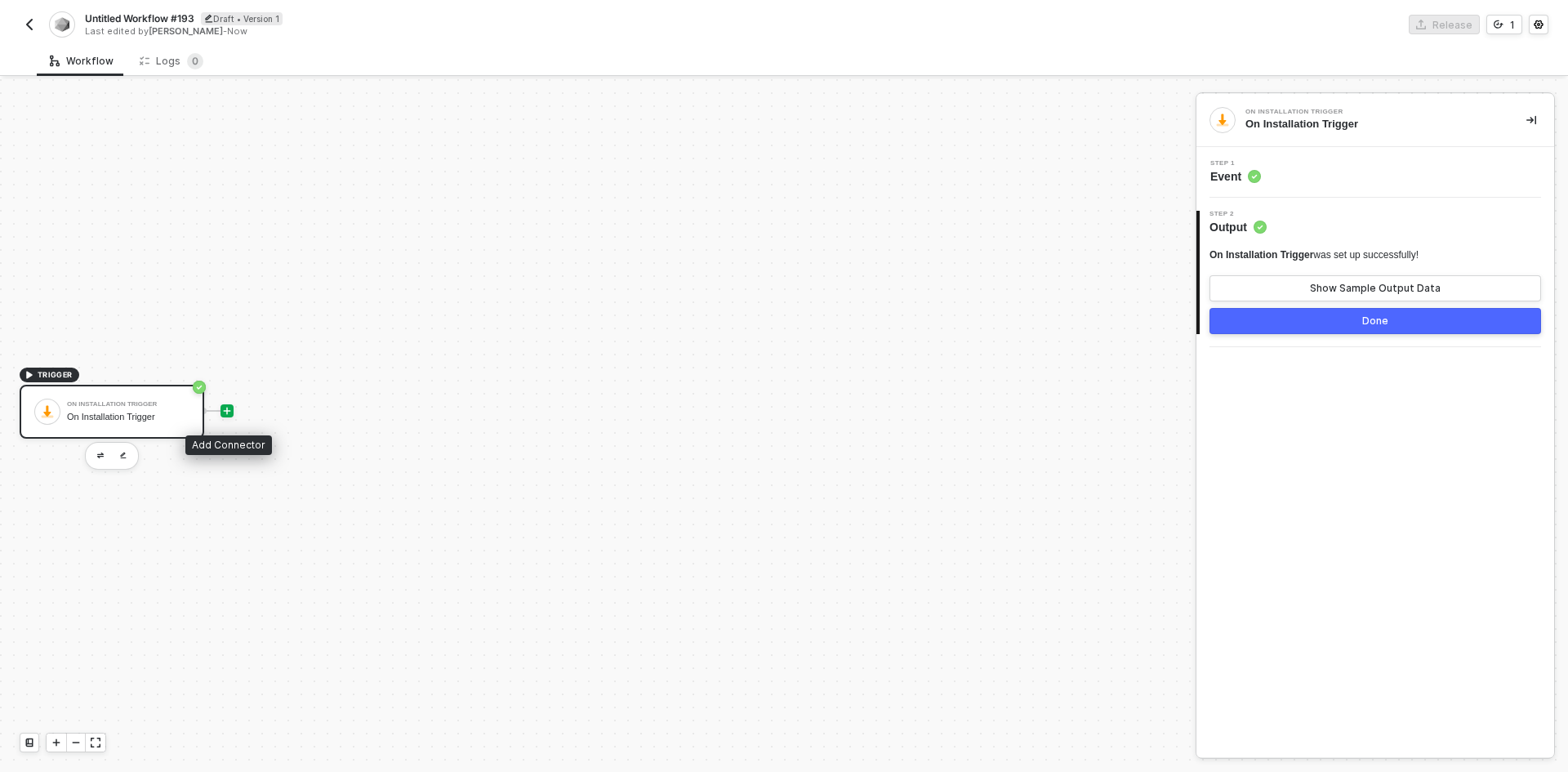
click at [226, 413] on icon "icon-play" at bounding box center [227, 411] width 10 height 10
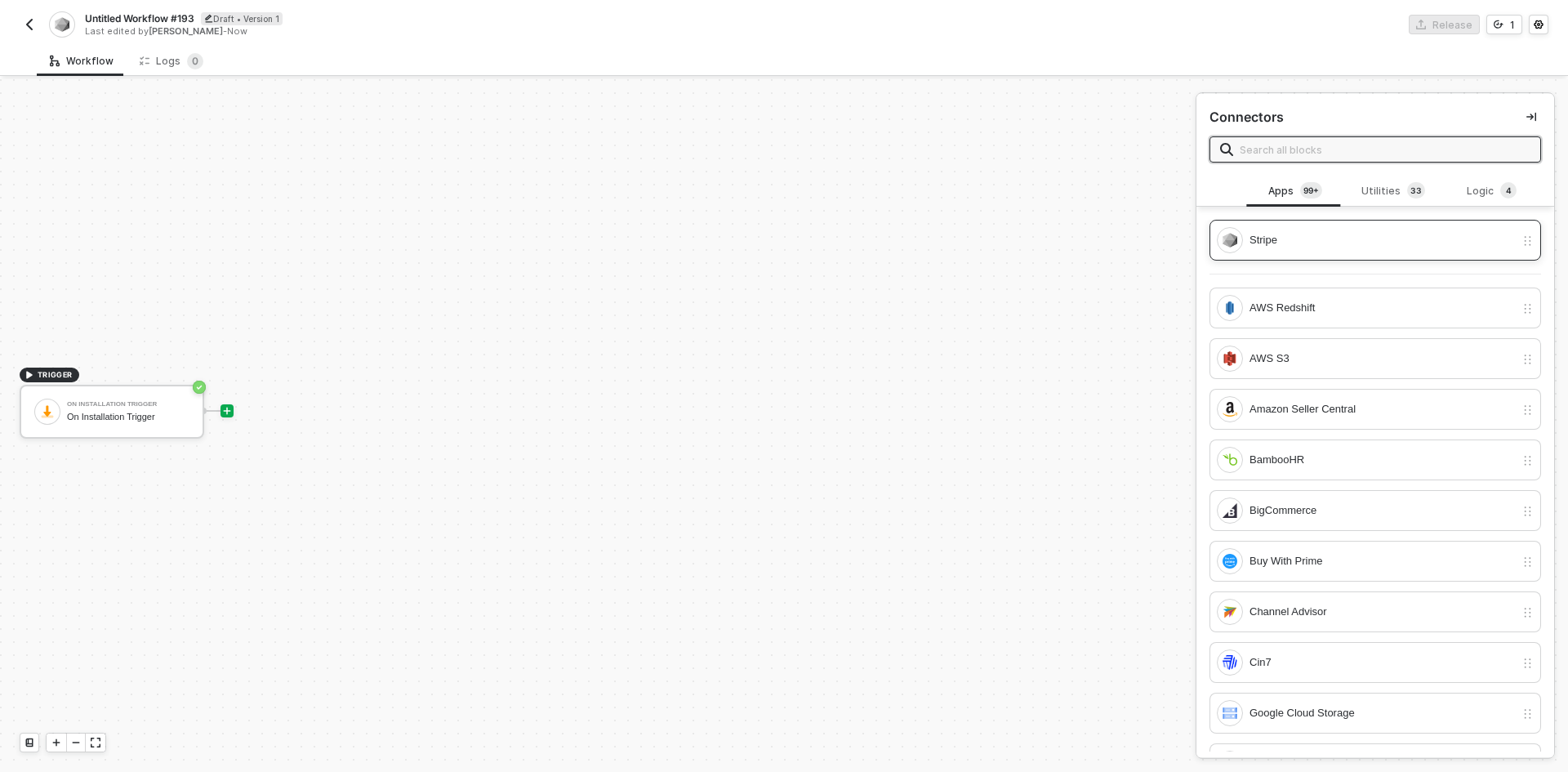
click at [1318, 235] on div "Stripe" at bounding box center [1382, 240] width 265 height 18
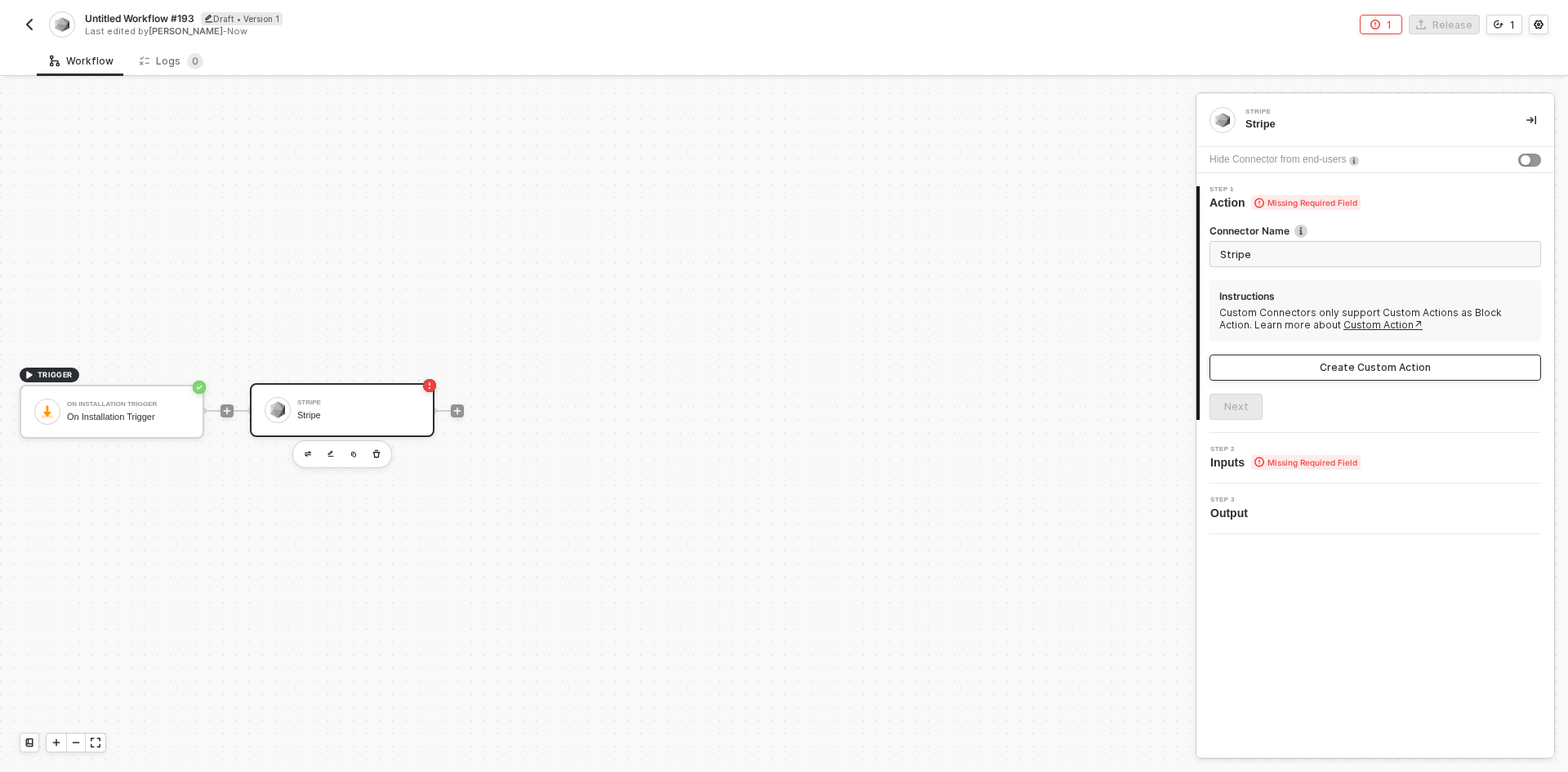
click at [1282, 362] on button "Create Custom Action" at bounding box center [1376, 367] width 332 height 26
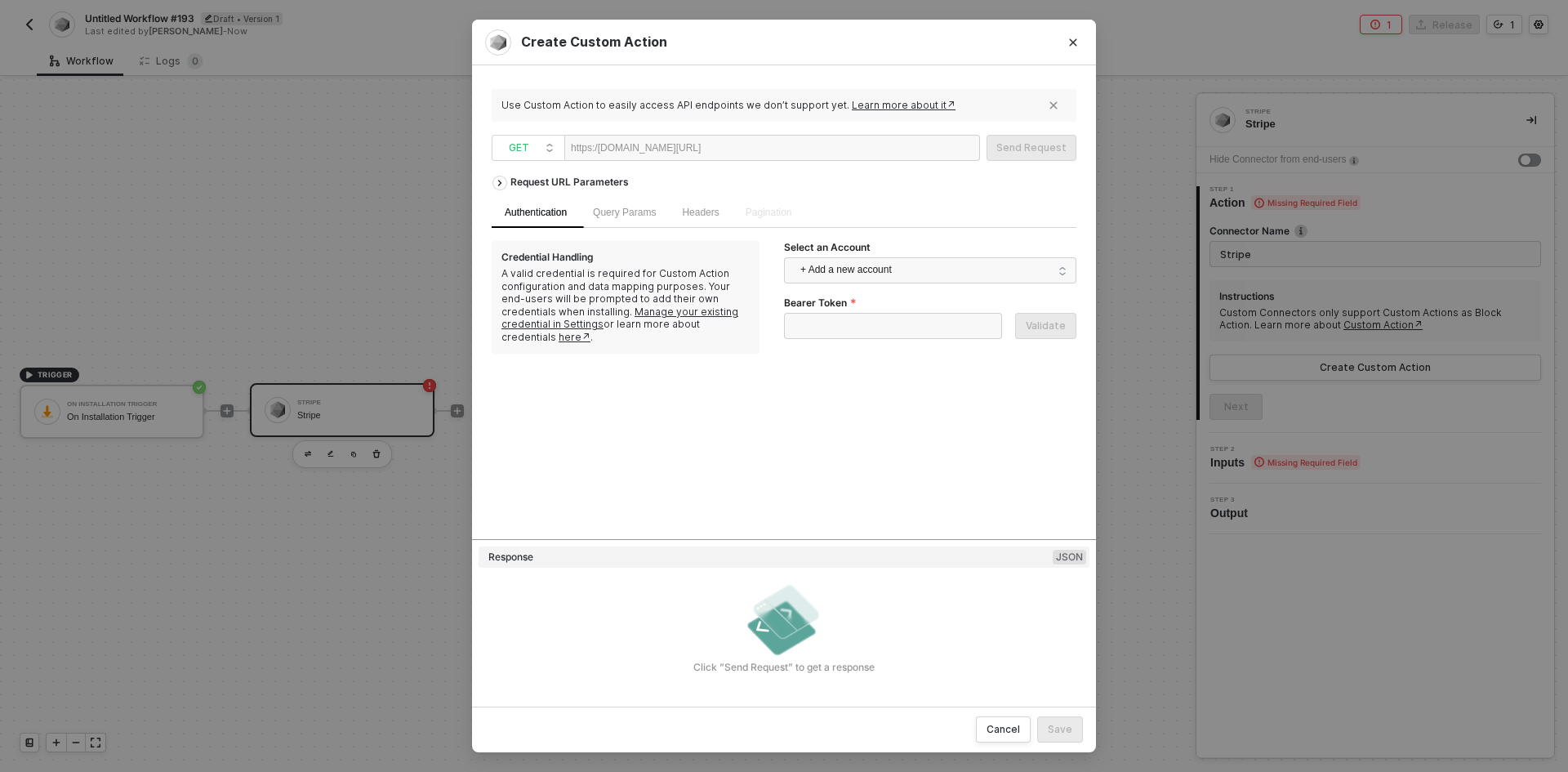
click at [218, 257] on div "Create Custom Action Use Custom Action to easily access API endpoints we don’t …" at bounding box center [784, 386] width 1568 height 772
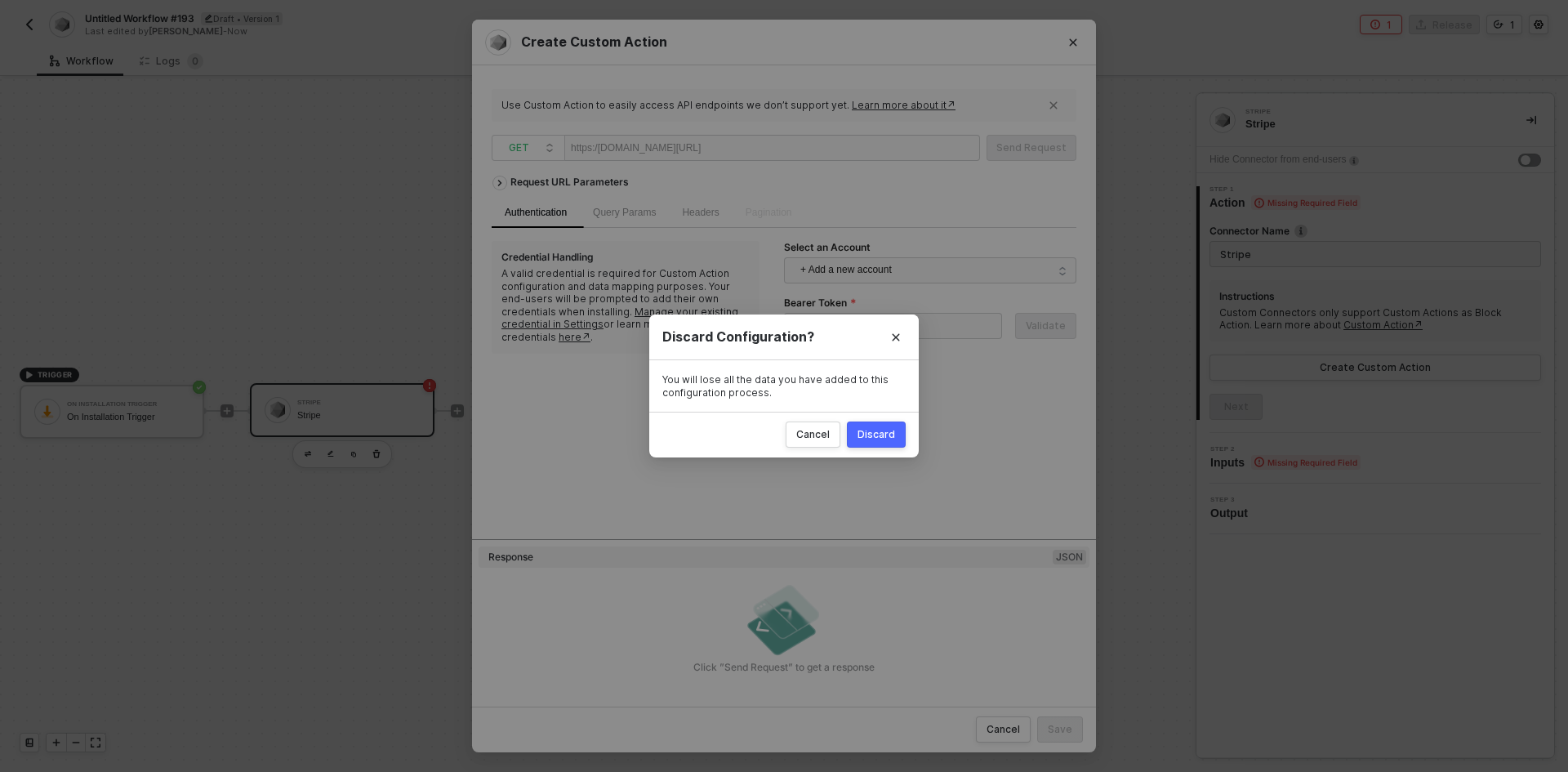
click at [878, 439] on div "Discard" at bounding box center [877, 434] width 38 height 13
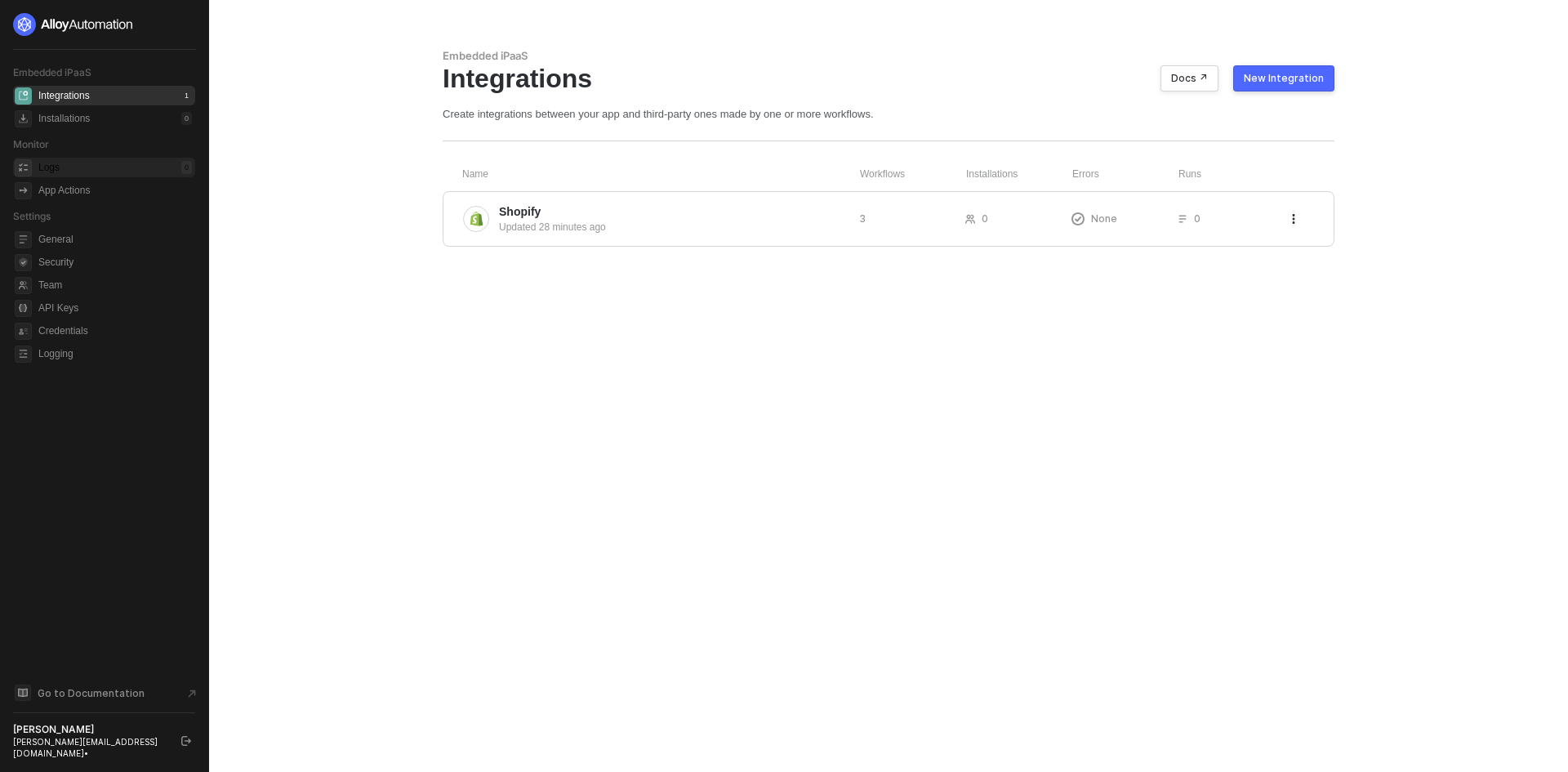
click at [149, 174] on div "Logs 0" at bounding box center [115, 167] width 154 height 20
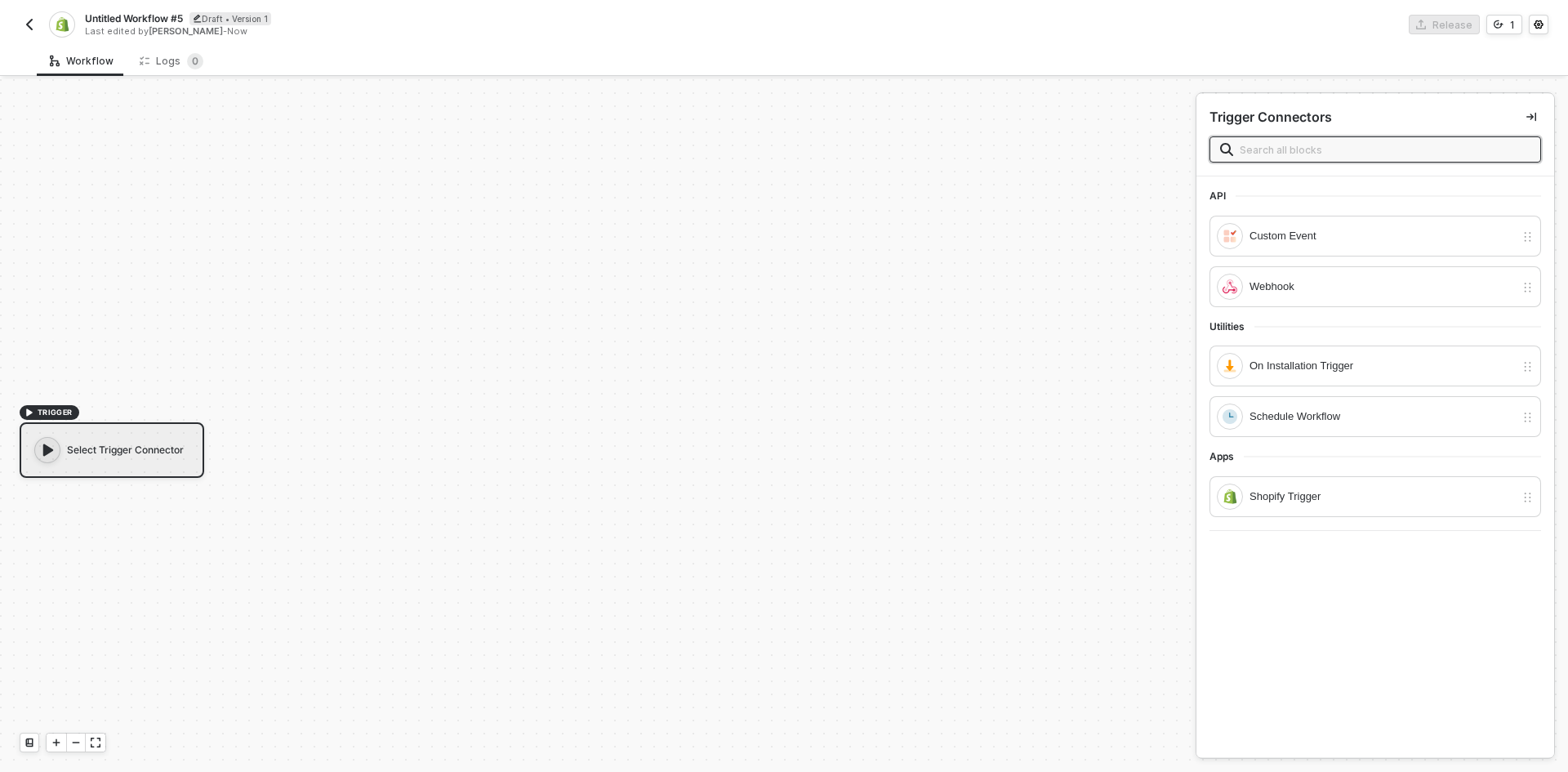
scroll to position [31, 0]
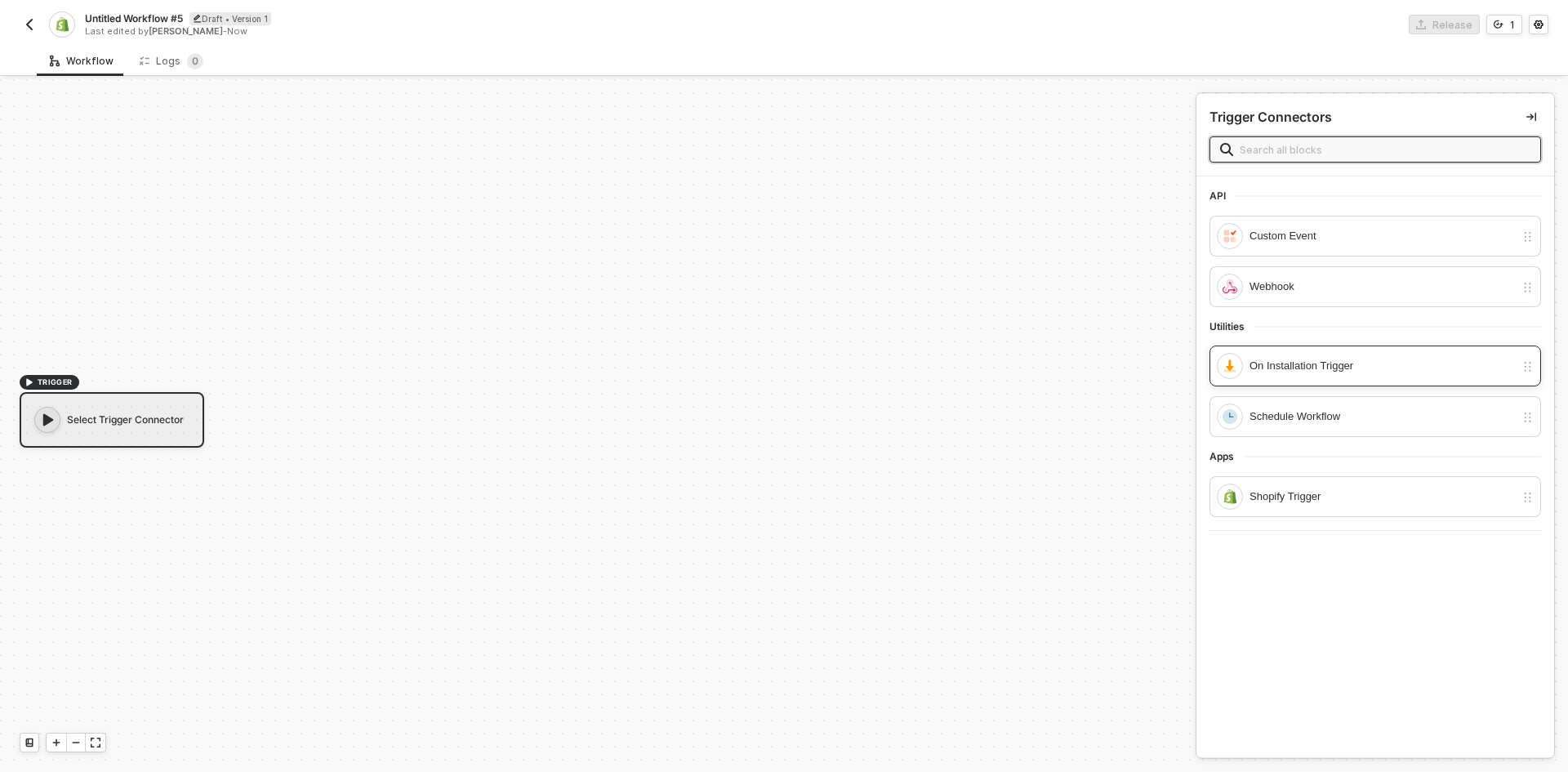
click at [1332, 373] on div "On Installation Trigger" at bounding box center [1382, 366] width 265 height 18
drag, startPoint x: 1332, startPoint y: 373, endPoint x: 1354, endPoint y: 363, distance: 24.2
click at [1354, 363] on div "On Installation Trigger" at bounding box center [1382, 366] width 264 height 18
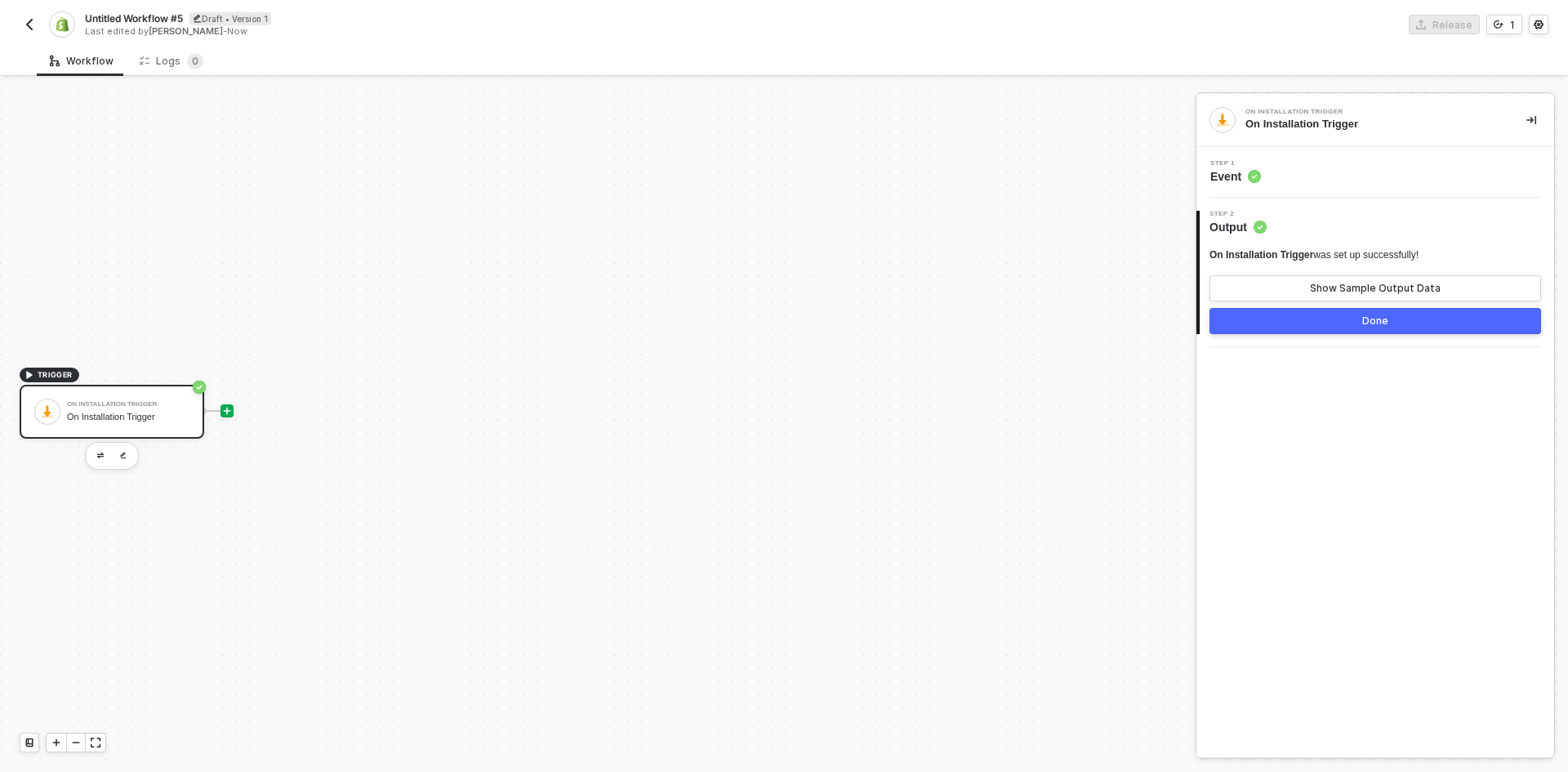
click at [227, 413] on icon "icon-play" at bounding box center [227, 411] width 10 height 10
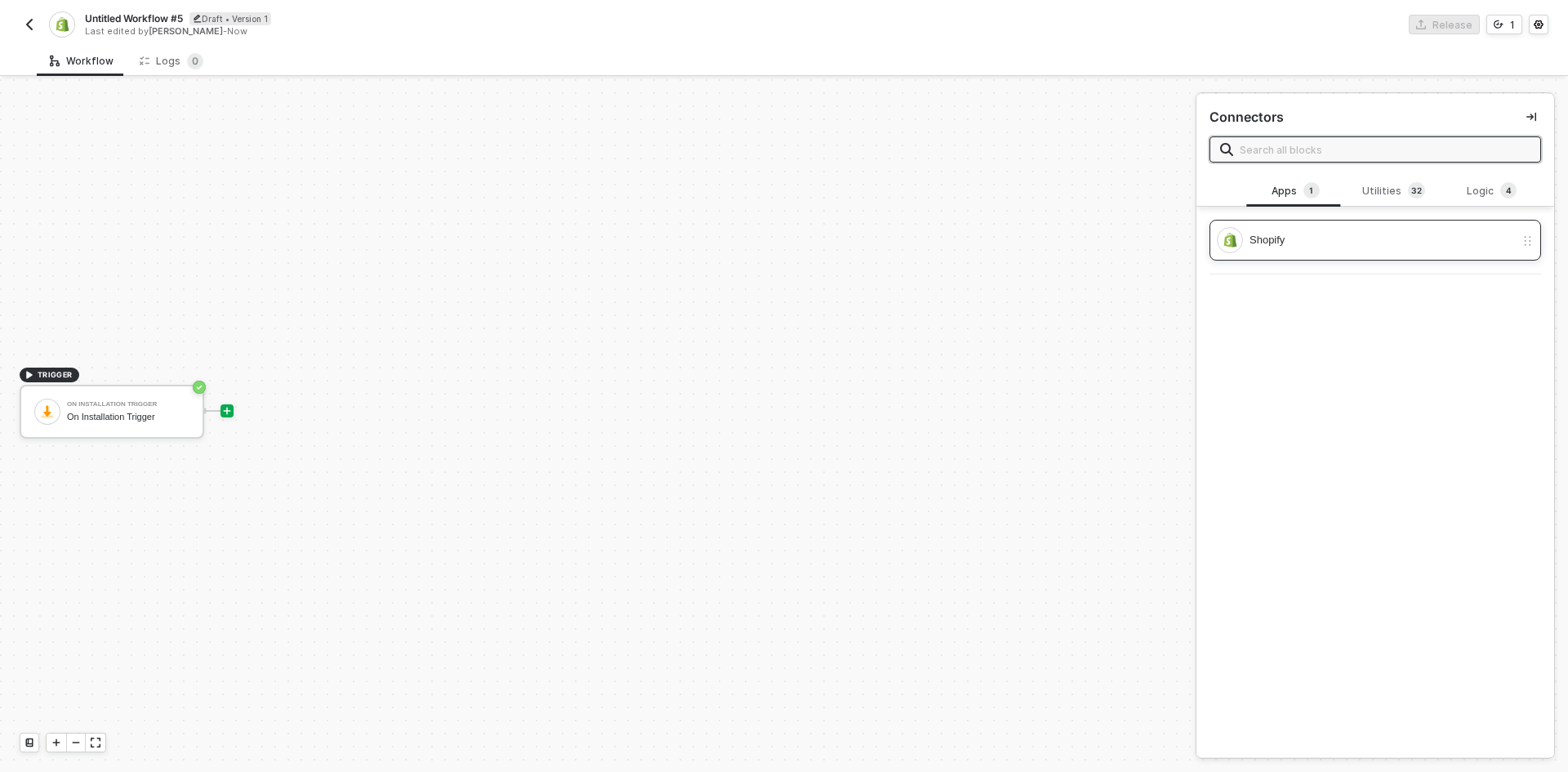
click at [1429, 227] on div "Shopify" at bounding box center [1367, 240] width 298 height 26
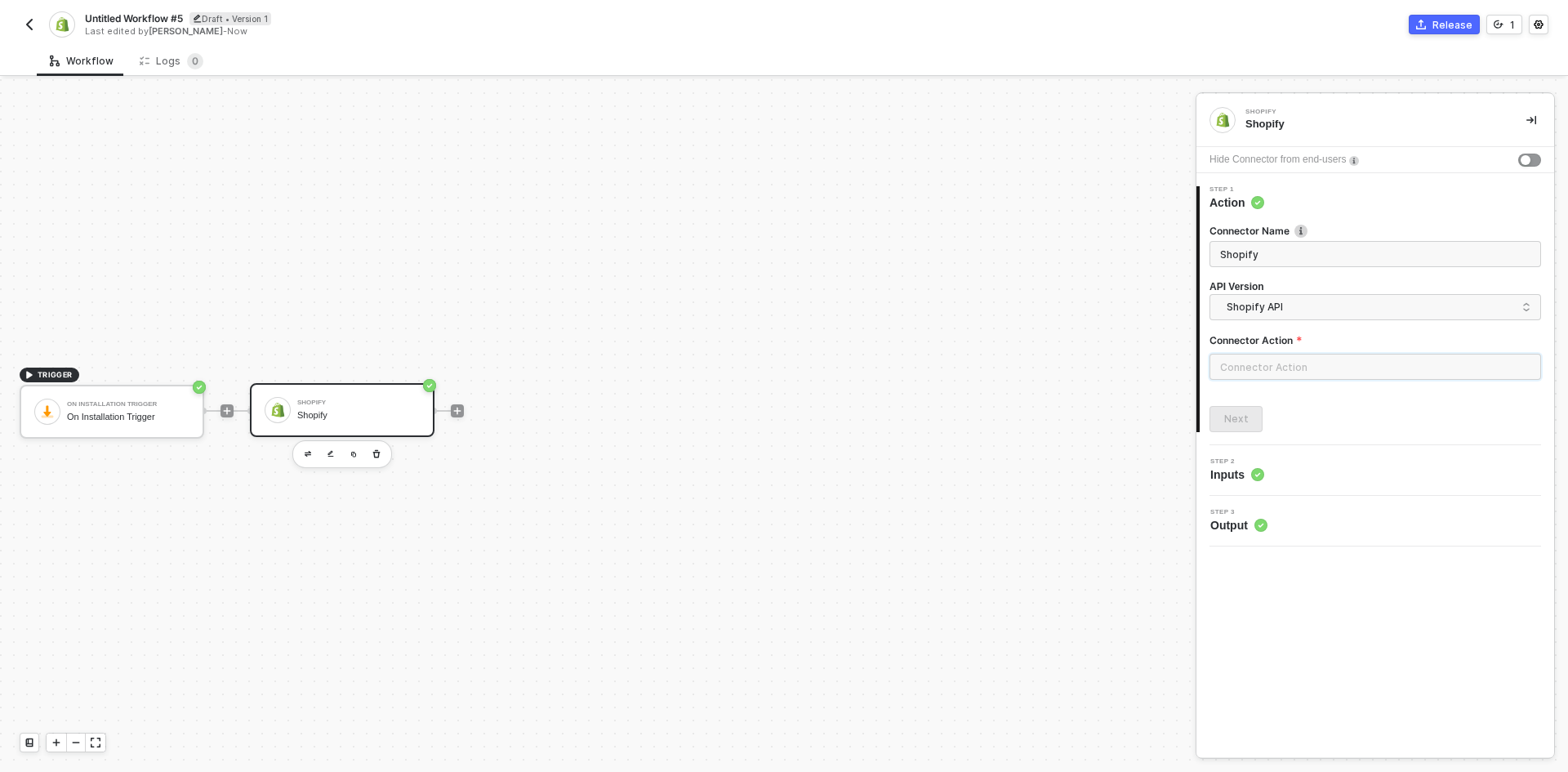
click at [1336, 360] on input "text" at bounding box center [1376, 366] width 332 height 26
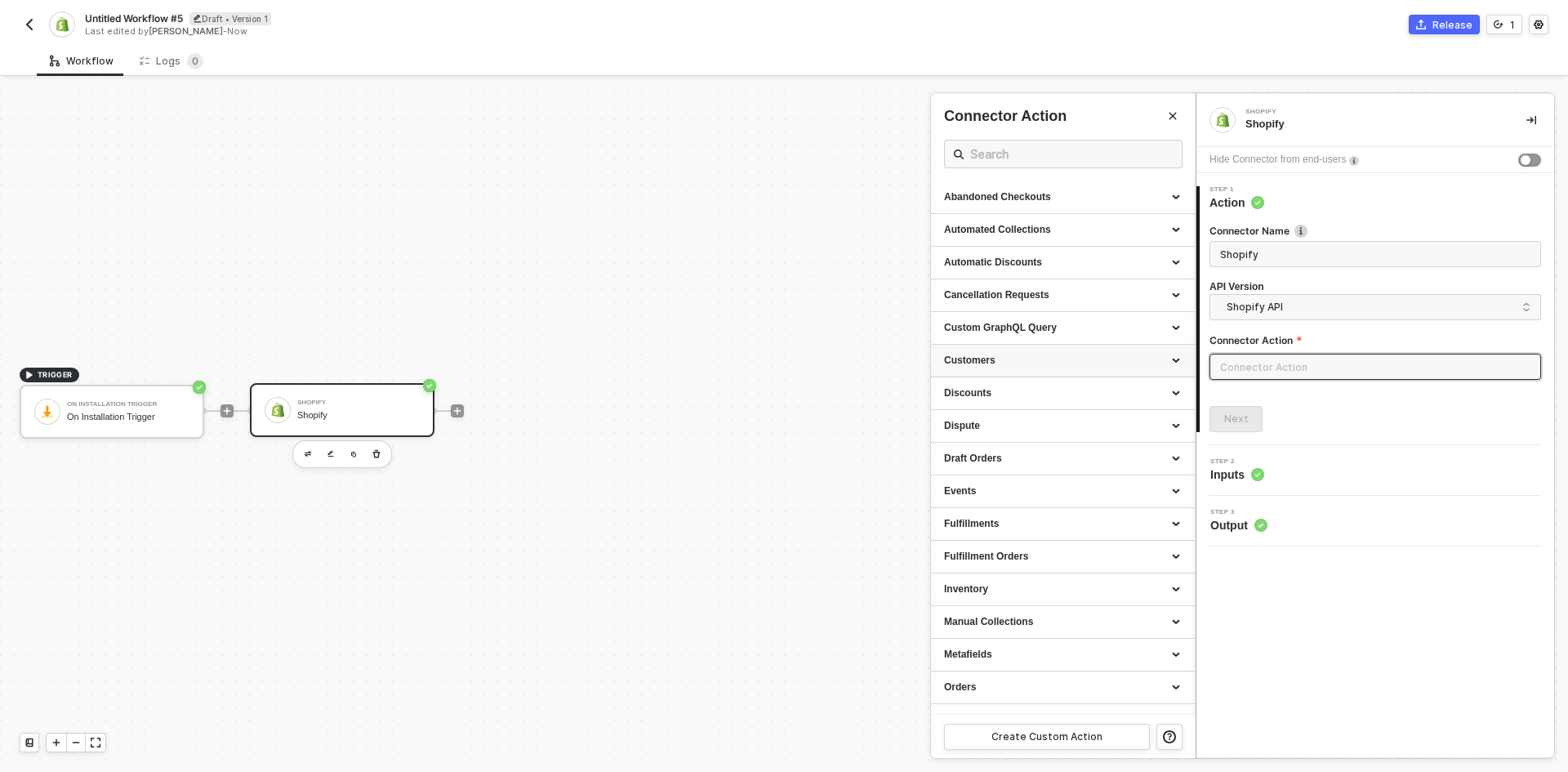
click at [1060, 370] on div "Customers" at bounding box center [1063, 360] width 263 height 32
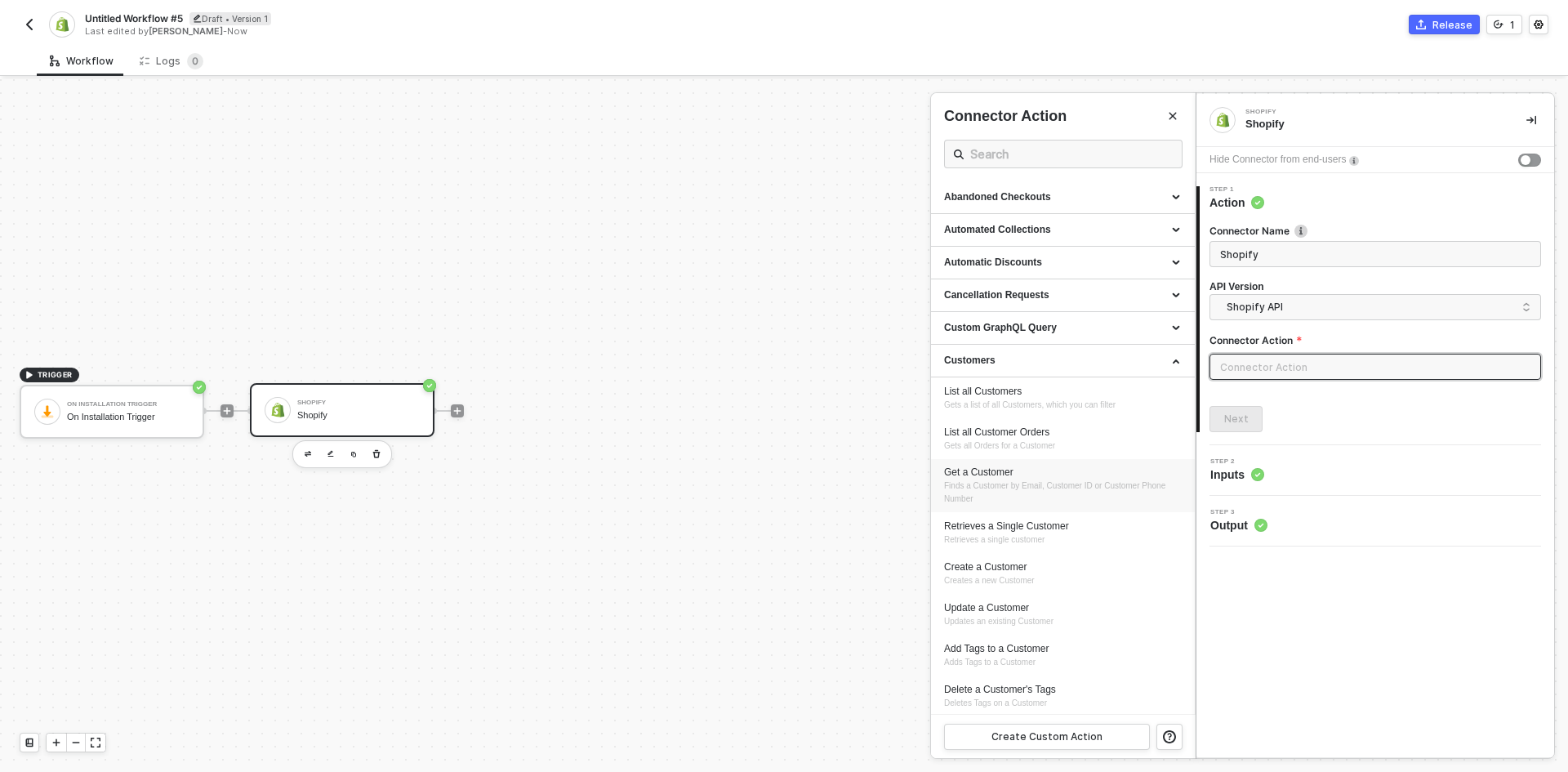
click at [1072, 487] on span "Finds a Customer by Email, Customer ID or Customer Phone Number" at bounding box center [1056, 492] width 224 height 22
type input "Finds a Customer by Email, Customer ID or Customer Phone Number"
type input "Customers - Get a Customer"
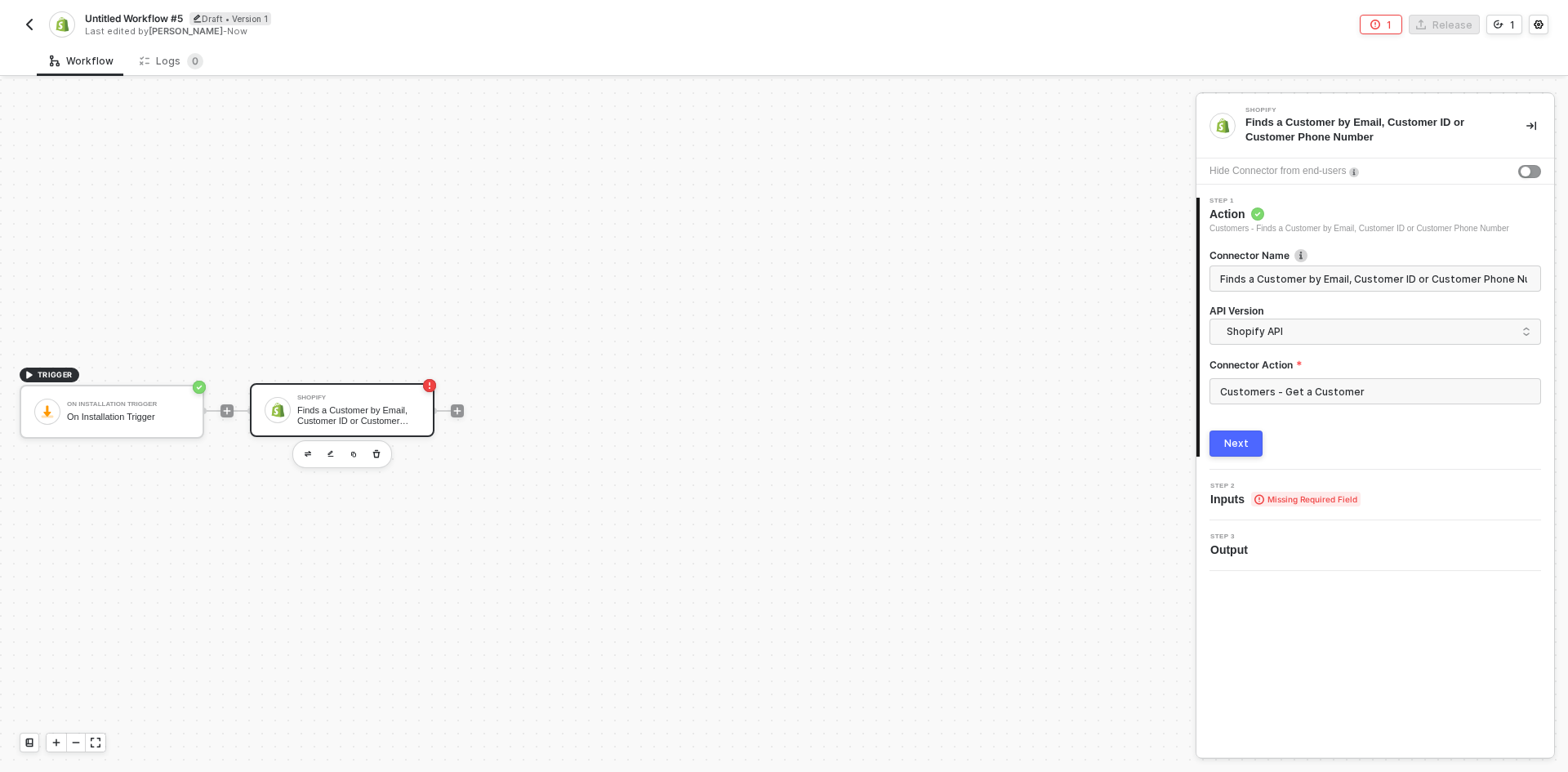
click at [1232, 430] on button "Next" at bounding box center [1236, 443] width 53 height 26
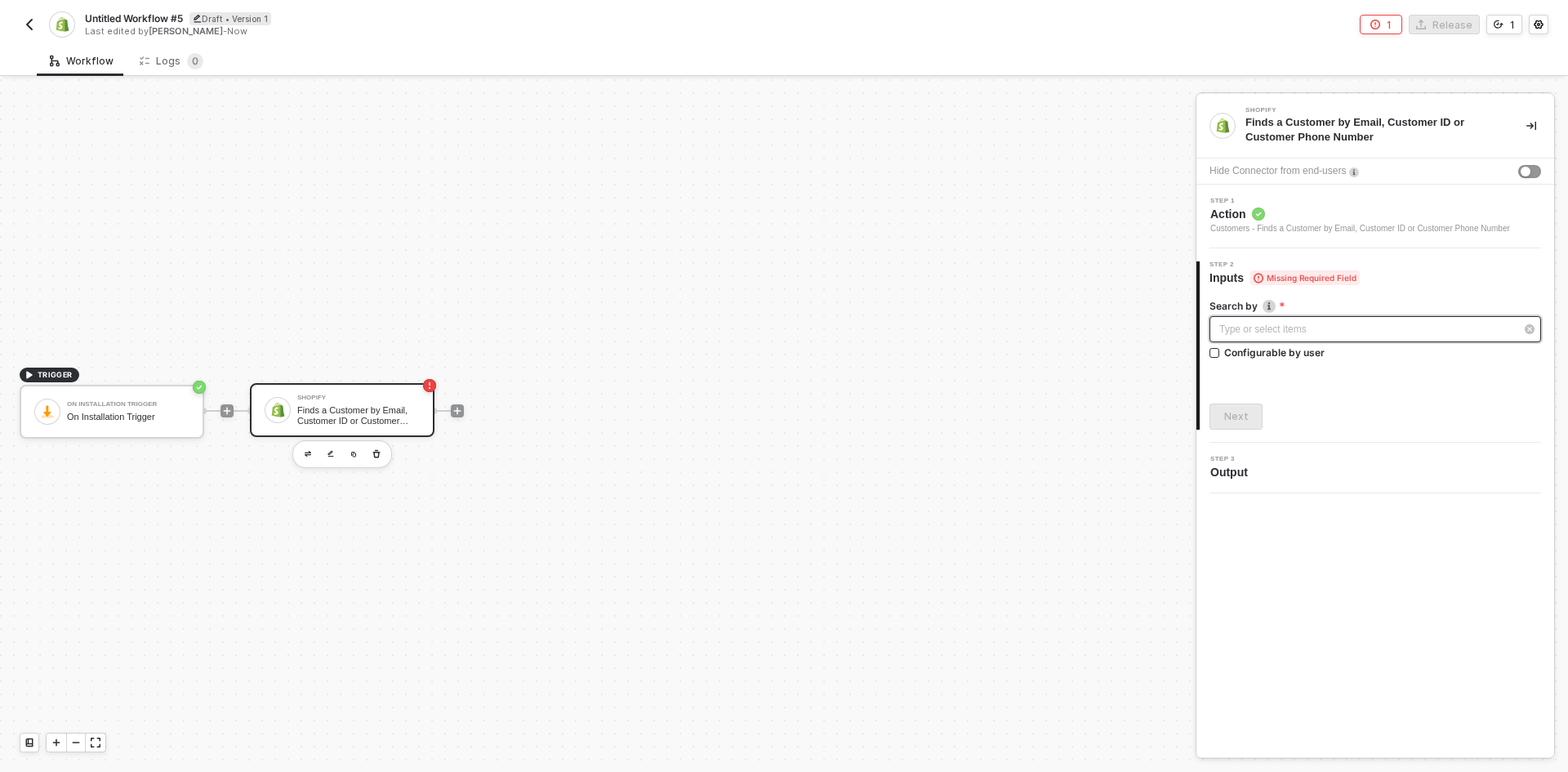
click at [1279, 327] on div "Type or select items ﻿" at bounding box center [1368, 329] width 296 height 15
click at [1125, 231] on div "Email" at bounding box center [1063, 238] width 238 height 28
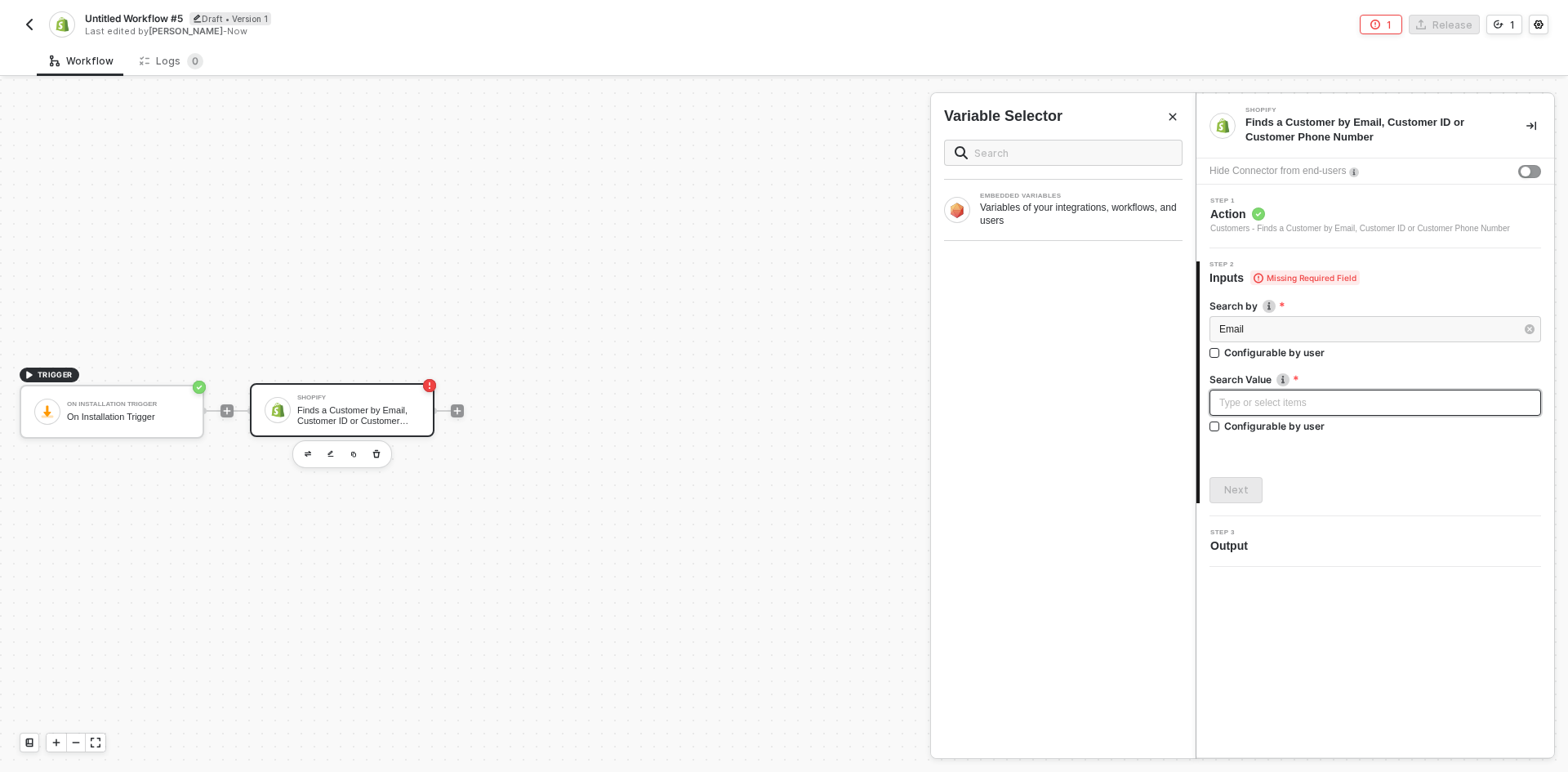
click at [1321, 394] on div "Type or select items ﻿" at bounding box center [1376, 402] width 332 height 26
click at [1272, 359] on div "Configurable by user" at bounding box center [1275, 351] width 101 height 13
click at [1221, 427] on input "Configurable by user" at bounding box center [1216, 427] width 12 height 12
checkbox input "true"
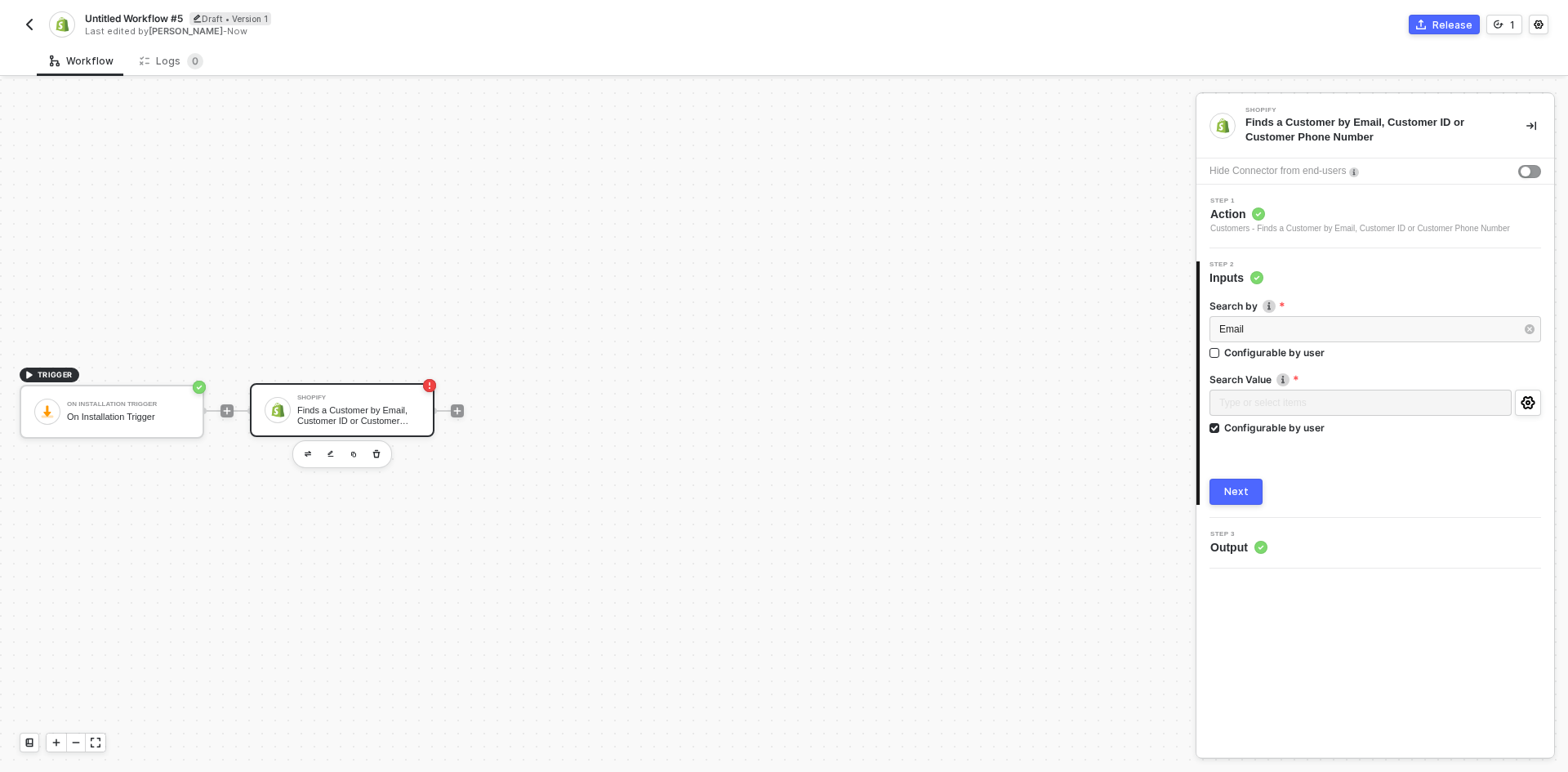
click at [1246, 495] on div "Next" at bounding box center [1236, 492] width 24 height 13
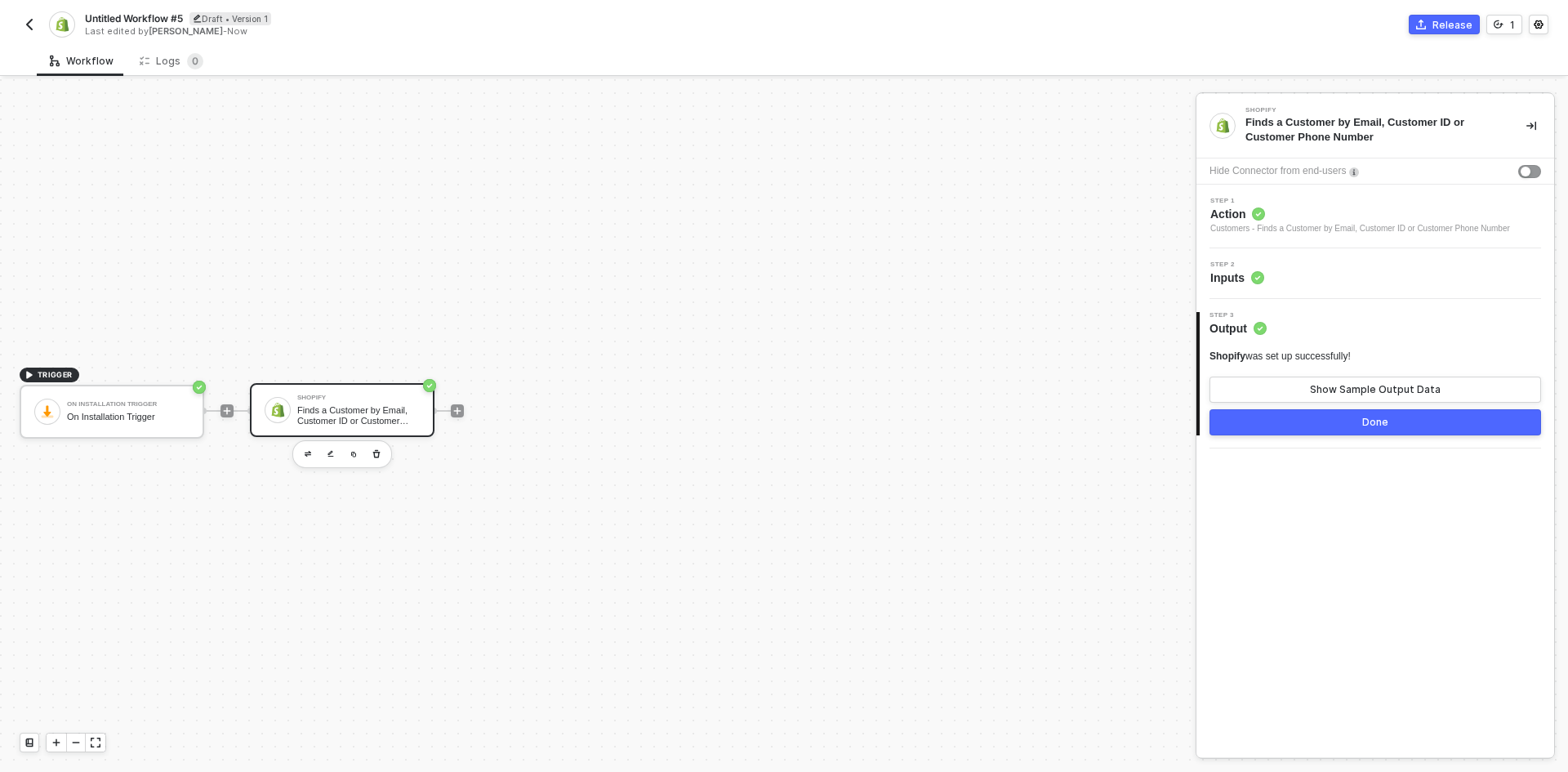
click at [1238, 414] on button "Done" at bounding box center [1376, 421] width 332 height 26
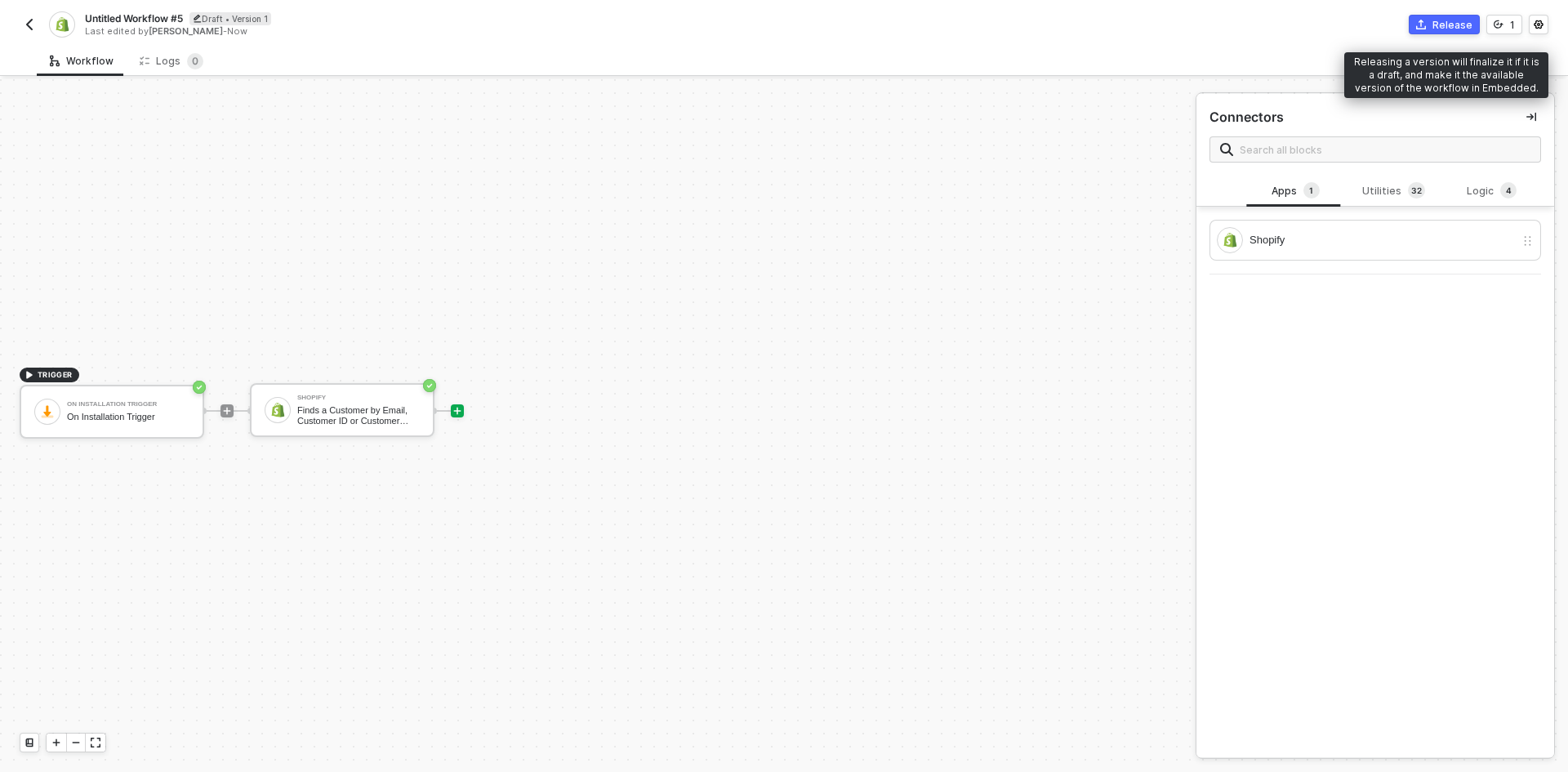
click at [1426, 22] on icon "icon-commerce" at bounding box center [1421, 24] width 10 height 10
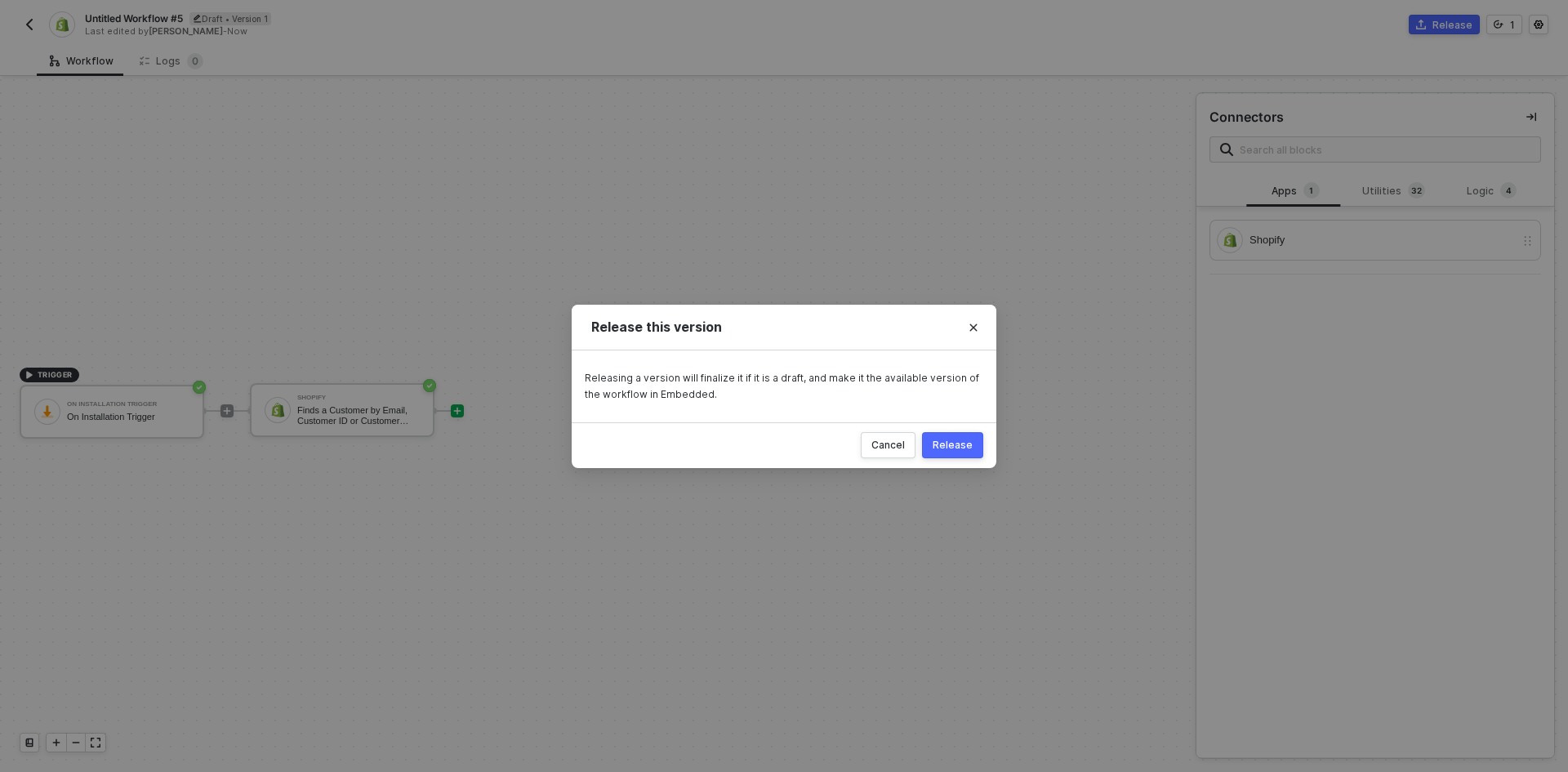
click at [958, 436] on button "Release" at bounding box center [953, 445] width 61 height 26
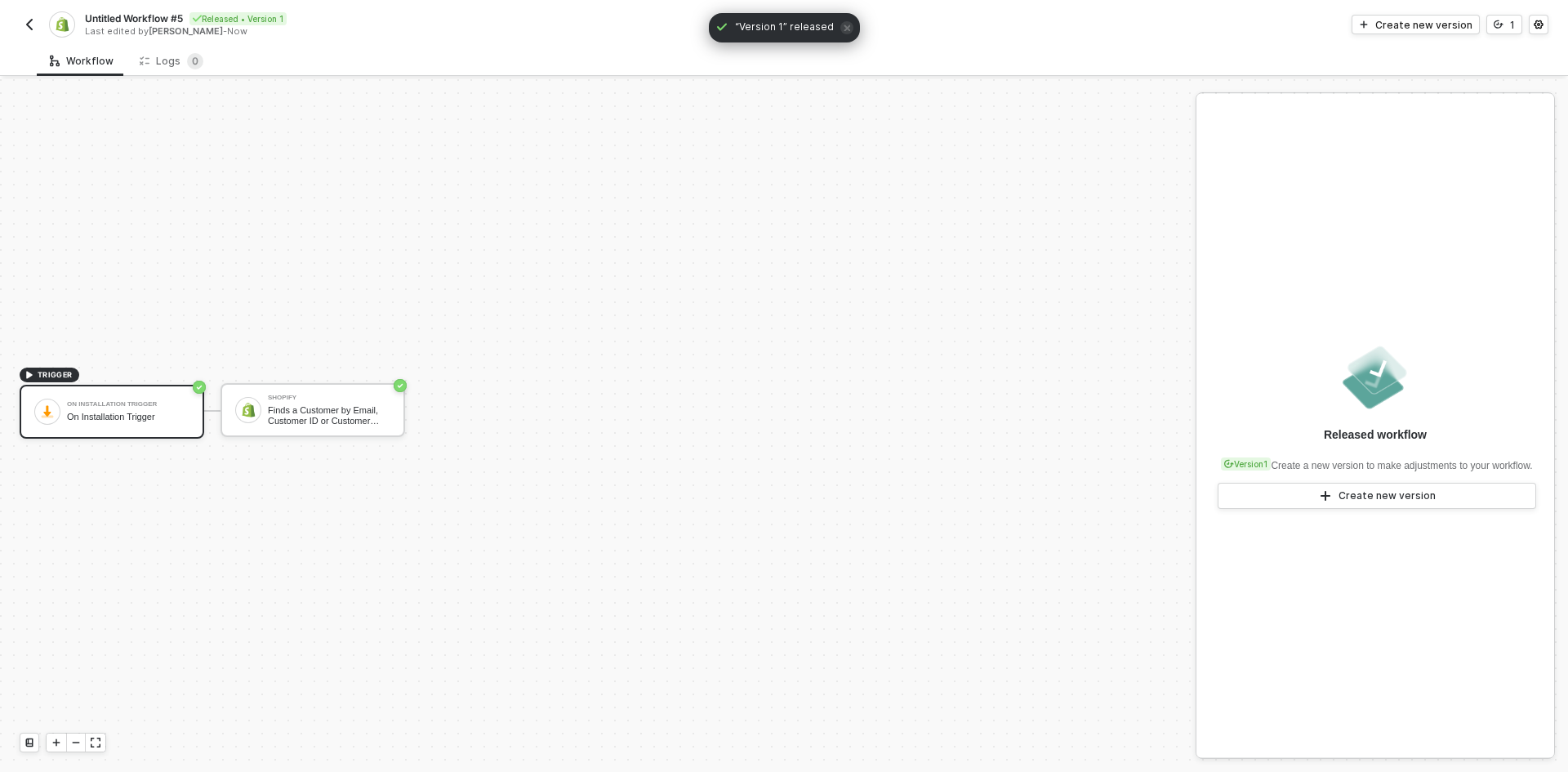
click at [22, 23] on img "button" at bounding box center [29, 24] width 13 height 13
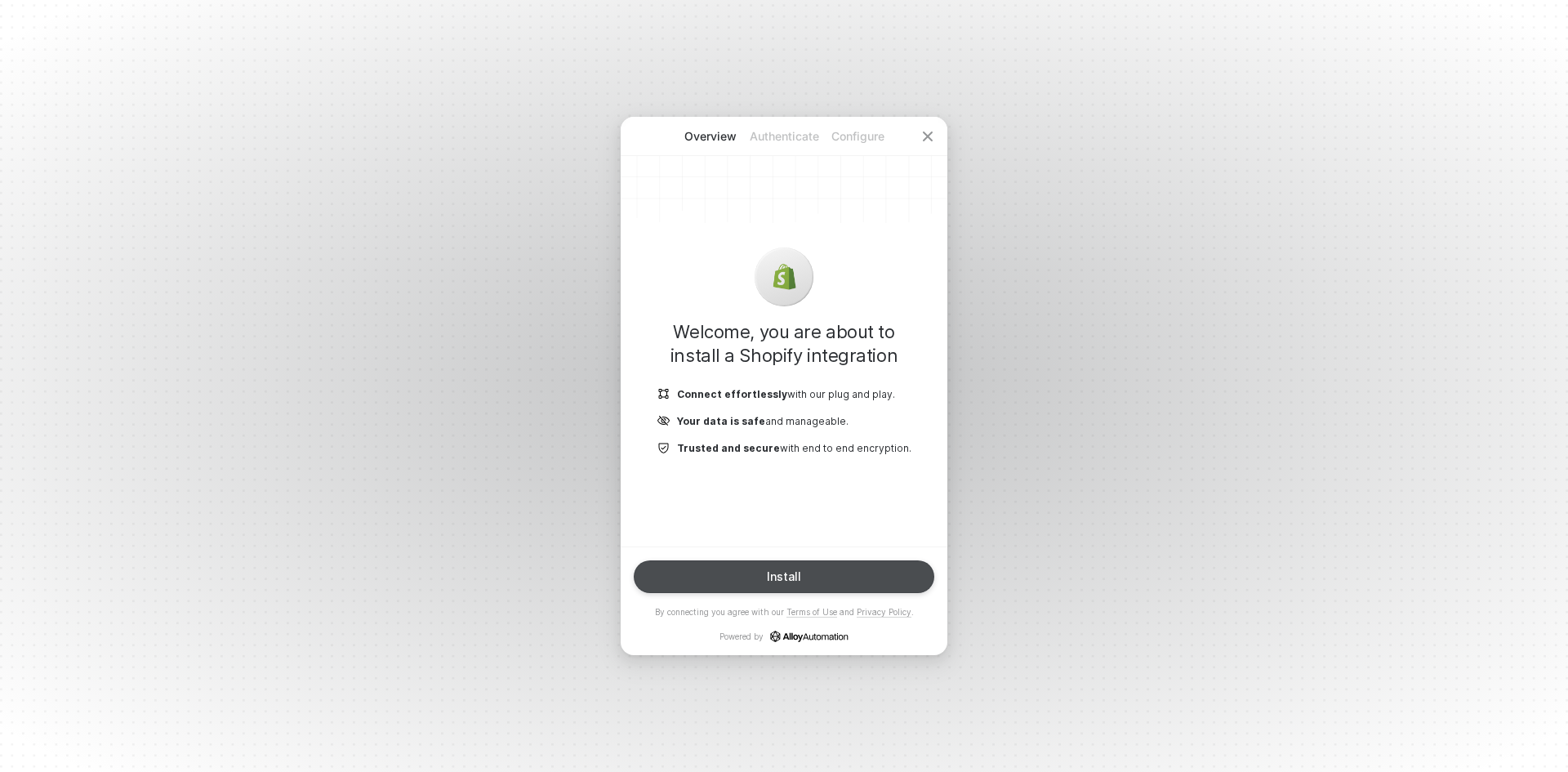
click at [859, 578] on button "Install" at bounding box center [784, 576] width 300 height 32
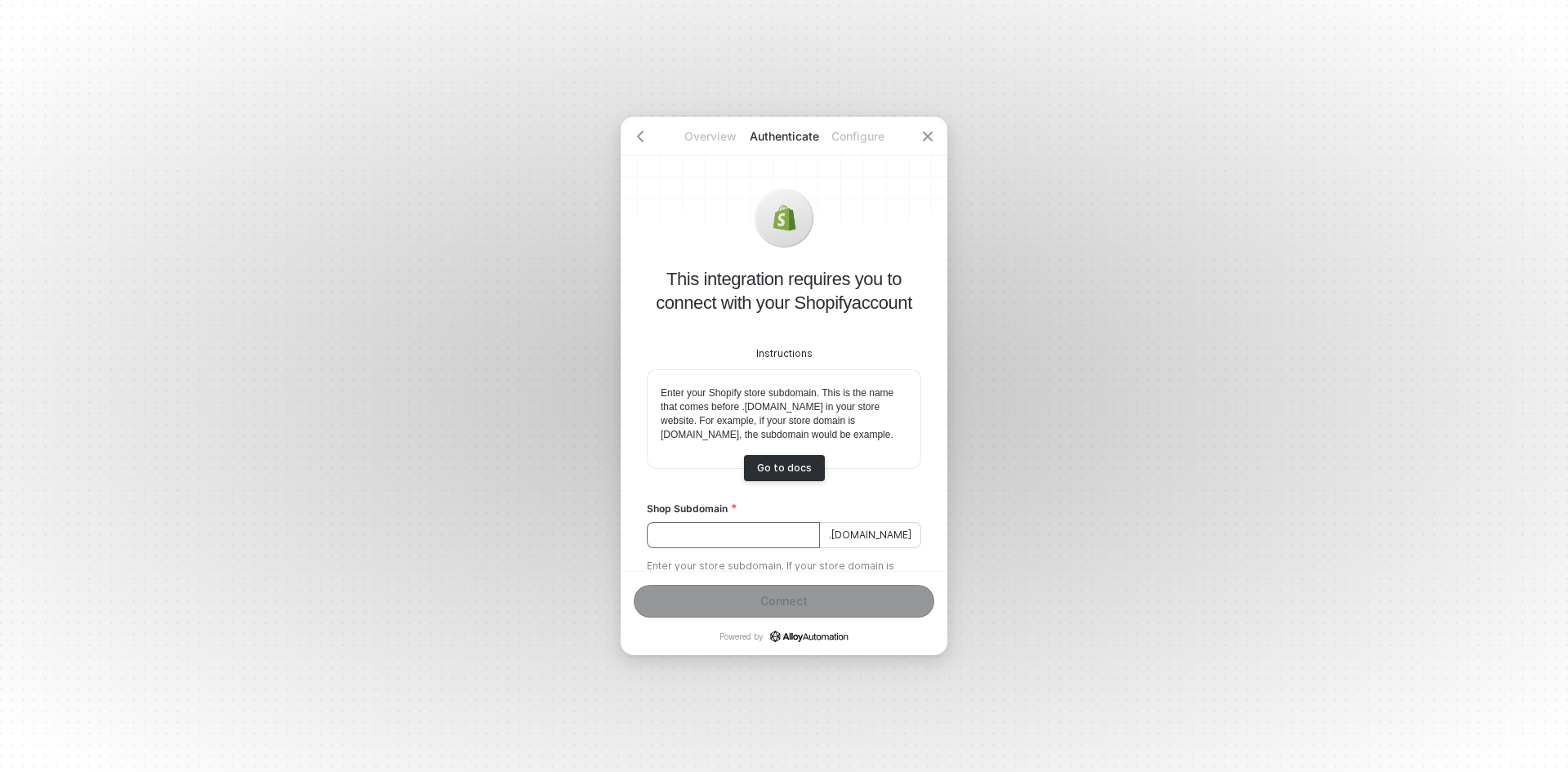
click at [762, 548] on input "Shop Subdomain" at bounding box center [734, 535] width 174 height 26
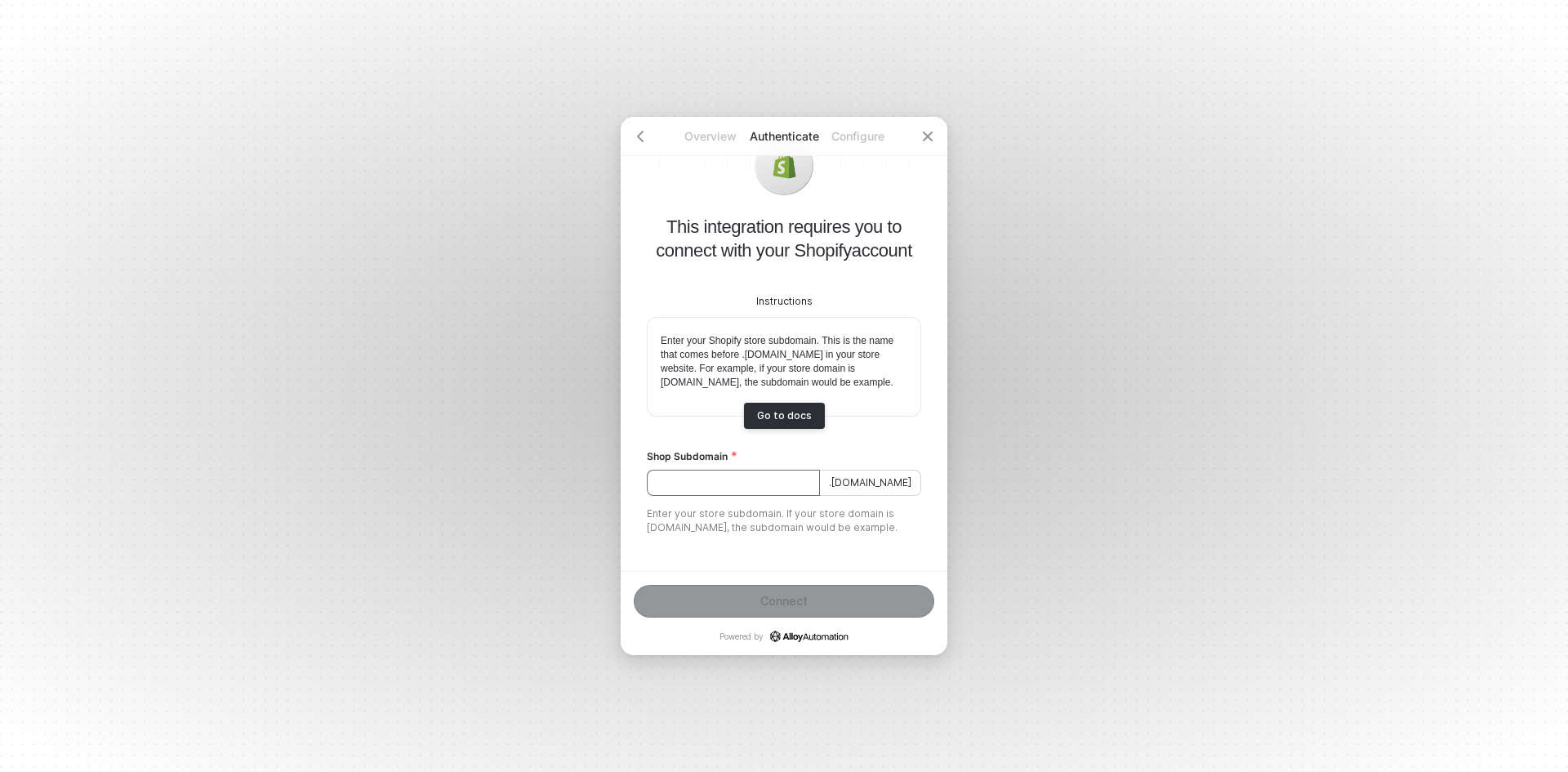
scroll to position [89, 0]
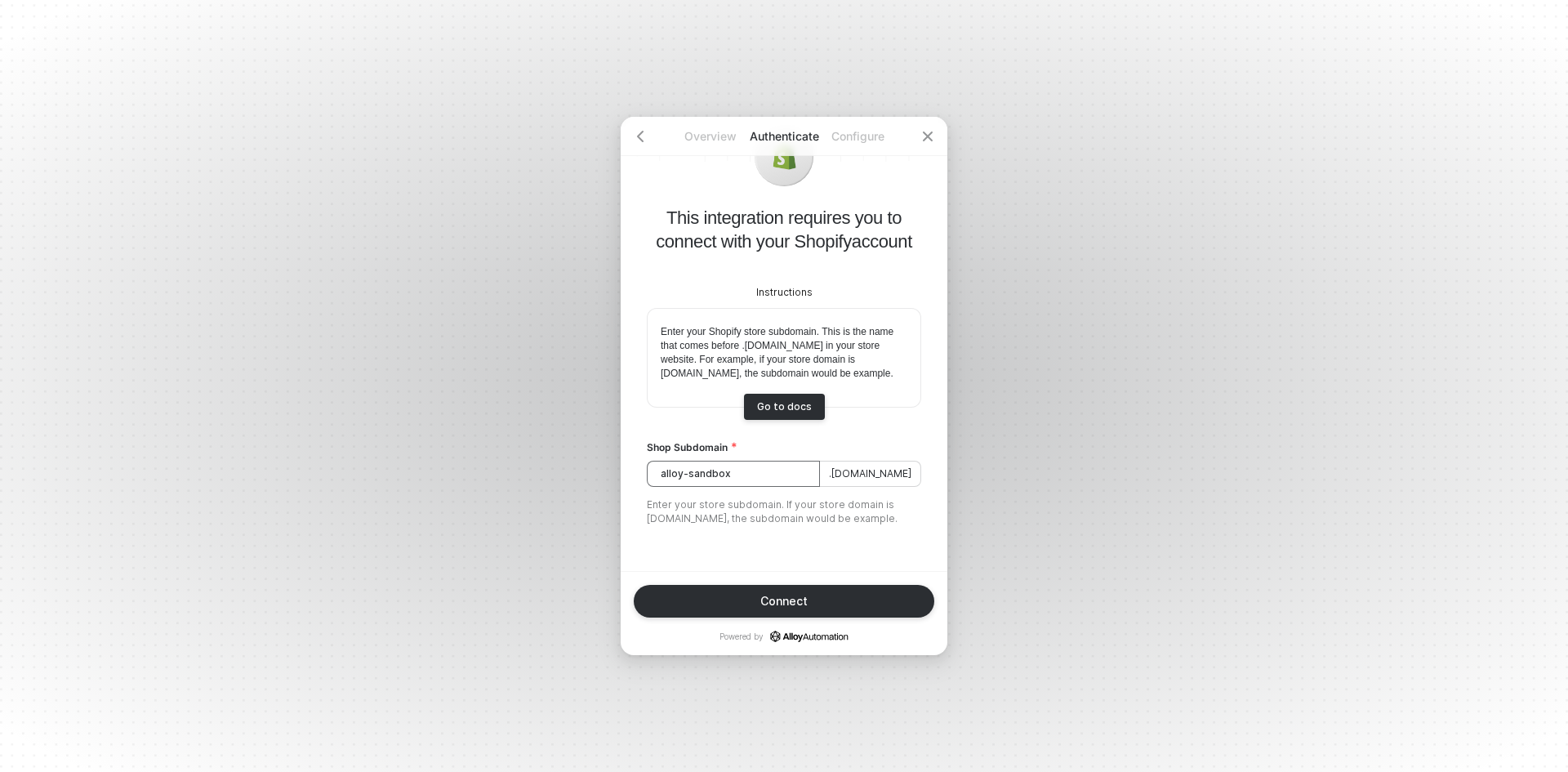
type input "alloy-sandbox"
click at [780, 609] on button "Connect" at bounding box center [784, 601] width 300 height 32
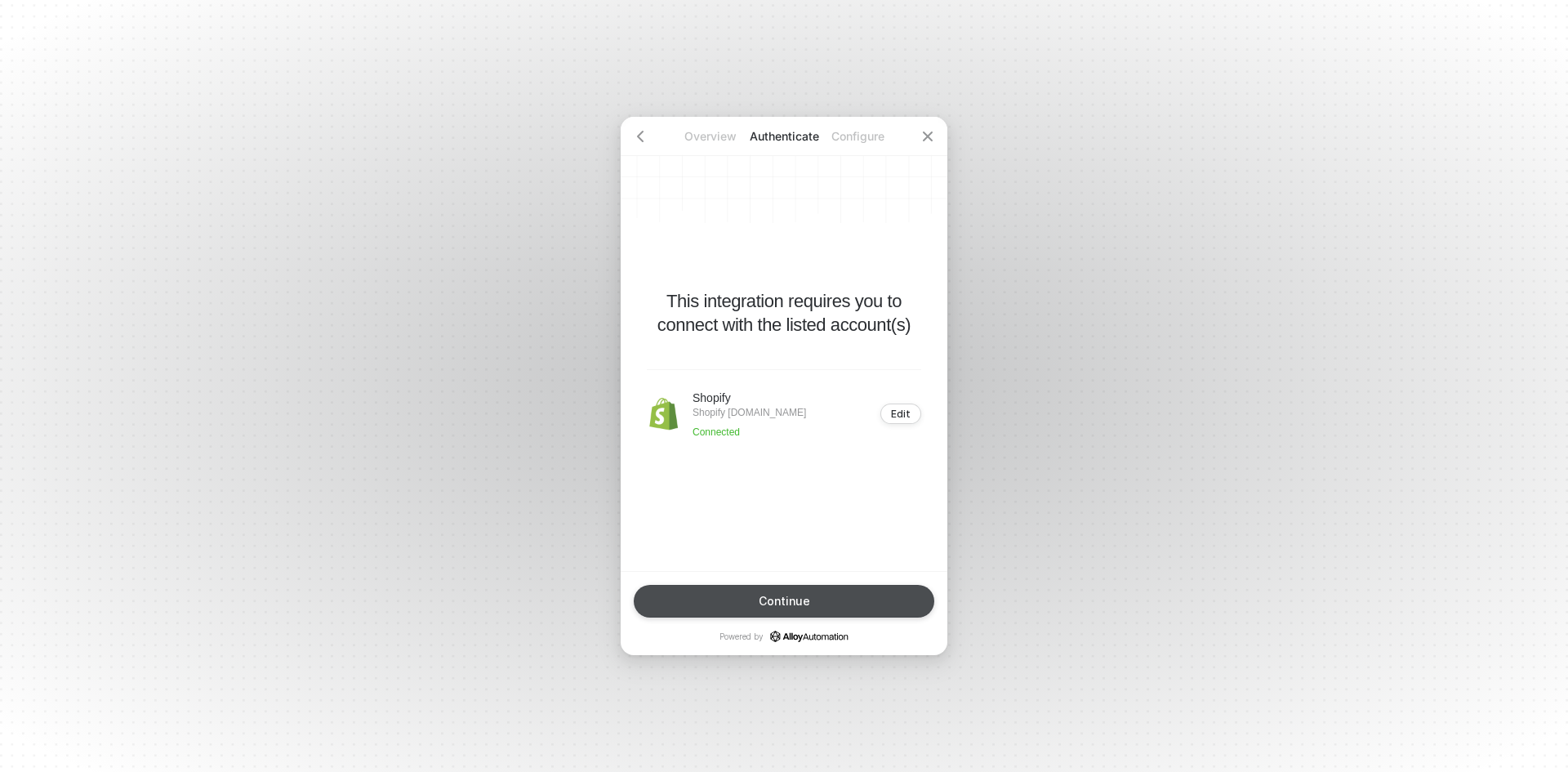
click at [812, 608] on button "Continue" at bounding box center [784, 601] width 300 height 32
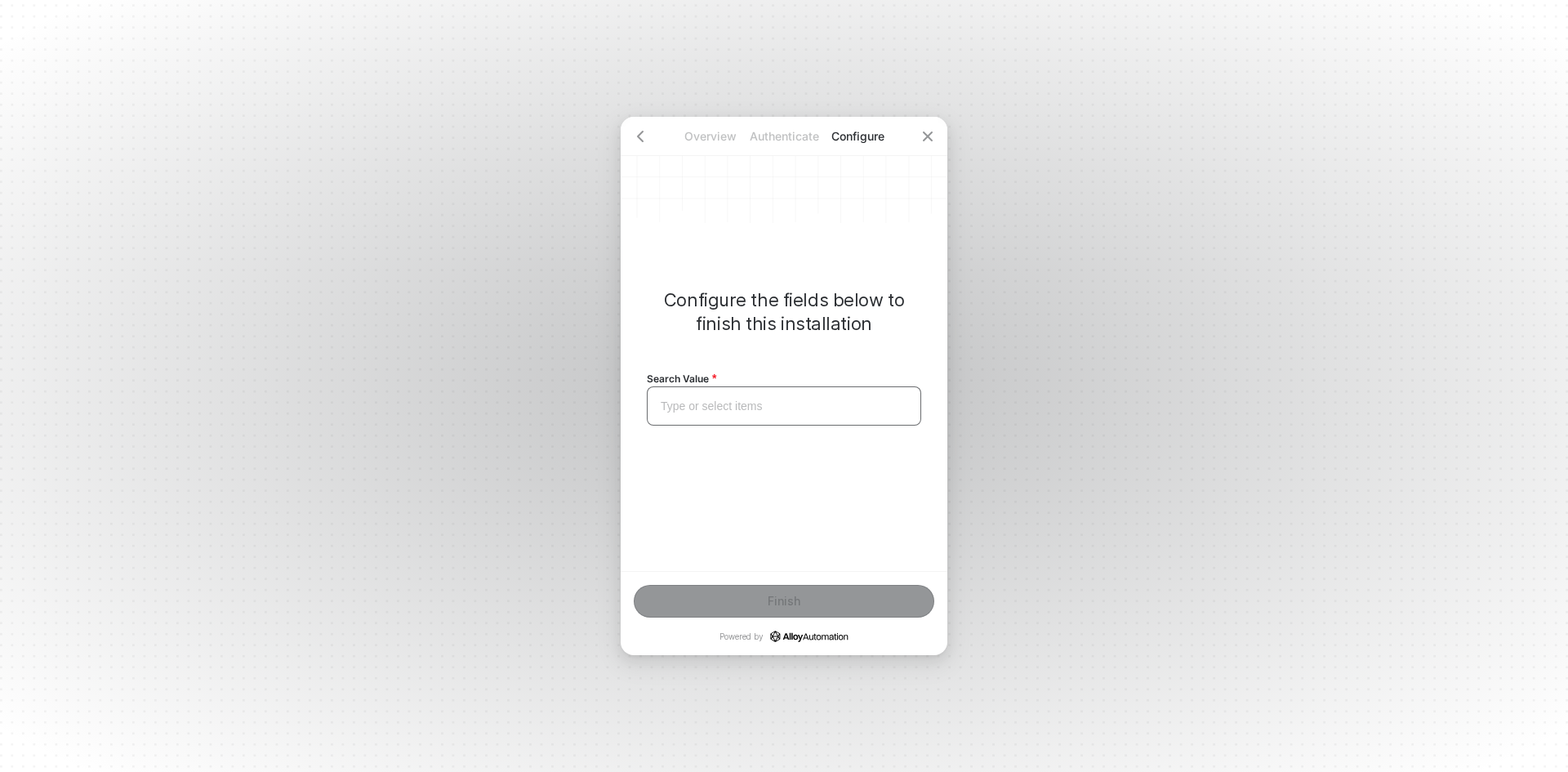
click at [732, 406] on div "Type or select items ﻿" at bounding box center [784, 405] width 246 height 13
click at [712, 411] on div "Type or select items ﻿" at bounding box center [784, 406] width 274 height 40
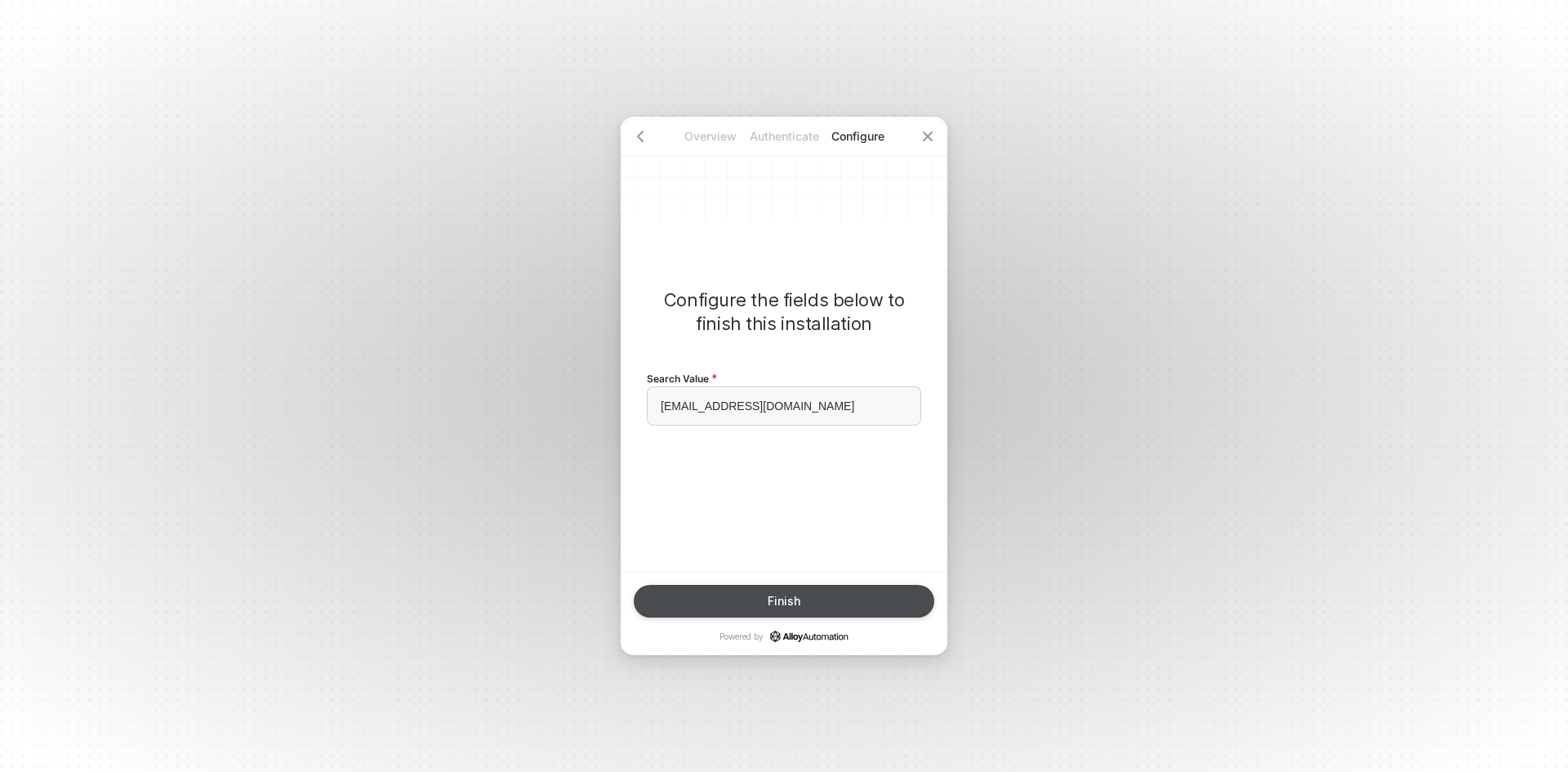
click at [786, 605] on div "Finish" at bounding box center [784, 600] width 32 height 13
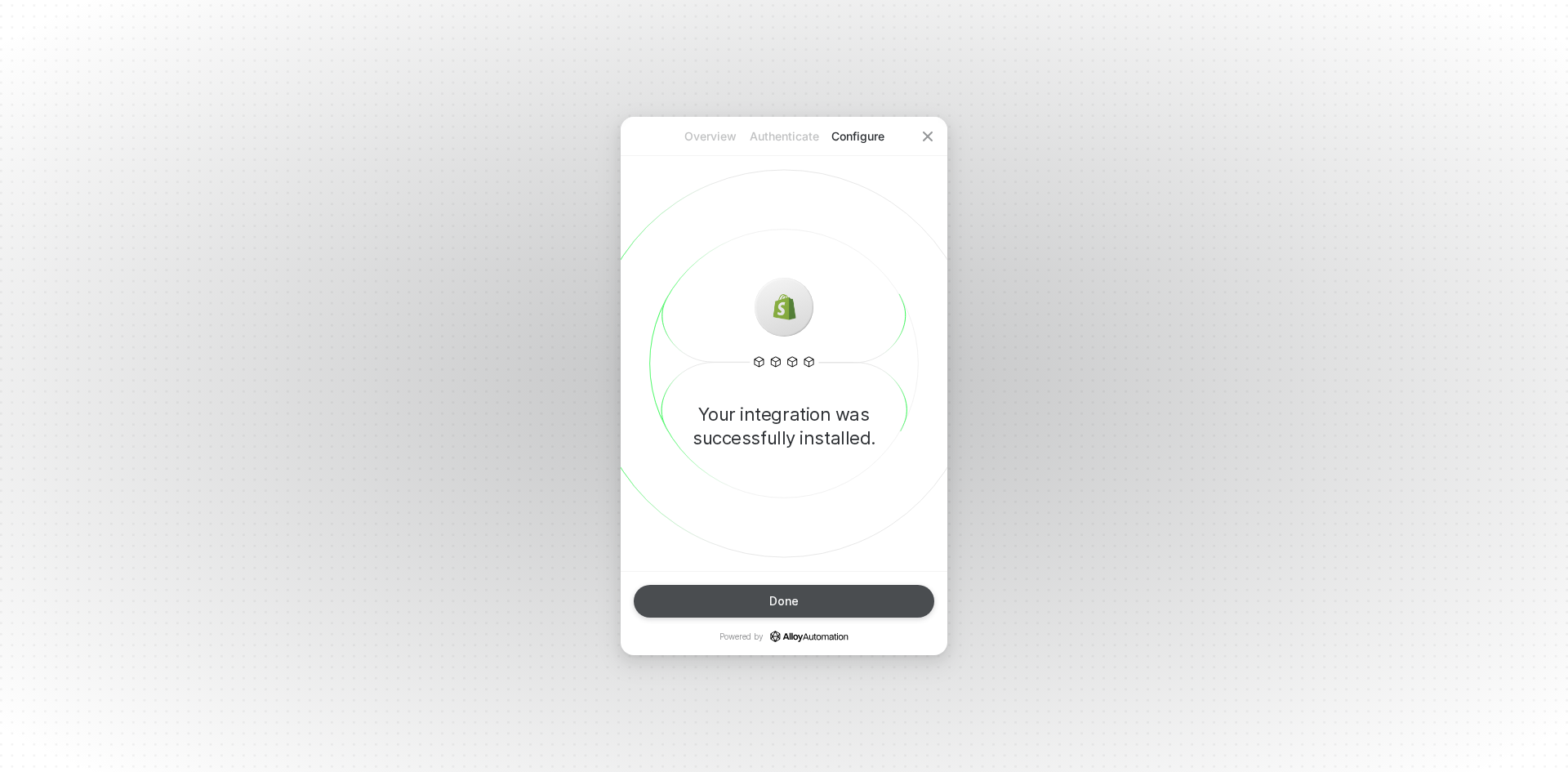
click at [738, 610] on button "Done" at bounding box center [784, 601] width 300 height 32
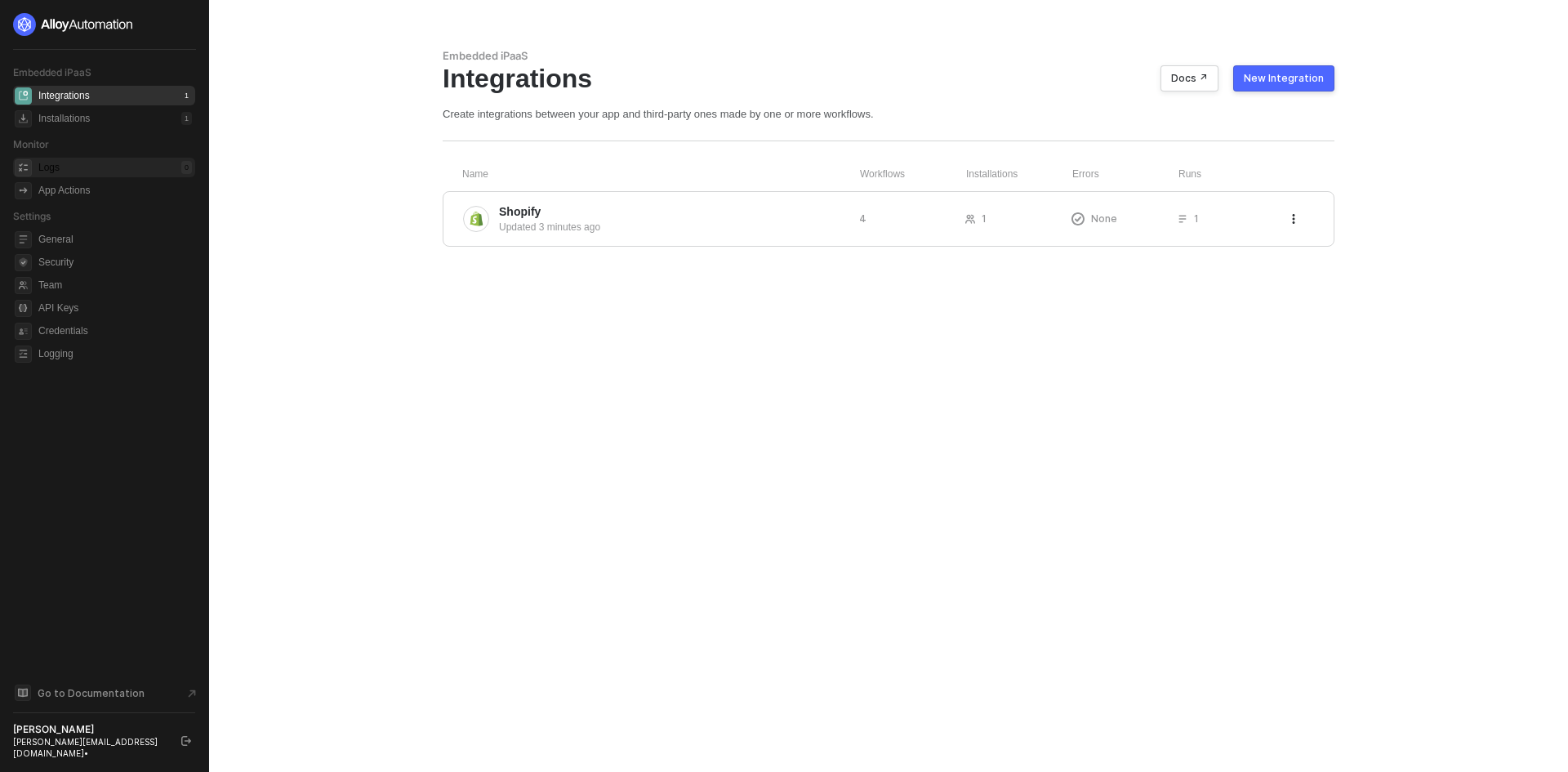
click at [69, 164] on div "Logs 0" at bounding box center [115, 167] width 154 height 20
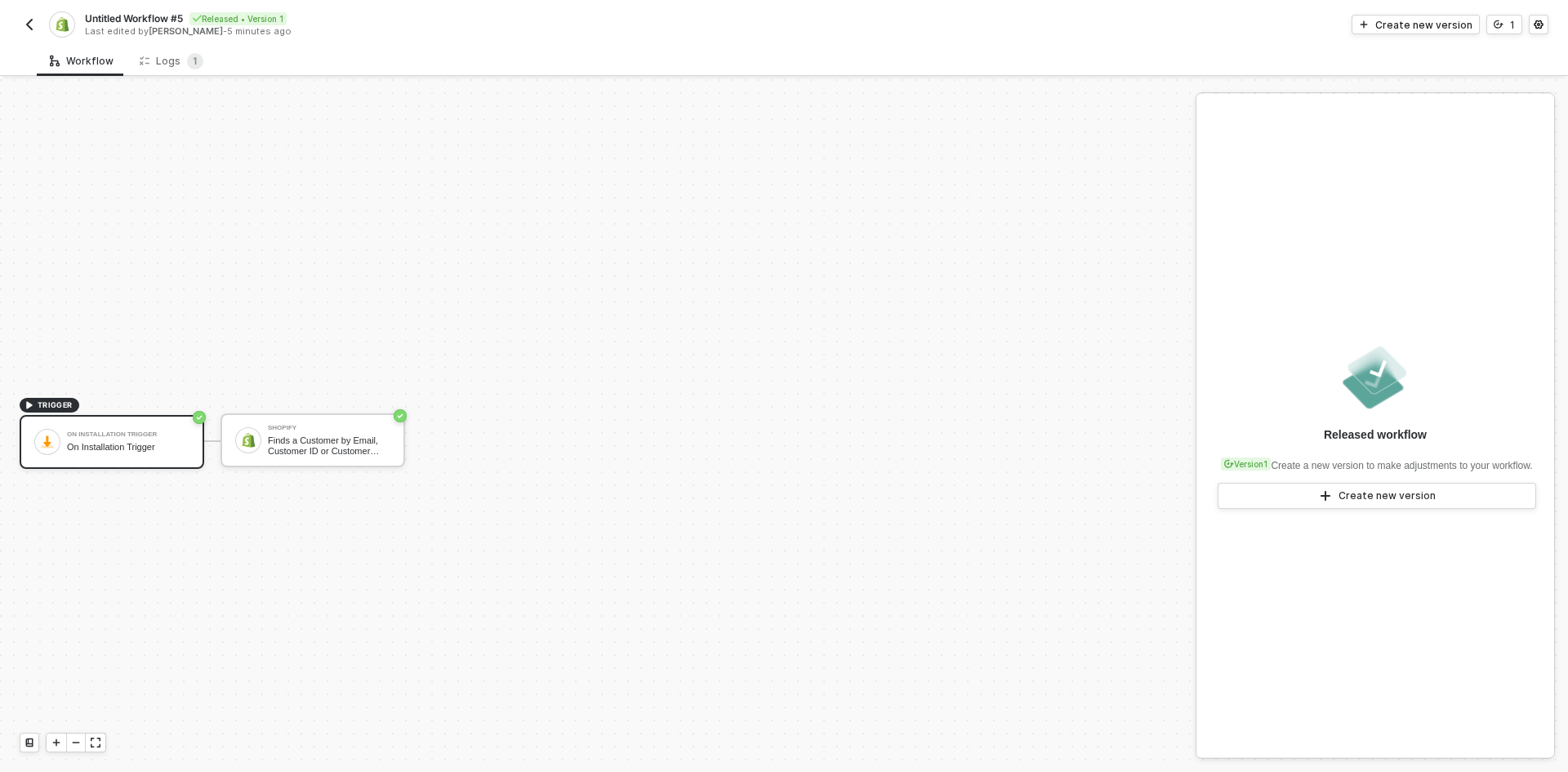
scroll to position [31, 0]
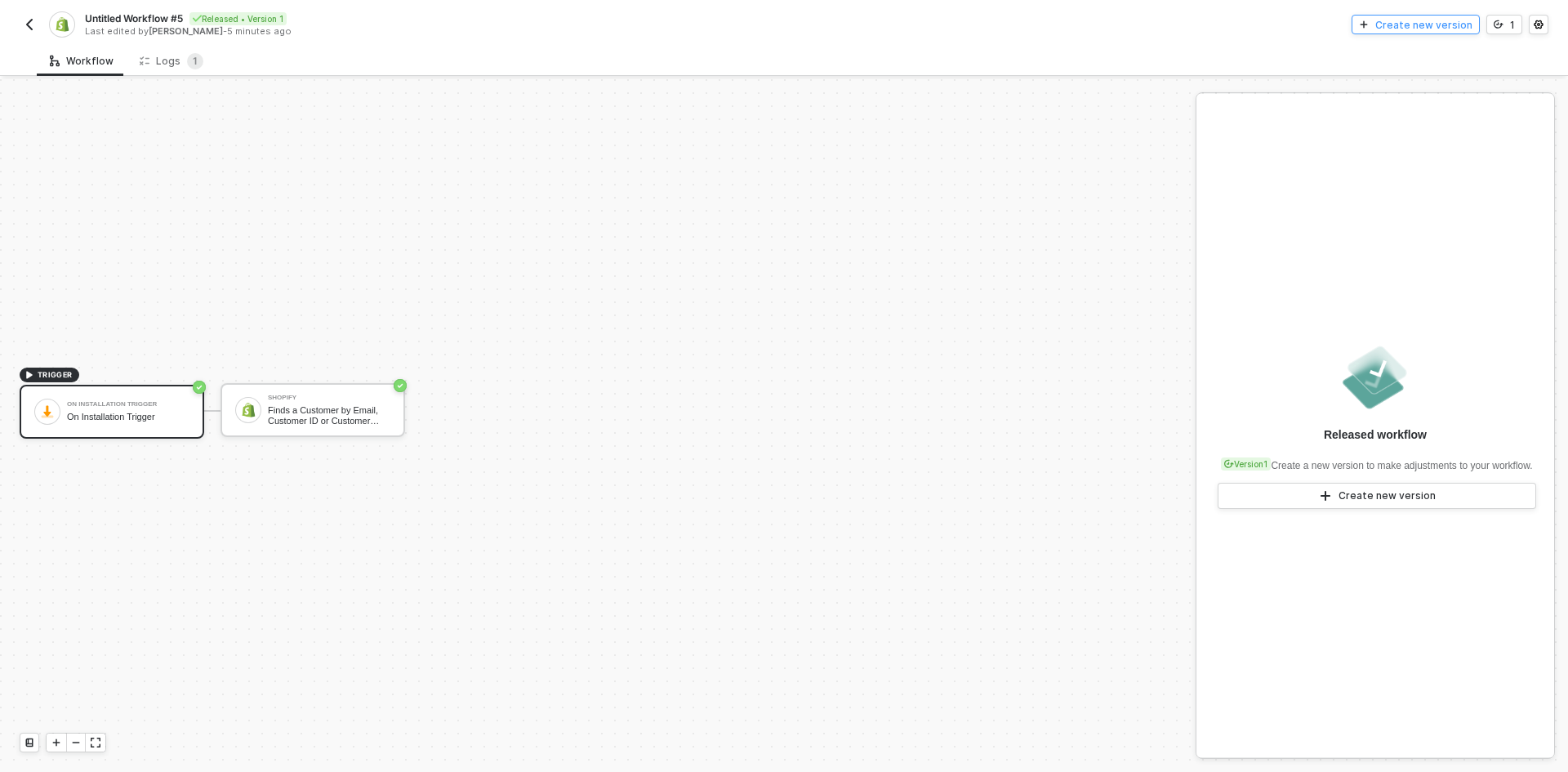
click at [1439, 29] on div "Create new version" at bounding box center [1424, 24] width 97 height 13
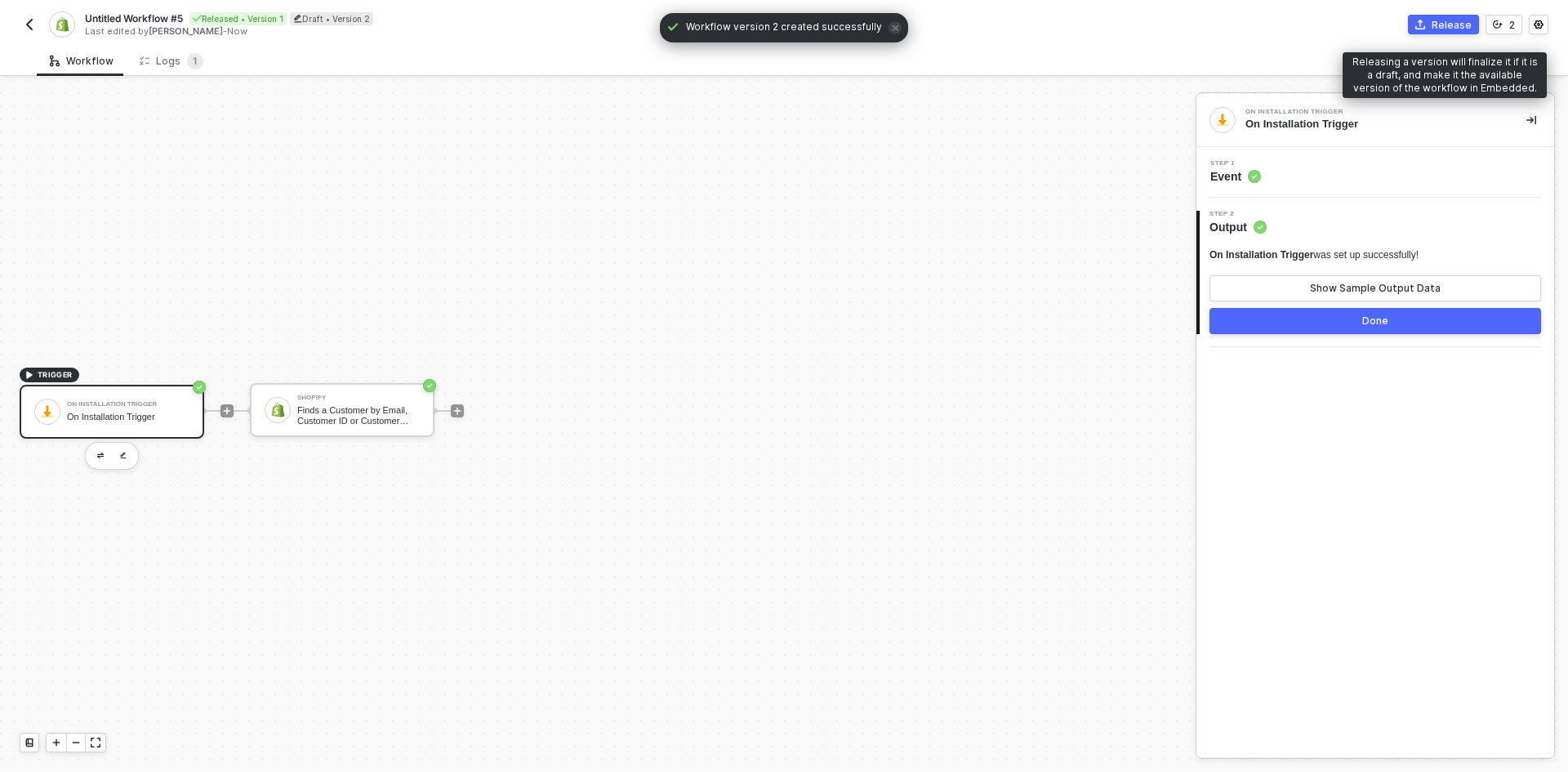
click at [1424, 25] on icon "icon-commerce" at bounding box center [1421, 24] width 10 height 10
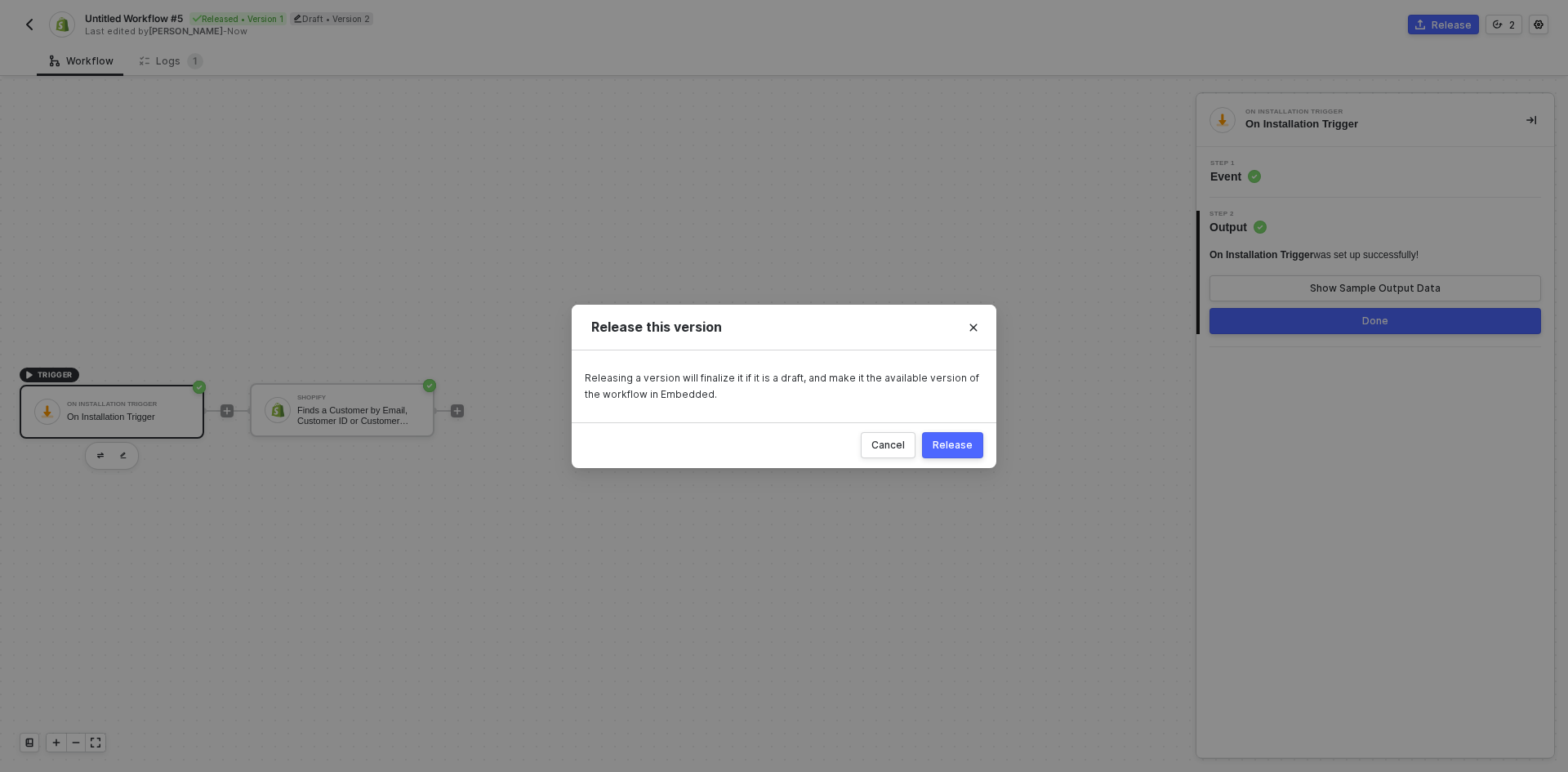
click at [962, 448] on div "Release" at bounding box center [953, 445] width 40 height 13
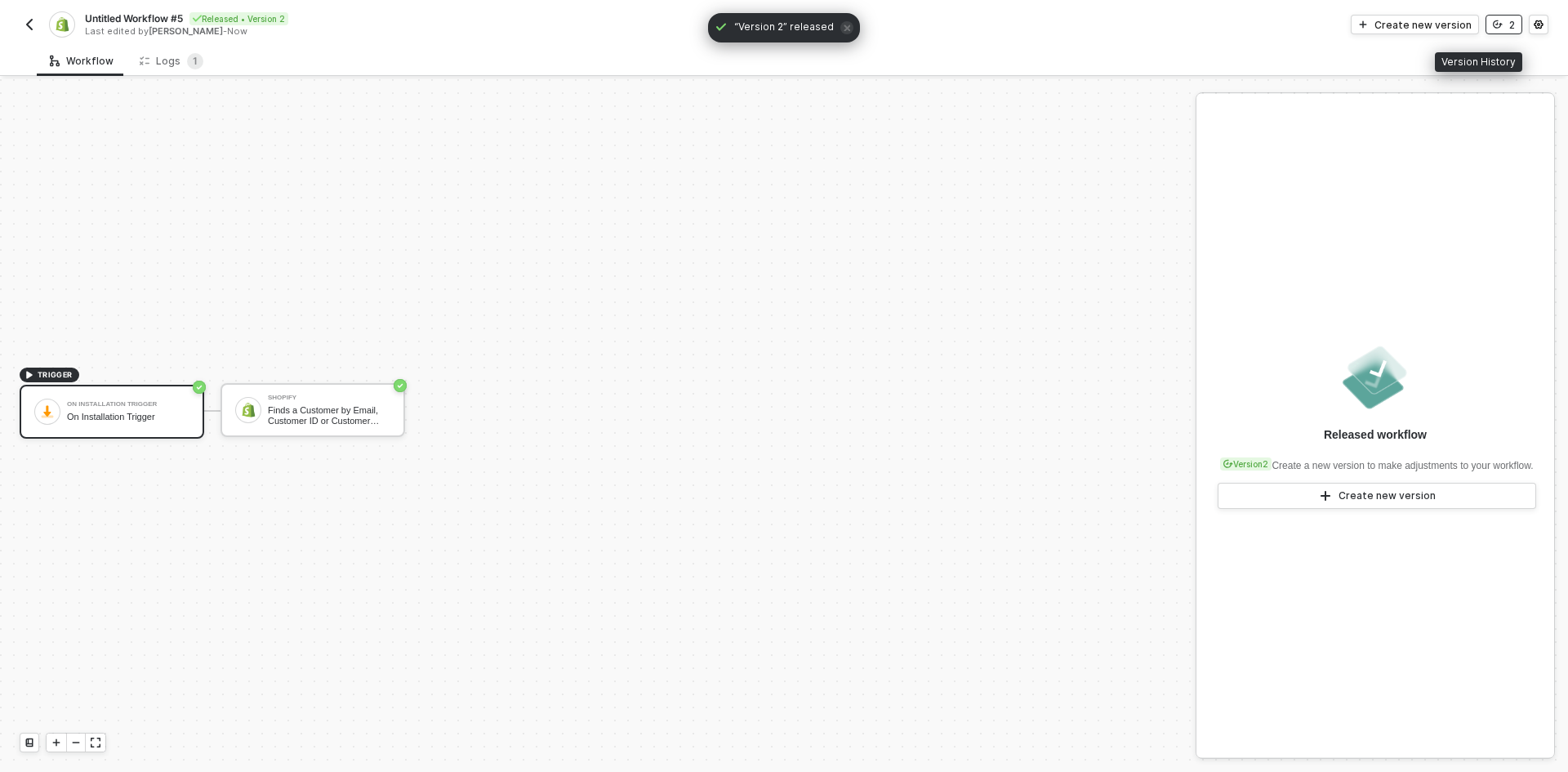
click at [1510, 29] on div "2" at bounding box center [1512, 24] width 5 height 13
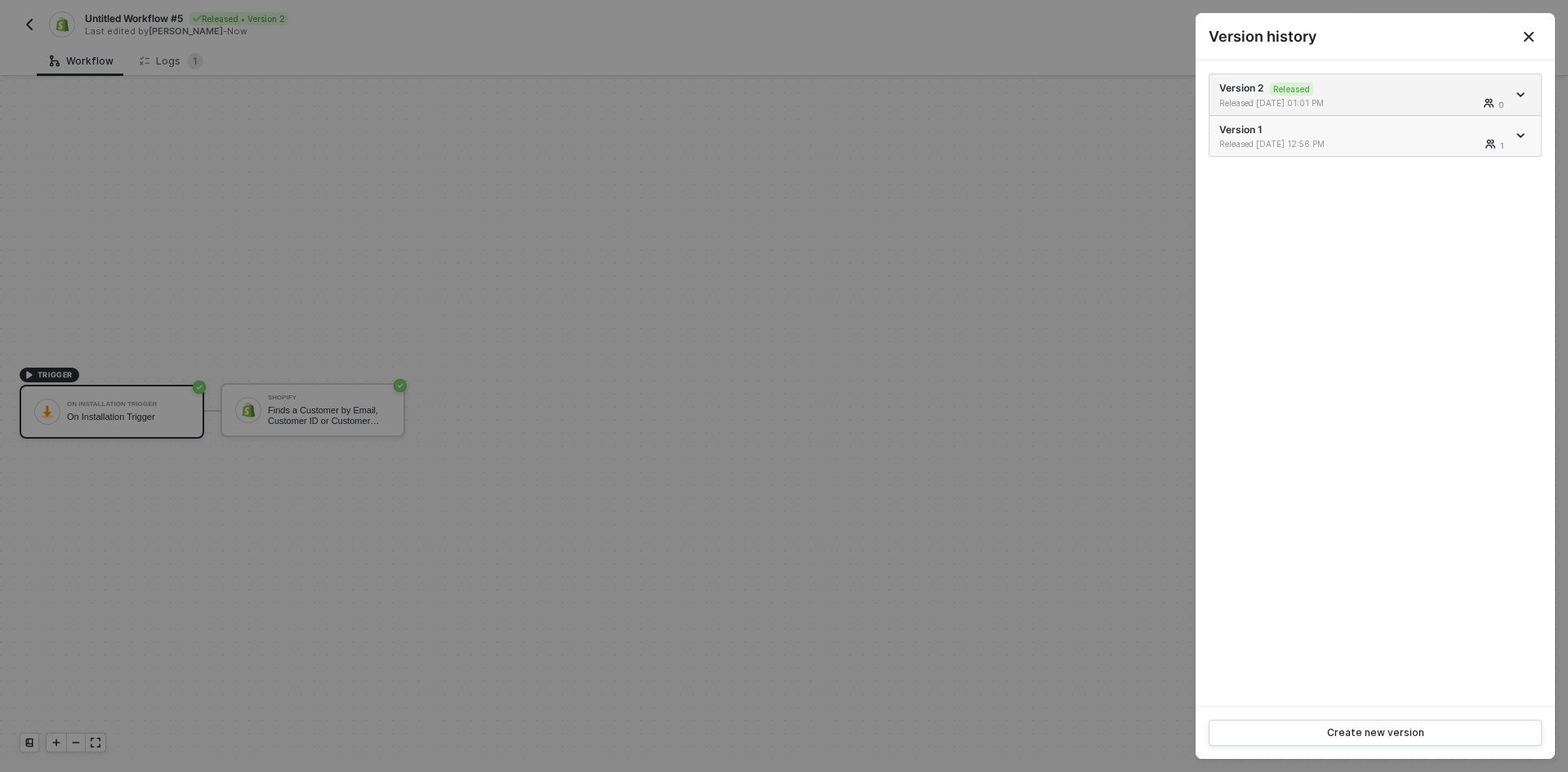
click at [1521, 126] on div at bounding box center [1523, 136] width 18 height 20
click at [1521, 140] on div at bounding box center [1523, 136] width 18 height 20
click at [1521, 139] on icon "icon-arrow-down" at bounding box center [1520, 135] width 8 height 8
click at [1520, 132] on icon "icon-arrow-down" at bounding box center [1520, 135] width 8 height 8
click at [1517, 133] on icon "icon-arrow-down" at bounding box center [1520, 135] width 8 height 8
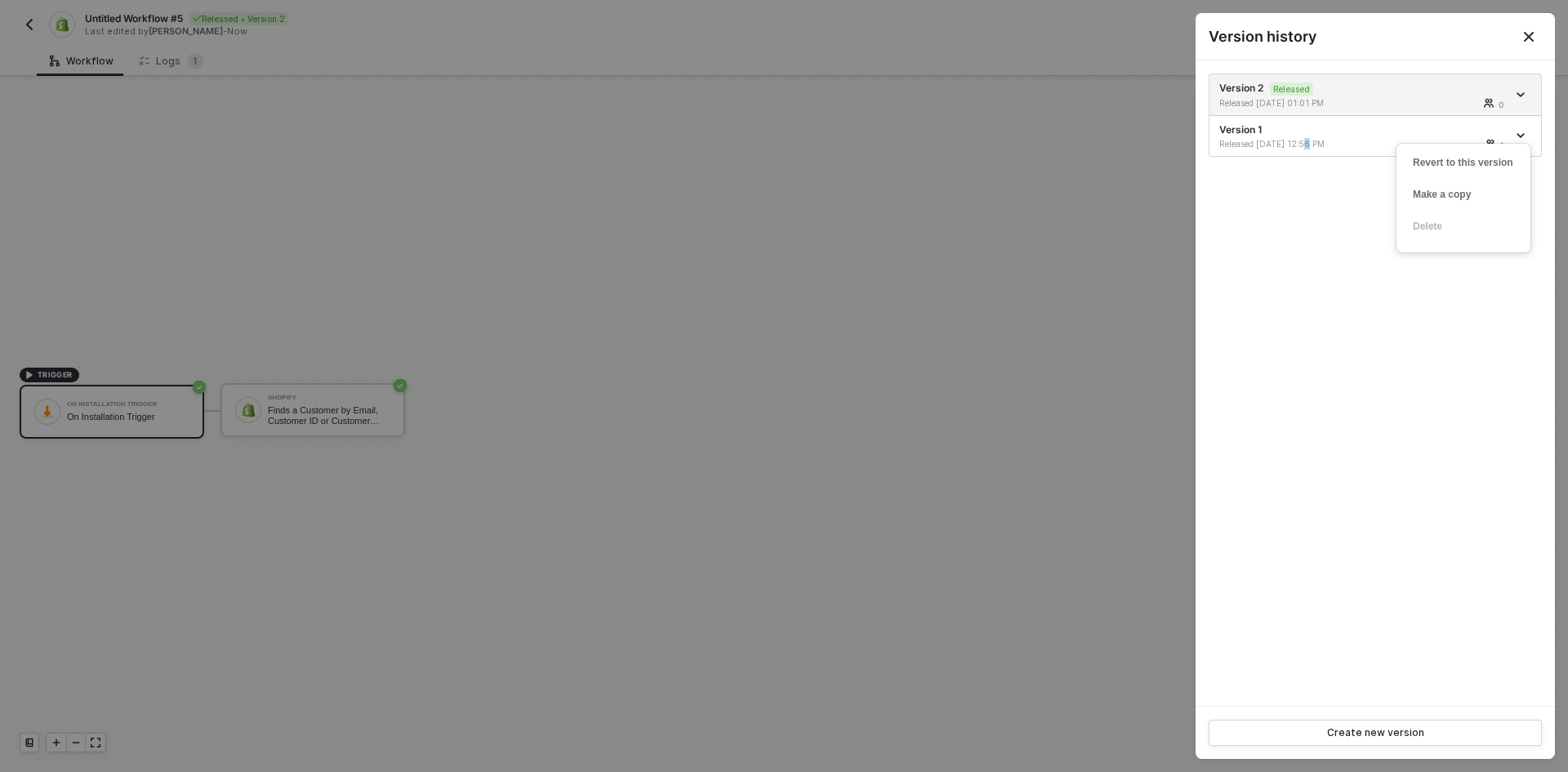
click at [1306, 265] on div "Version 2 Released Released 08/12/2025 01:01 PM 0 Version 1 Released 08/12/2025…" at bounding box center [1376, 383] width 360 height 645
click at [878, 397] on div at bounding box center [784, 386] width 1568 height 772
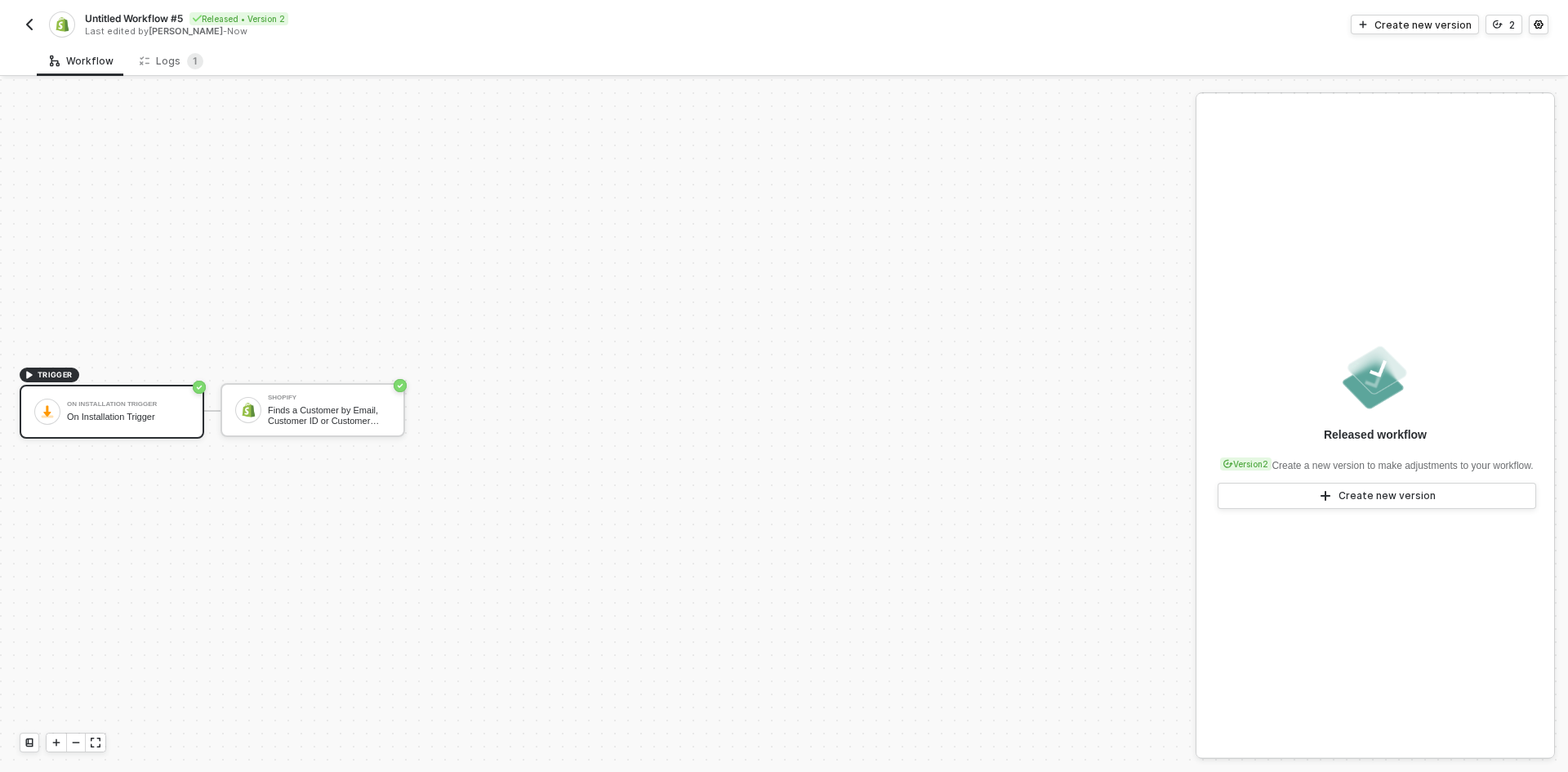
click at [37, 34] on div "Untitled Workflow #5 Released • Version 2 Last edited by John Cwikla - Now" at bounding box center [402, 24] width 764 height 26
click at [30, 28] on img "button" at bounding box center [29, 24] width 13 height 13
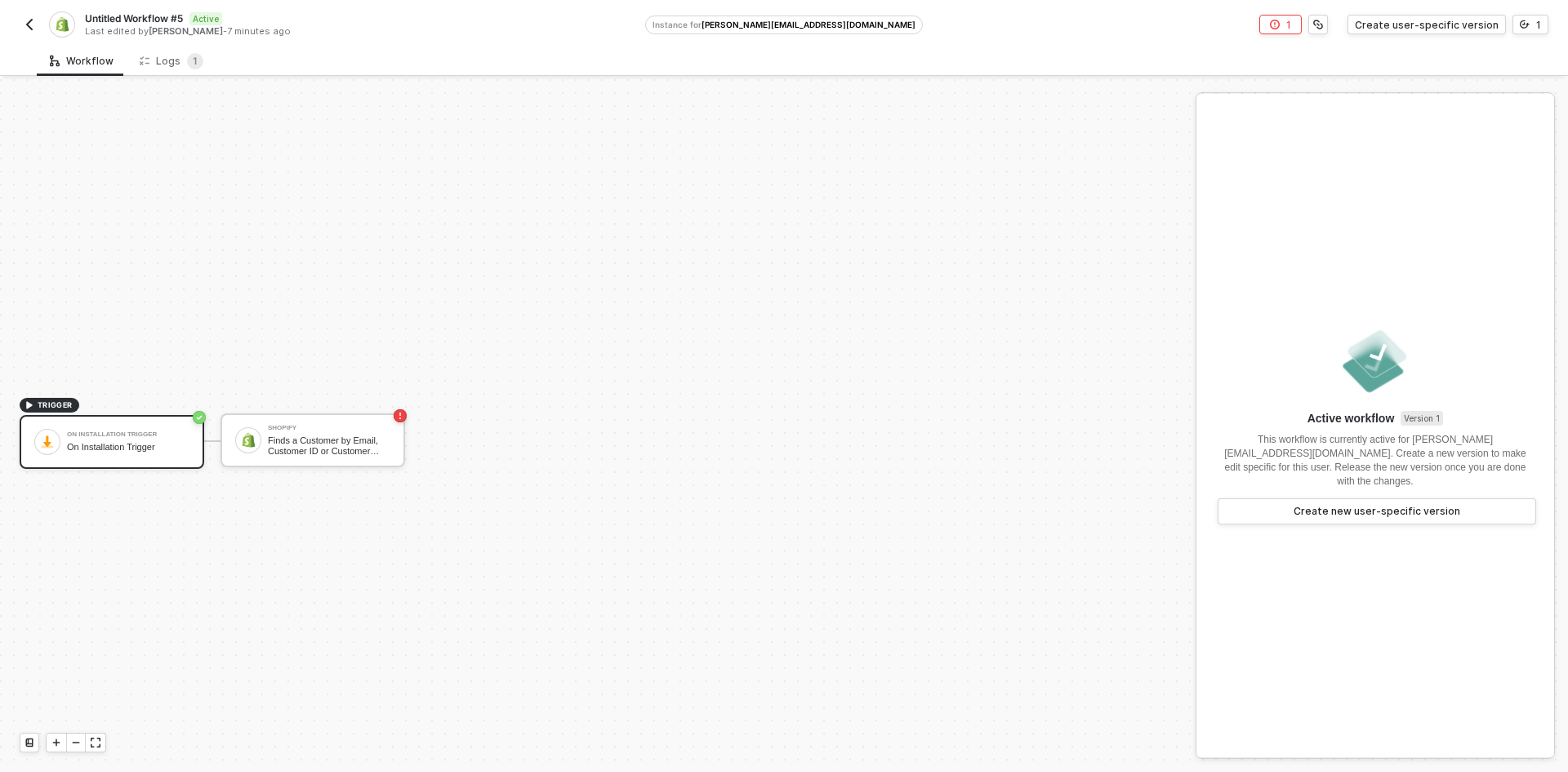
scroll to position [31, 0]
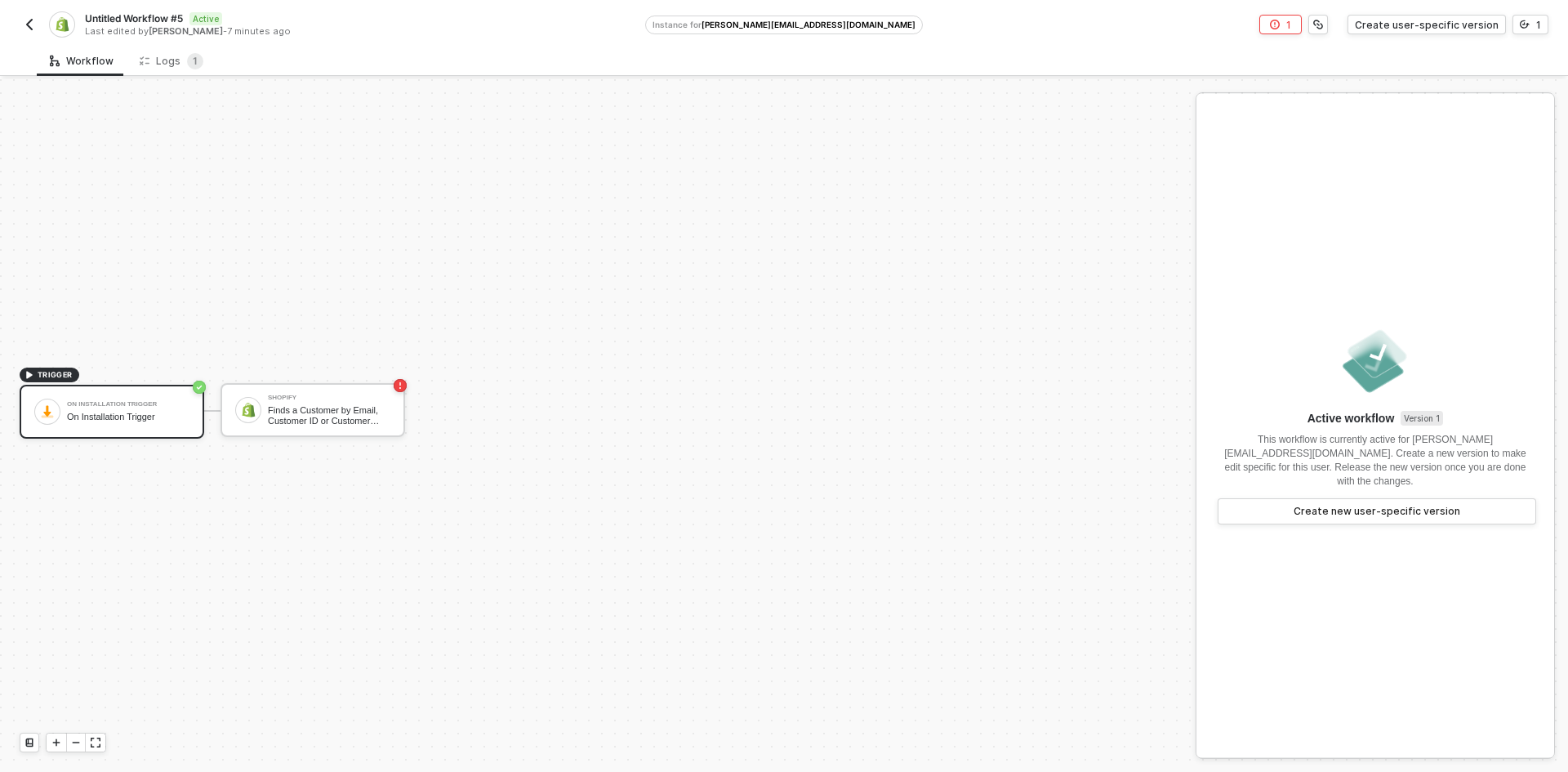
click at [25, 28] on img "button" at bounding box center [29, 24] width 13 height 13
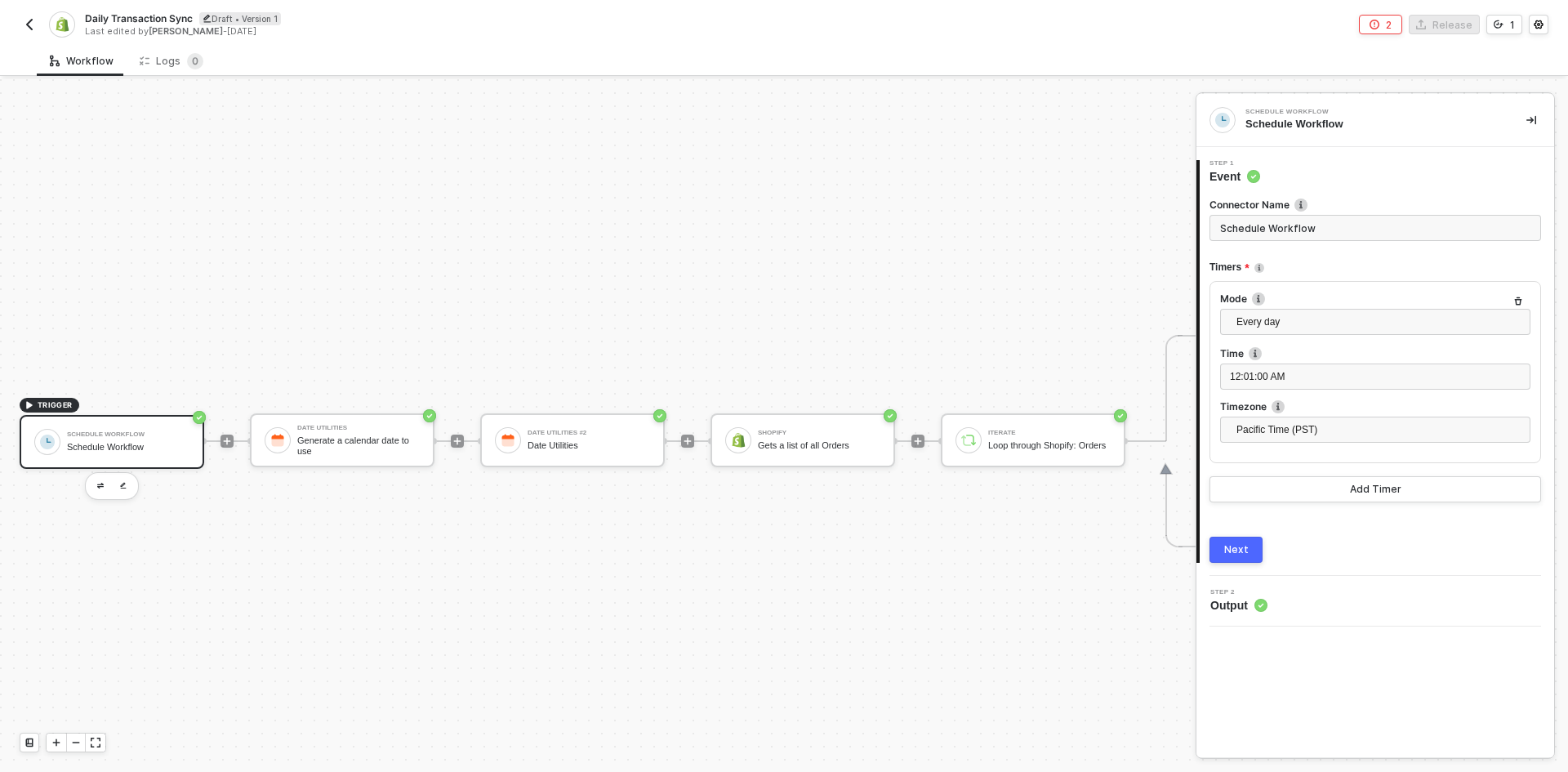
scroll to position [42, 0]
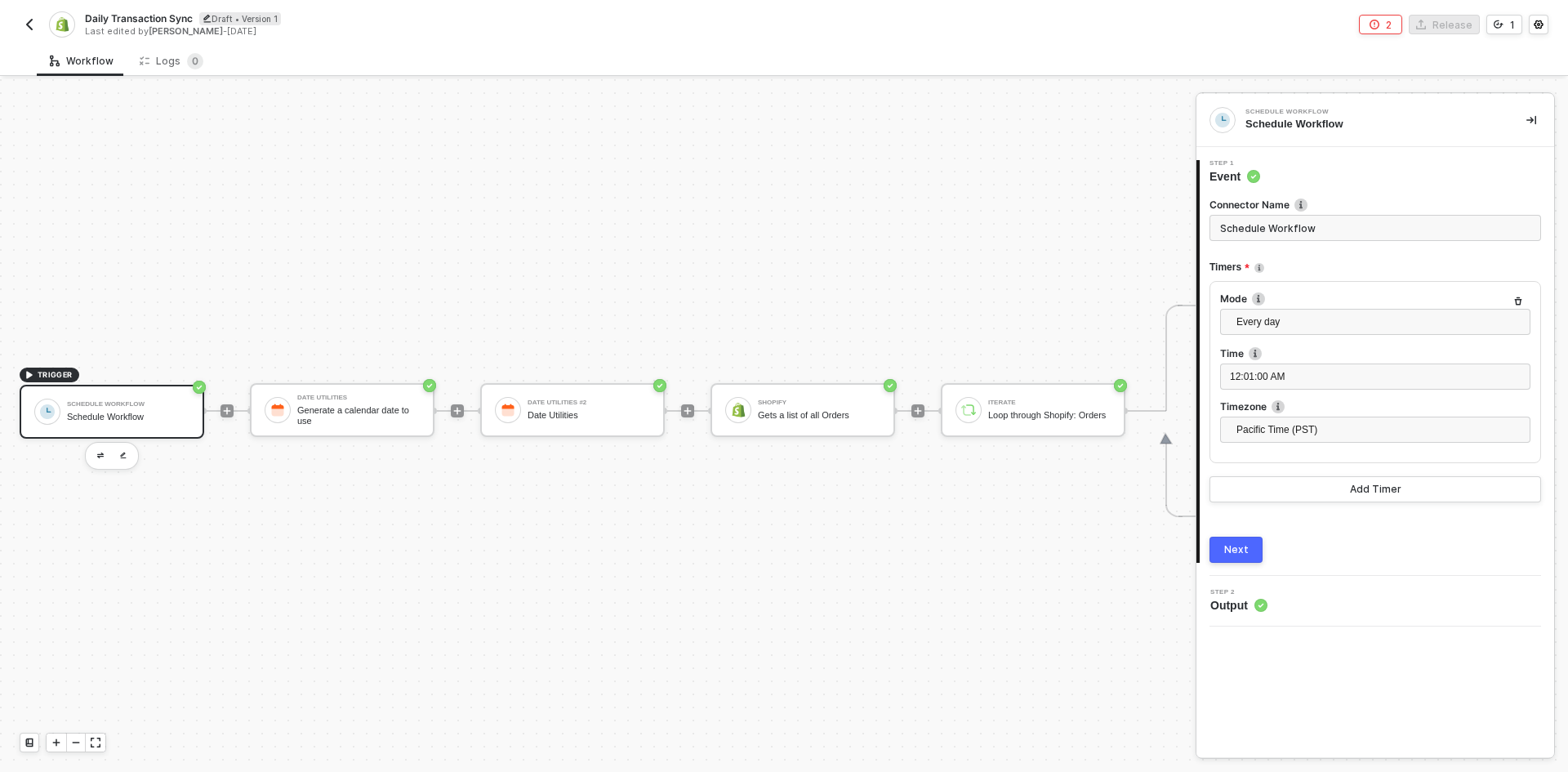
click at [773, 395] on div "Shopify Gets a list of all Orders" at bounding box center [819, 410] width 122 height 31
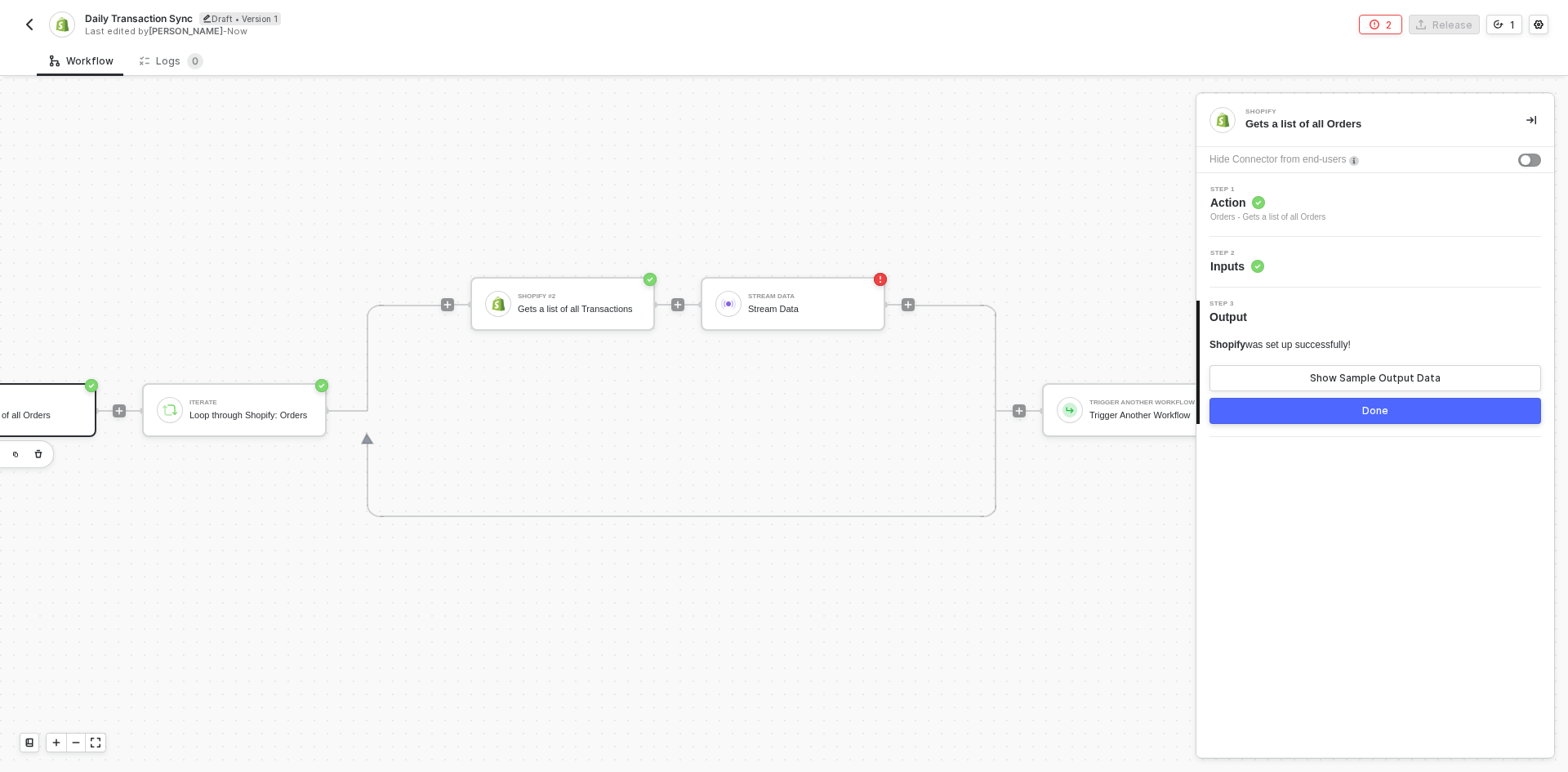
scroll to position [42, 974]
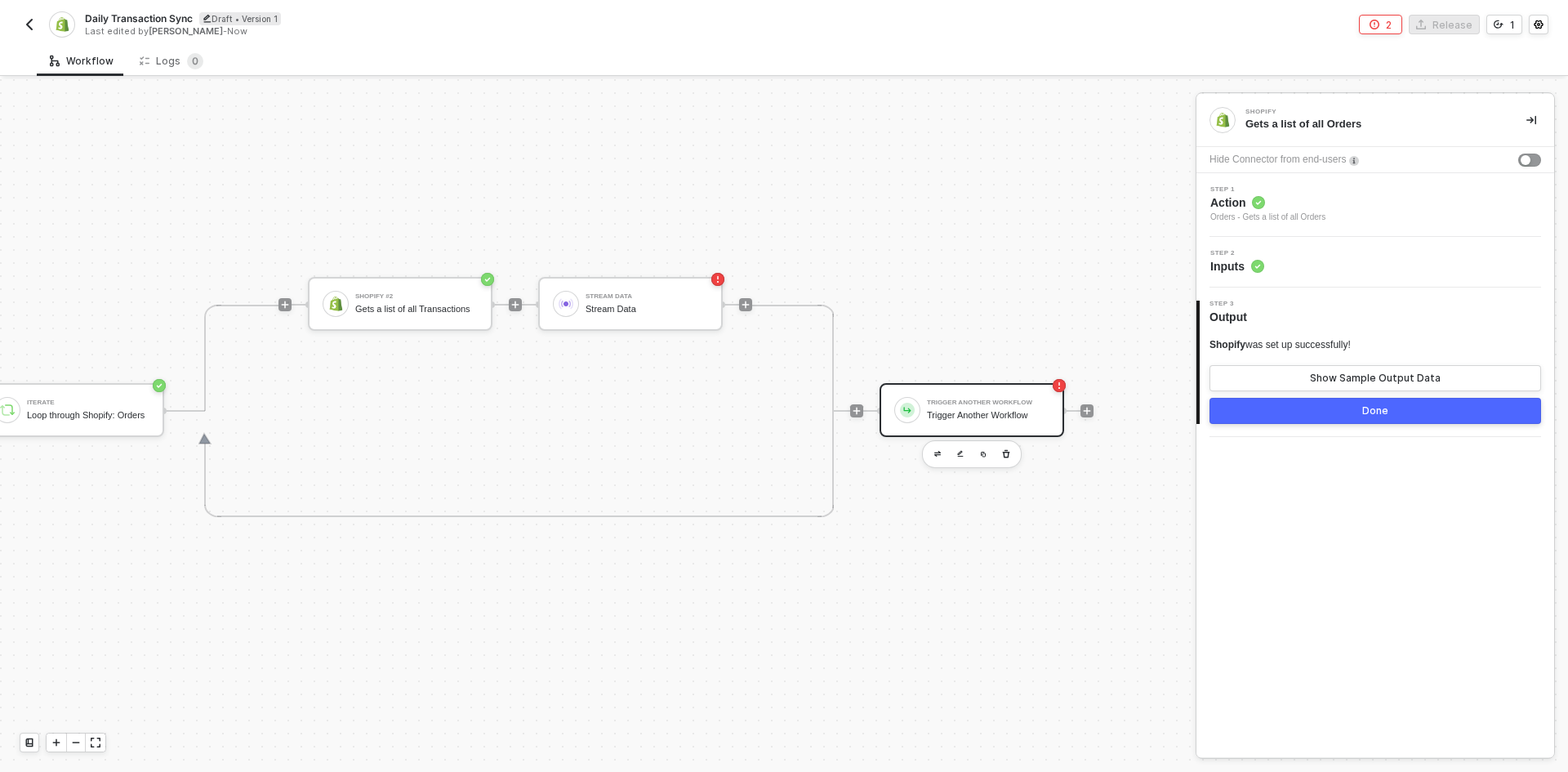
click at [924, 383] on div "Trigger Another Workflow Trigger Another Workflow" at bounding box center [972, 410] width 184 height 54
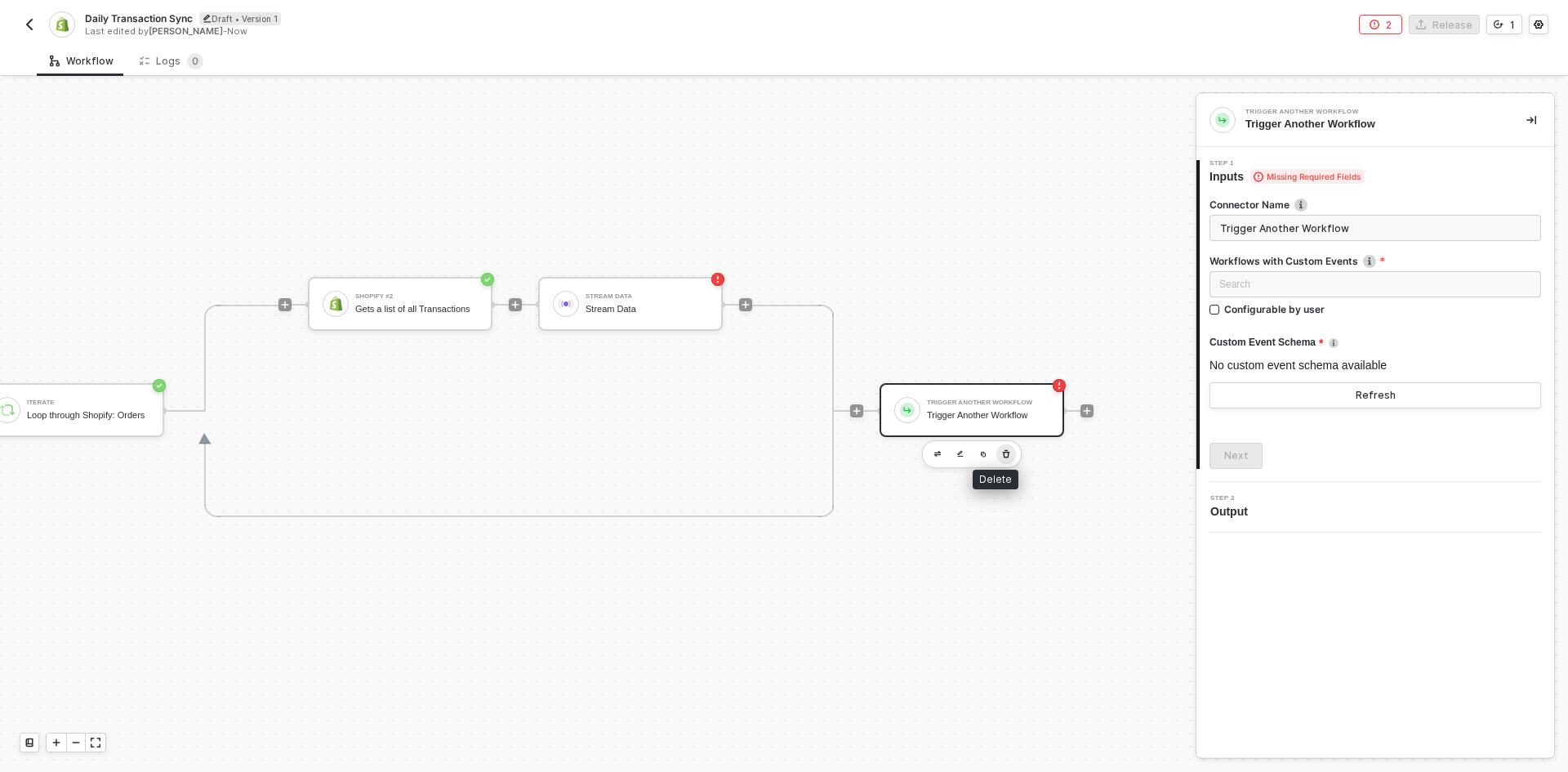
click at [1000, 444] on button "button" at bounding box center [1006, 454] width 20 height 20
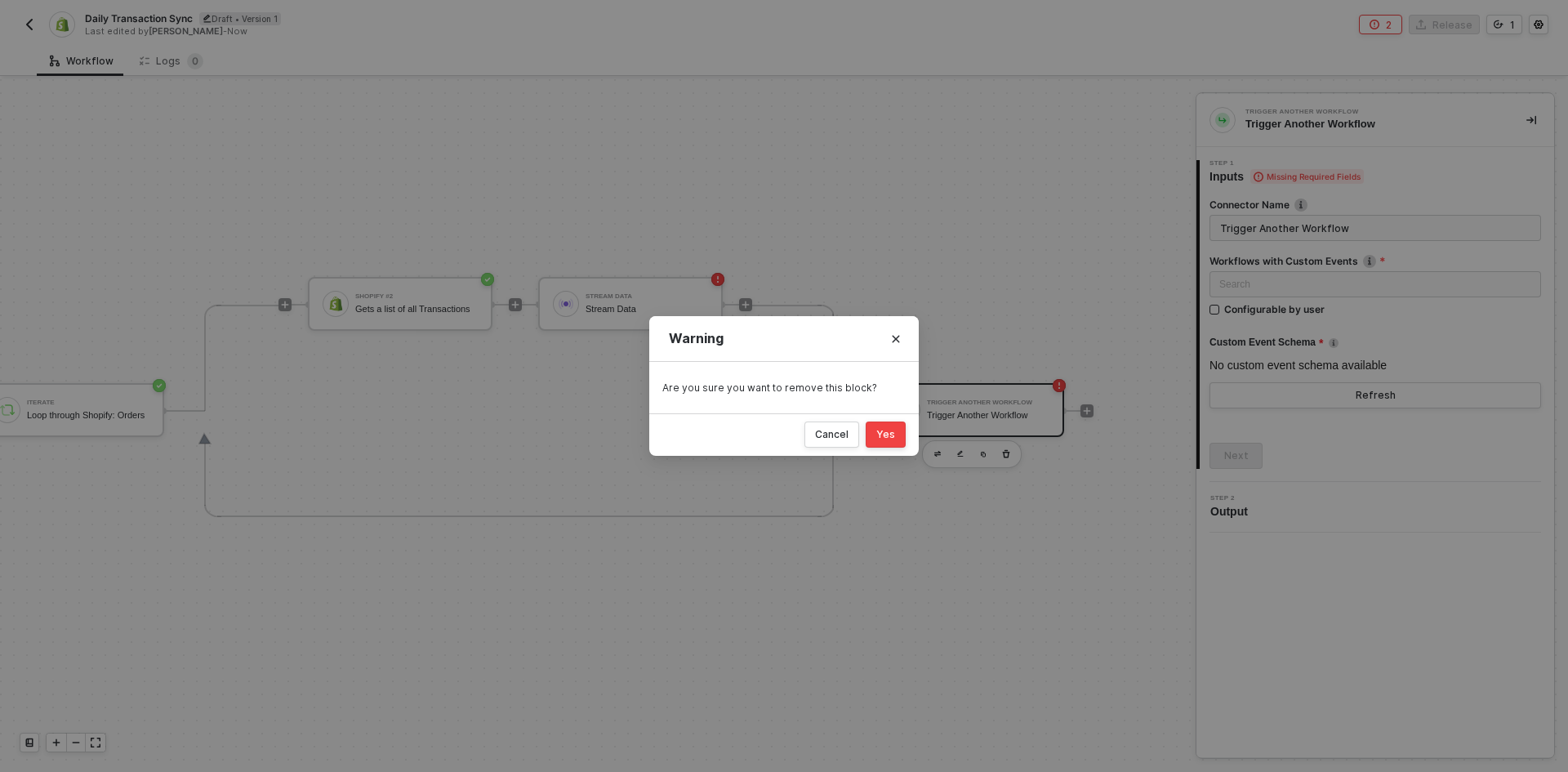
click at [900, 439] on button "Yes" at bounding box center [886, 434] width 40 height 26
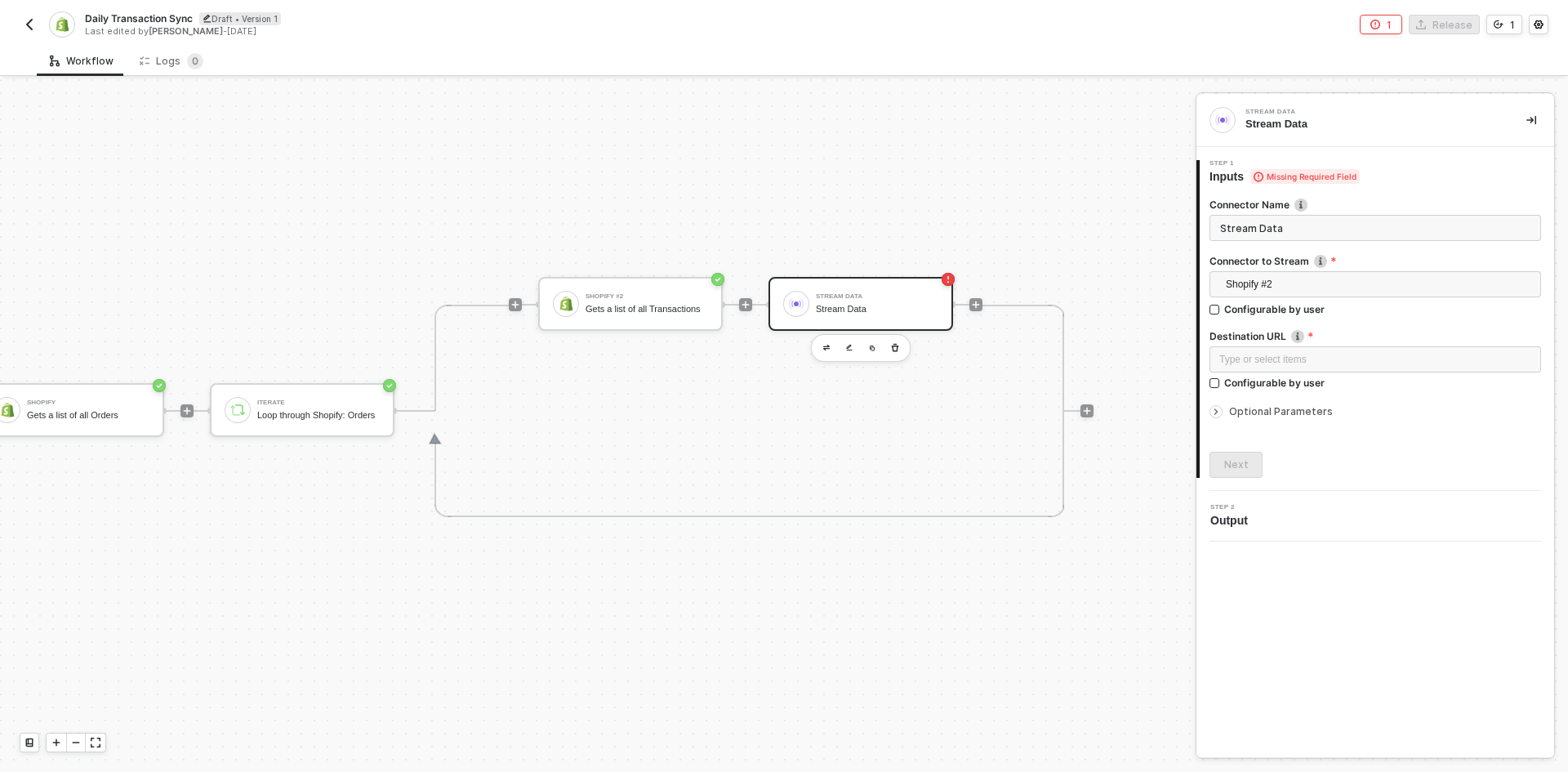
scroll to position [0, 0]
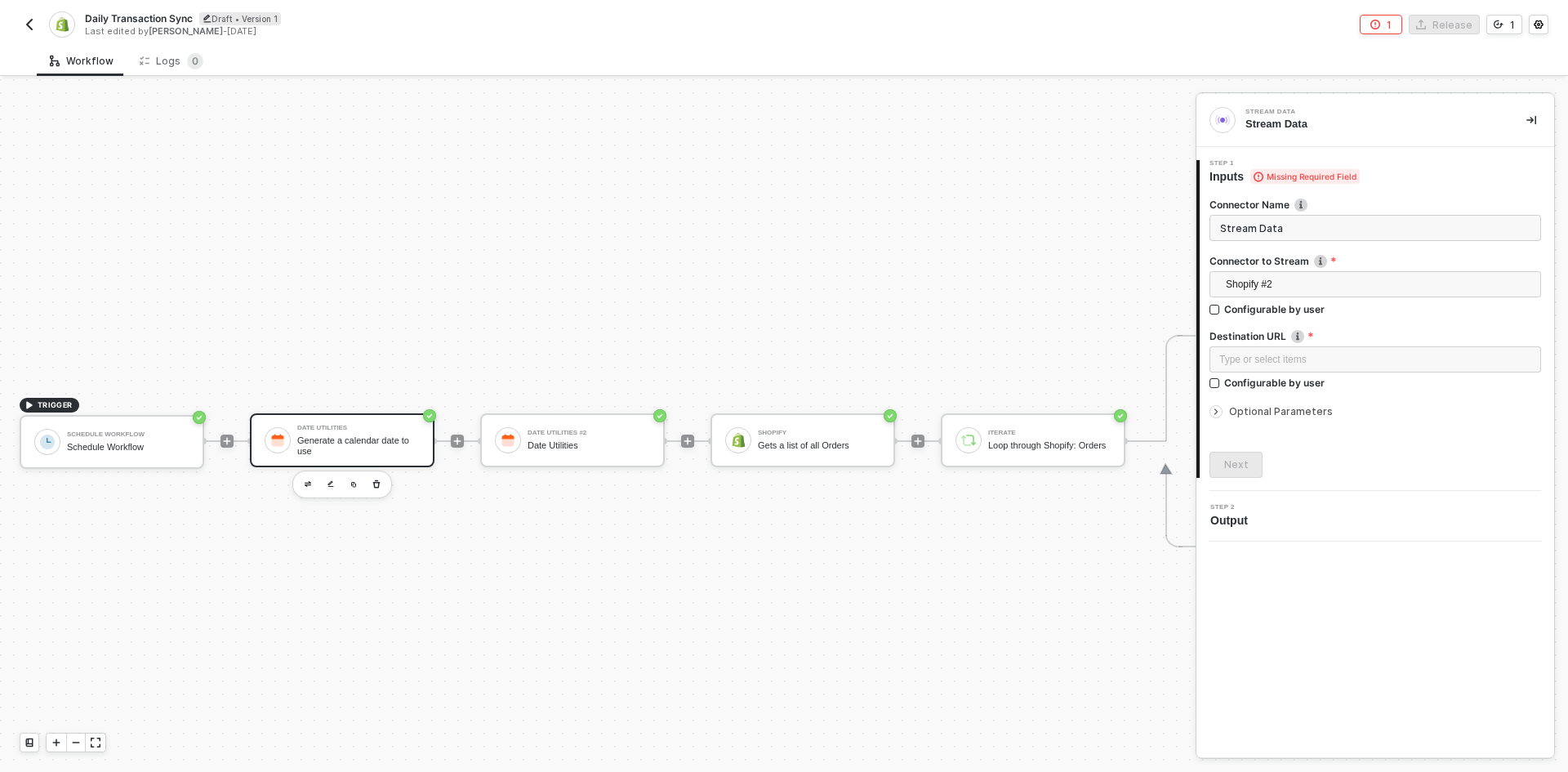
click at [325, 430] on div "Date Utilities" at bounding box center [359, 427] width 122 height 6
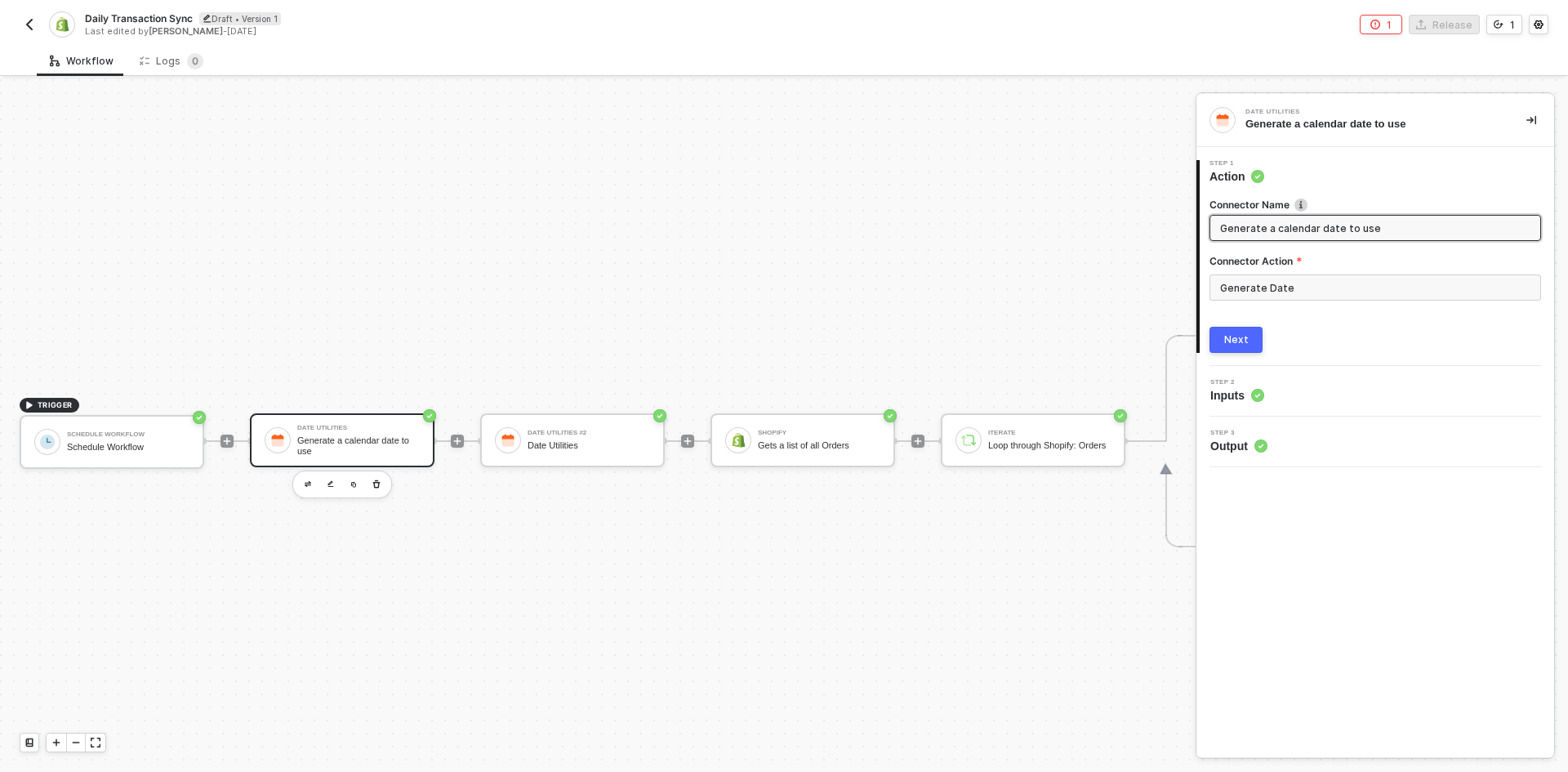
drag, startPoint x: 1272, startPoint y: 227, endPoint x: 1525, endPoint y: 191, distance: 255.5
click at [1546, 235] on div "Connector Name Generate a calendar date to use Connector Action Generate Date N…" at bounding box center [1377, 268] width 354 height 168
type input "Generate todays date"
click at [1213, 319] on div "Connector Name Generate todays date Connector Action Generate Date Next" at bounding box center [1376, 268] width 332 height 168
click at [1235, 328] on button "Next" at bounding box center [1236, 339] width 53 height 26
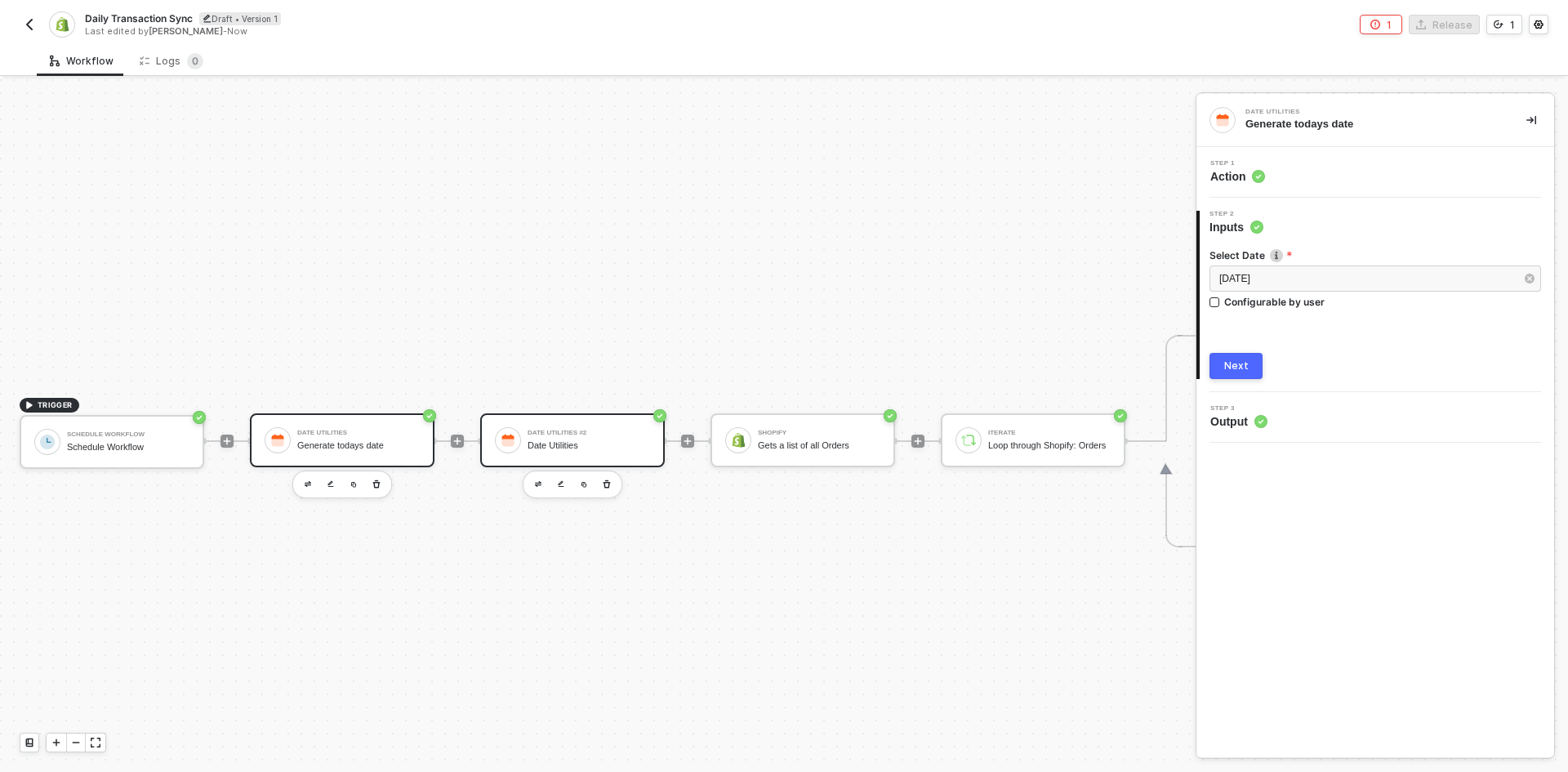
click at [521, 433] on div "Date Utilities #2 Date Utilities" at bounding box center [586, 439] width 129 height 31
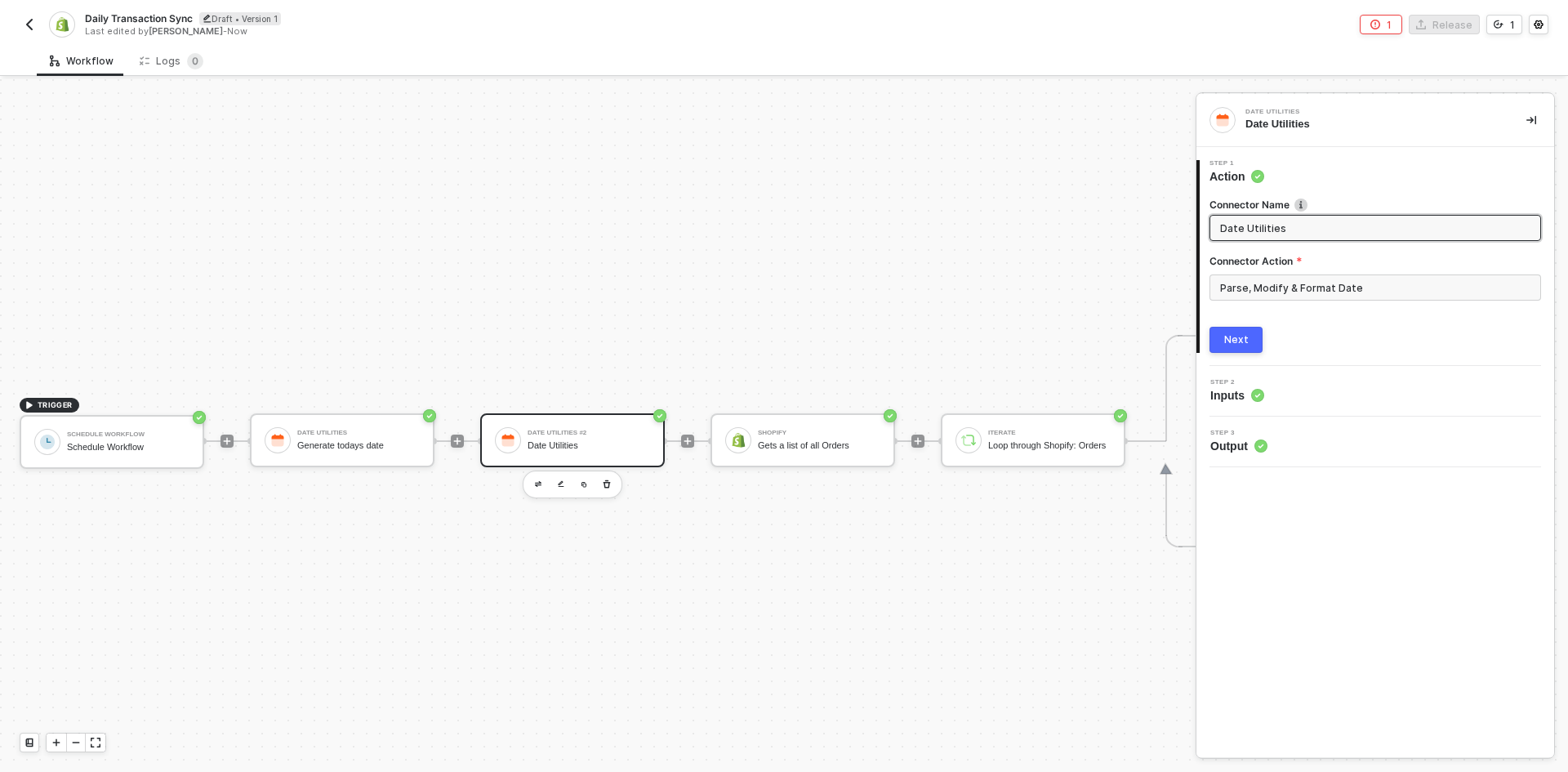
click at [1300, 226] on input "Date Utilities" at bounding box center [1374, 227] width 307 height 18
type input "Generate yesterdays date"
click at [1241, 343] on div "Next" at bounding box center [1236, 340] width 24 height 13
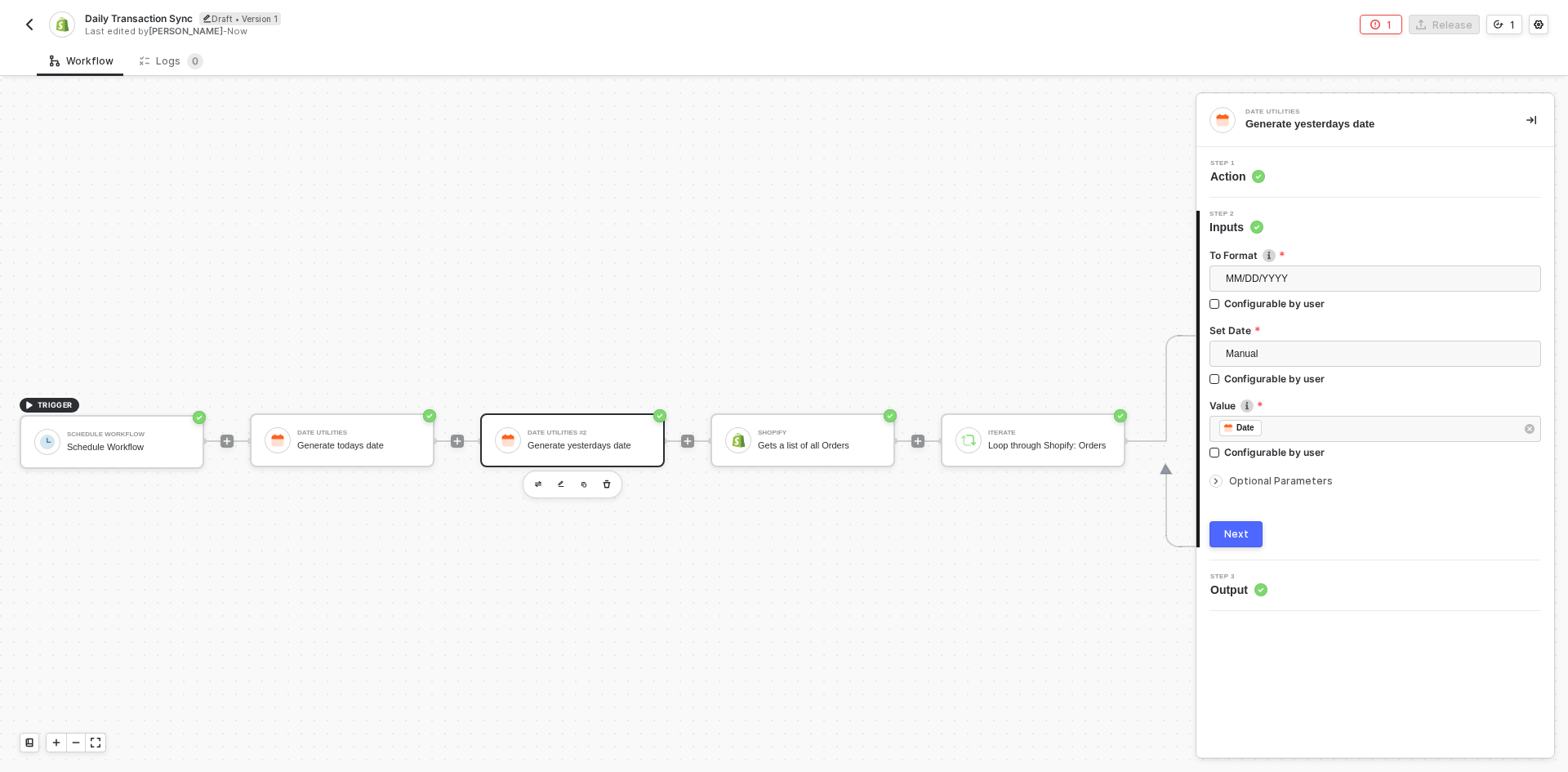
click at [573, 662] on div "TRIGGER Schedule Workflow Schedule Workflow Date Utilities Generate todays date…" at bounding box center [913, 440] width 1825 height 723
click at [131, 460] on div "Schedule Workflow Schedule Workflow" at bounding box center [111, 442] width 184 height 54
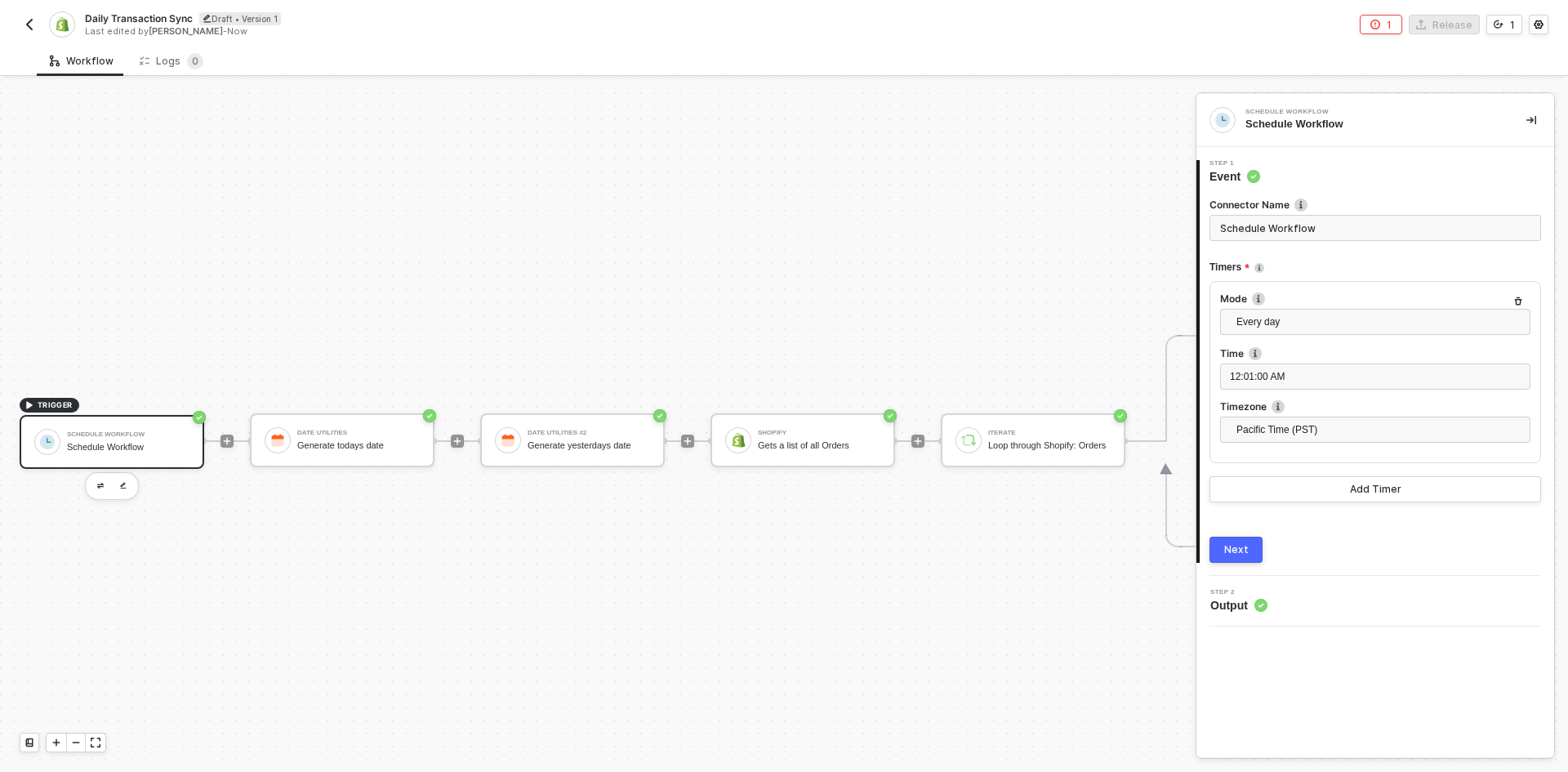
click at [23, 22] on img "button" at bounding box center [29, 24] width 13 height 13
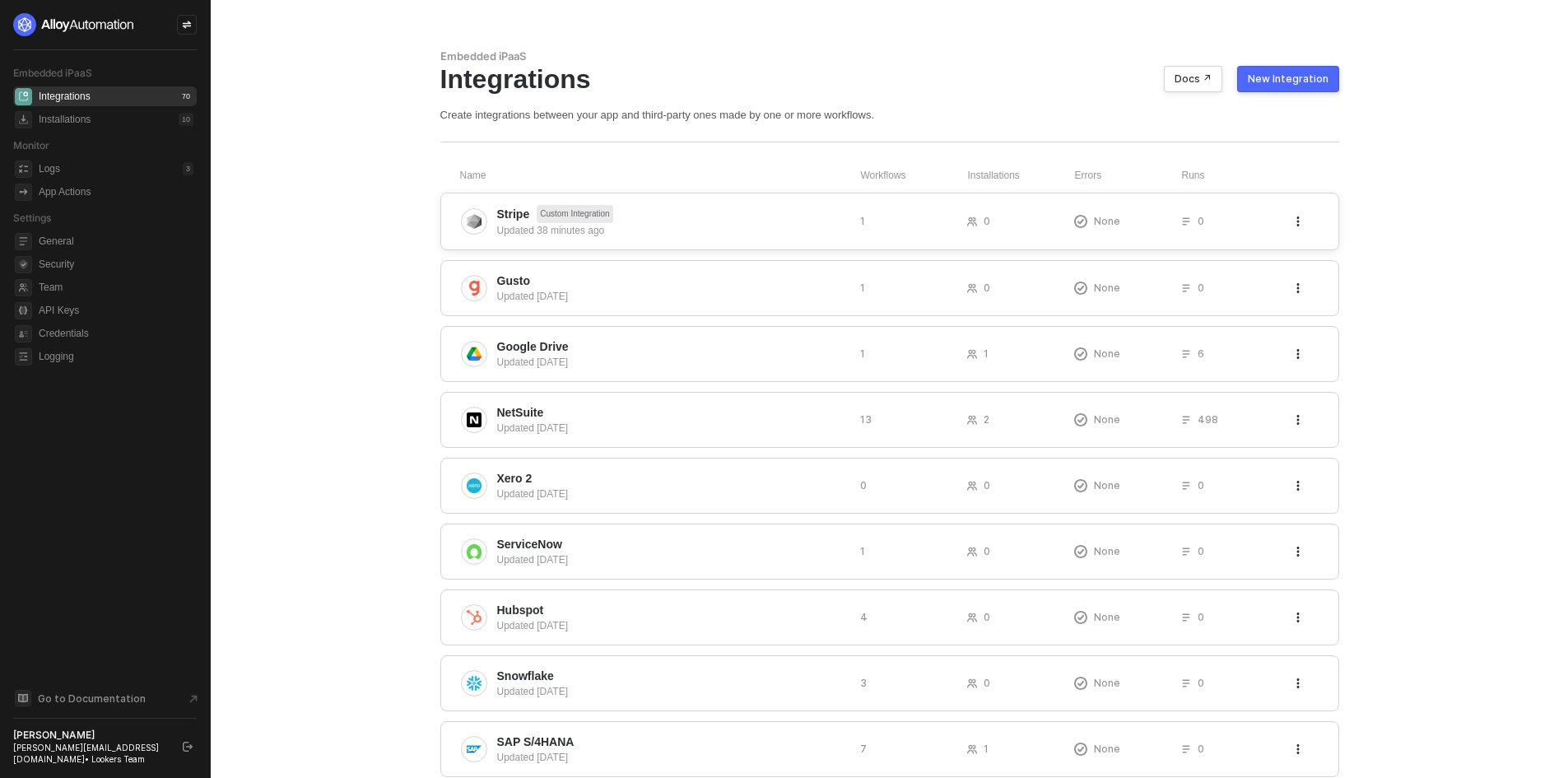
click at [1301, 224] on icon "icon-threedots" at bounding box center [1297, 221] width 10 height 10
click at [1323, 251] on div "Delete" at bounding box center [1320, 255] width 30 height 15
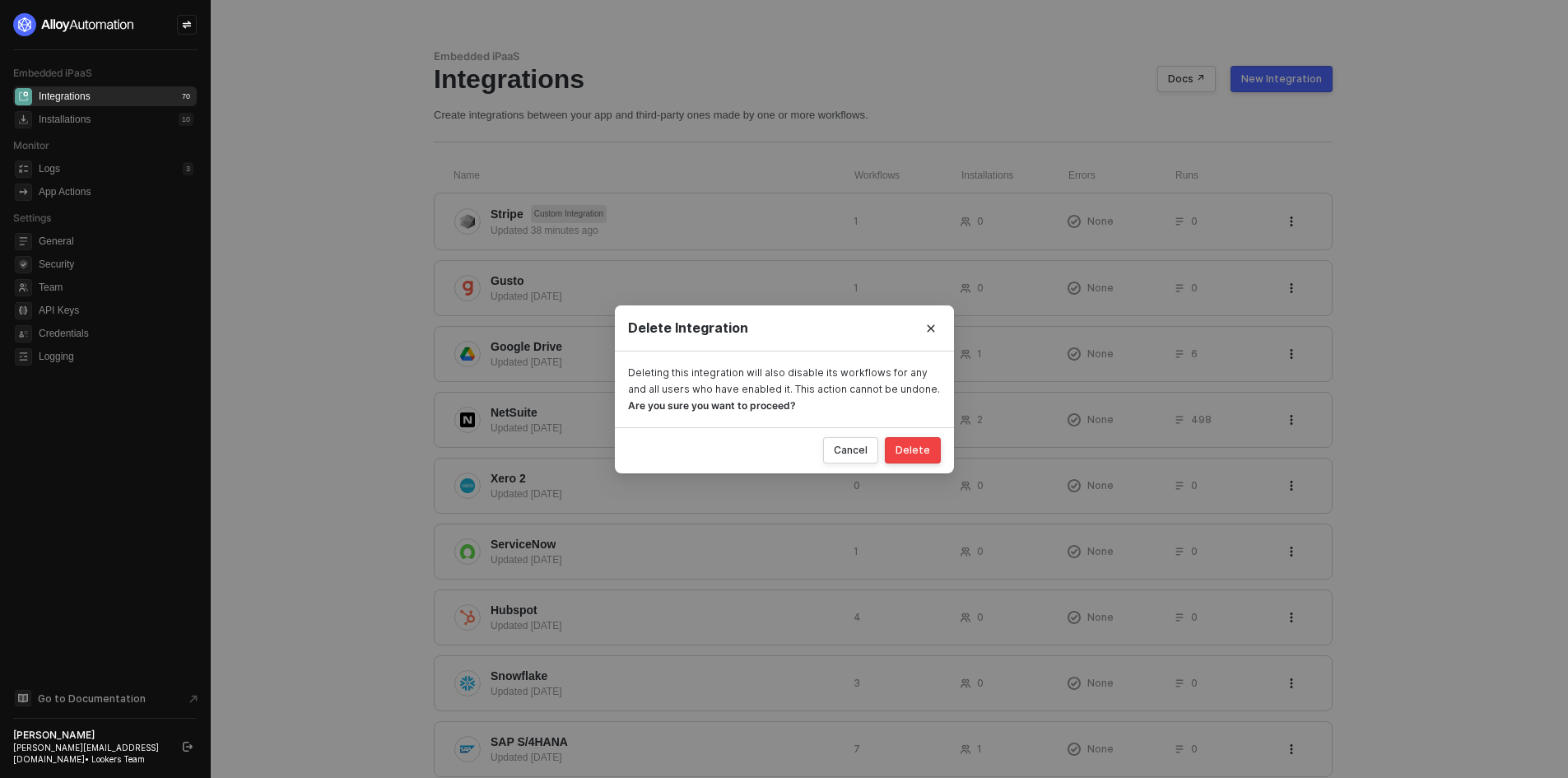
click at [914, 448] on div "Delete" at bounding box center [913, 450] width 34 height 14
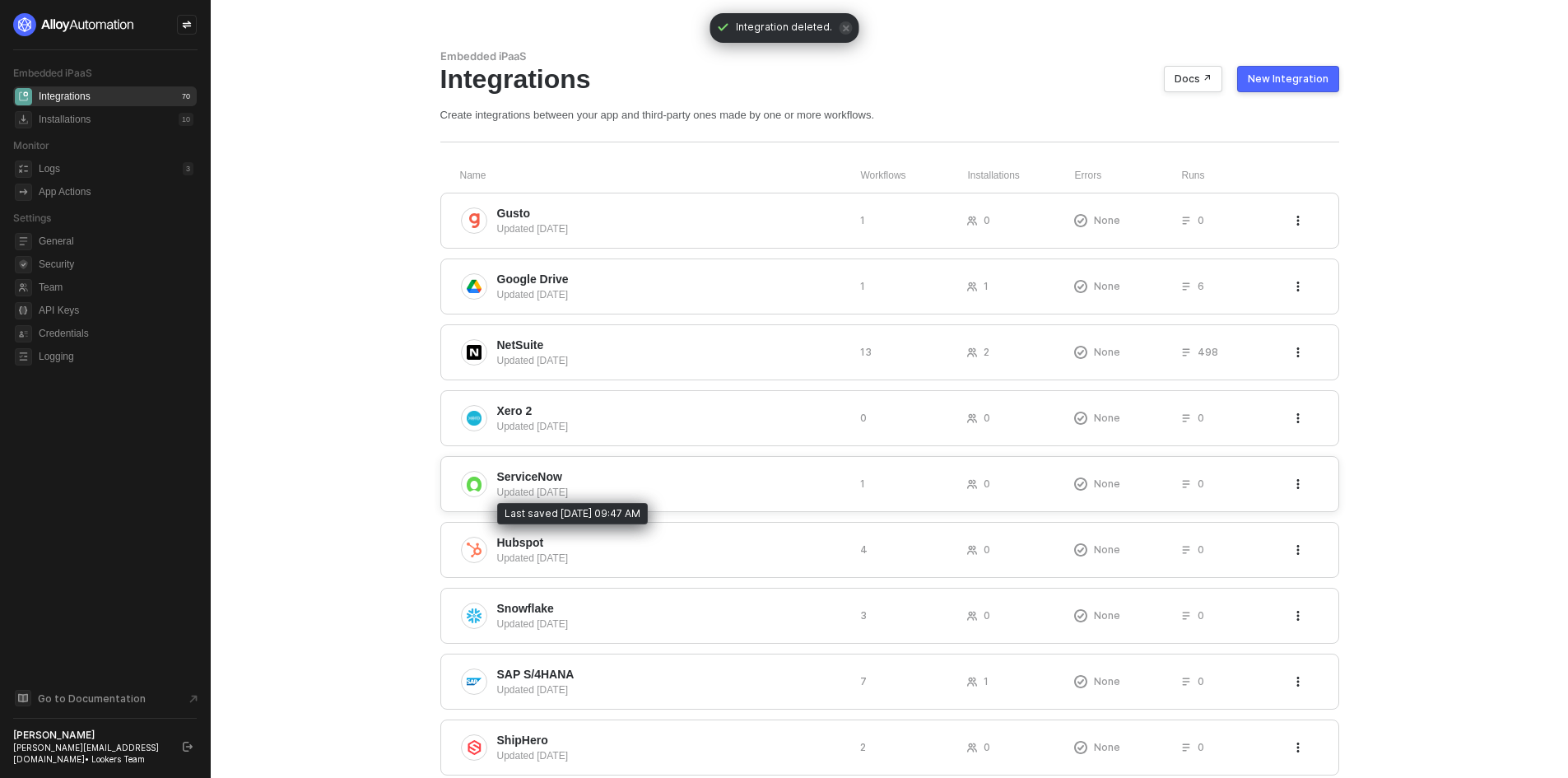
click at [620, 485] on div "Updated [DATE]" at bounding box center [672, 492] width 350 height 14
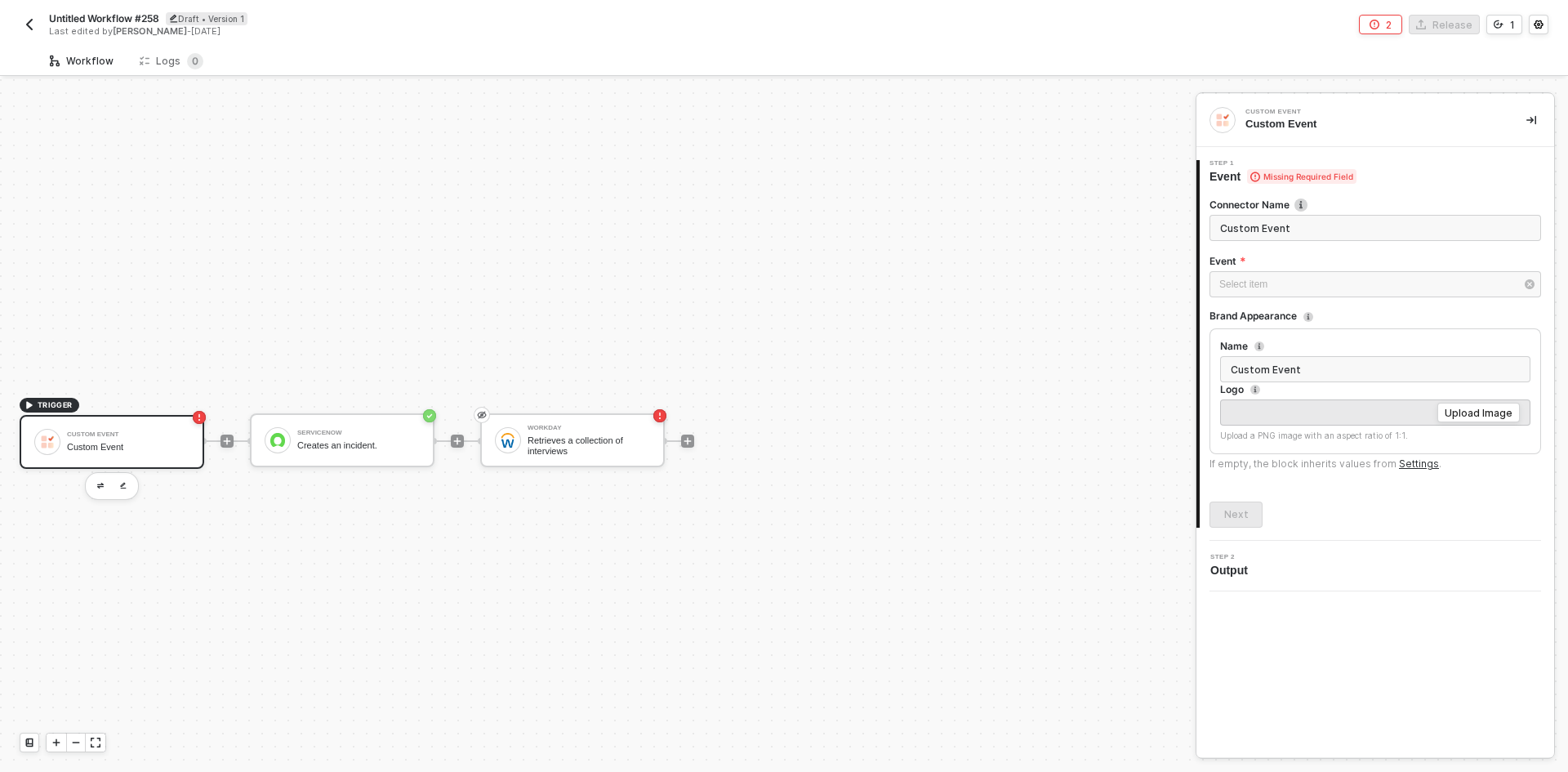
scroll to position [31, 0]
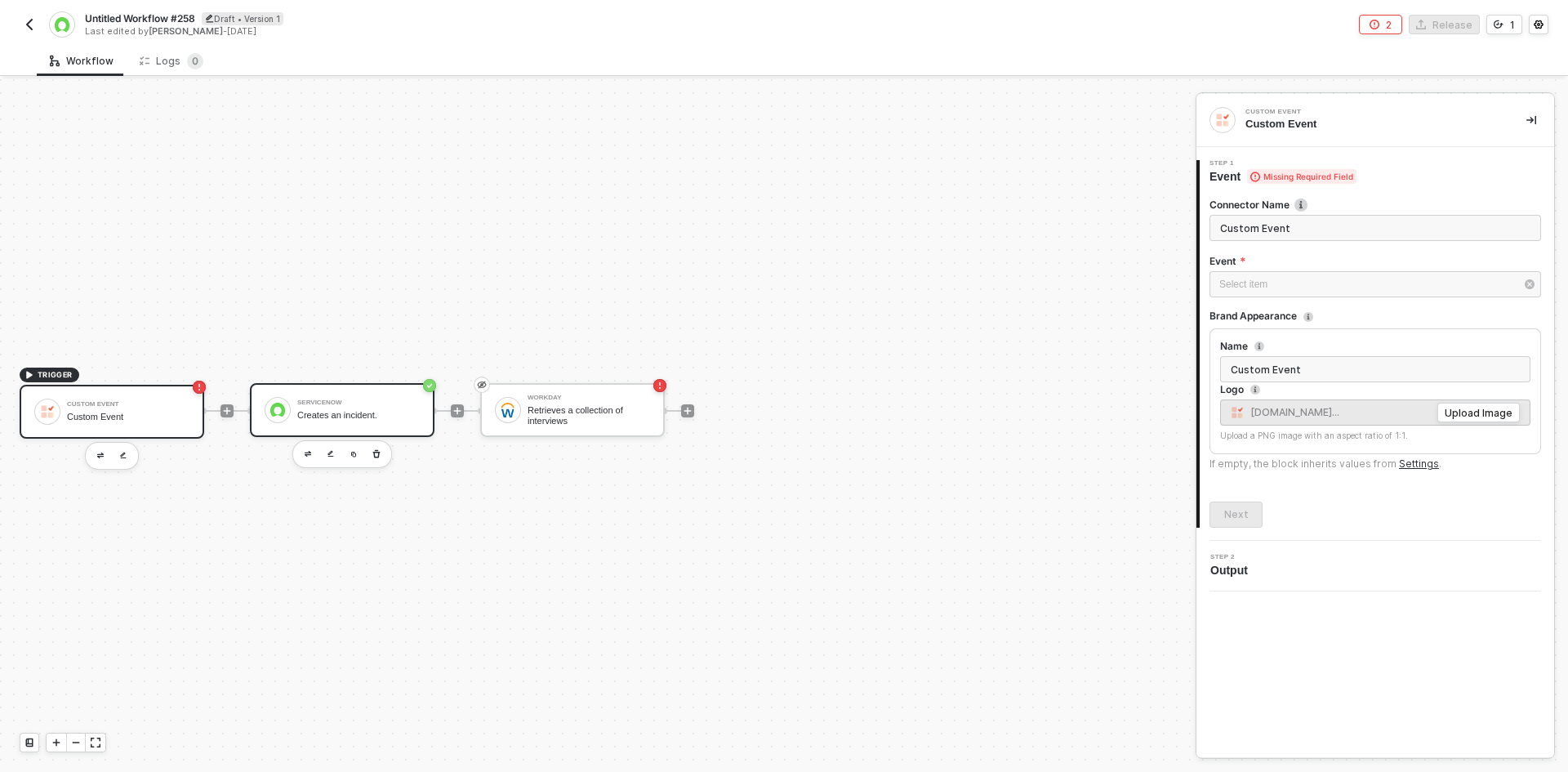
click at [392, 417] on div "Creates an incident." at bounding box center [359, 415] width 122 height 11
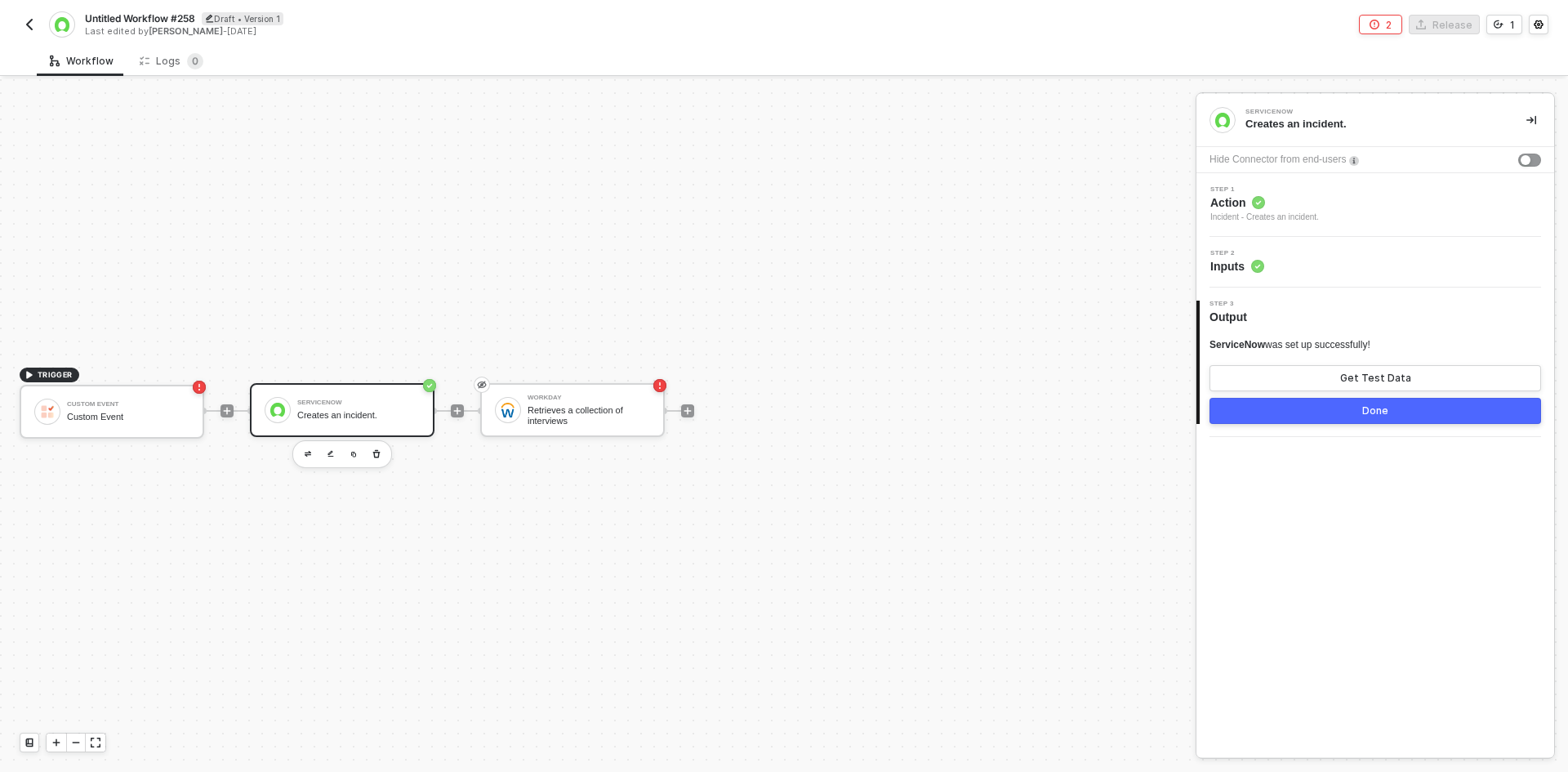
click at [1332, 197] on div "Step 1 Action Incident - Creates an incident." at bounding box center [1377, 205] width 353 height 38
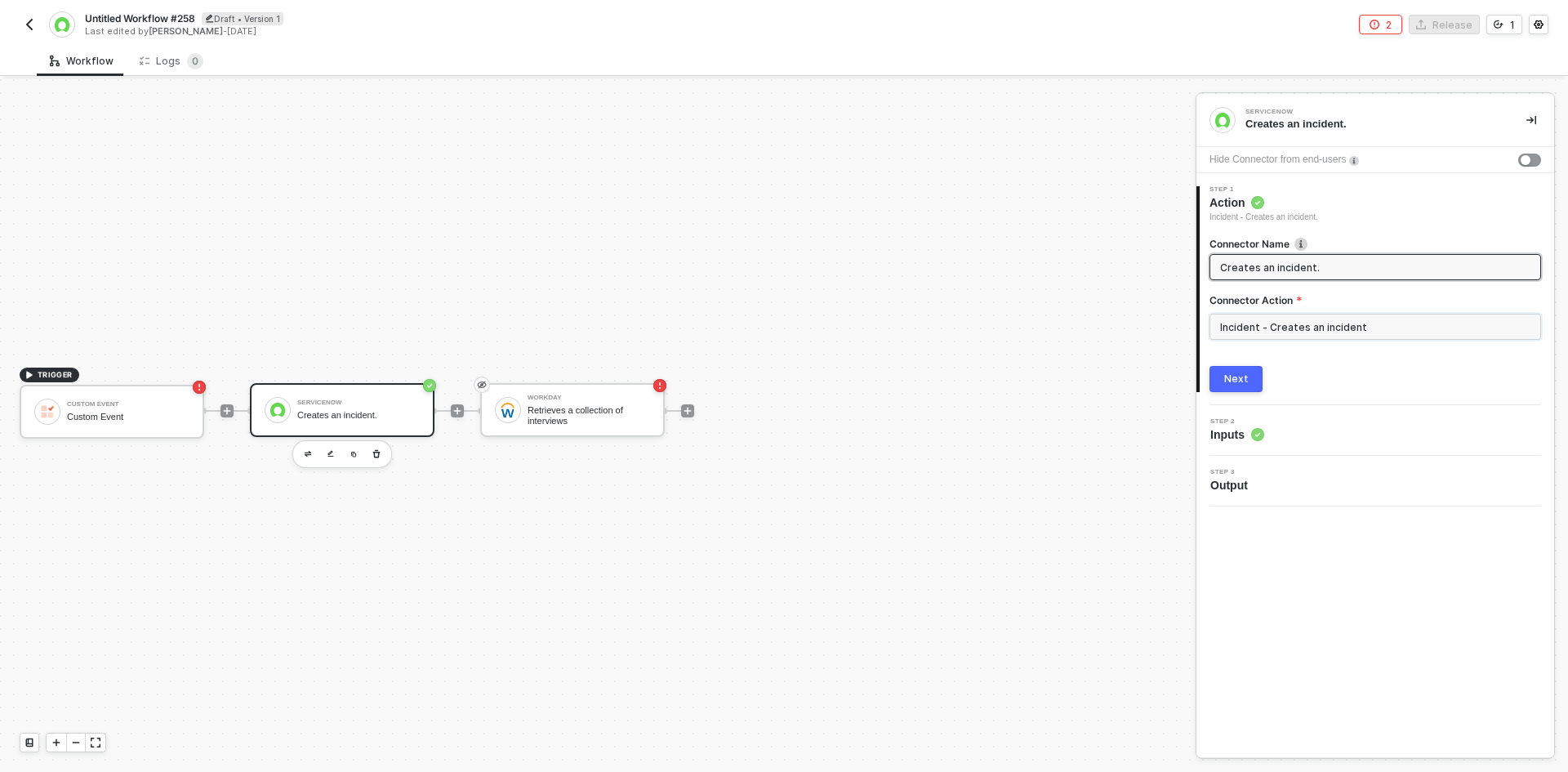
click at [1287, 315] on input "Incident - Creates an incident" at bounding box center [1376, 326] width 332 height 26
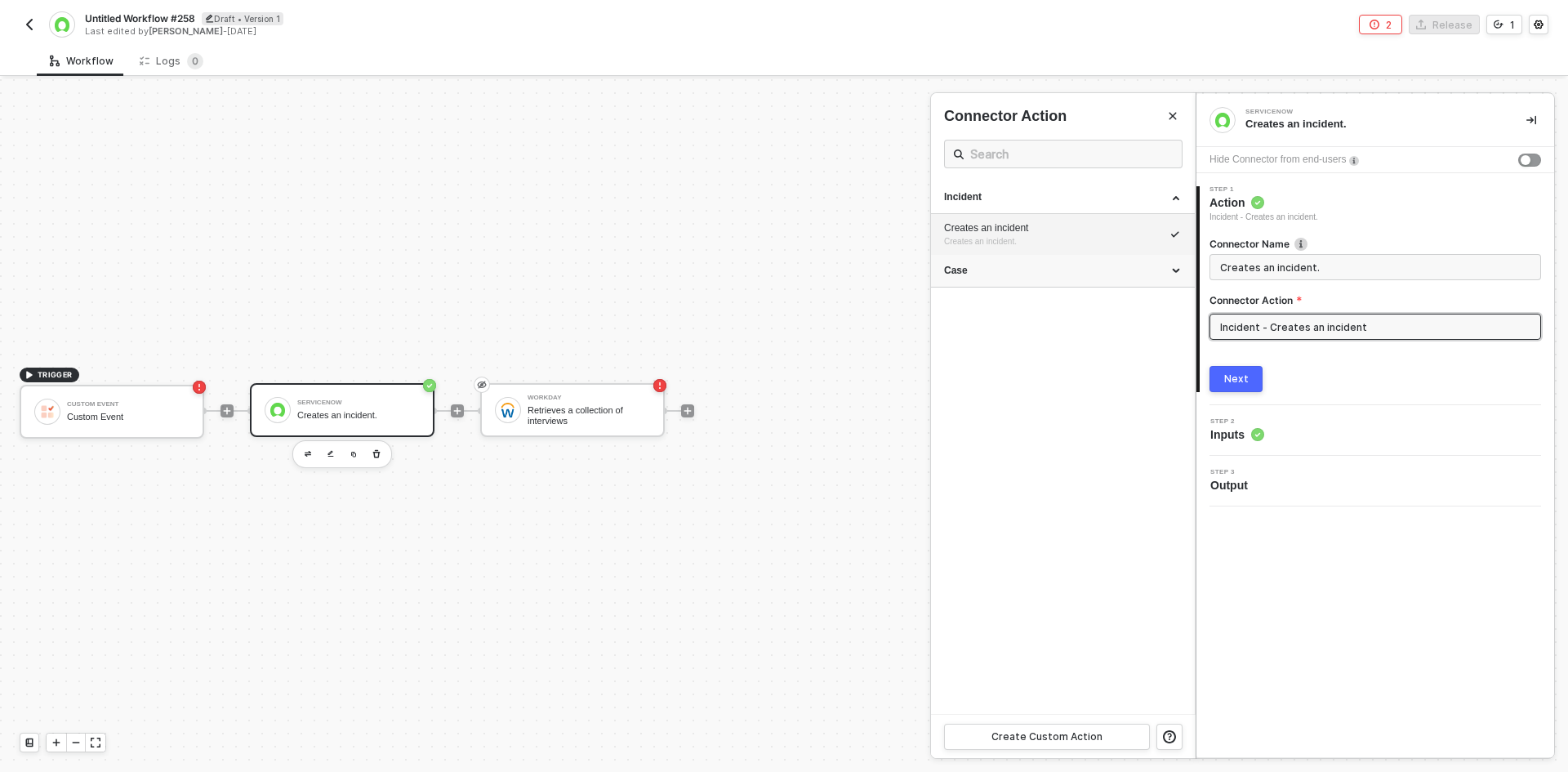
click at [1149, 277] on div "Case" at bounding box center [1063, 270] width 237 height 13
click at [33, 33] on button "button" at bounding box center [30, 24] width 20 height 20
